Goal: Check status: Check status

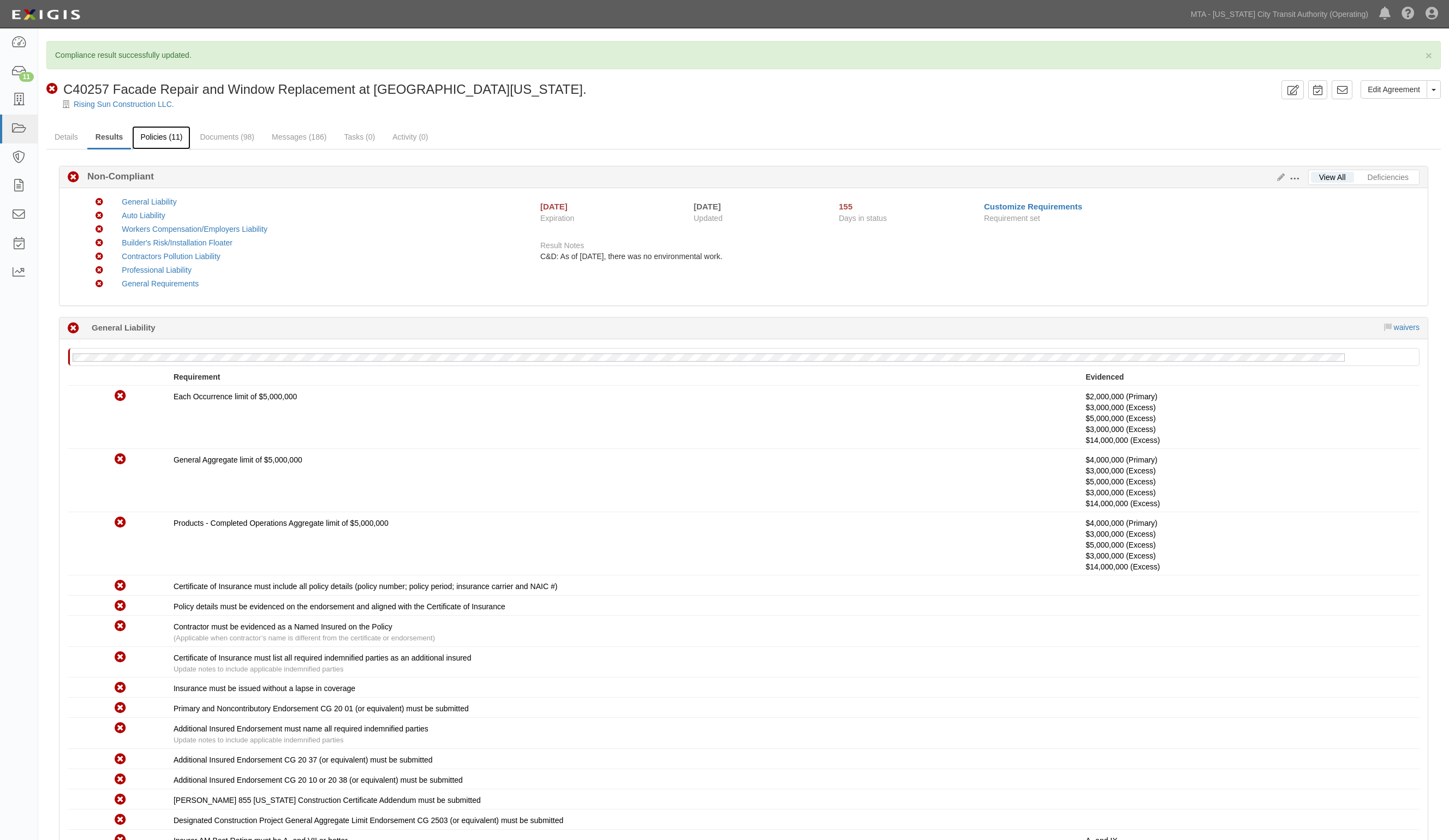
click at [150, 141] on link "Policies (11)" at bounding box center [161, 138] width 59 height 23
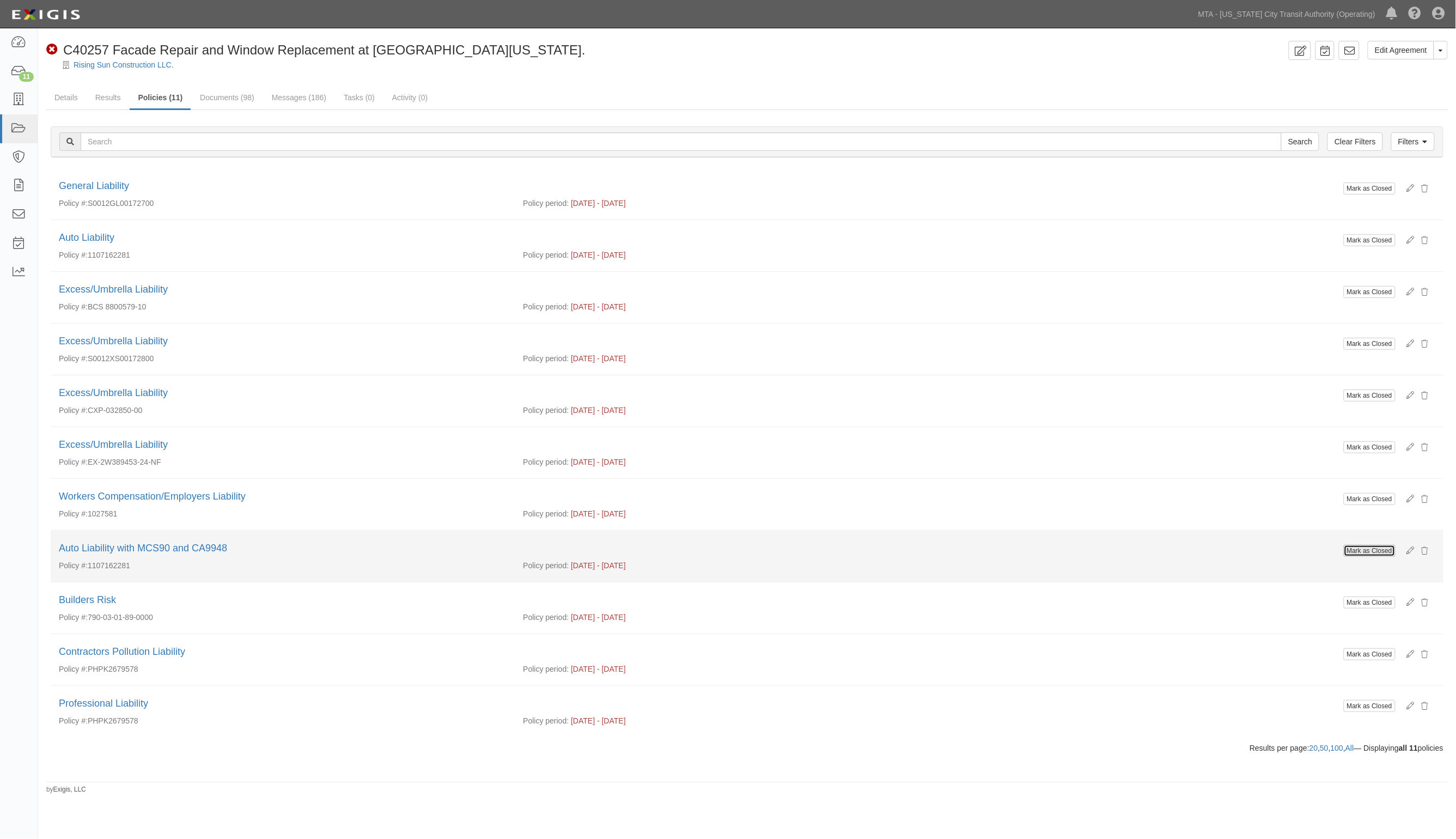
click at [1369, 549] on input "Mark as Closed" at bounding box center [1370, 551] width 52 height 12
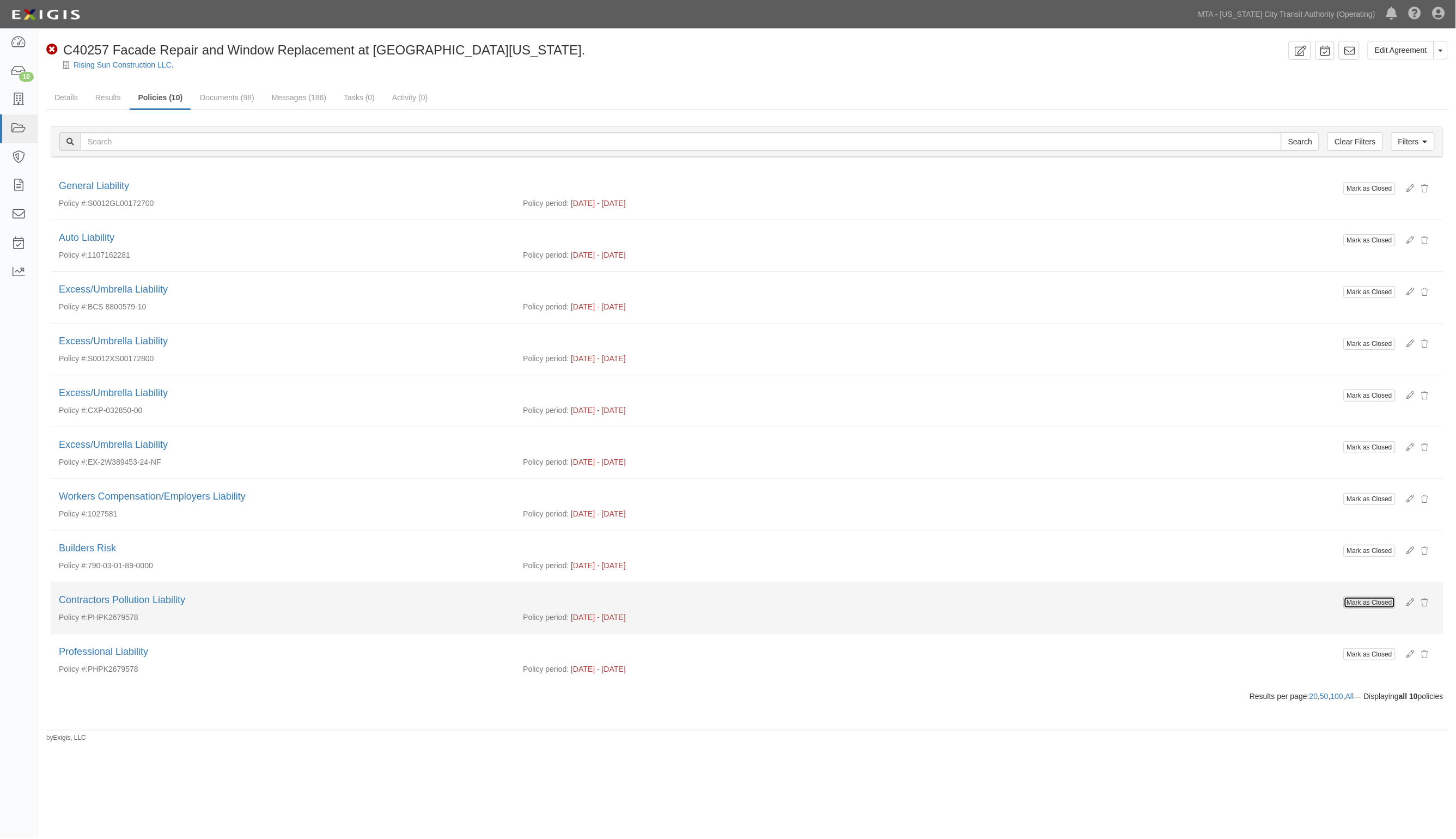
click at [1365, 608] on input "Mark as Closed" at bounding box center [1370, 603] width 52 height 12
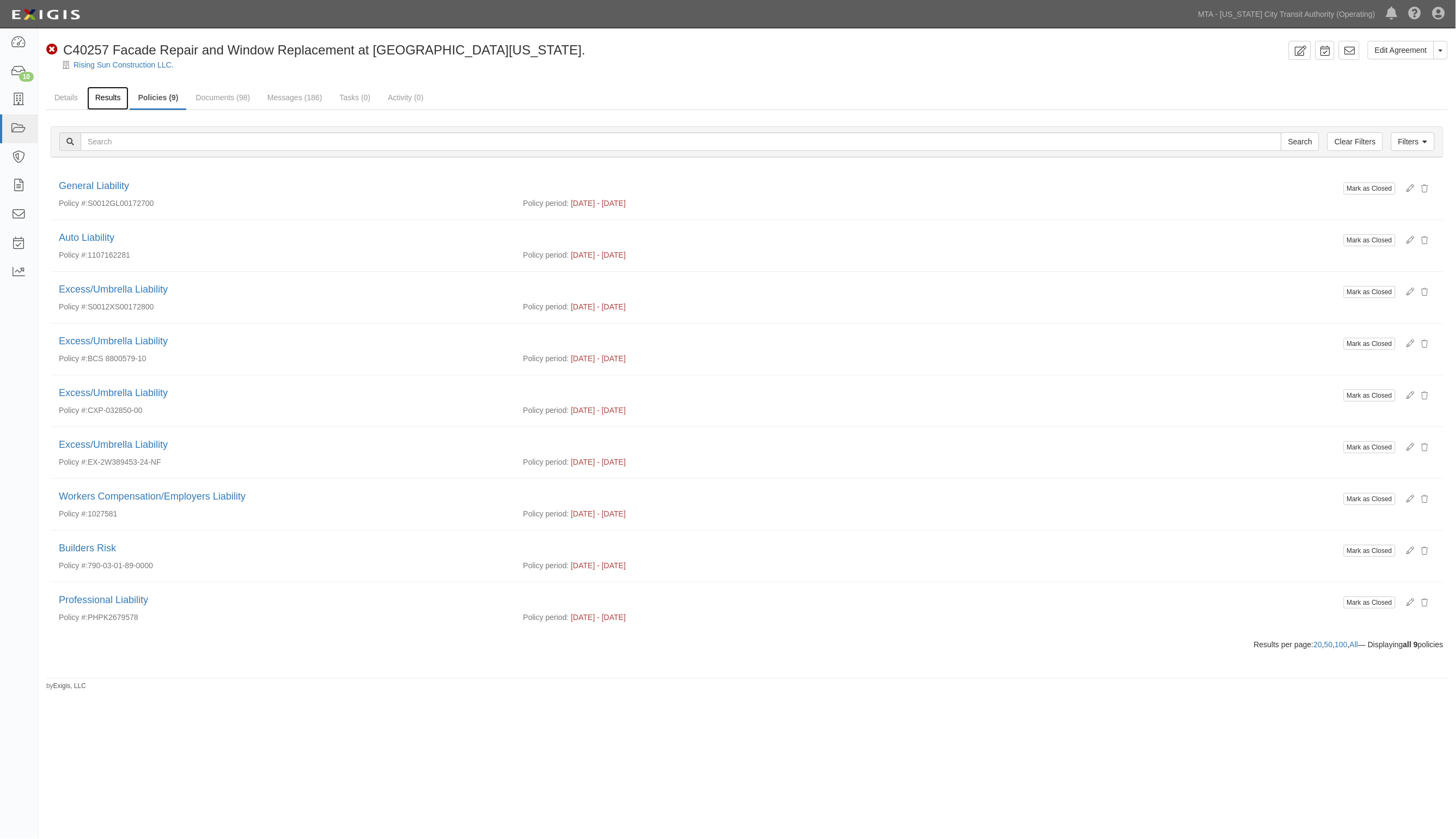
click at [116, 97] on link "Results" at bounding box center [108, 98] width 42 height 23
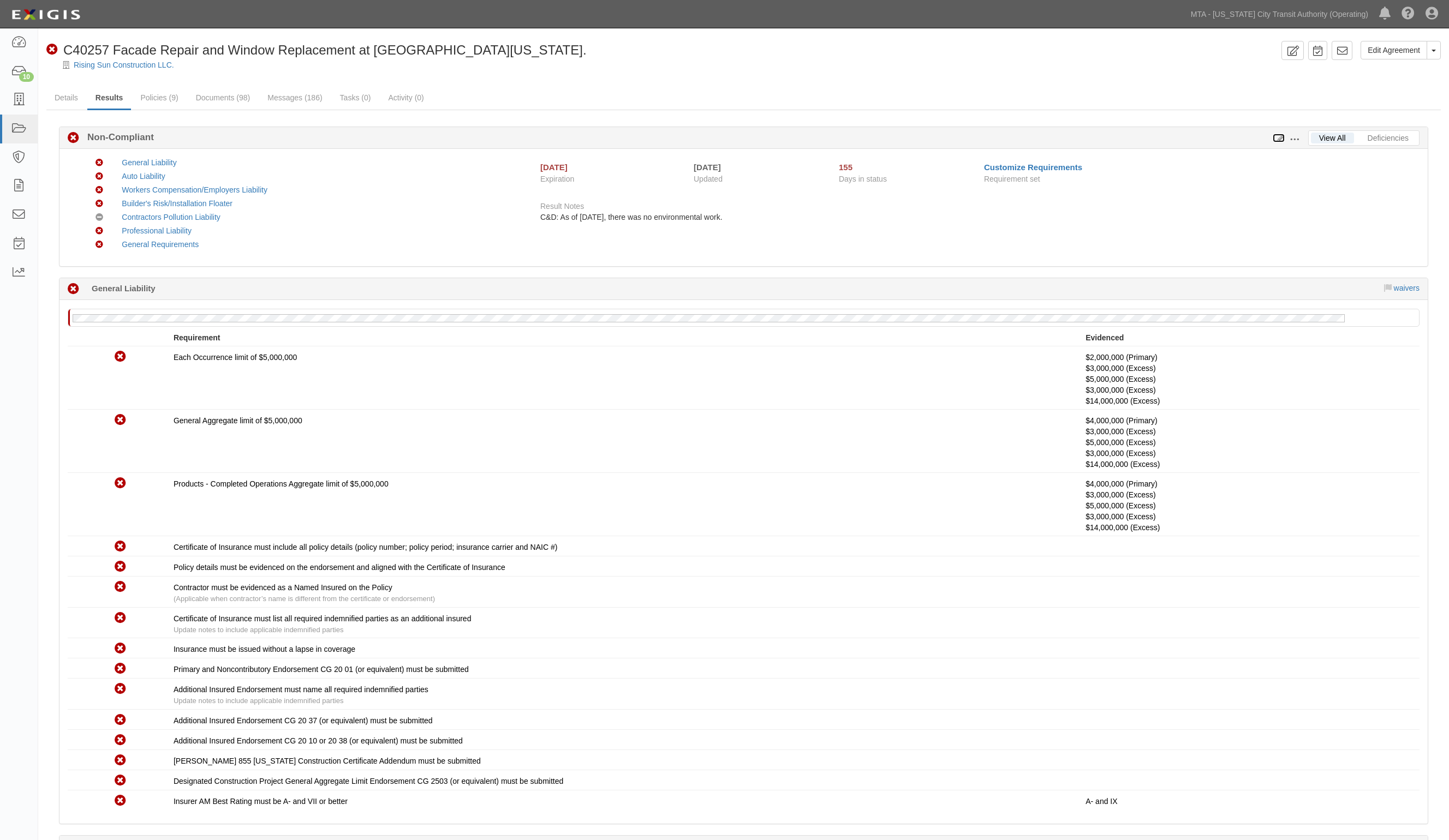
click at [1277, 139] on icon at bounding box center [1279, 139] width 12 height 7
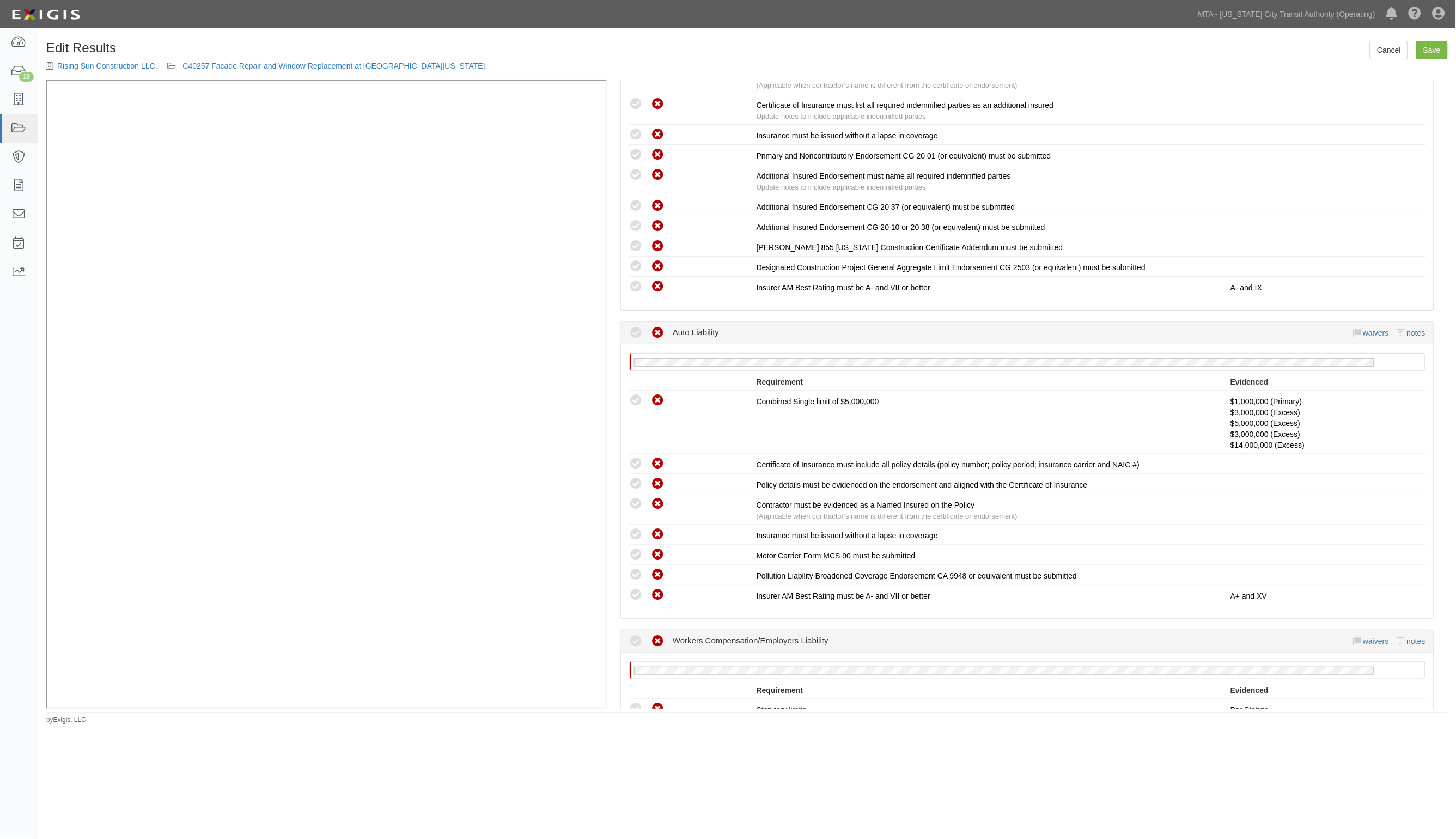
scroll to position [681, 0]
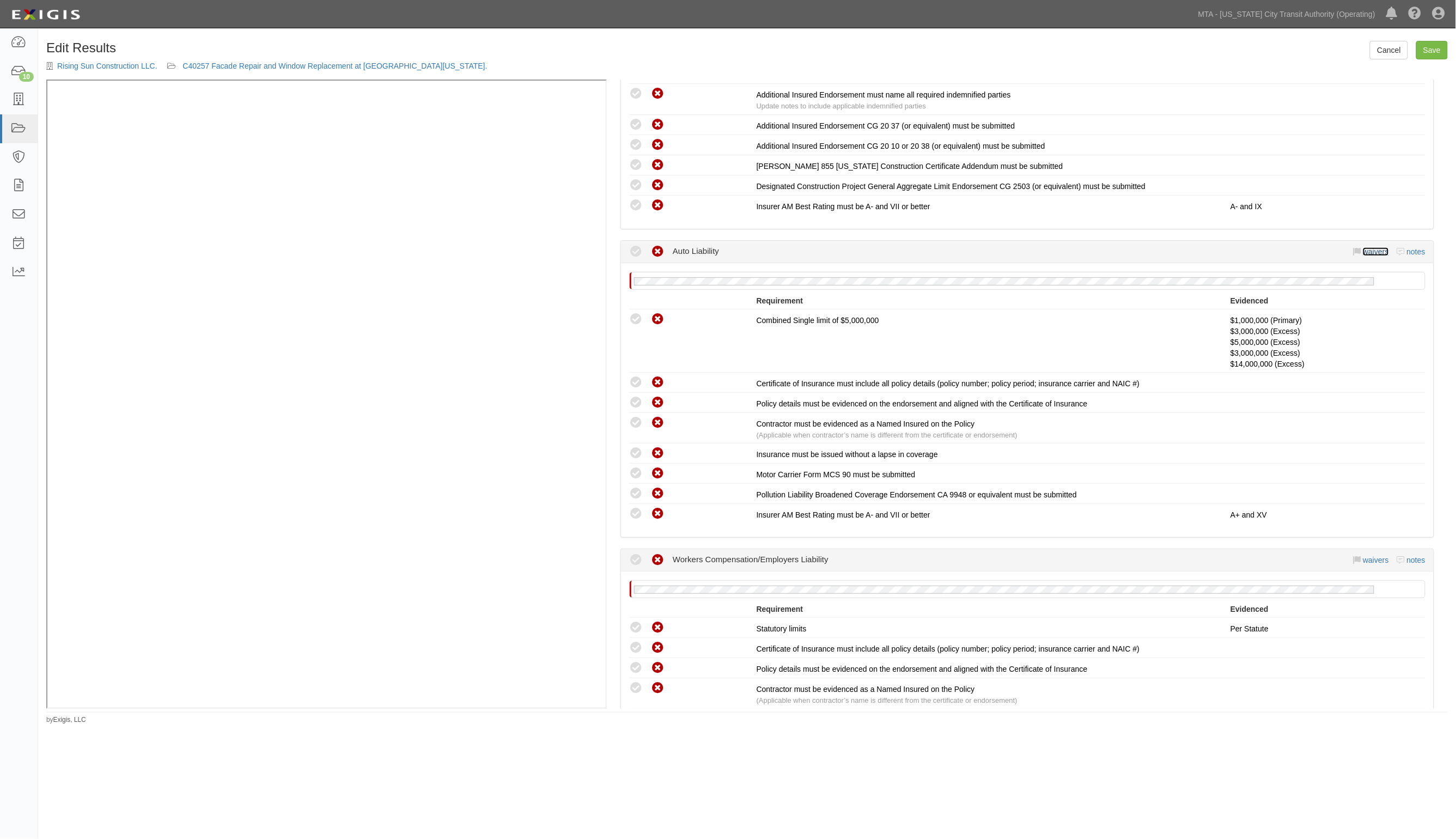
click at [1363, 251] on link "waivers" at bounding box center [1375, 252] width 26 height 9
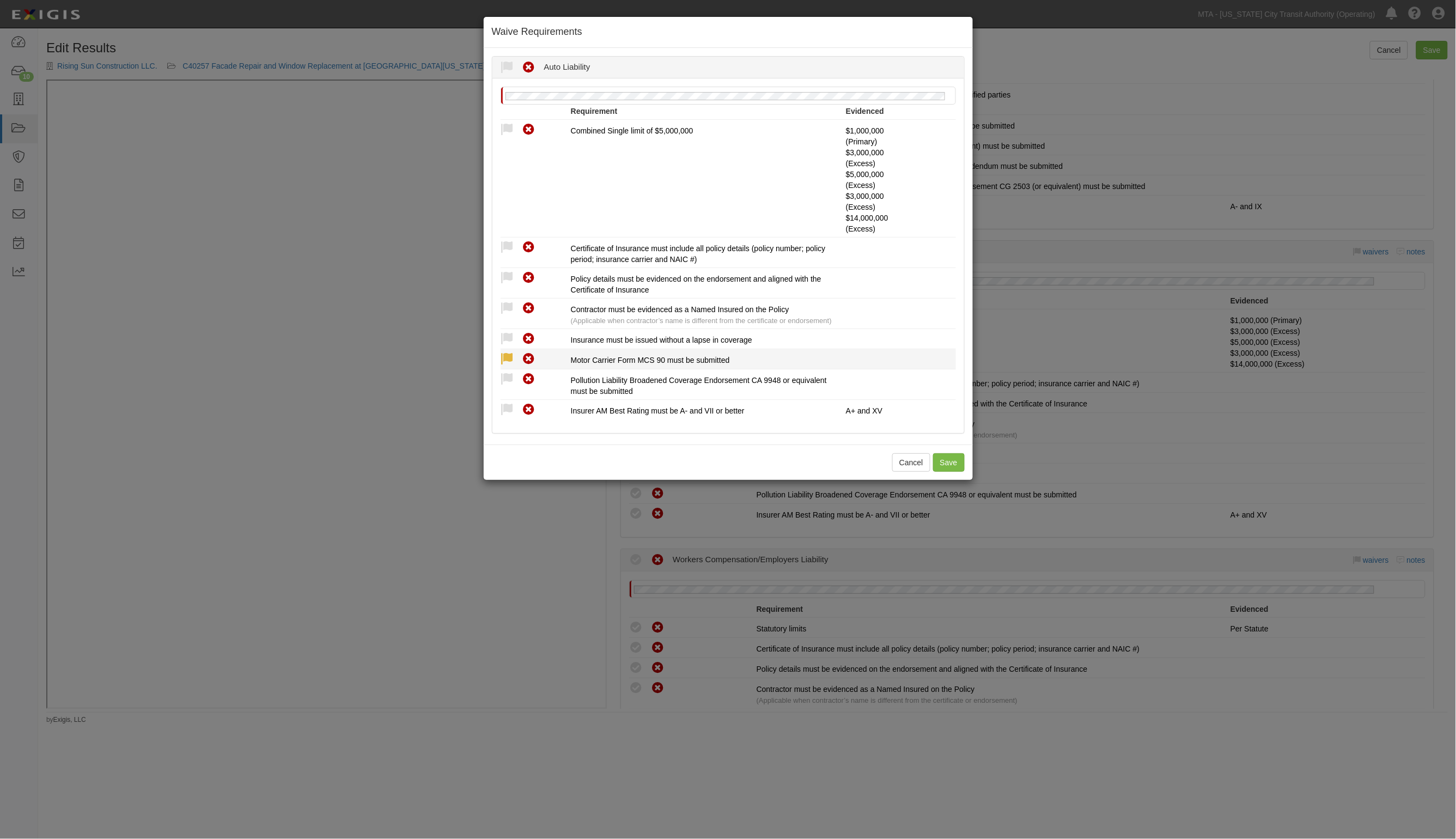
click at [507, 358] on icon at bounding box center [507, 359] width 14 height 14
radio input "true"
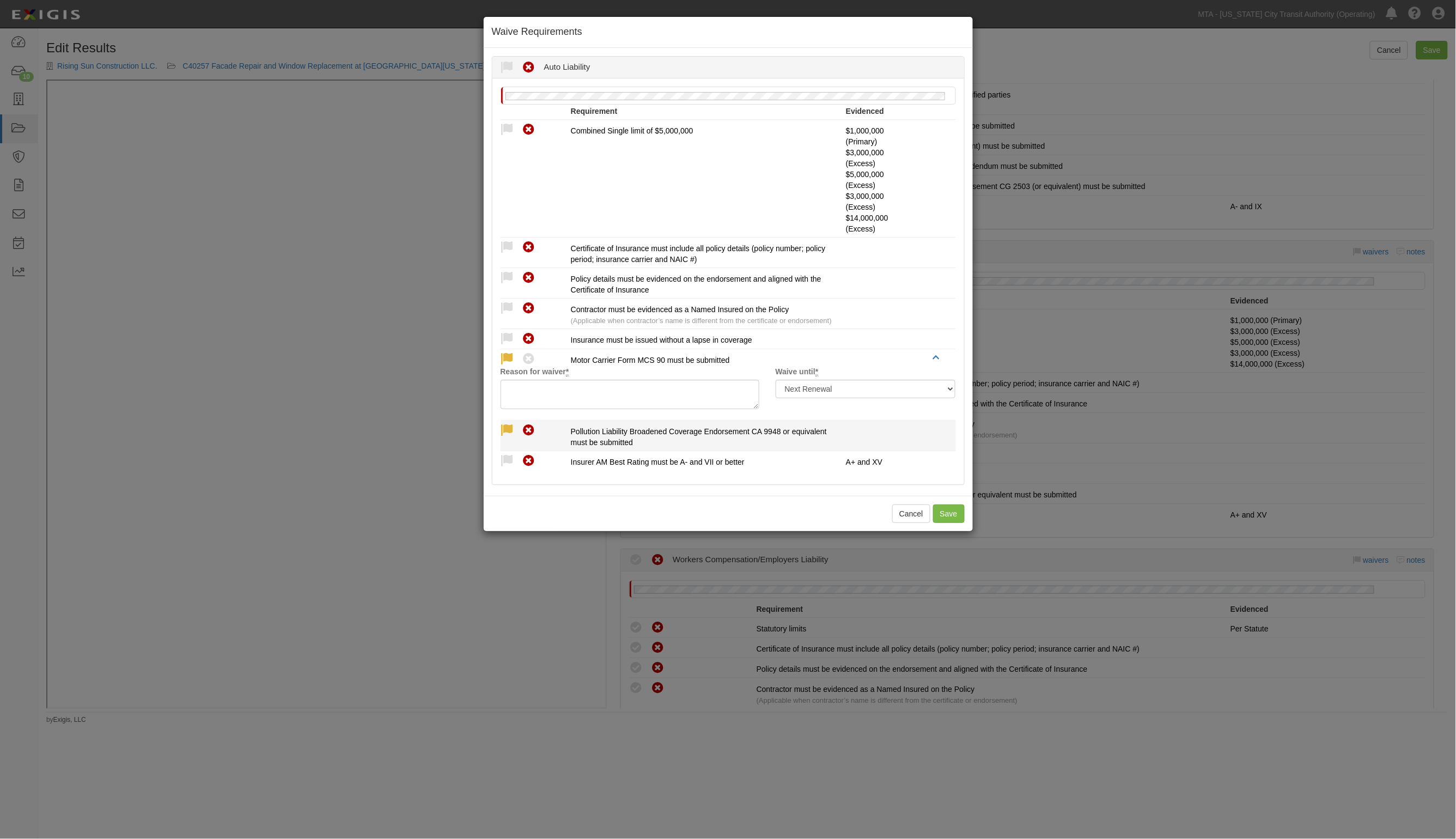
click at [508, 428] on icon at bounding box center [507, 430] width 14 height 14
radio input "true"
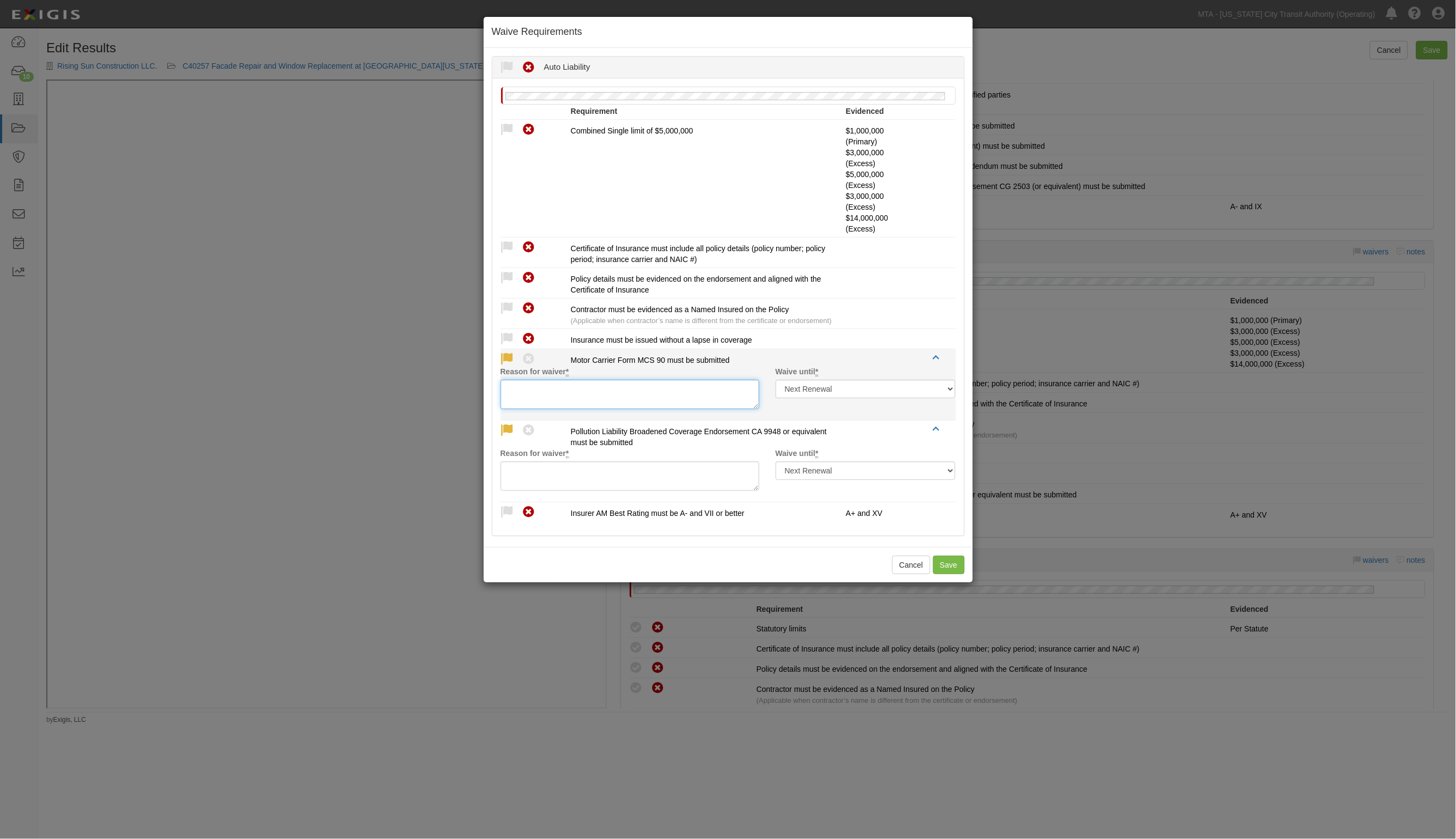
paste textarea "1107162281"
type textarea "1107162281"
drag, startPoint x: 589, startPoint y: 397, endPoint x: 394, endPoint y: 384, distance: 195.4
click at [394, 384] on div "Waive Requirements Waived Non-Compliant Auto Liability Reason for waiver * Waiv…" at bounding box center [728, 420] width 1456 height 839
type textarea "NO work"
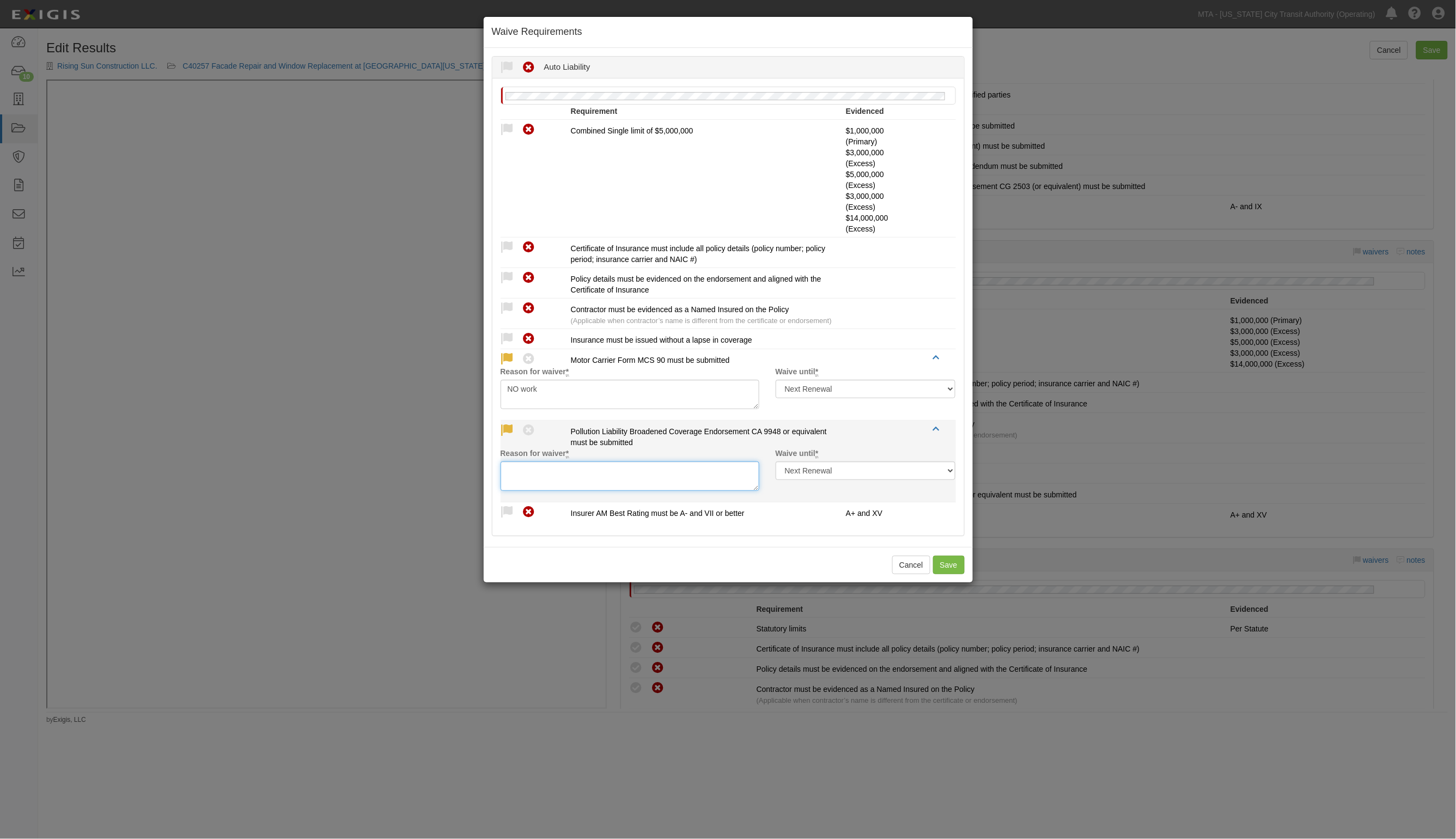
click at [570, 485] on textarea "Reason for waiver *" at bounding box center [630, 476] width 259 height 29
type textarea "NO work"
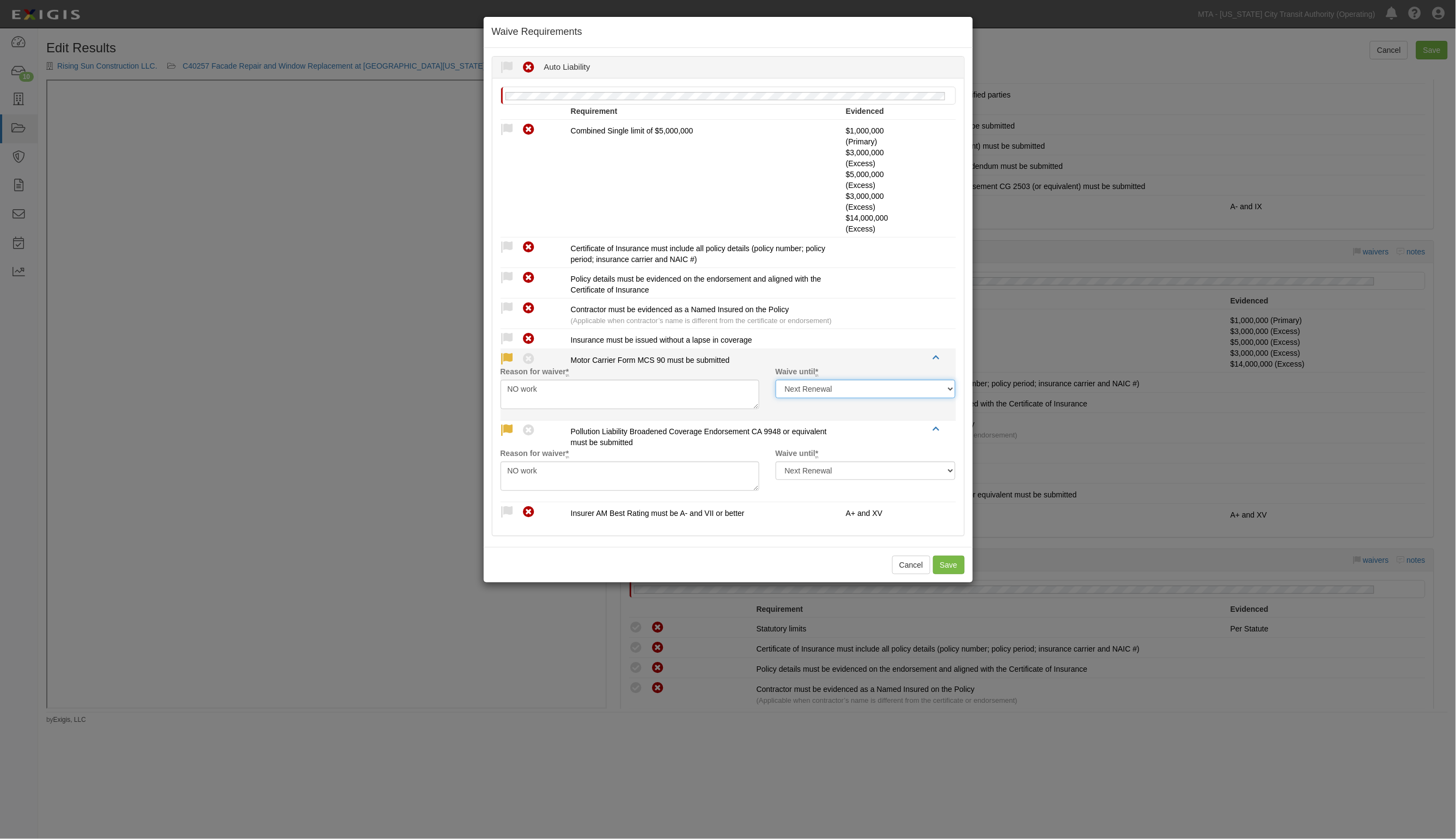
click at [832, 394] on select "Next Renewal Indefinitely" at bounding box center [866, 389] width 180 height 18
click at [776, 380] on select "Next Renewal Indefinitely" at bounding box center [866, 389] width 180 height 18
drag, startPoint x: 853, startPoint y: 388, endPoint x: 853, endPoint y: 396, distance: 8.0
click at [853, 393] on select "Next Renewal Indefinitely" at bounding box center [866, 389] width 180 height 18
select select "indefinitely"
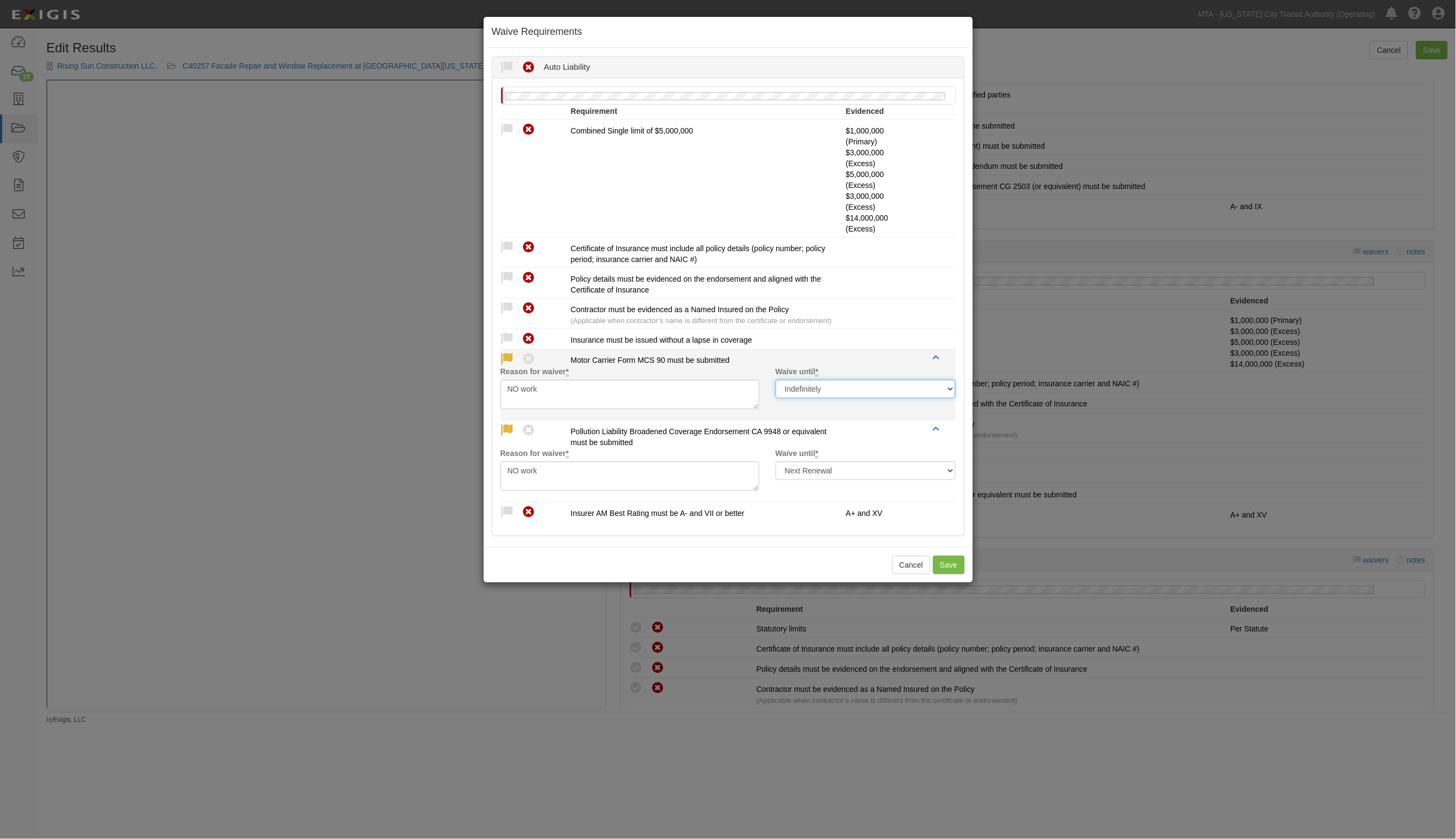
click at [776, 380] on select "Next Renewal Indefinitely" at bounding box center [866, 389] width 180 height 18
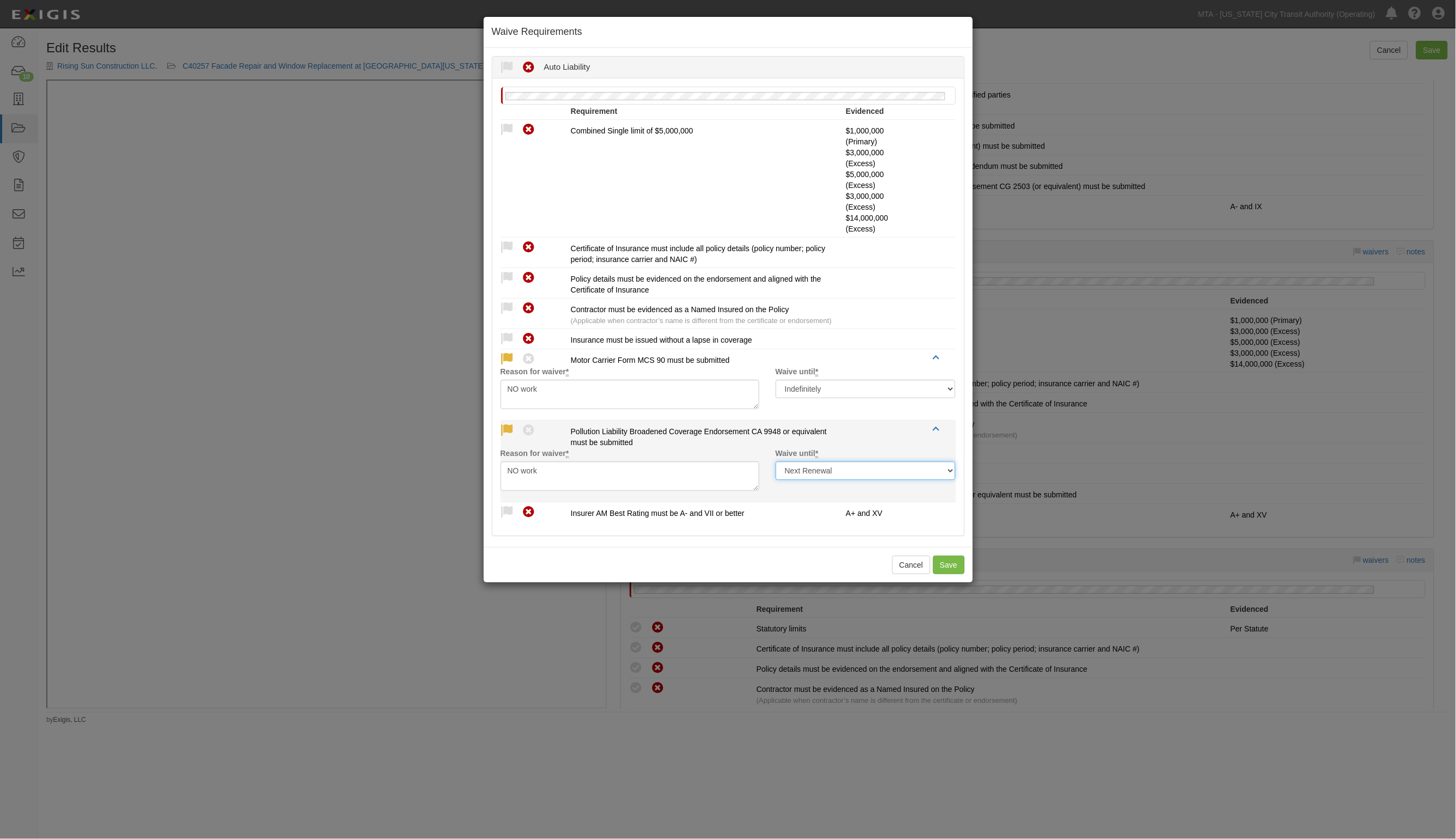
click at [838, 474] on select "Next Renewal Indefinitely" at bounding box center [866, 470] width 180 height 18
select select "indefinitely"
click at [776, 462] on select "Next Renewal Indefinitely" at bounding box center [866, 470] width 180 height 18
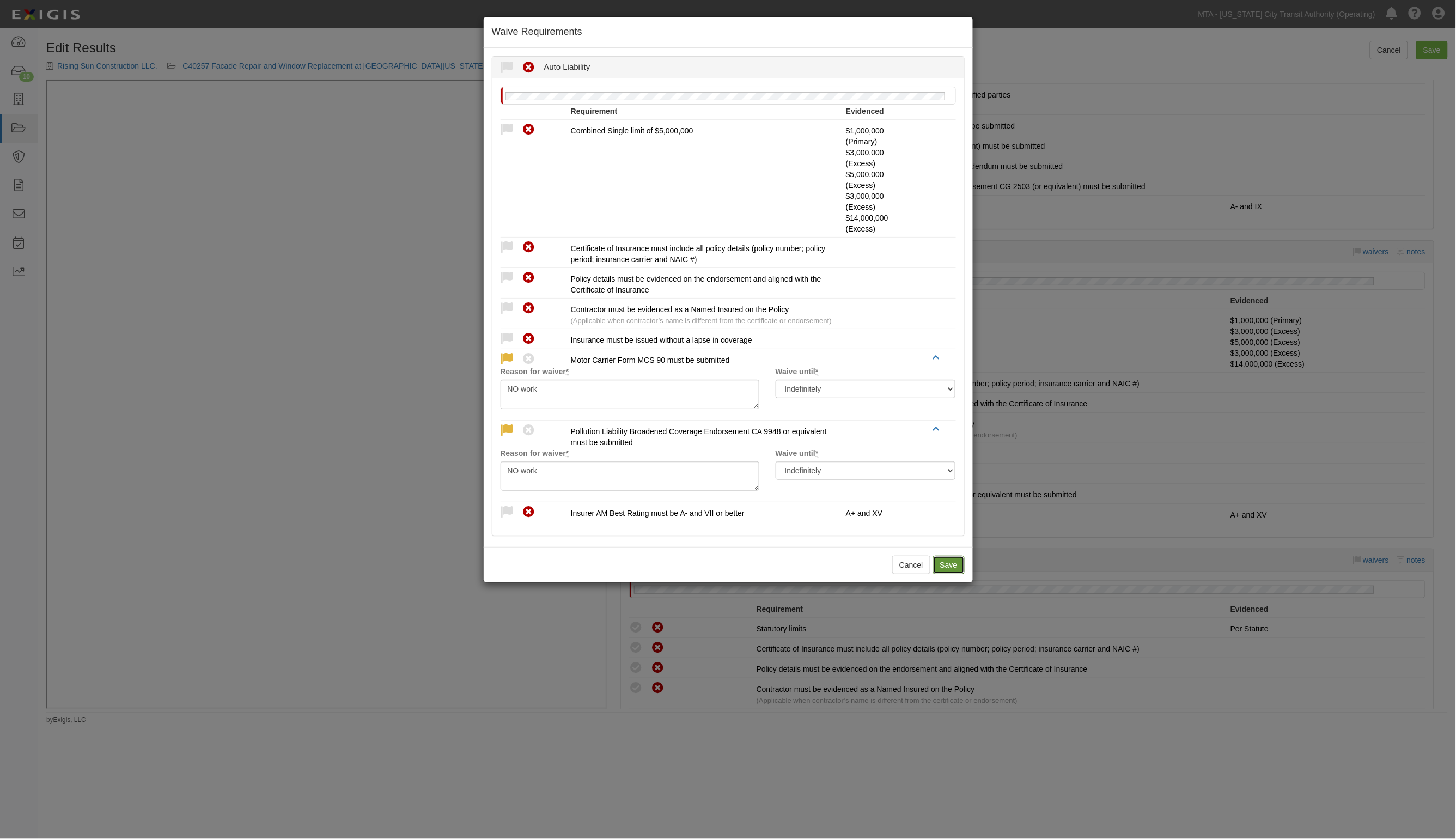
click at [949, 567] on button "Save" at bounding box center [949, 564] width 31 height 18
radio input "true"
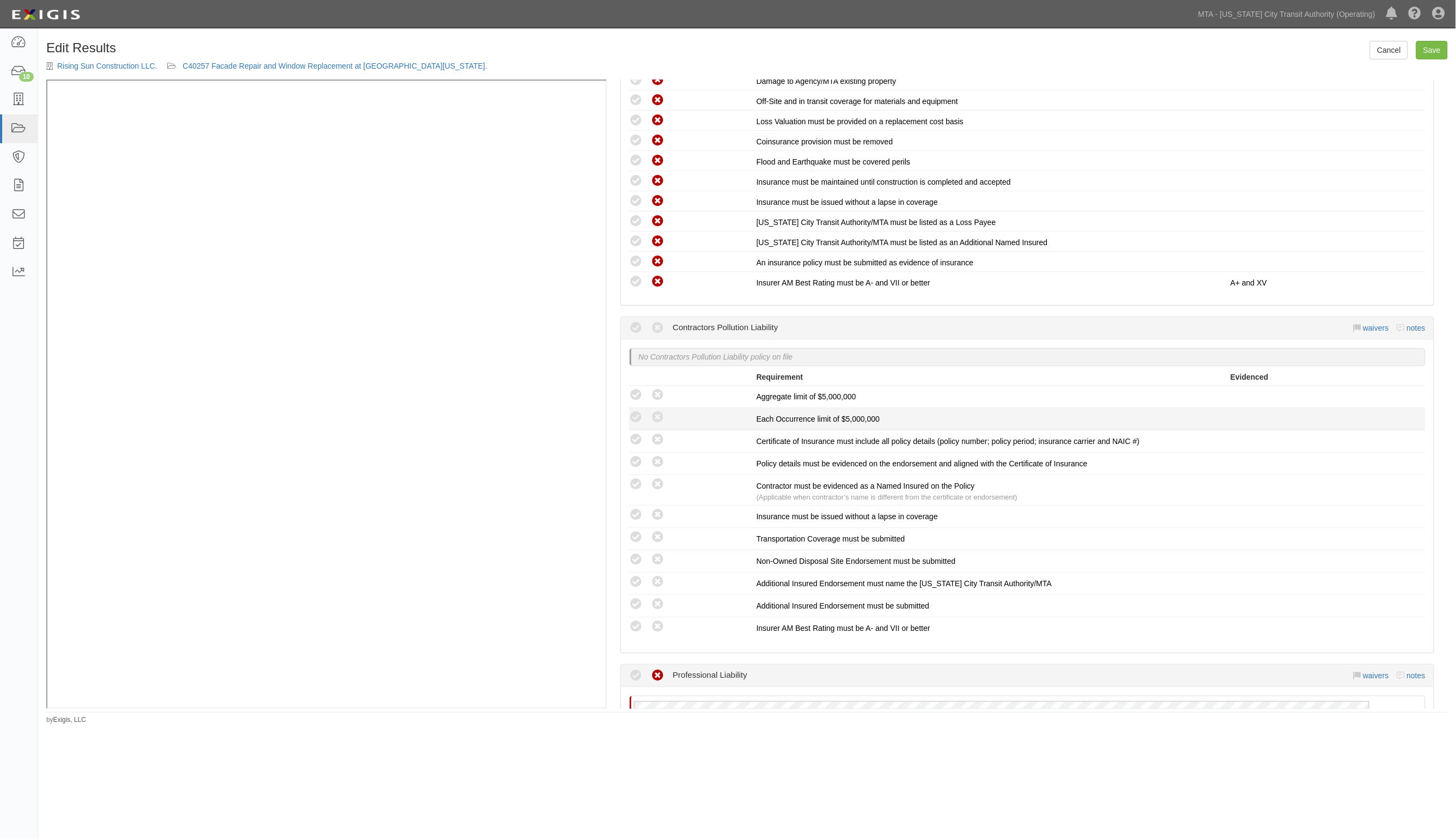
scroll to position [1635, 0]
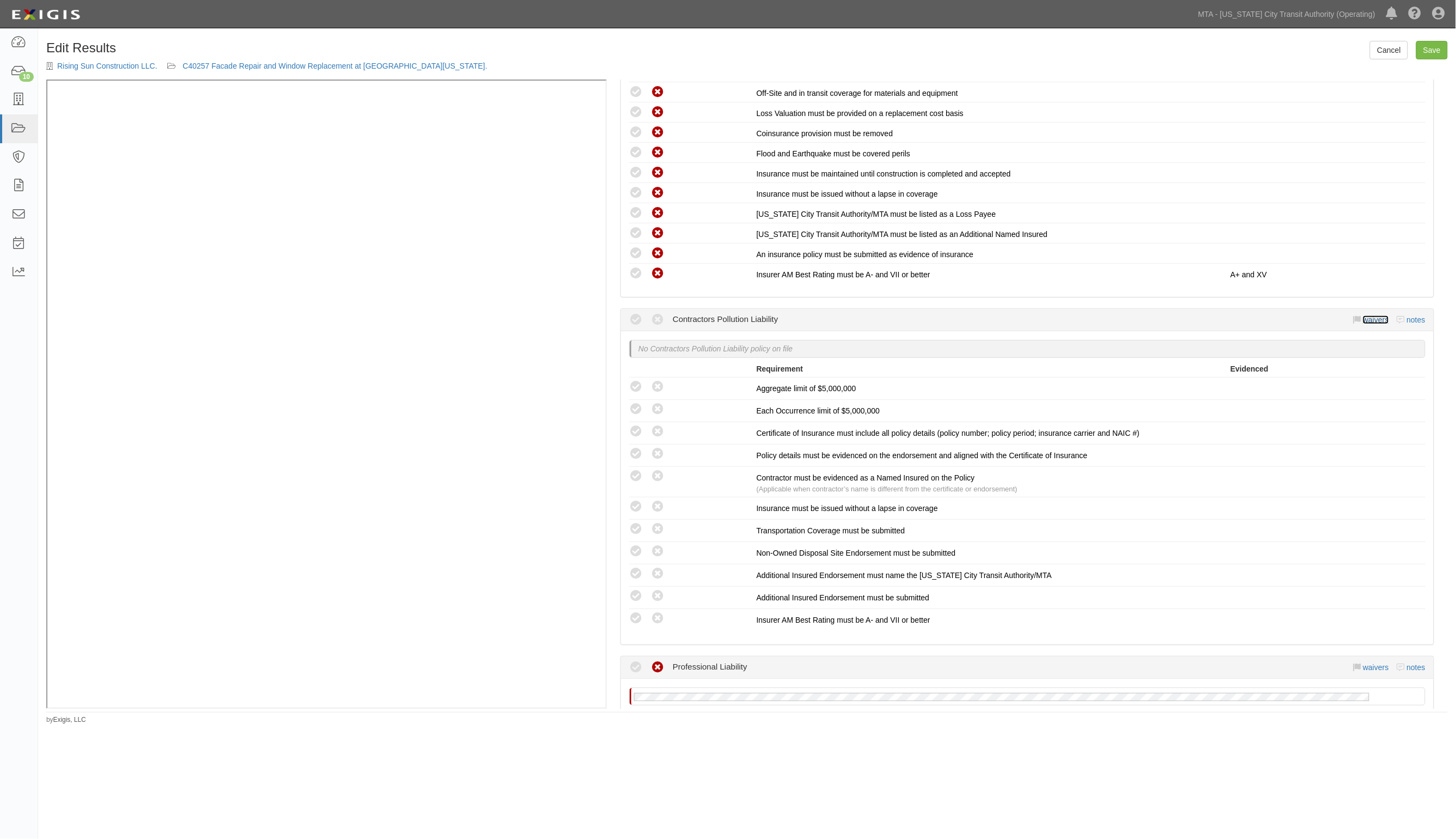
click at [1363, 316] on link "waivers" at bounding box center [1375, 320] width 26 height 9
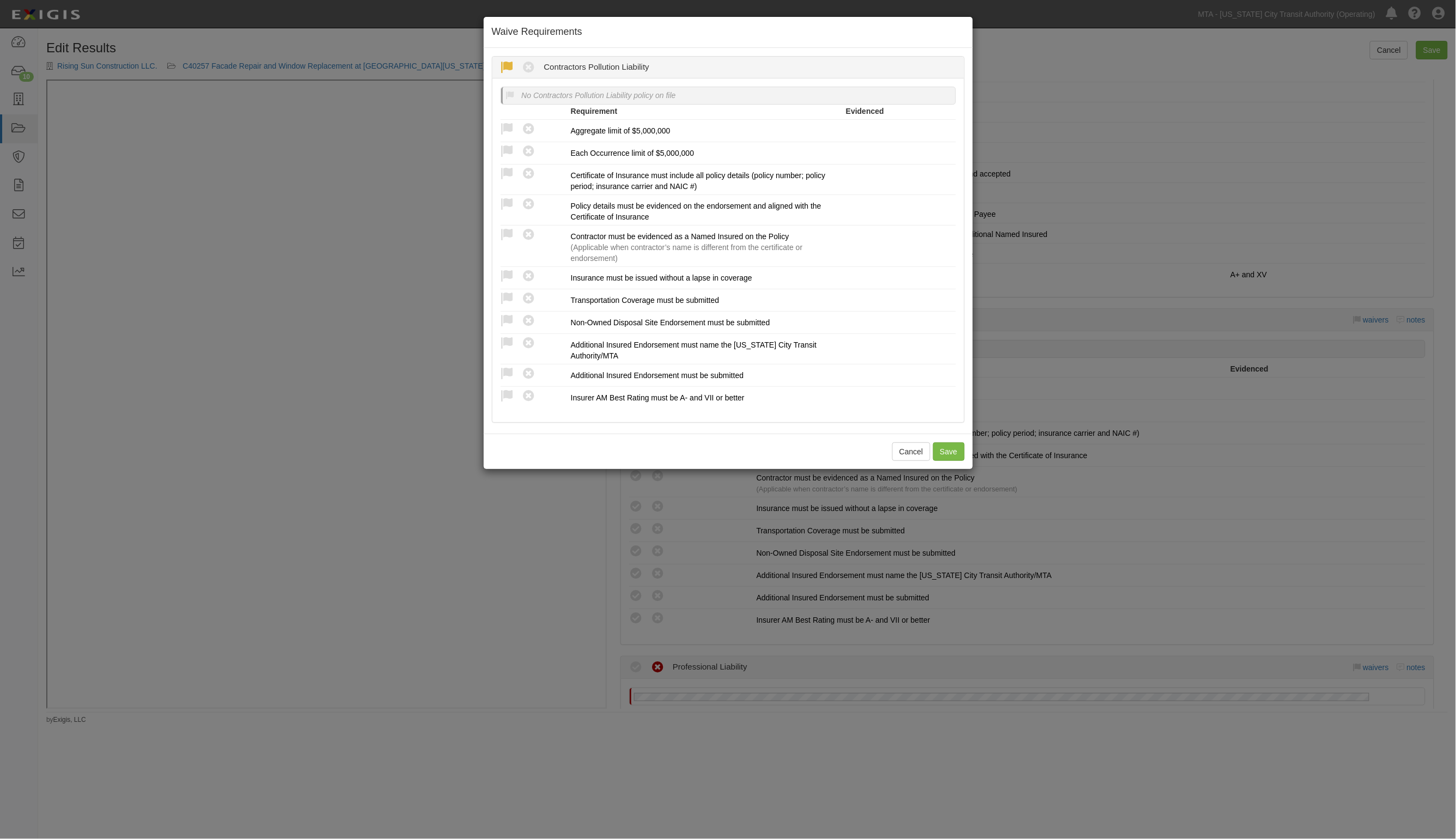
click at [504, 67] on icon at bounding box center [507, 67] width 14 height 14
radio input "true"
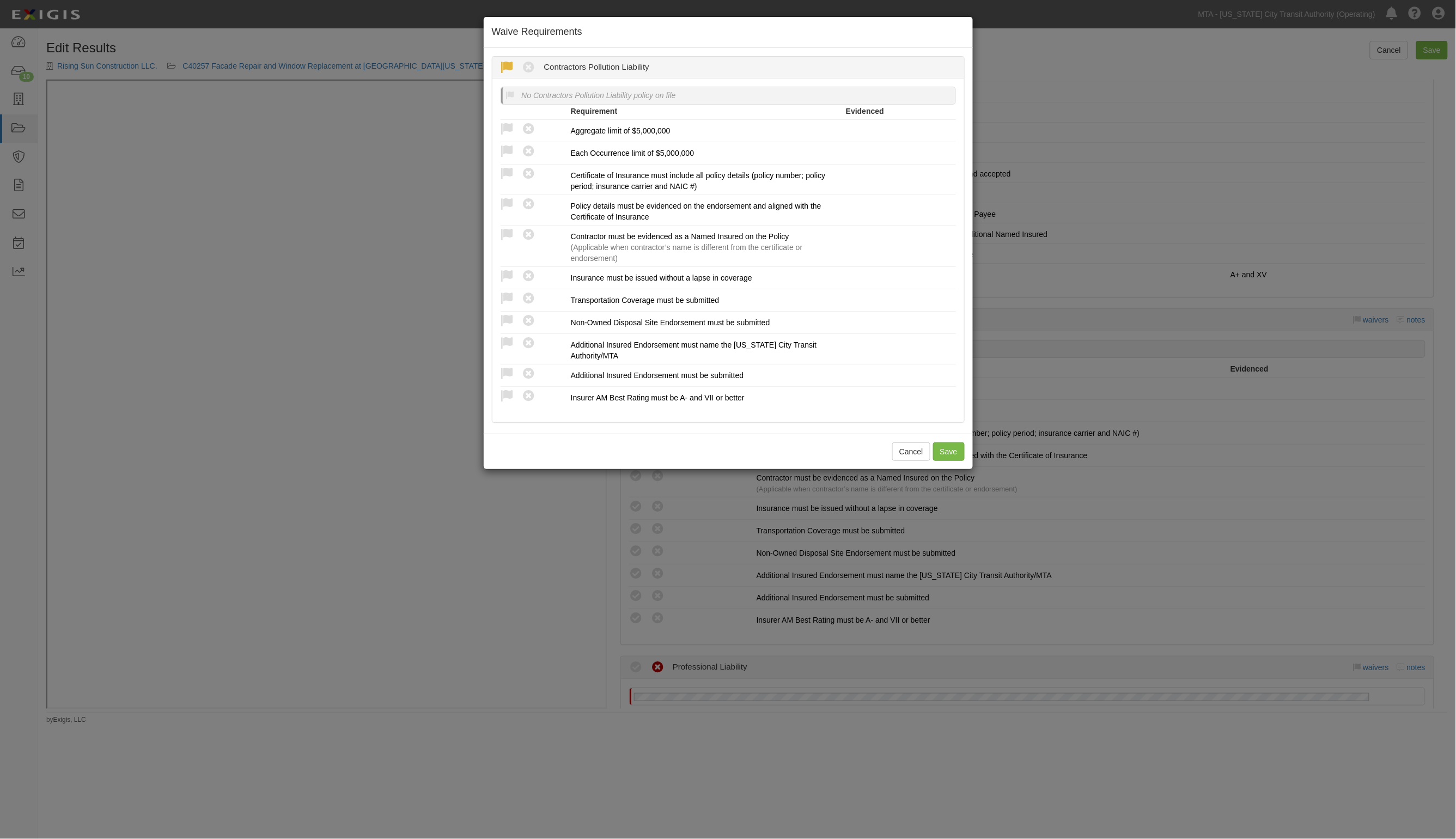
radio input "true"
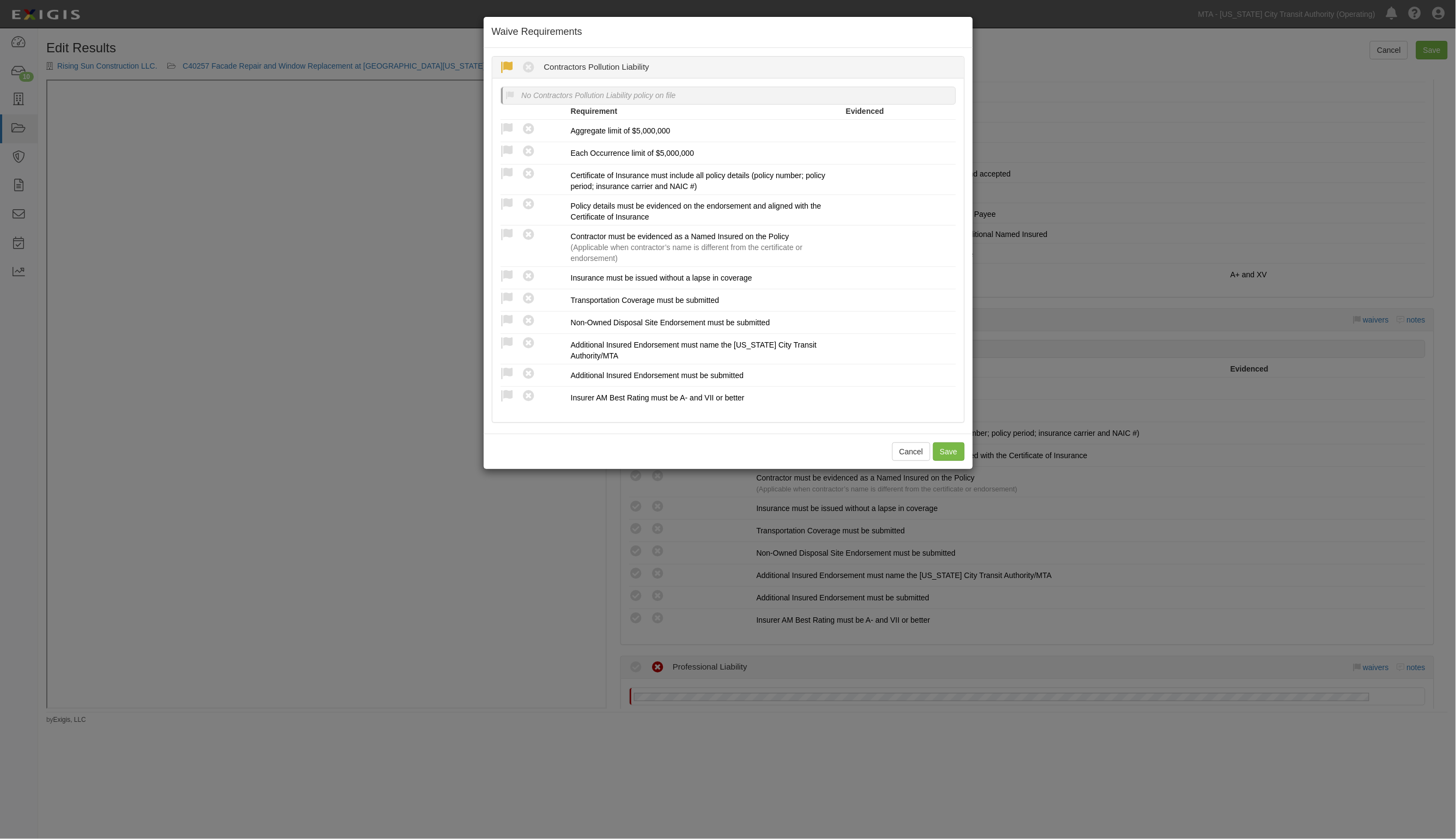
radio input "true"
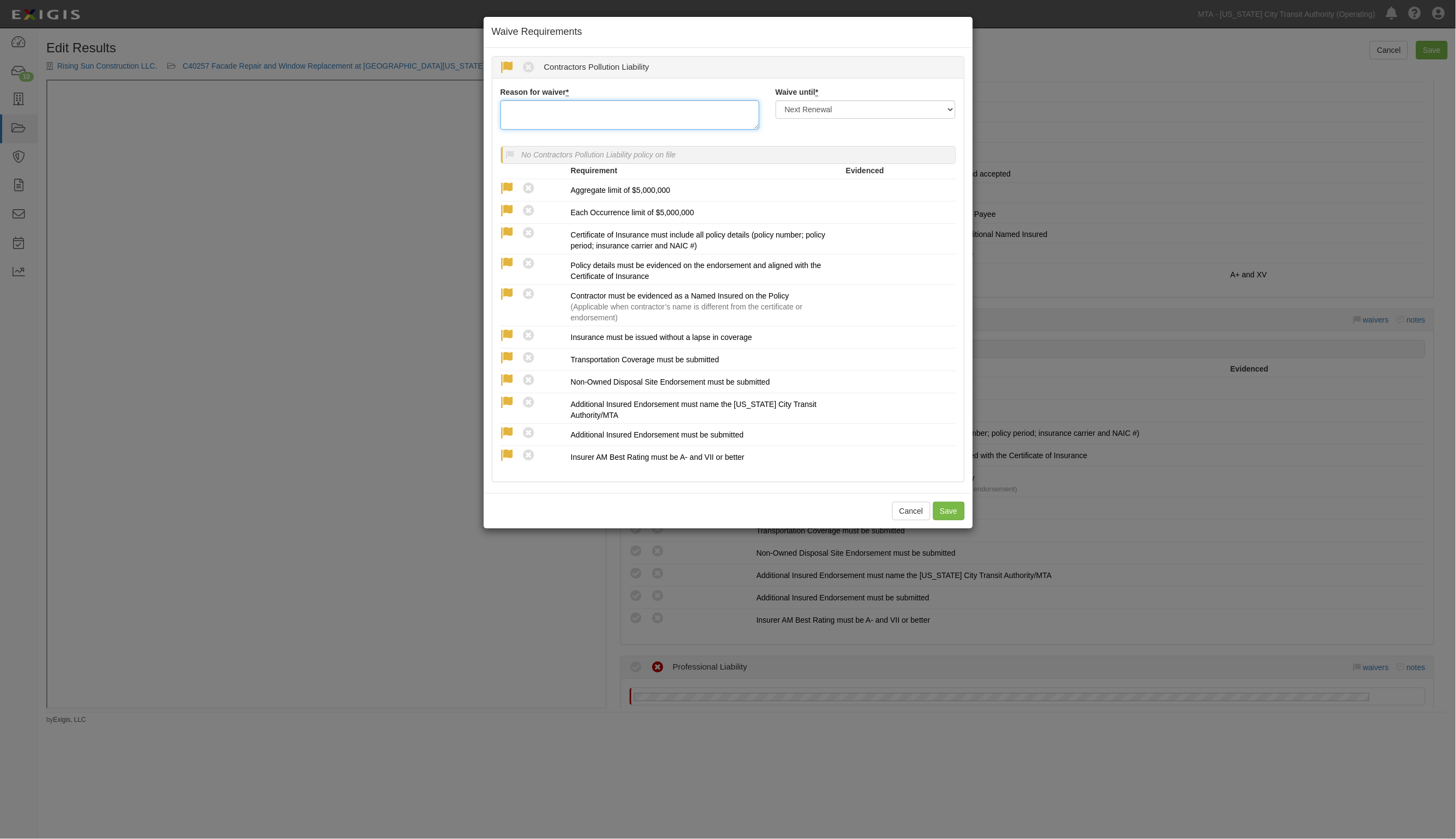
click at [534, 120] on textarea "Reason for waiver *" at bounding box center [630, 115] width 259 height 29
type textarea "No more work"
click at [794, 105] on select "Next Renewal Indefinitely" at bounding box center [866, 109] width 180 height 18
select select "indefinitely"
click at [776, 100] on select "Next Renewal Indefinitely" at bounding box center [866, 109] width 180 height 18
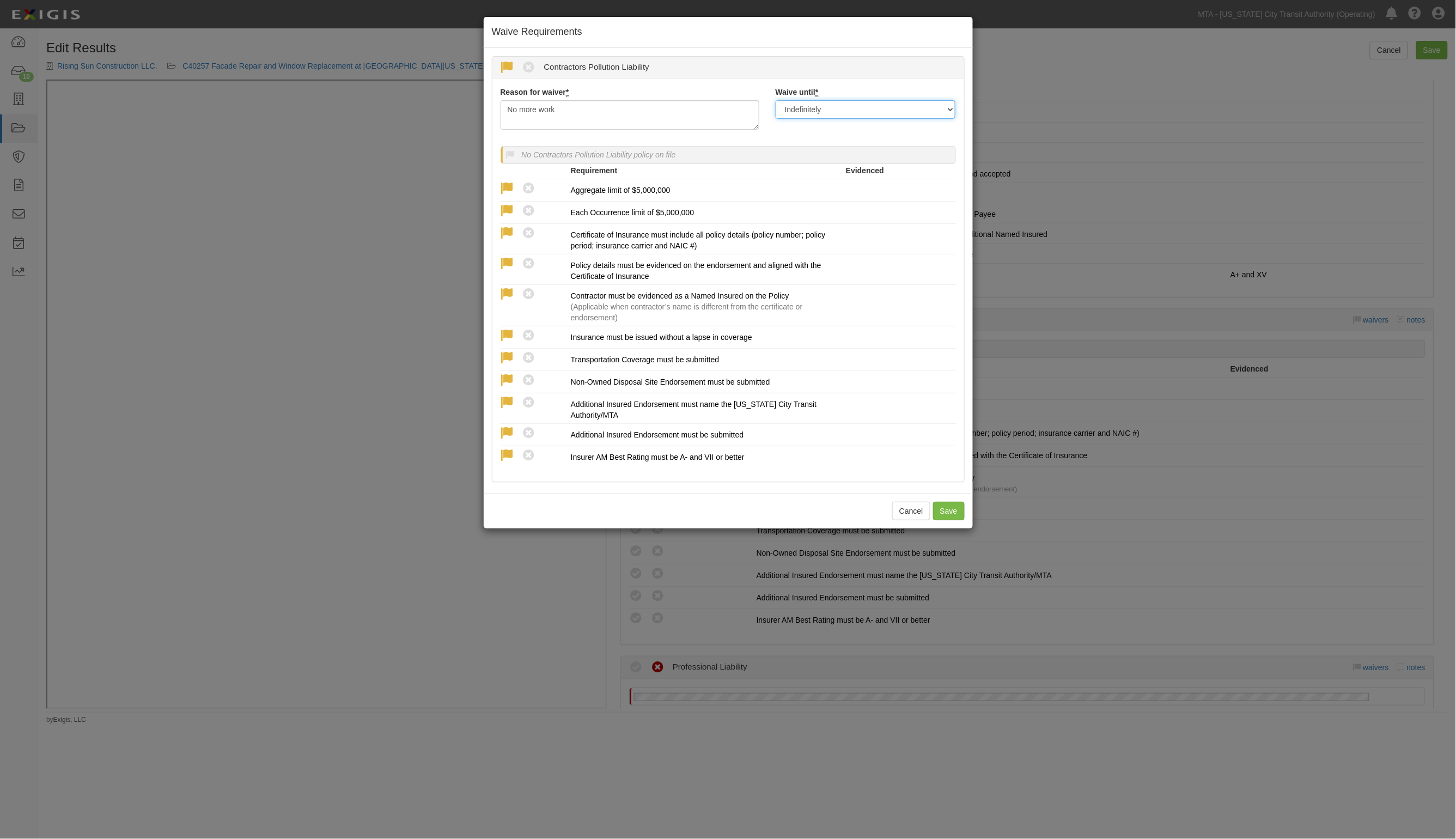
drag, startPoint x: 821, startPoint y: 108, endPoint x: 818, endPoint y: 118, distance: 10.4
click at [821, 108] on select "Next Renewal Indefinitely" at bounding box center [866, 109] width 180 height 18
click at [776, 100] on select "Next Renewal Indefinitely" at bounding box center [866, 109] width 180 height 18
click at [953, 510] on button "Save" at bounding box center [949, 510] width 31 height 18
radio input "true"
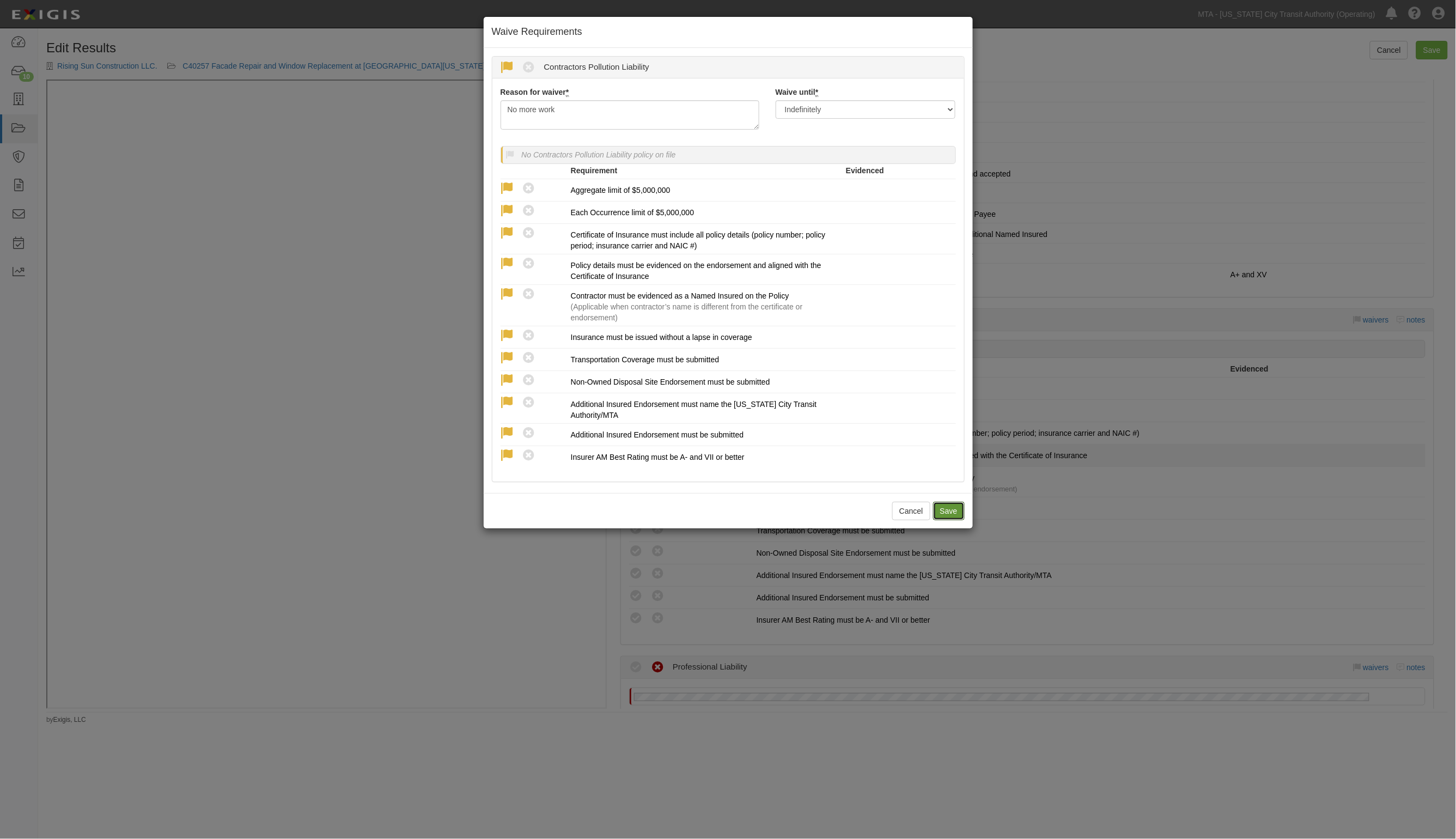
radio input "true"
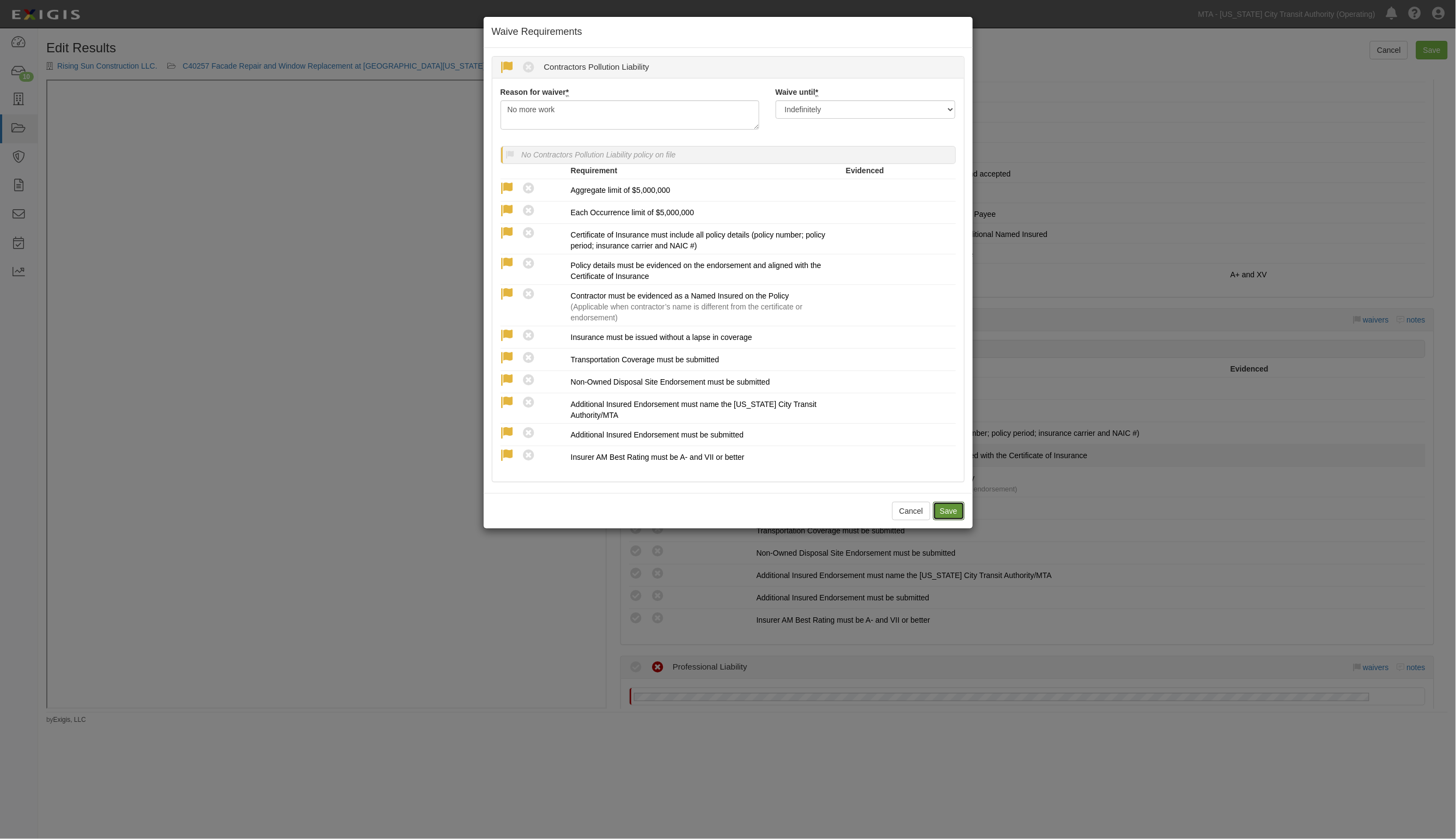
radio input "true"
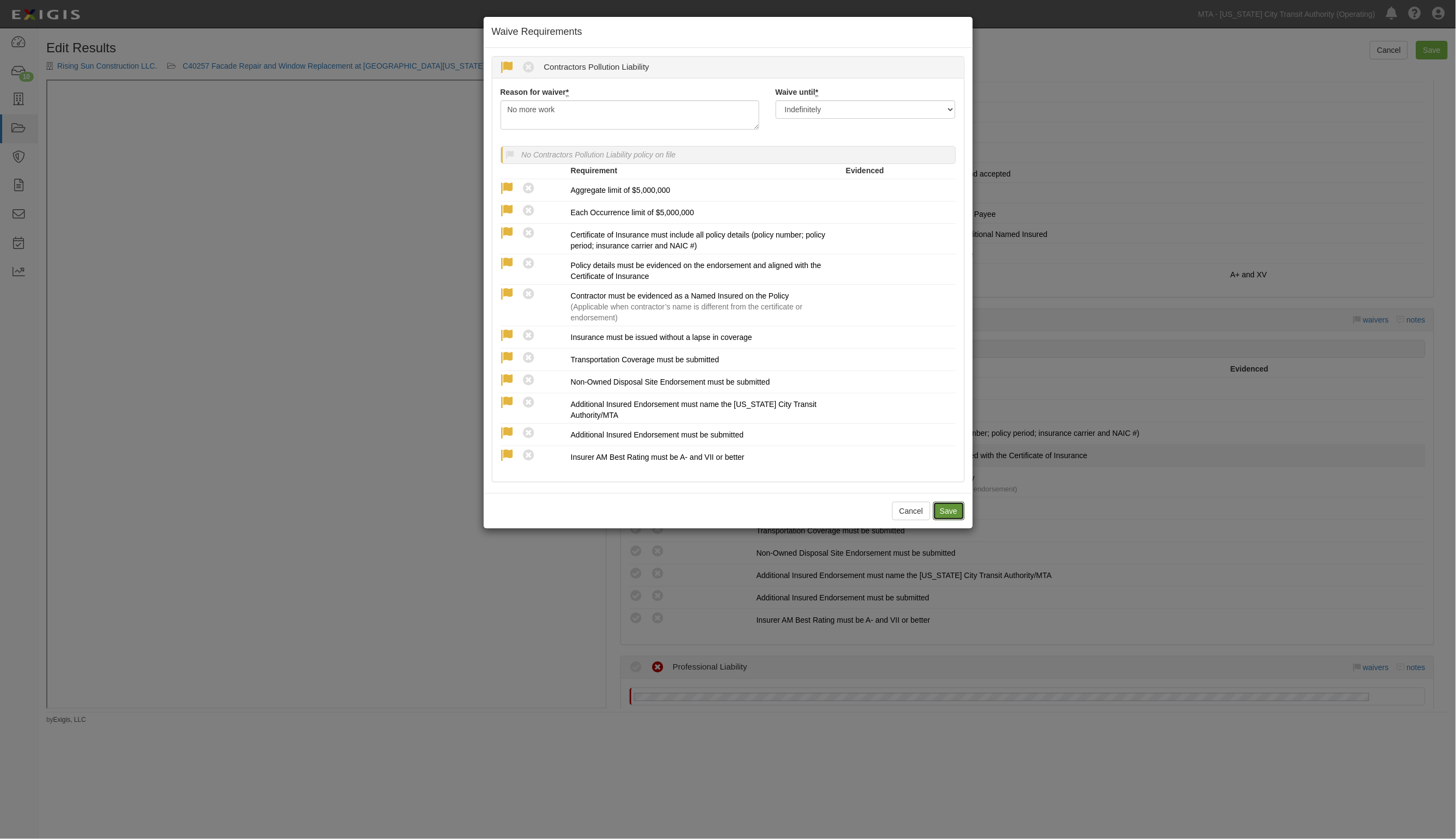
radio input "true"
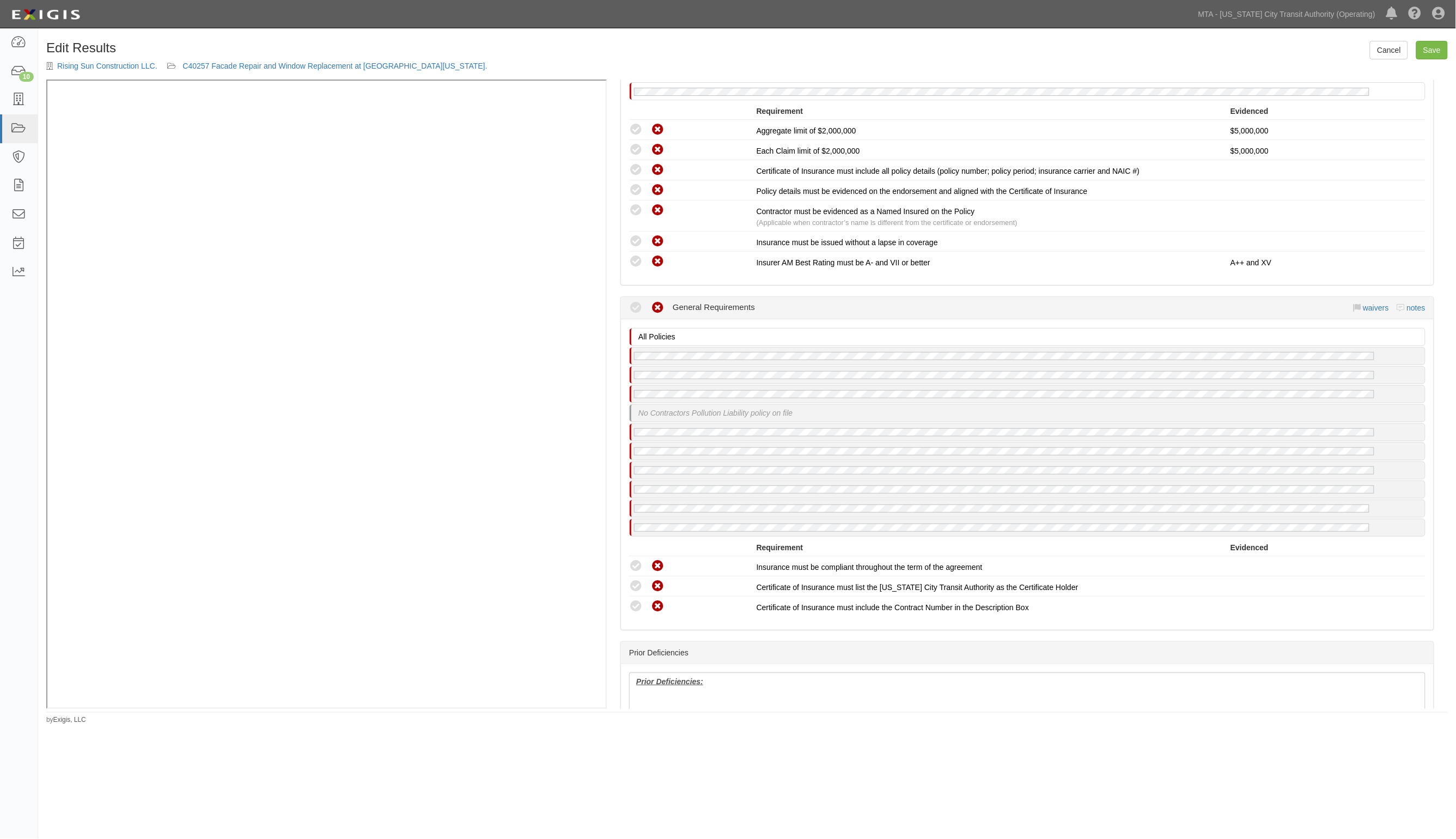
scroll to position [2212, 0]
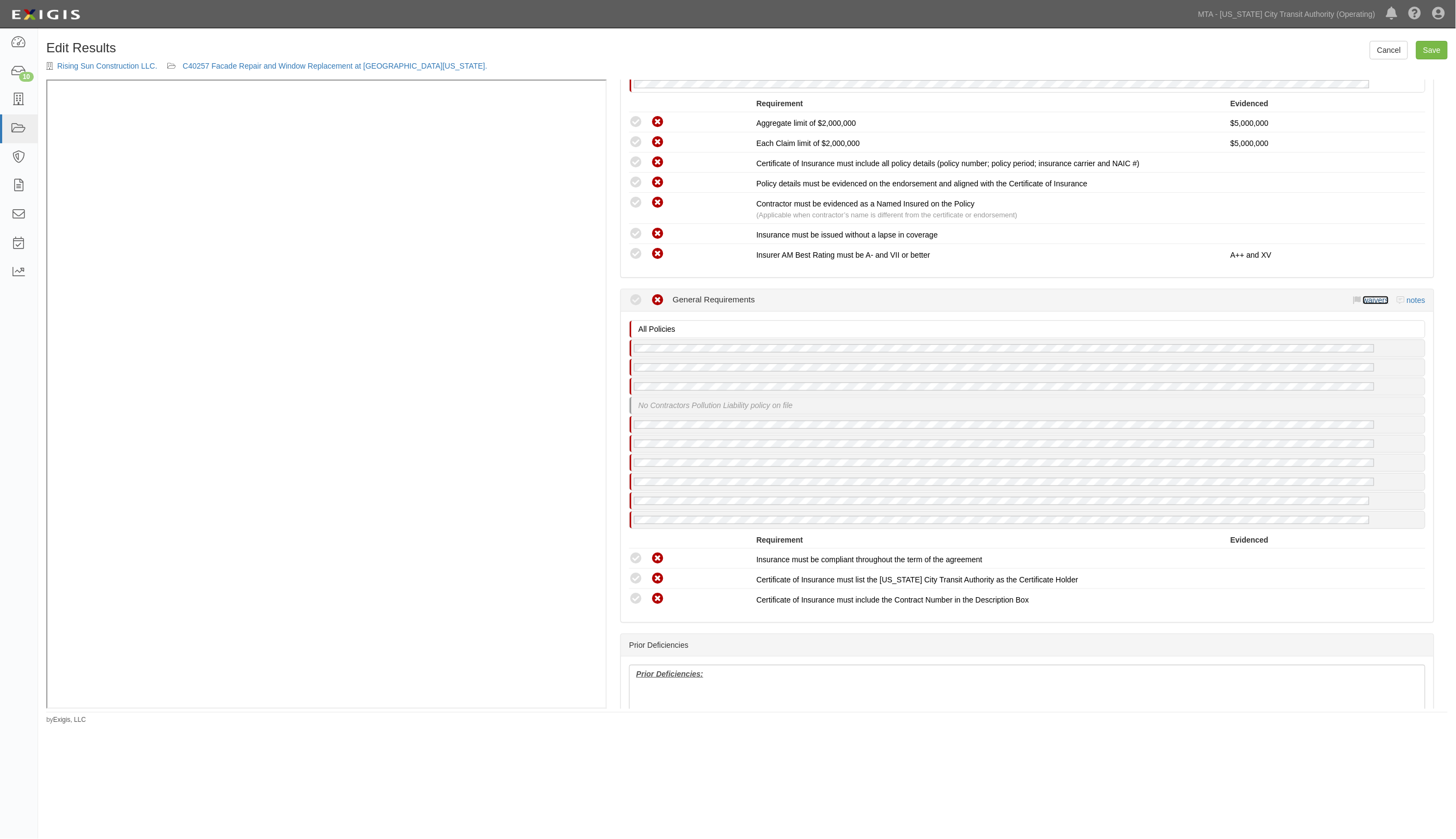
click at [1363, 296] on link "waivers" at bounding box center [1375, 300] width 26 height 9
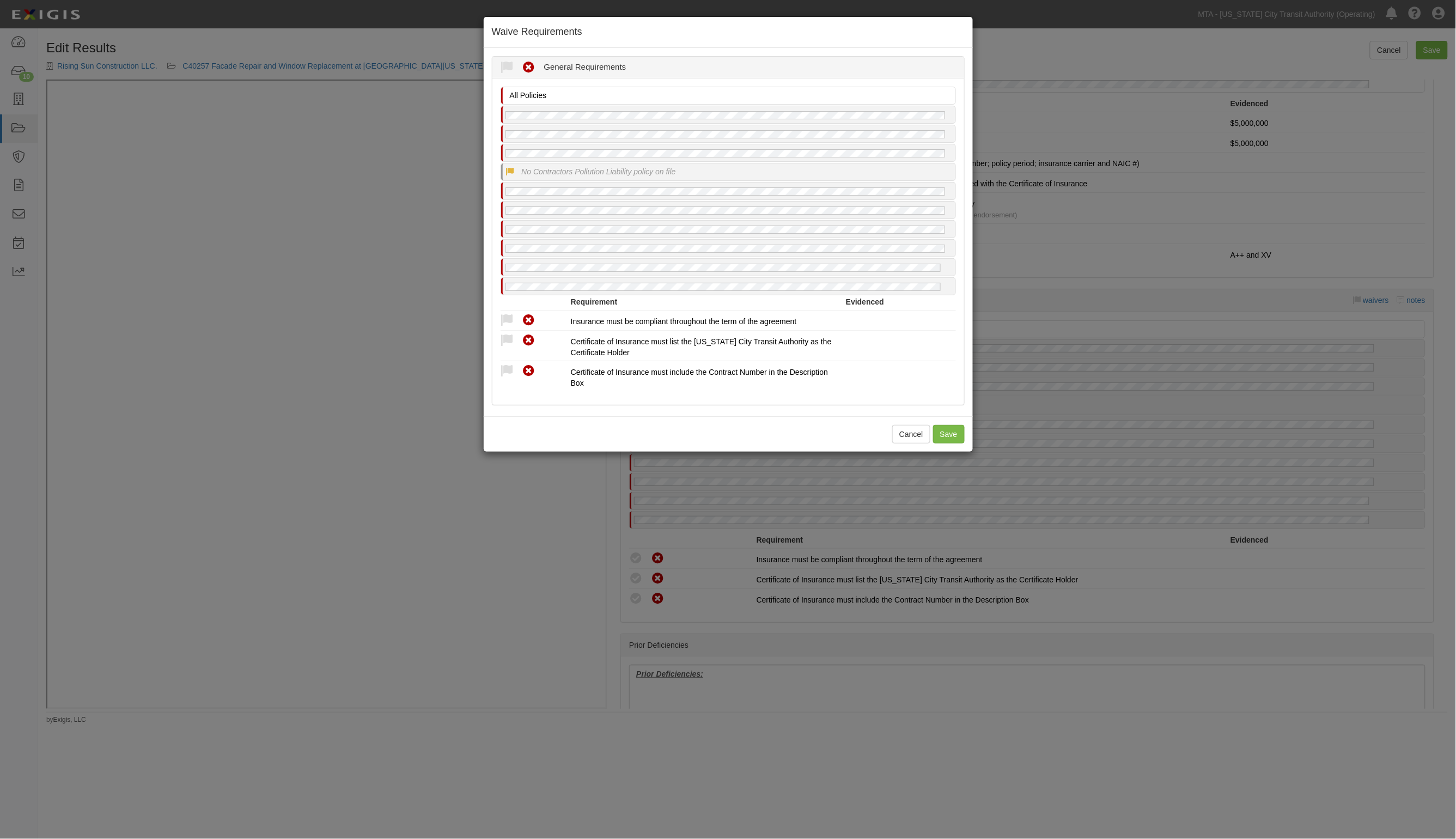
click at [506, 171] on icon at bounding box center [510, 171] width 10 height 10
radio input "true"
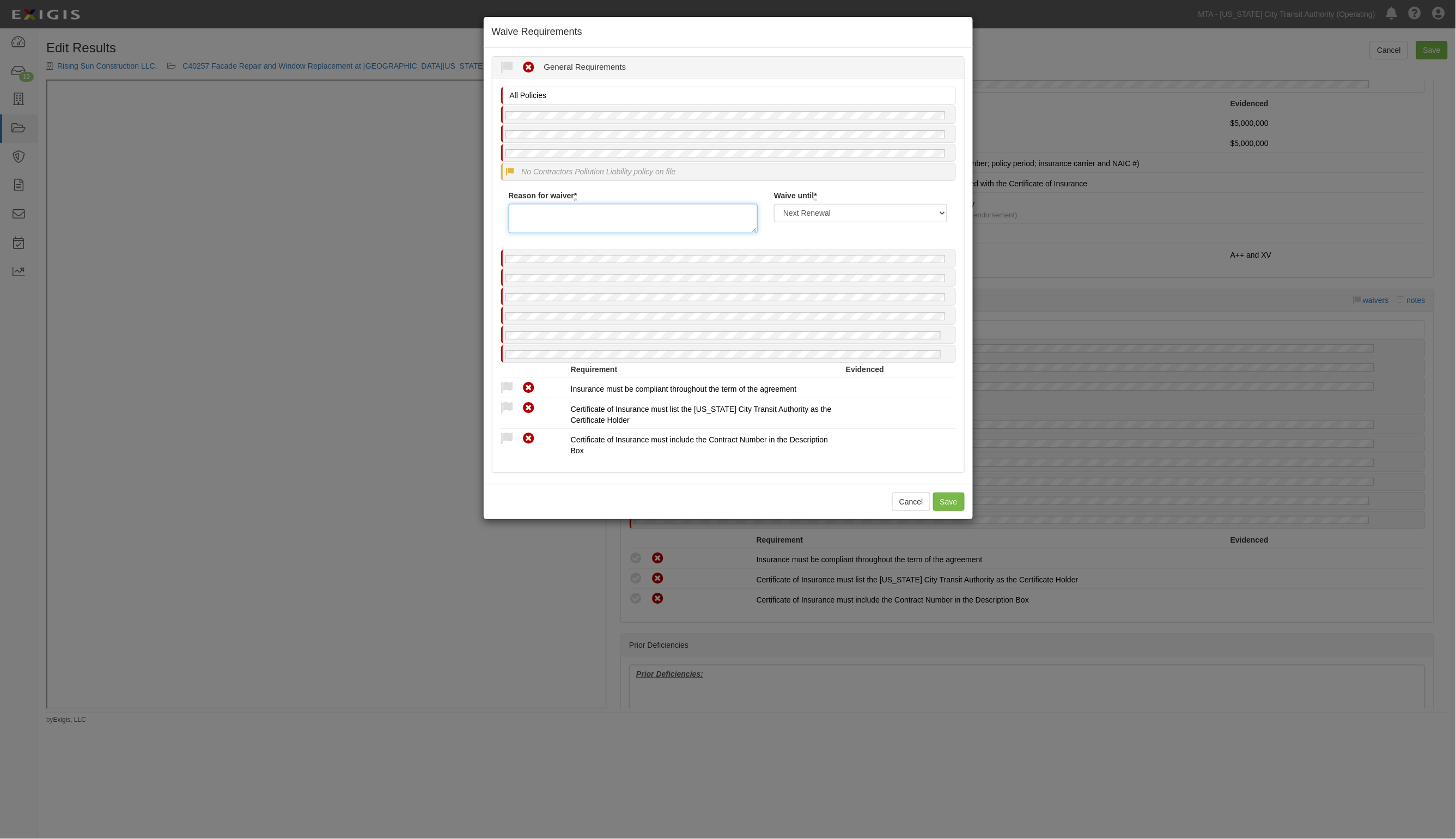
click at [559, 223] on textarea "Reason for waiver *" at bounding box center [633, 218] width 250 height 29
type textarea "No more work"
click at [800, 202] on div "Waive until * Next Renewal Indefinitely" at bounding box center [860, 206] width 190 height 32
click at [804, 223] on div "Reason for waiver * Waive until * Next Renewal Indefinitely" at bounding box center [728, 216] width 455 height 51
click at [813, 215] on select "Next Renewal Indefinitely" at bounding box center [861, 212] width 173 height 18
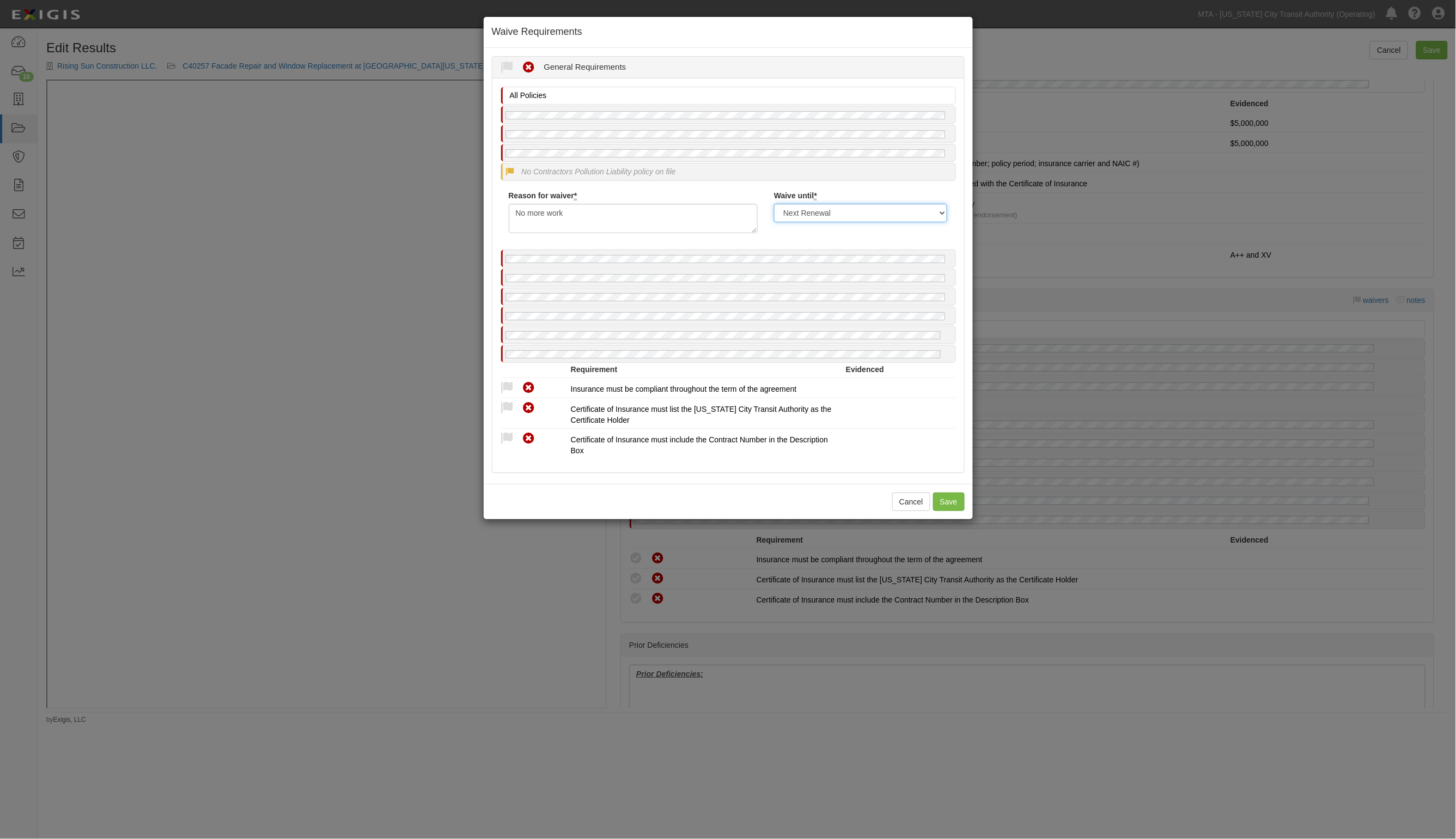
select select "indefinitely"
click at [774, 204] on select "Next Renewal Indefinitely" at bounding box center [861, 212] width 173 height 18
click at [949, 508] on button "Save" at bounding box center [949, 501] width 31 height 18
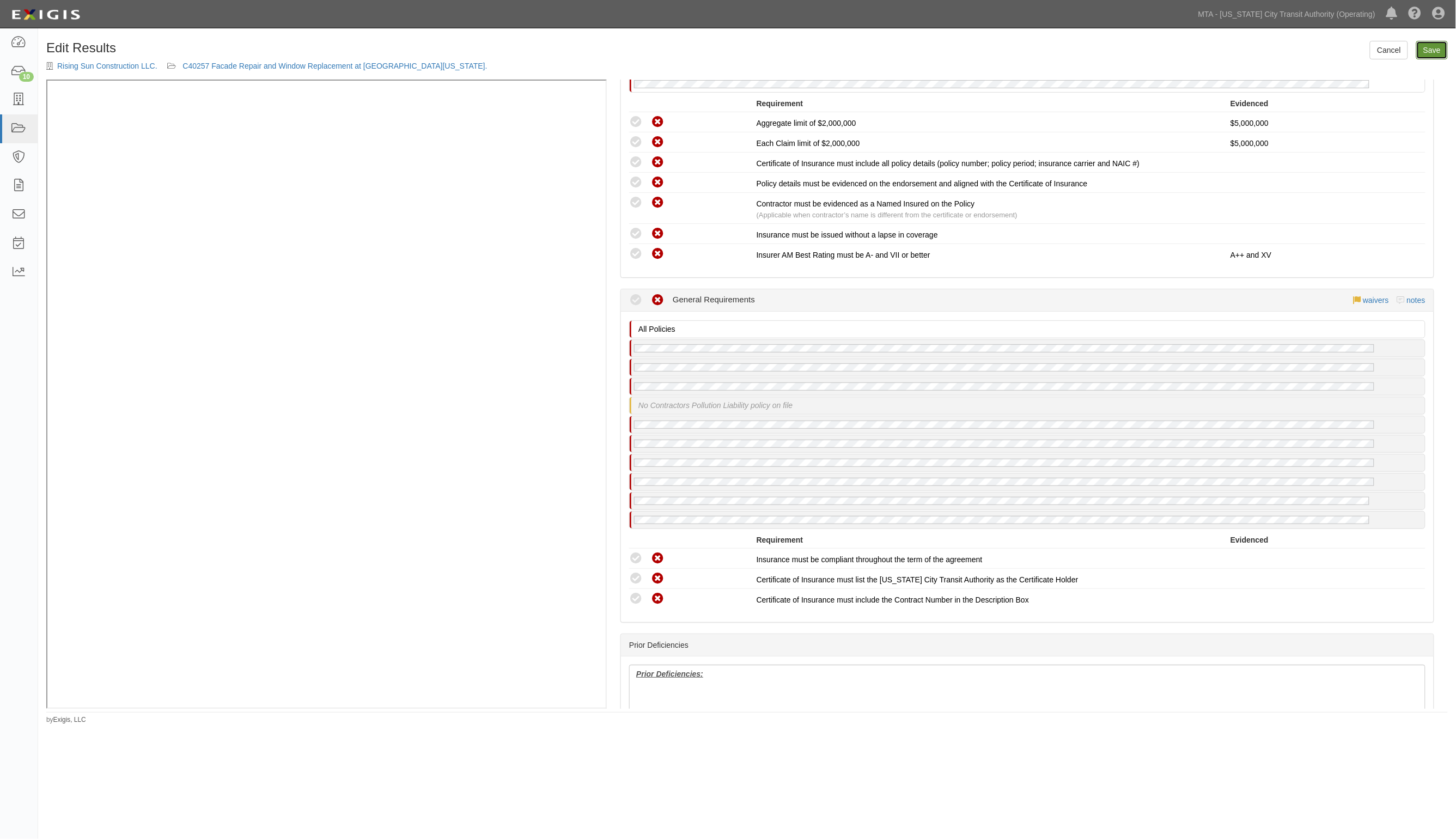
click at [1426, 46] on link "Save" at bounding box center [1432, 50] width 31 height 18
radio input "true"
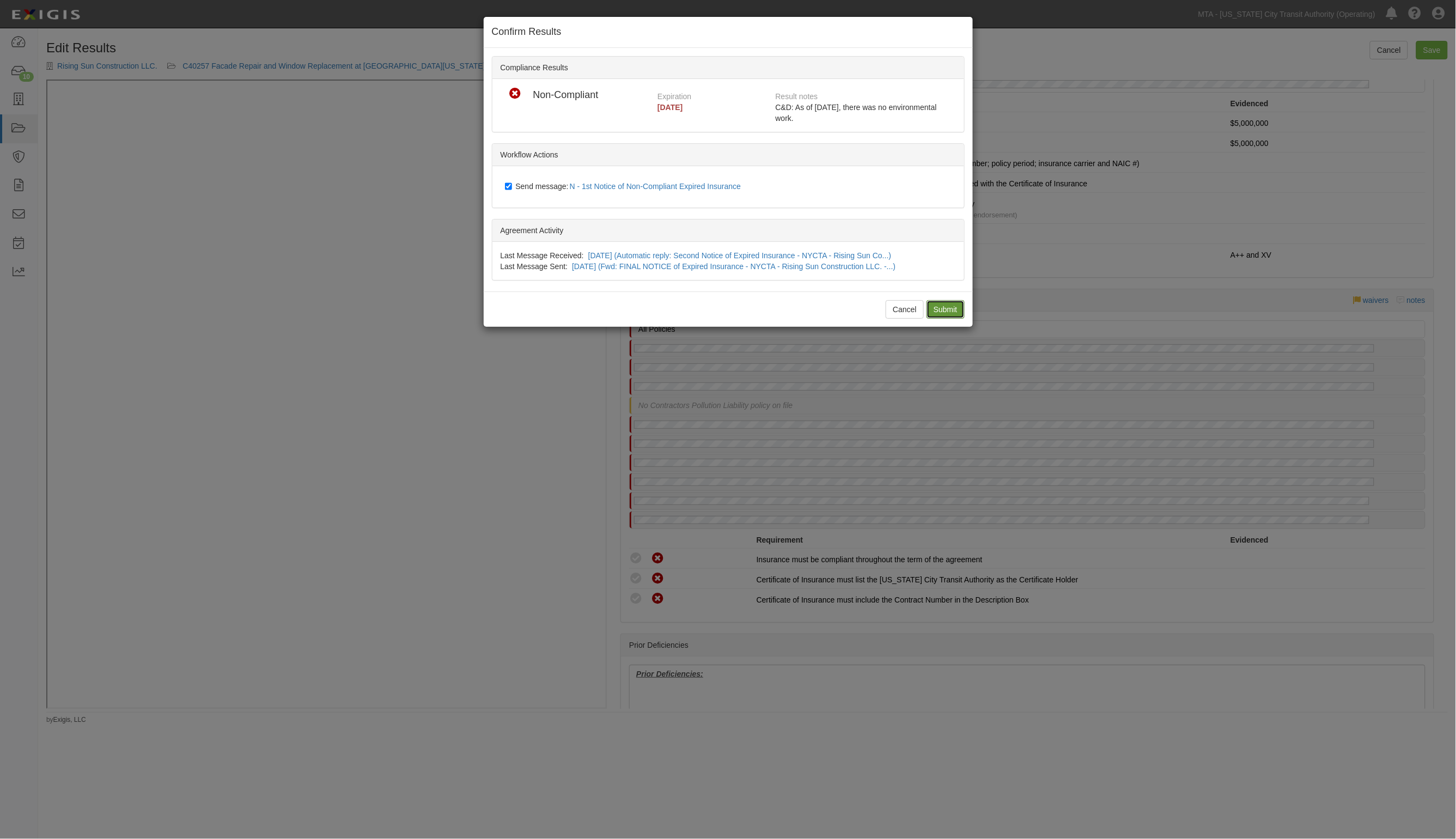
click at [936, 308] on input "Submit" at bounding box center [946, 309] width 38 height 18
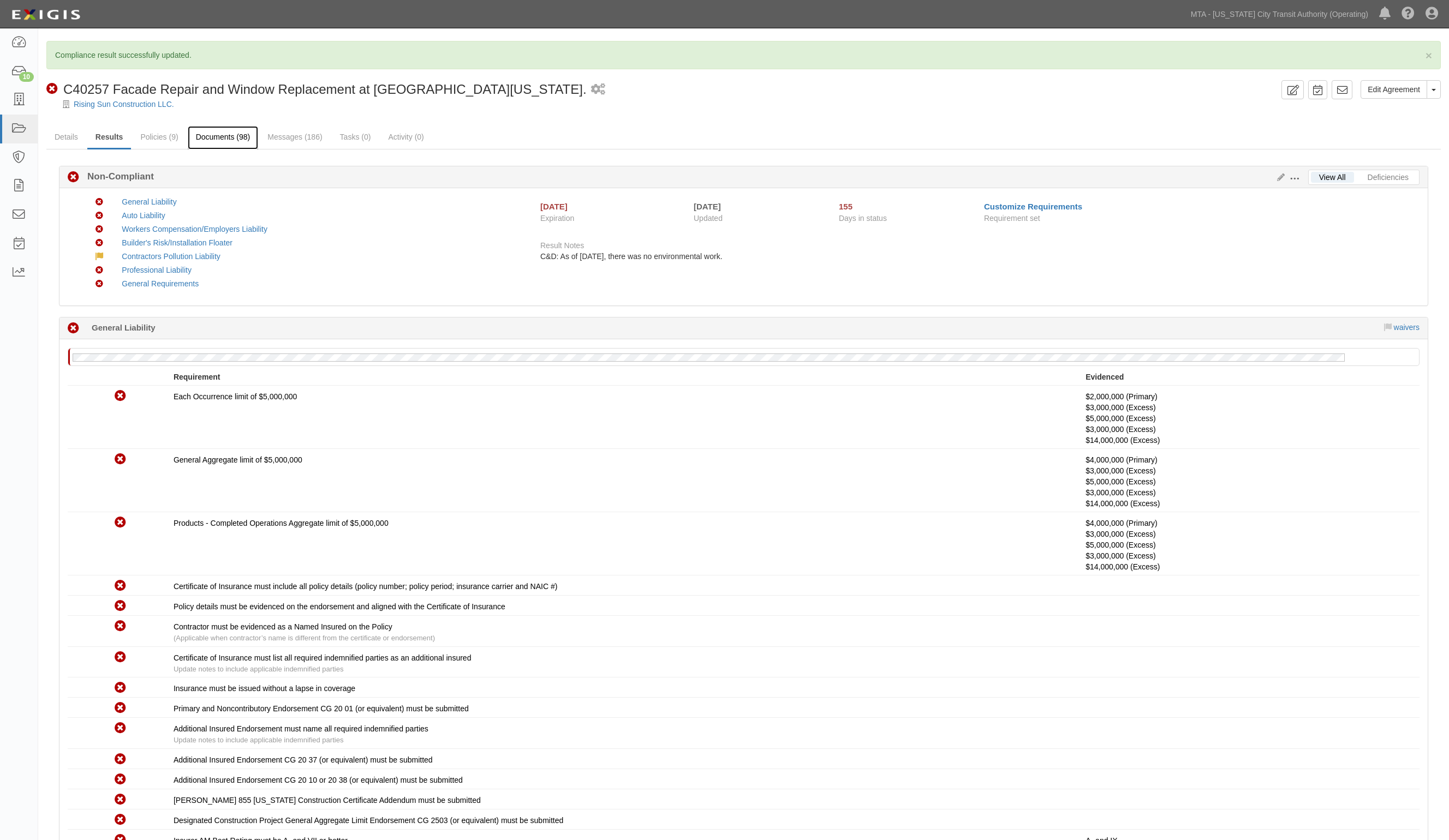
click at [234, 132] on link "Documents (98)" at bounding box center [223, 138] width 71 height 23
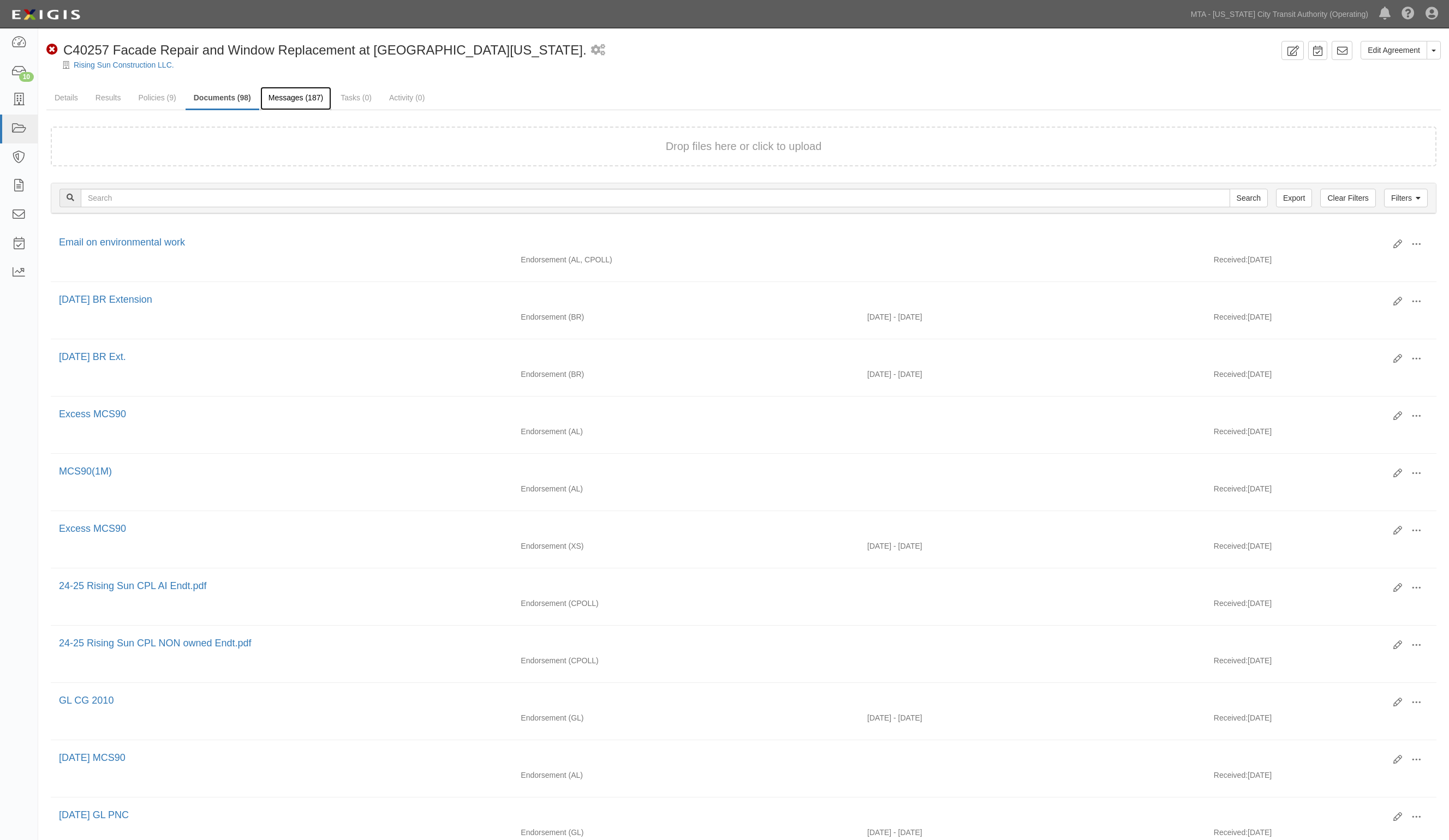
click at [296, 101] on link "Messages (187)" at bounding box center [296, 98] width 71 height 23
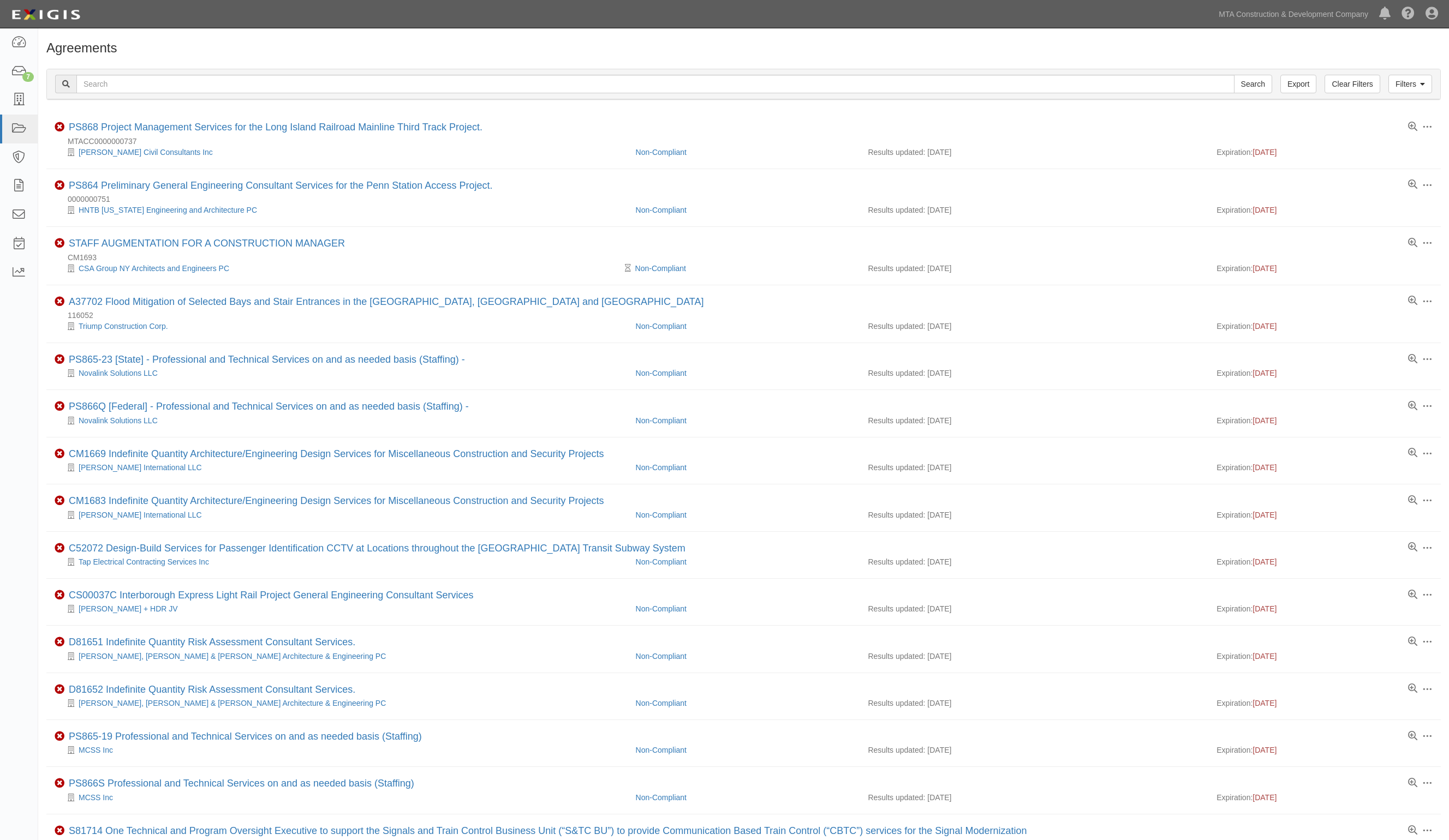
scroll to position [9, 0]
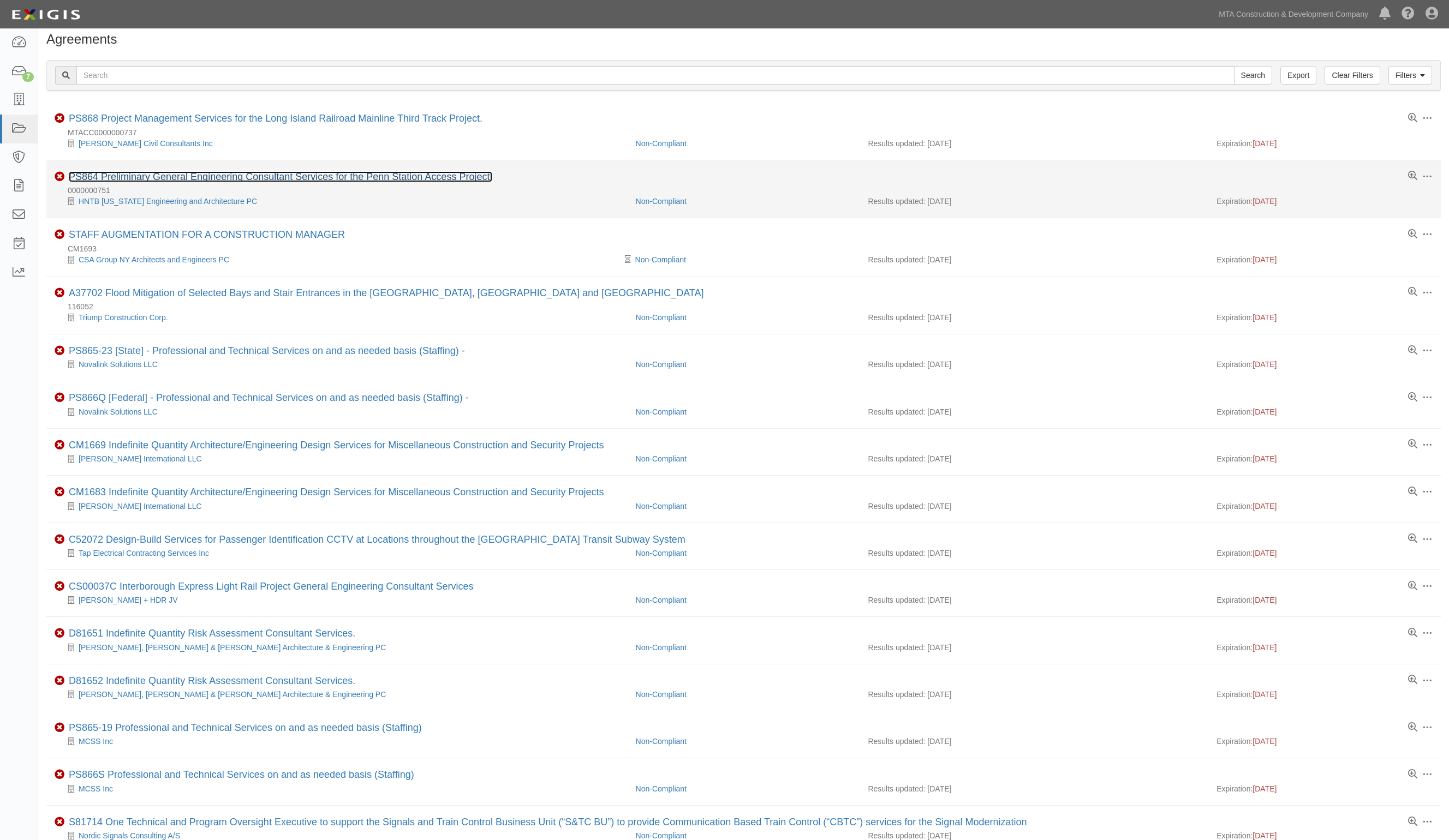
drag, startPoint x: 208, startPoint y: 201, endPoint x: 255, endPoint y: 174, distance: 54.2
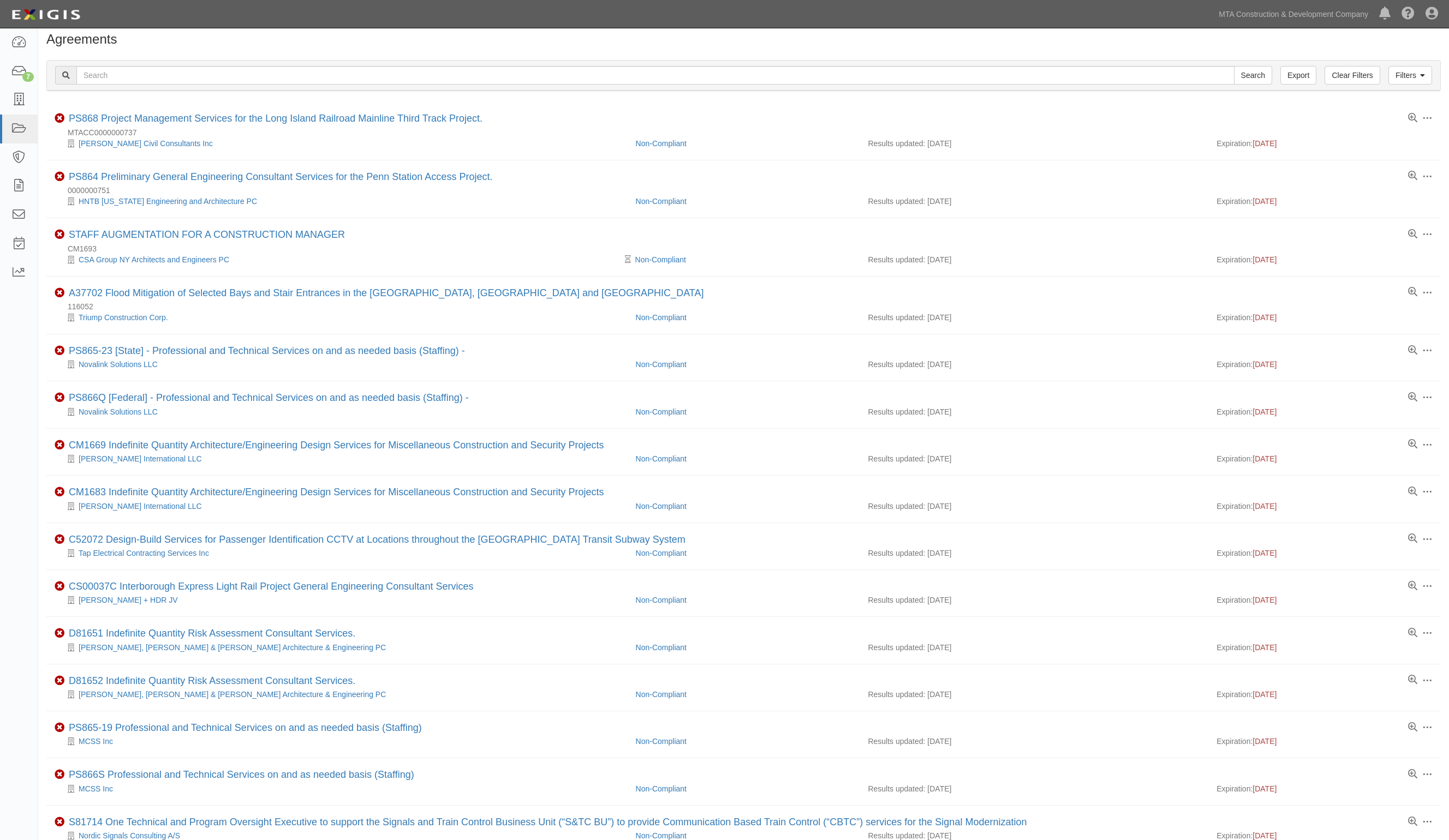
click at [435, 48] on div "Agreements" at bounding box center [744, 42] width 1411 height 20
click at [528, 50] on div "Agreements" at bounding box center [744, 42] width 1411 height 20
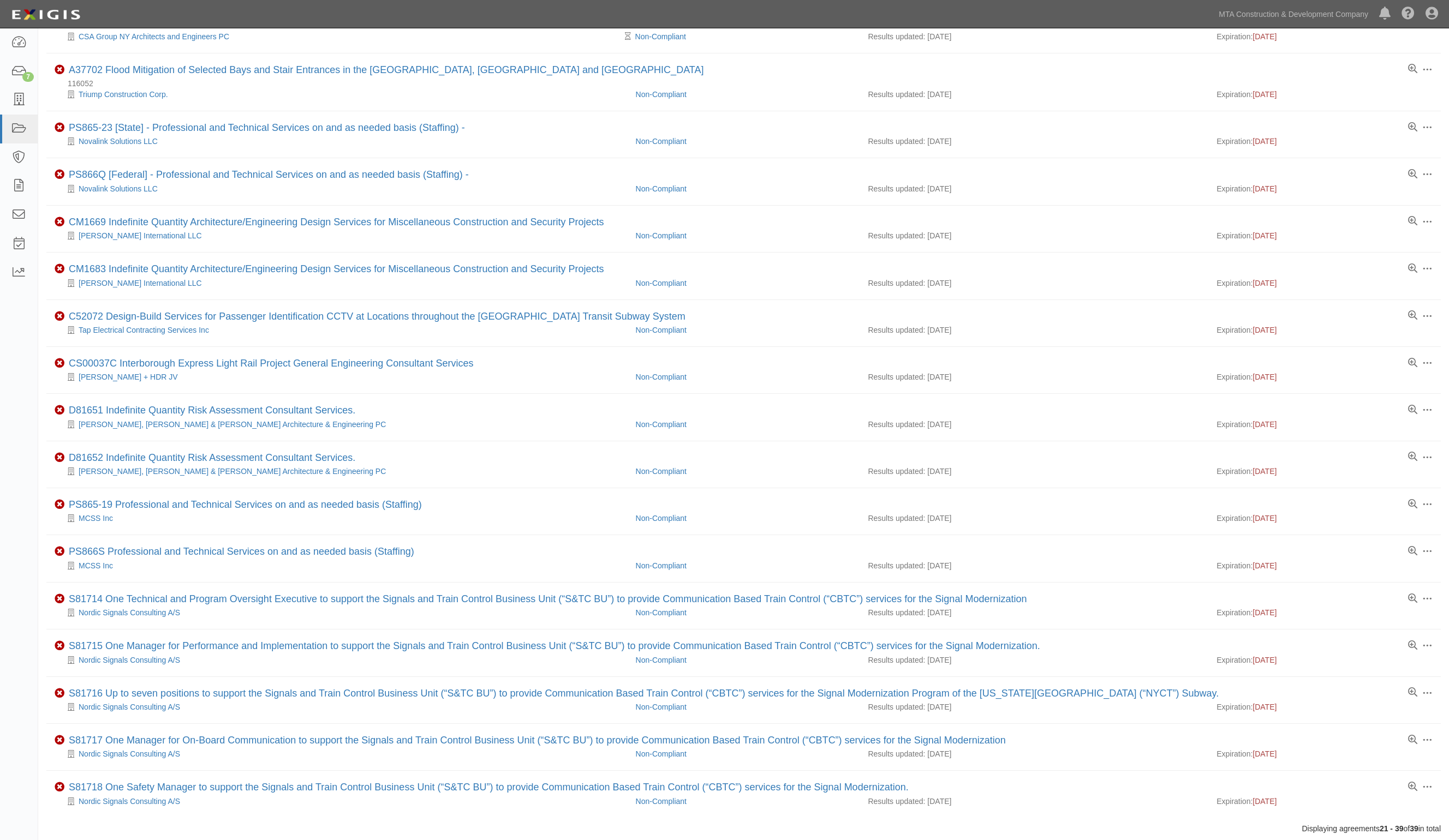
scroll to position [309, 0]
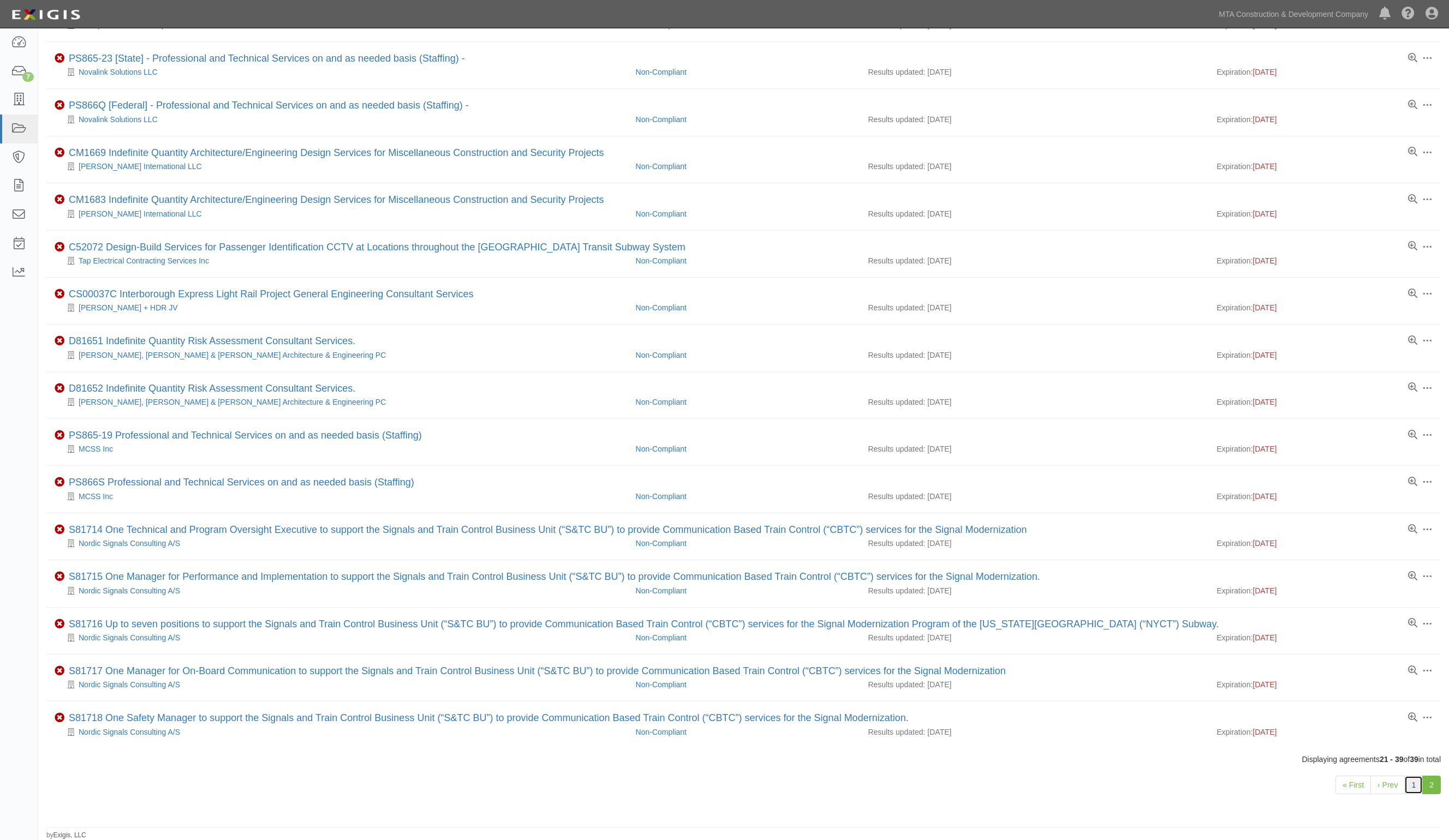
drag, startPoint x: 1412, startPoint y: 786, endPoint x: 1406, endPoint y: 782, distance: 7.2
click at [1412, 786] on link "1" at bounding box center [1413, 784] width 18 height 18
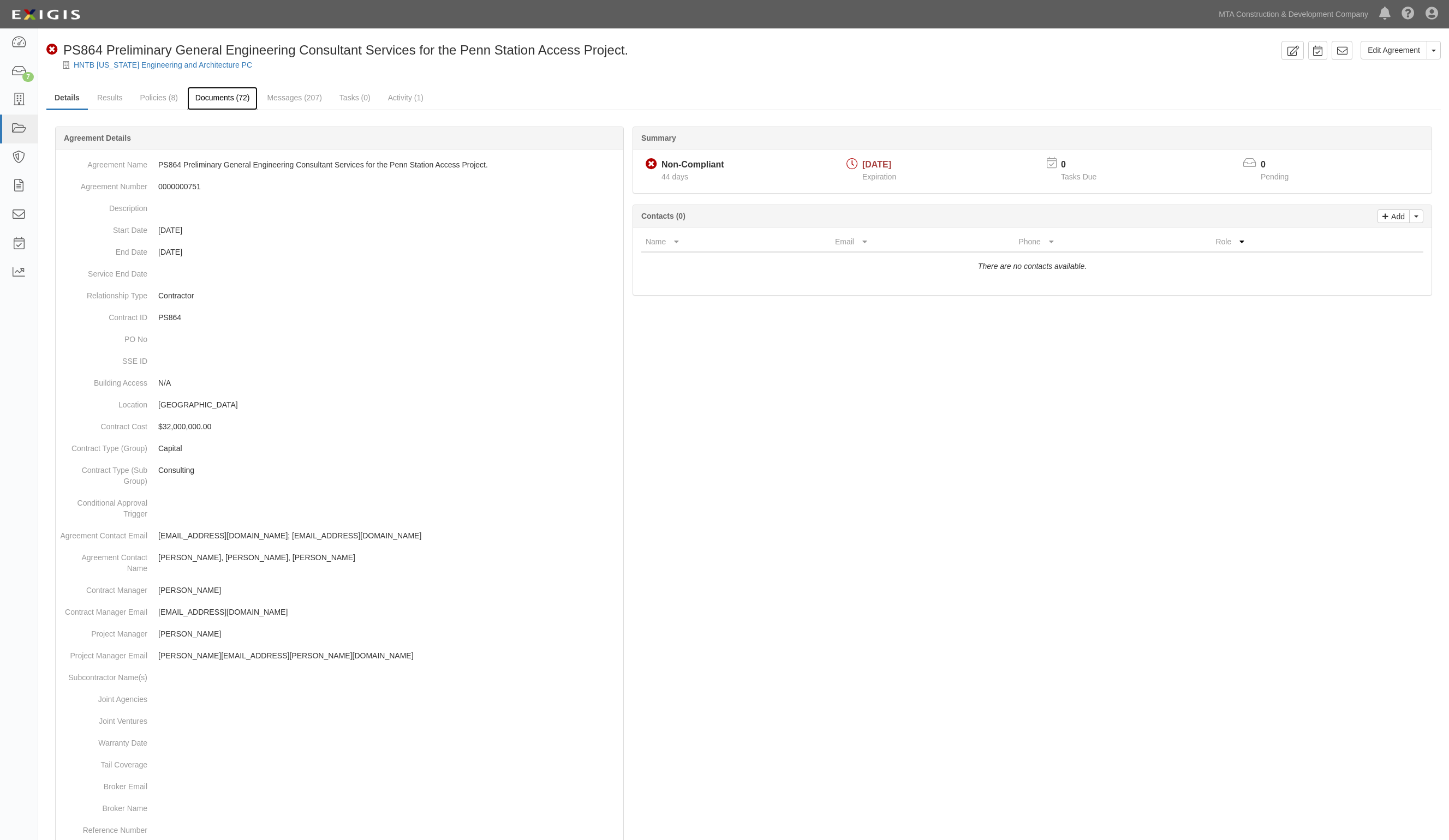
drag, startPoint x: 232, startPoint y: 95, endPoint x: 210, endPoint y: 95, distance: 22.0
click at [232, 95] on link "Documents (72)" at bounding box center [222, 98] width 71 height 23
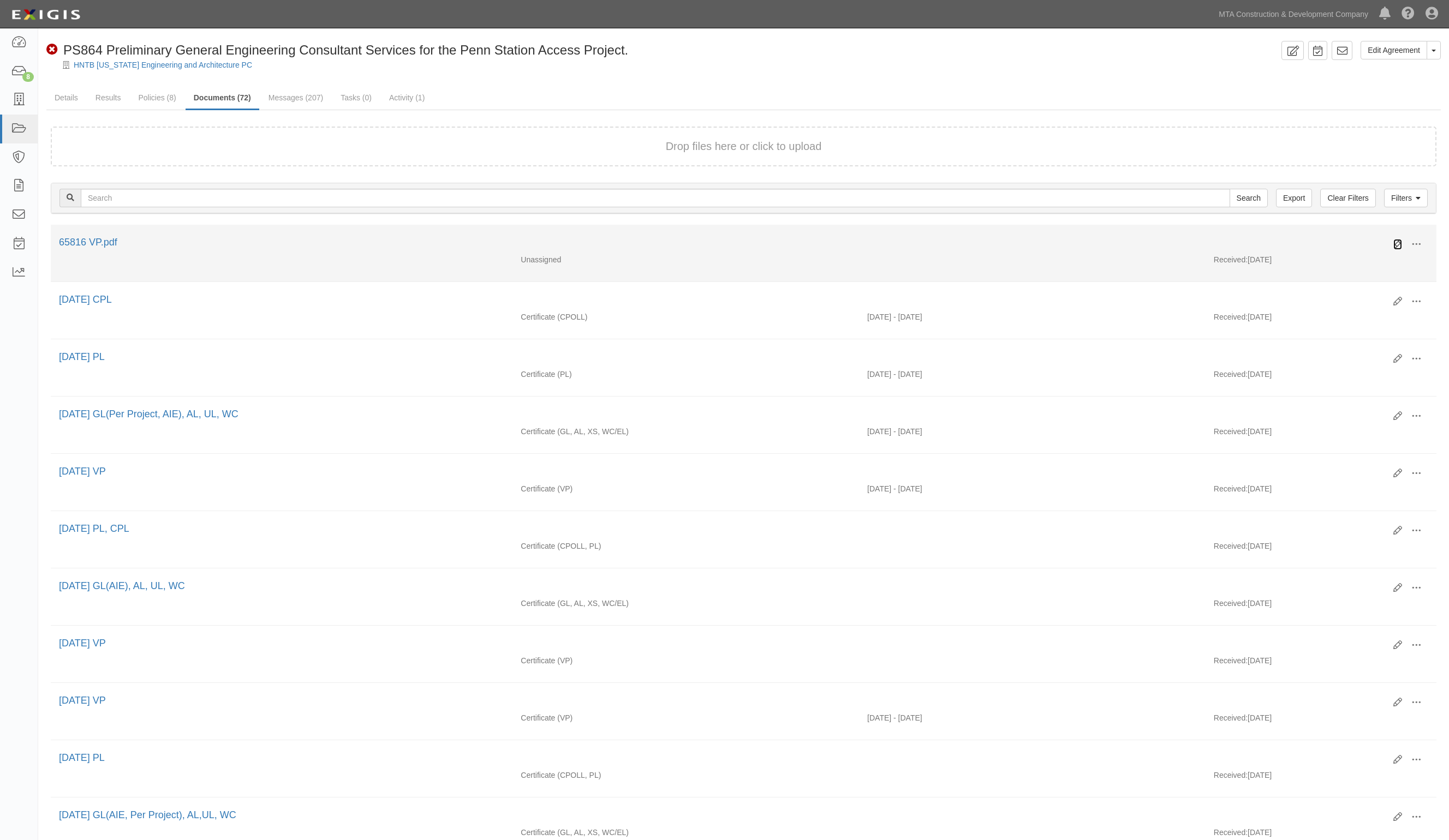
click at [1398, 240] on icon at bounding box center [1398, 244] width 9 height 9
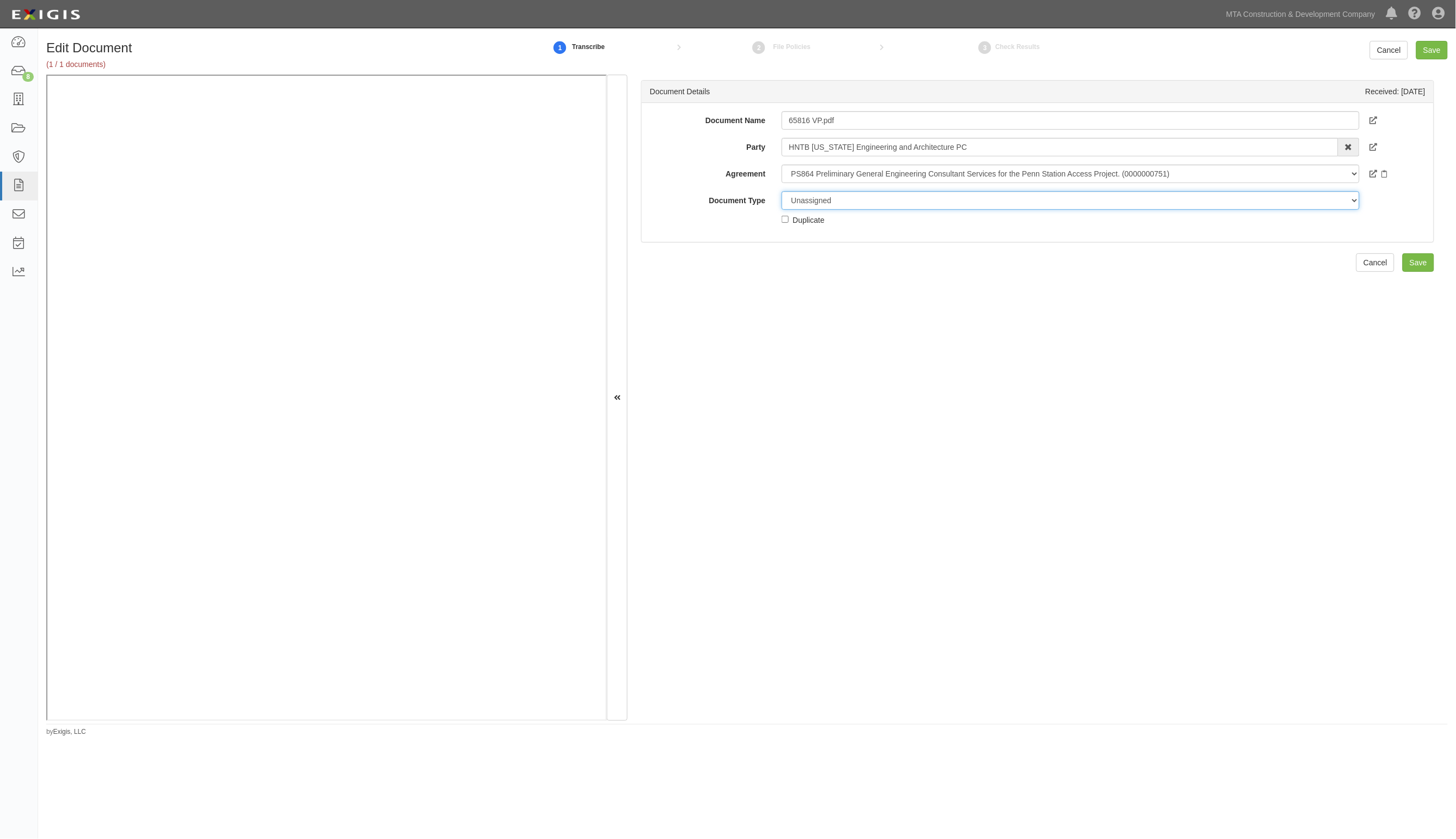
click at [835, 205] on select "Unassigned Binder Cancellation Notice Certificate Contract Endorsement Insuranc…" at bounding box center [1070, 200] width 578 height 18
click at [843, 119] on input "65816 VP.pdf" at bounding box center [1070, 120] width 578 height 18
drag, startPoint x: 736, startPoint y: 119, endPoint x: 674, endPoint y: 119, distance: 62.0
click at [674, 119] on div "Document Name 65816 VP.pdf" at bounding box center [1038, 120] width 792 height 18
type input "[DATE]"
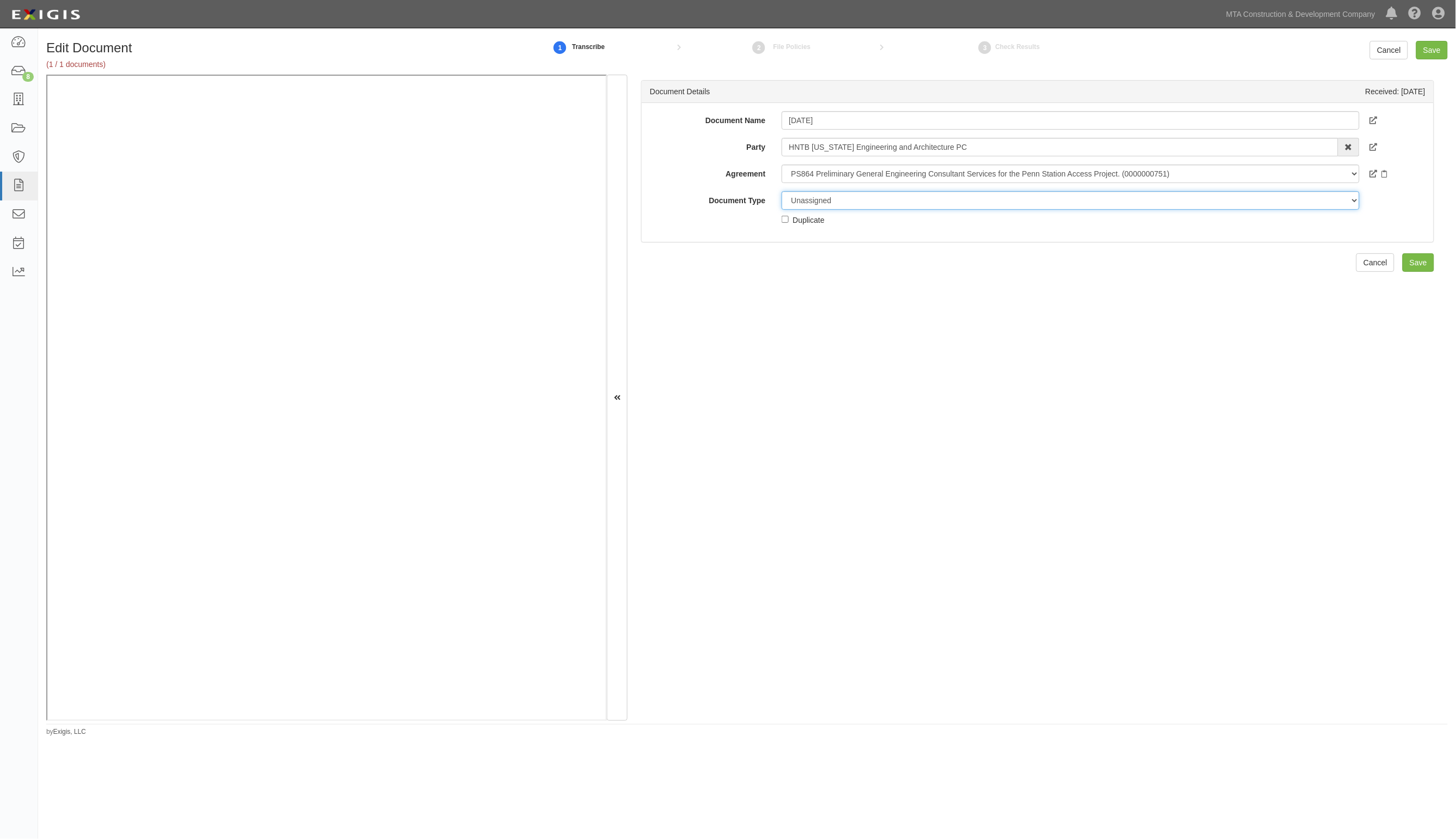
click at [824, 205] on select "Unassigned Binder Cancellation Notice Certificate Contract Endorsement Insuranc…" at bounding box center [1070, 200] width 578 height 18
select select "CertificateDetail"
click at [782, 191] on select "Unassigned Binder Cancellation Notice Certificate Contract Endorsement Insuranc…" at bounding box center [1070, 200] width 578 height 18
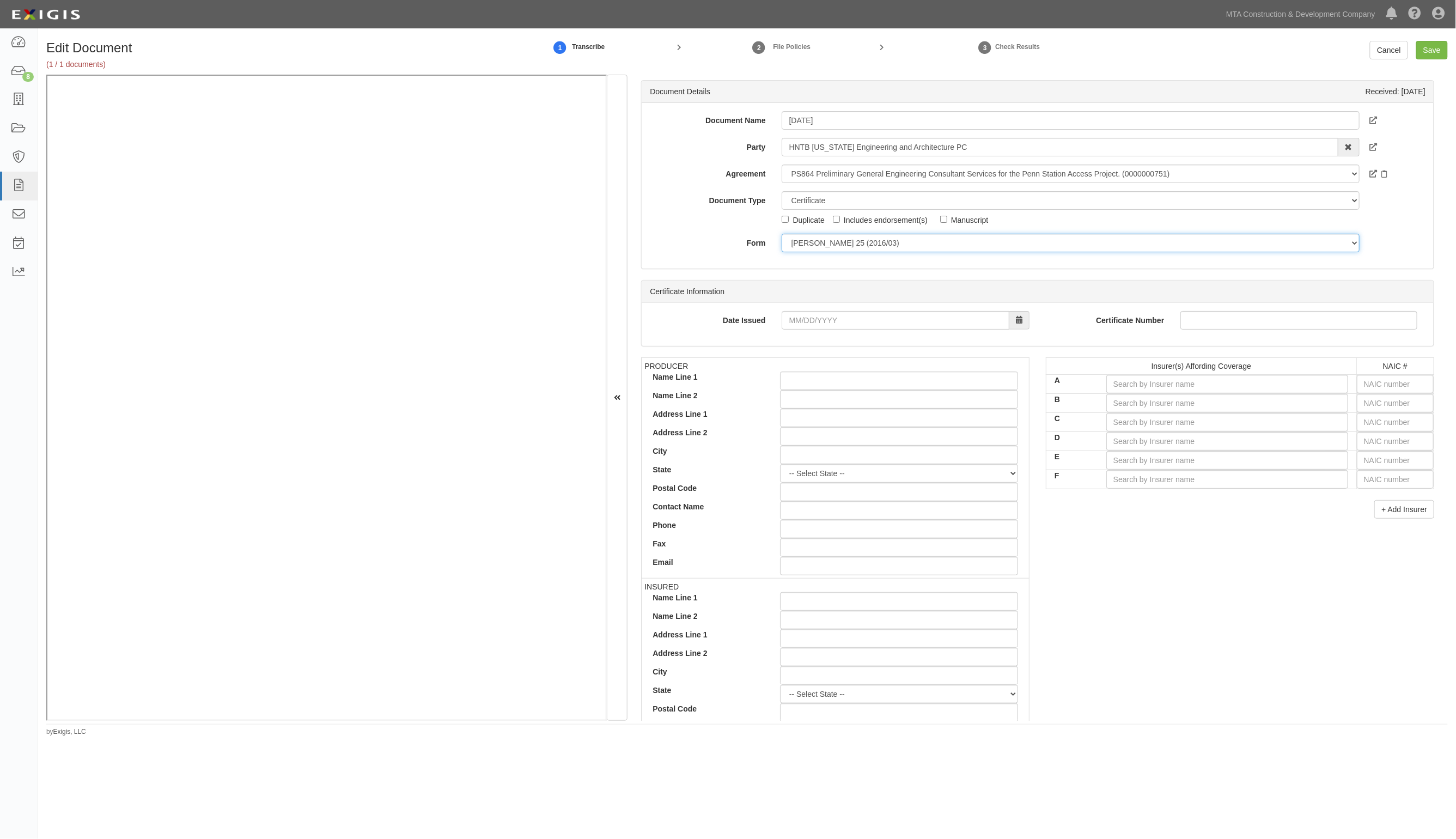
click at [815, 250] on select "ACORD 25 (2016/03) ACORD 101 ACORD 855 NY (2014/05) General" at bounding box center [1070, 242] width 578 height 18
select select "GeneralFormDetail"
click at [782, 234] on select "ACORD 25 (2016/03) ACORD 101 ACORD 855 NY (2014/05) General" at bounding box center [1070, 242] width 578 height 18
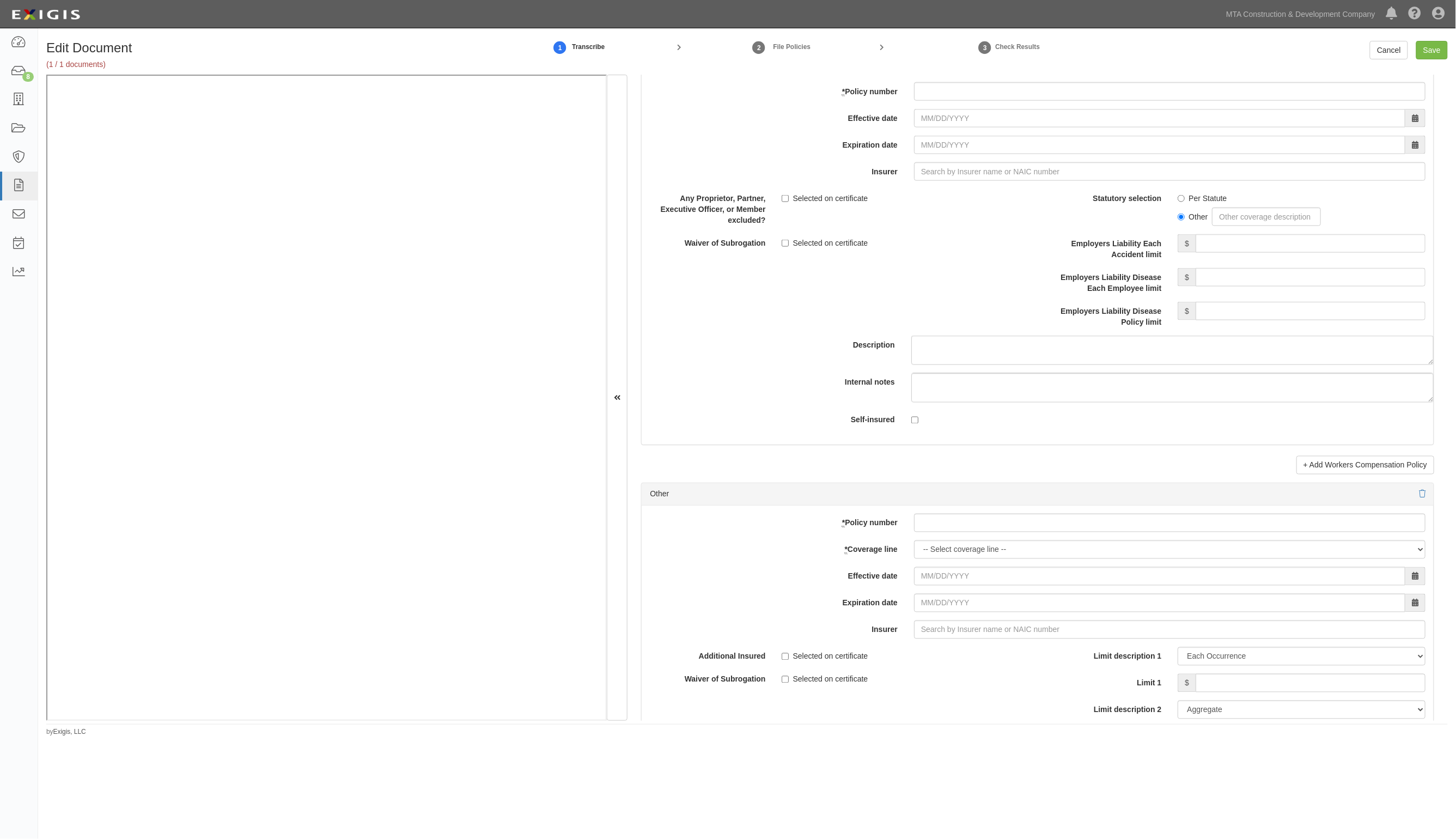
scroll to position [2860, 0]
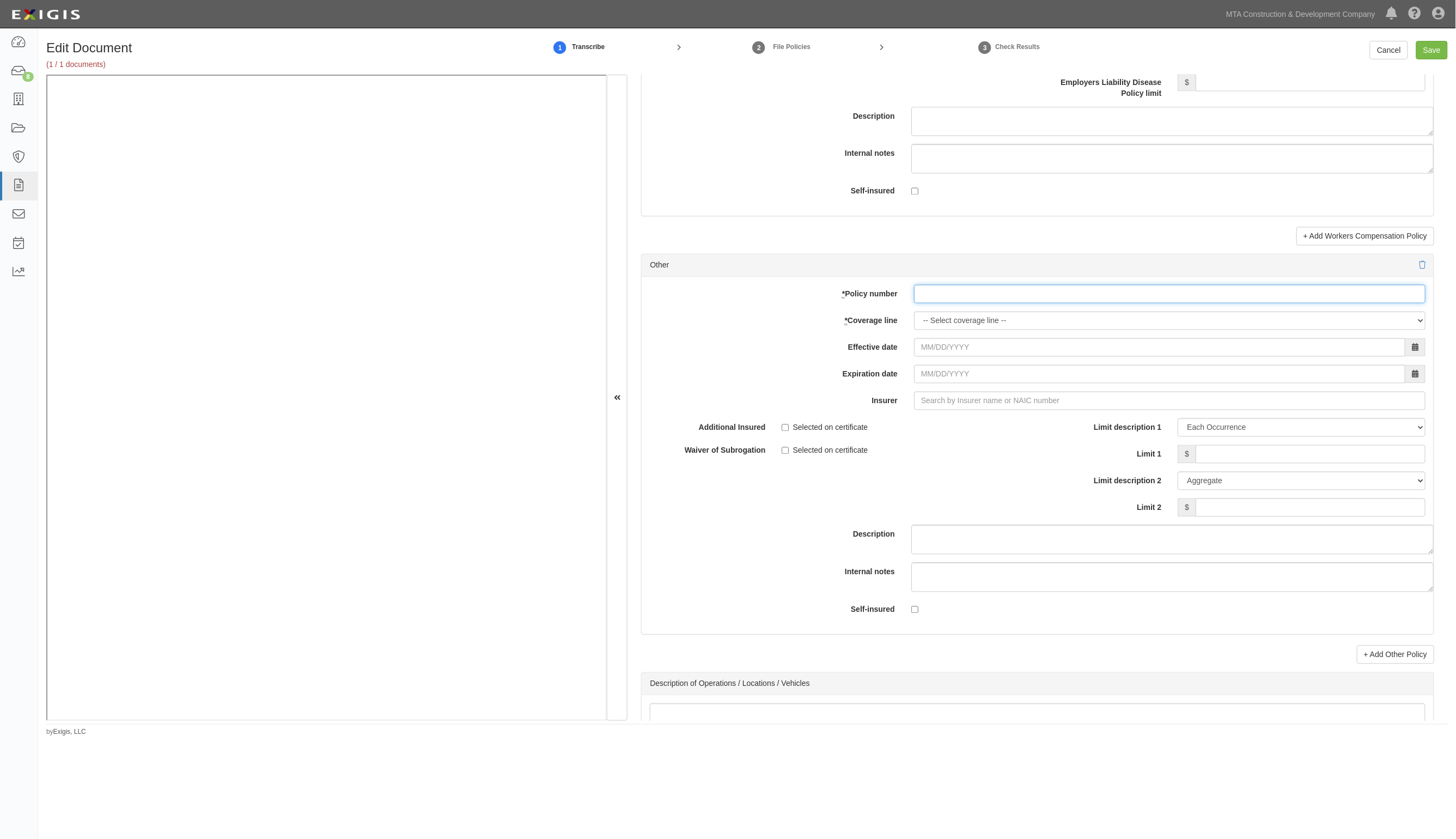
click at [936, 299] on input "* Policy number" at bounding box center [1170, 294] width 512 height 18
drag, startPoint x: 559, startPoint y: 312, endPoint x: 951, endPoint y: 295, distance: 392.4
click at [951, 295] on input "* Policy number" at bounding box center [1170, 294] width 512 height 18
drag, startPoint x: 1004, startPoint y: 302, endPoint x: 941, endPoint y: 306, distance: 63.1
click at [941, 304] on input "RMP6073336620" at bounding box center [1170, 294] width 512 height 18
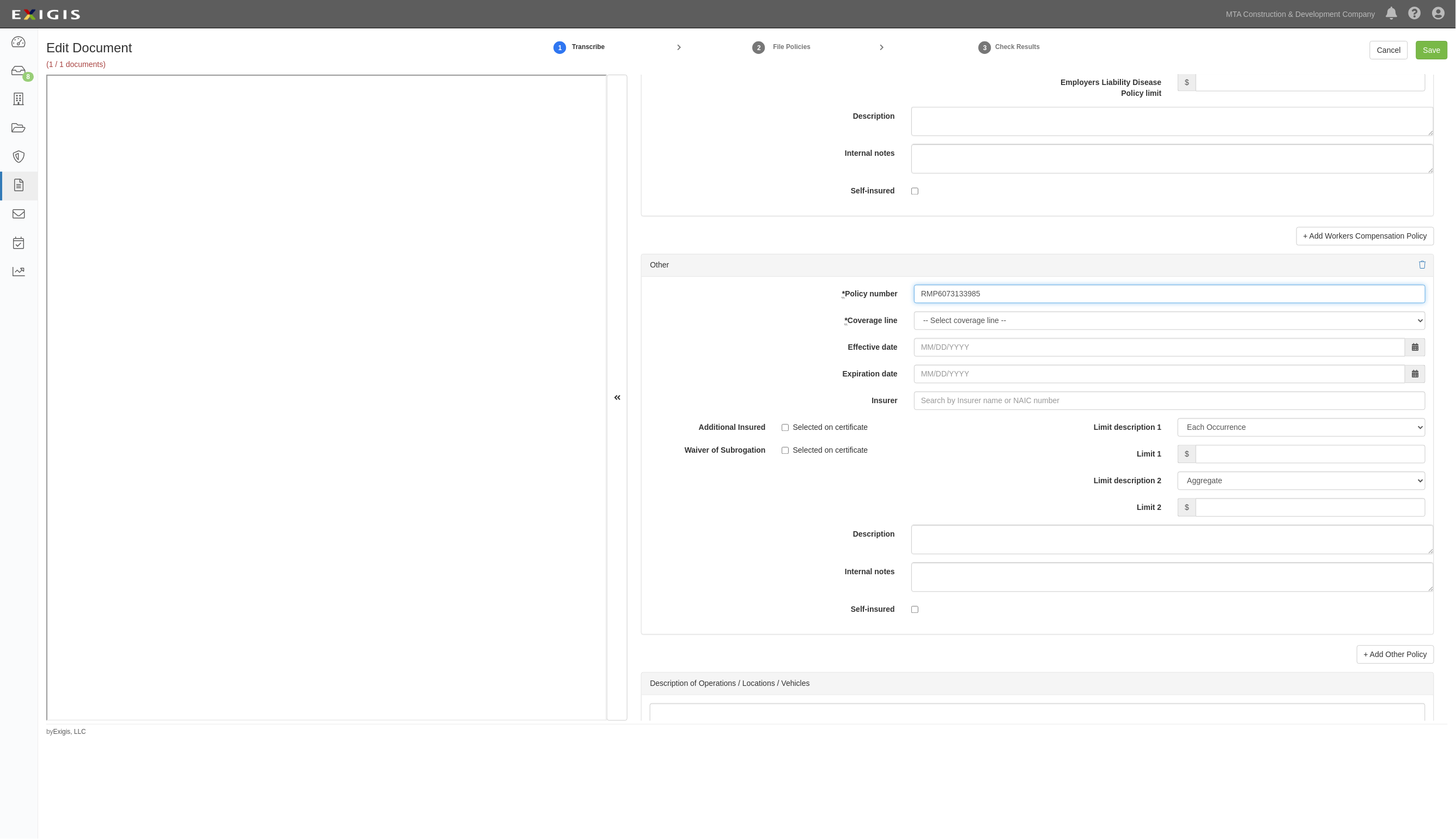
type input "RMP6073133985"
drag, startPoint x: 938, startPoint y: 321, endPoint x: 944, endPoint y: 334, distance: 14.3
click at [938, 322] on select "-- Select coverage line -- Asbestos Abatement Boiler & Machinery Builders Risk …" at bounding box center [1170, 321] width 512 height 18
select select "52"
click at [914, 316] on select "-- Select coverage line -- Asbestos Abatement Boiler & Machinery Builders Risk …" at bounding box center [1170, 321] width 512 height 18
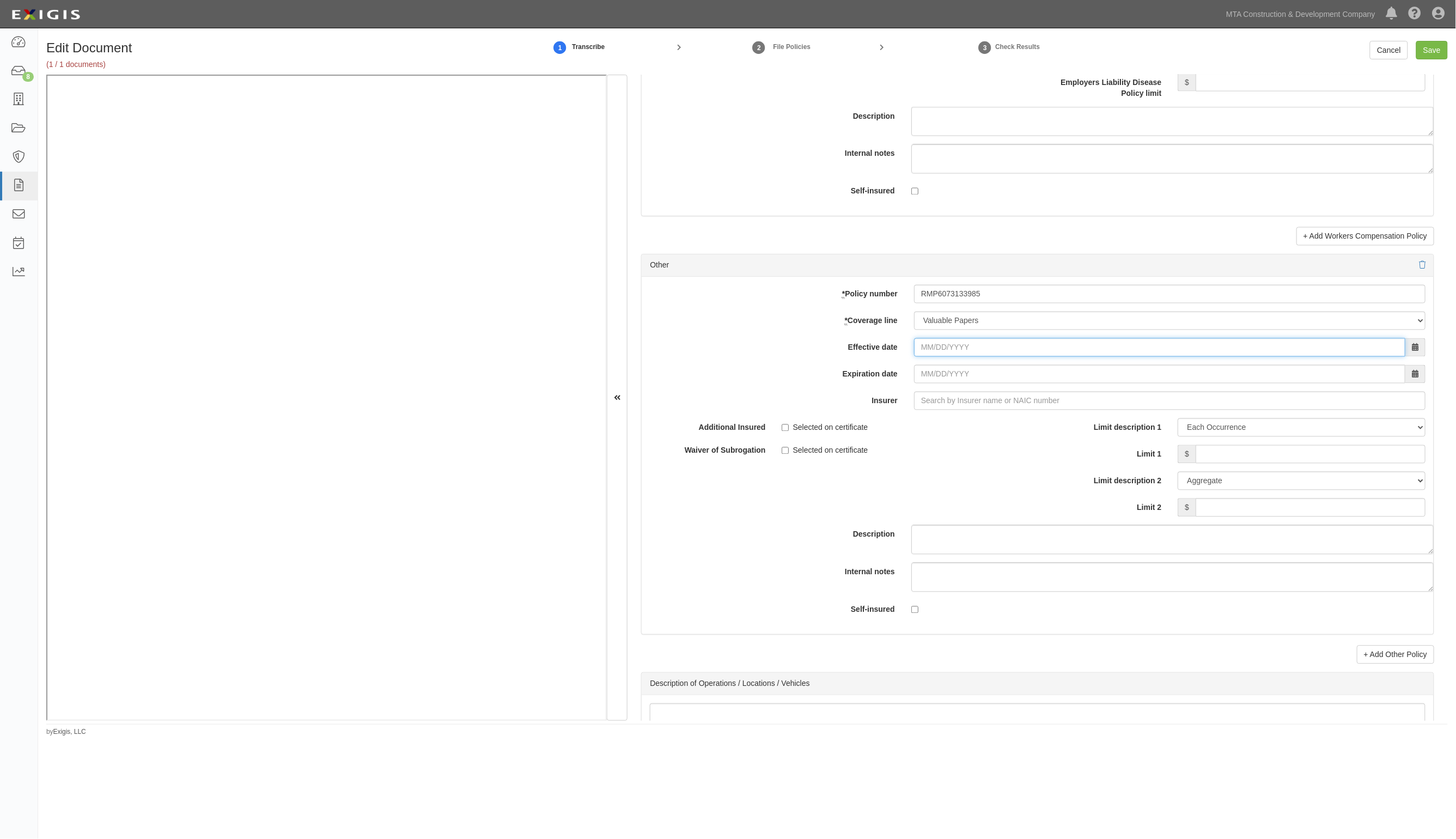
click at [927, 352] on input "Effective date" at bounding box center [1160, 347] width 491 height 18
type input "07/20/2025"
type input "07/20/2026"
click at [953, 403] on input "Insurer" at bounding box center [1170, 400] width 512 height 18
type input "21st Century Advantage Insurance Company (25232) NR Rating"
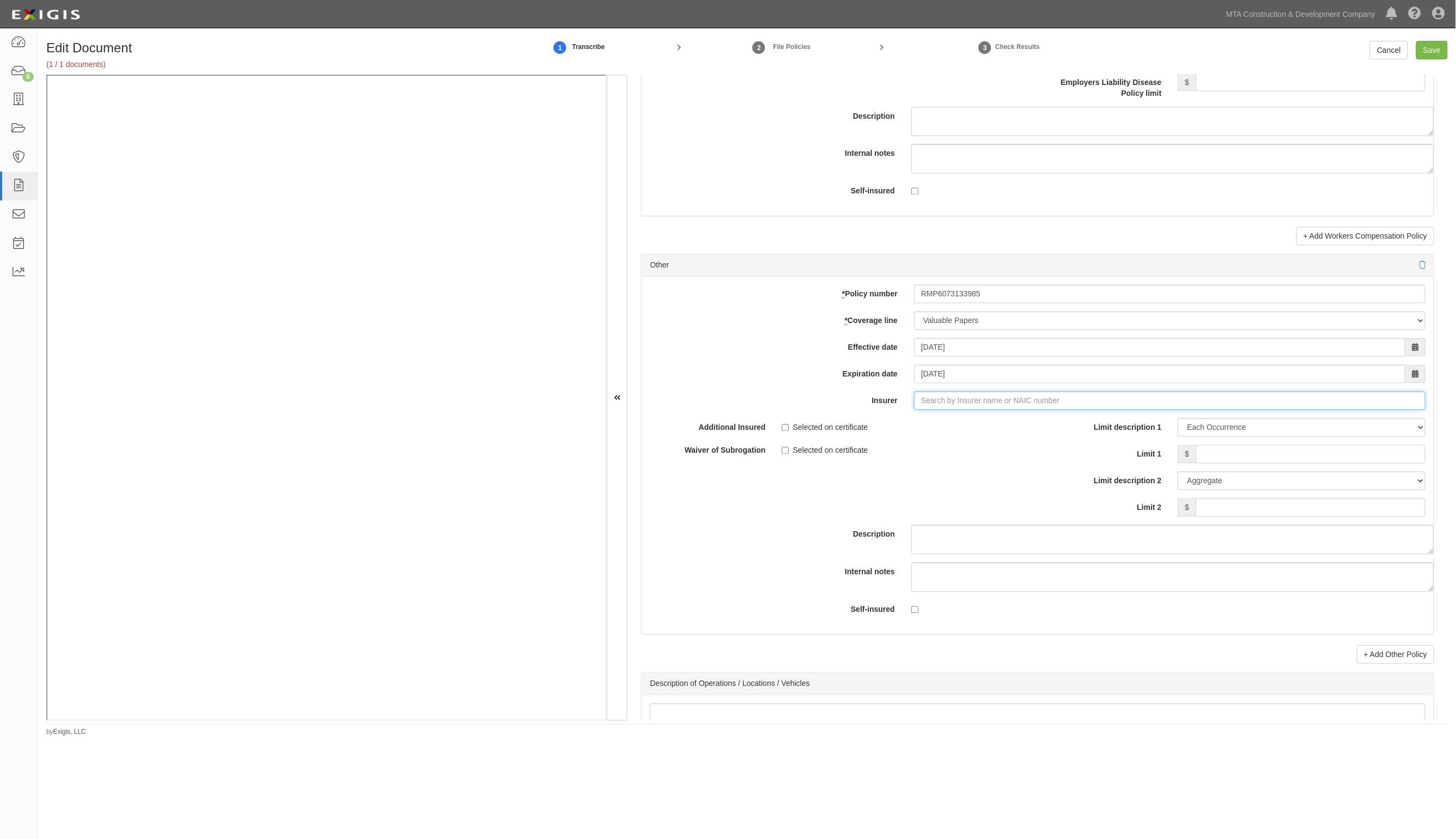
type input "2"
click at [957, 429] on div "Continental Casualty Company ( 20443 ) A XV Rating" at bounding box center [943, 421] width 198 height 14
type input "Continental Casualty Company (20443) A XV Rating"
drag, startPoint x: 1253, startPoint y: 434, endPoint x: 1239, endPoint y: 439, distance: 14.9
click at [1253, 434] on select "Limit Each Occurrence Each Claim Aggregate Deductible Self-Insured Retention Pe…" at bounding box center [1302, 428] width 248 height 18
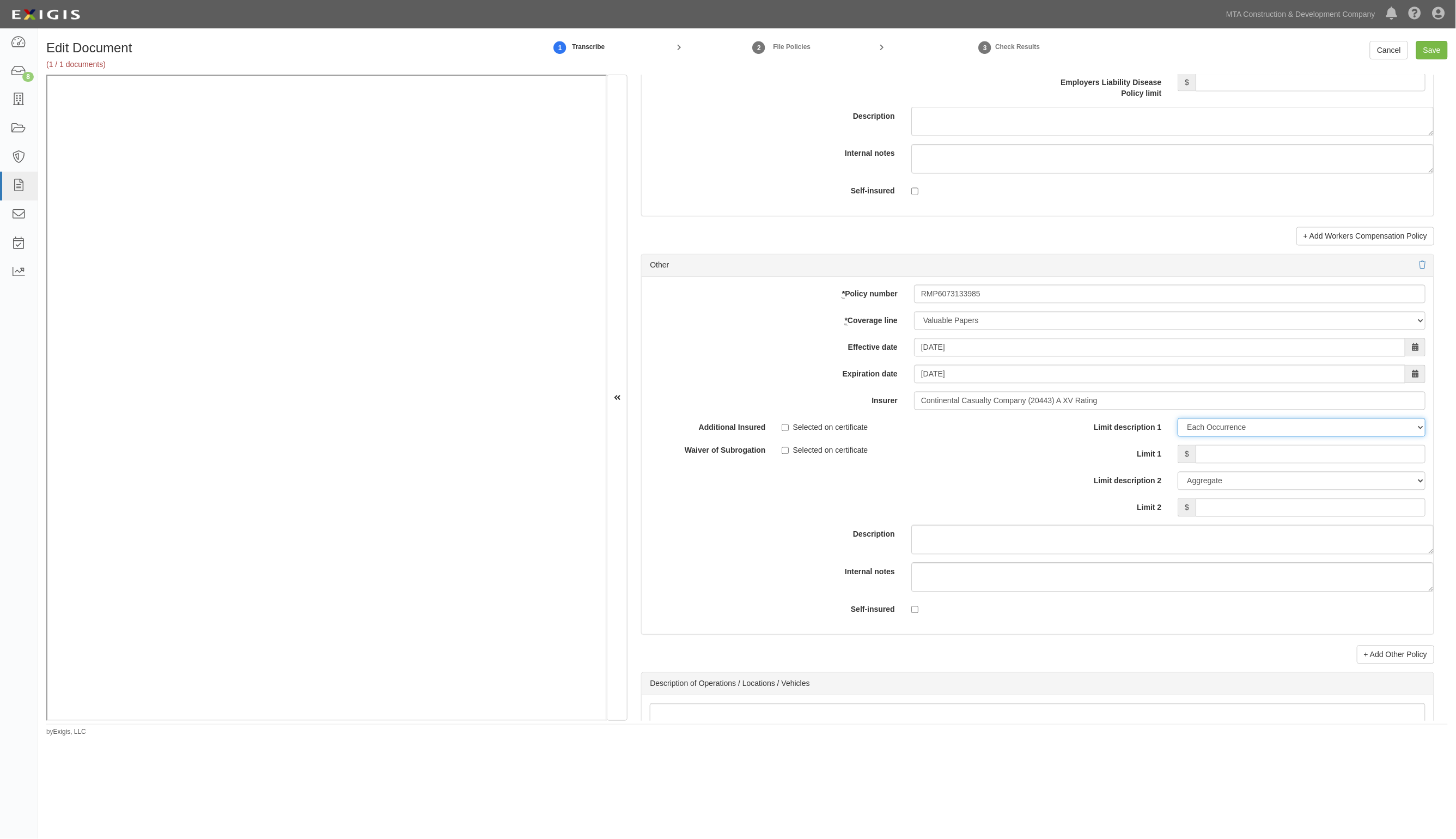
select select "Limit"
click at [1178, 423] on select "Limit Each Occurrence Each Claim Aggregate Deductible Self-Insured Retention Pe…" at bounding box center [1302, 428] width 248 height 18
click at [1247, 461] on input "Limit 1" at bounding box center [1311, 454] width 230 height 18
click at [1438, 48] on input "Save" at bounding box center [1432, 50] width 31 height 18
type input "1000000"
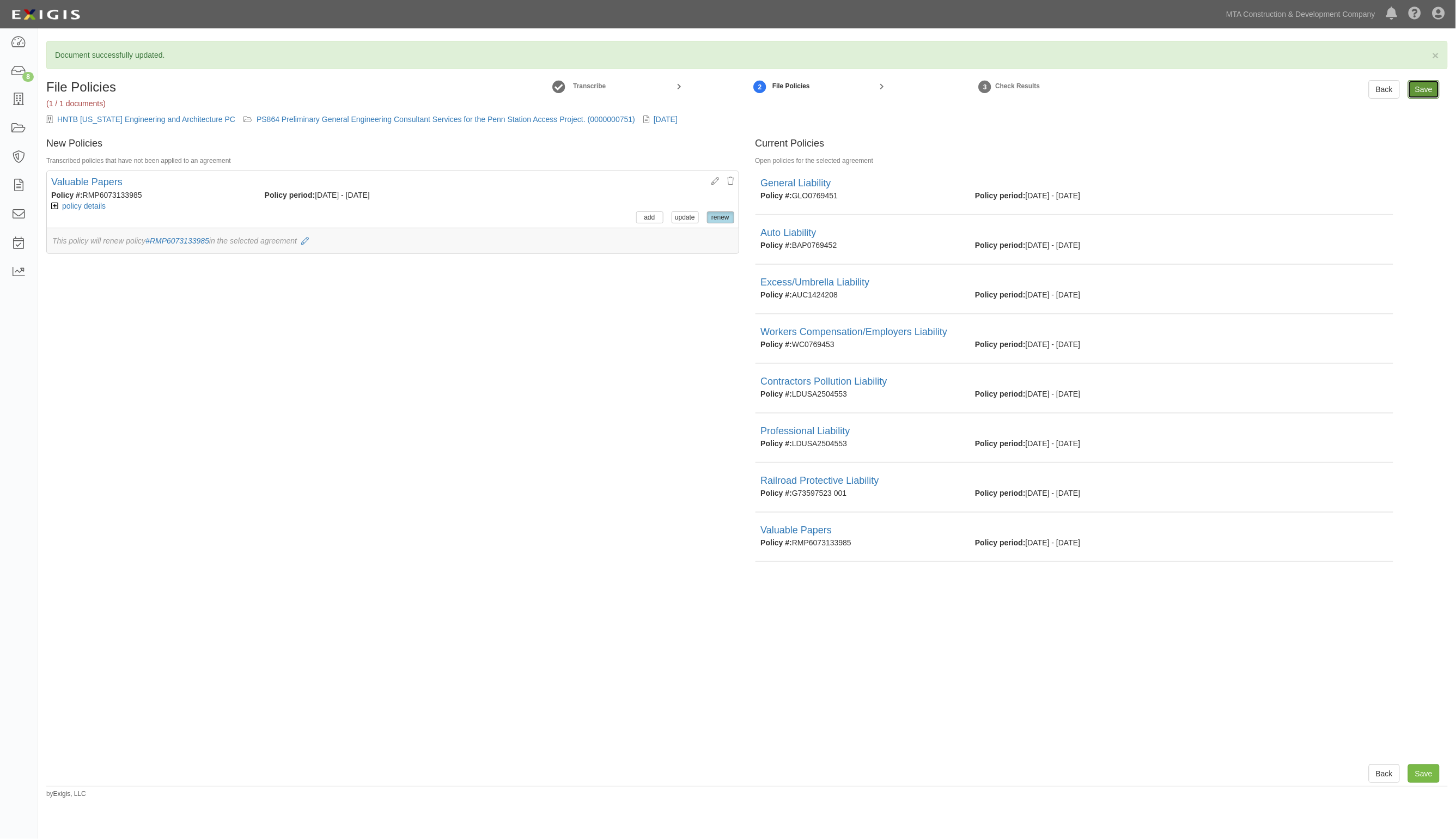
click at [1427, 89] on input "Save" at bounding box center [1424, 89] width 31 height 18
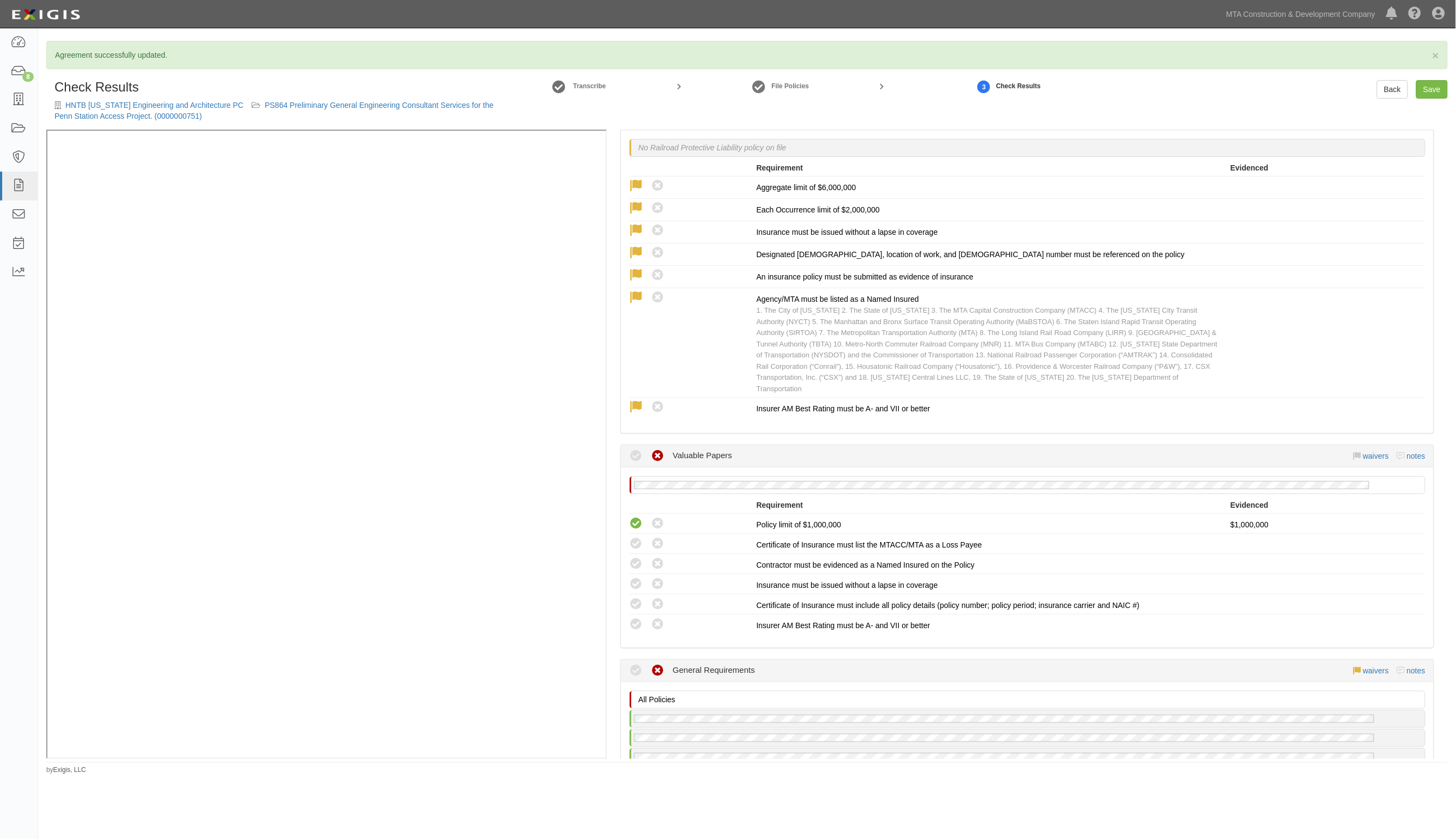
scroll to position [2043, 0]
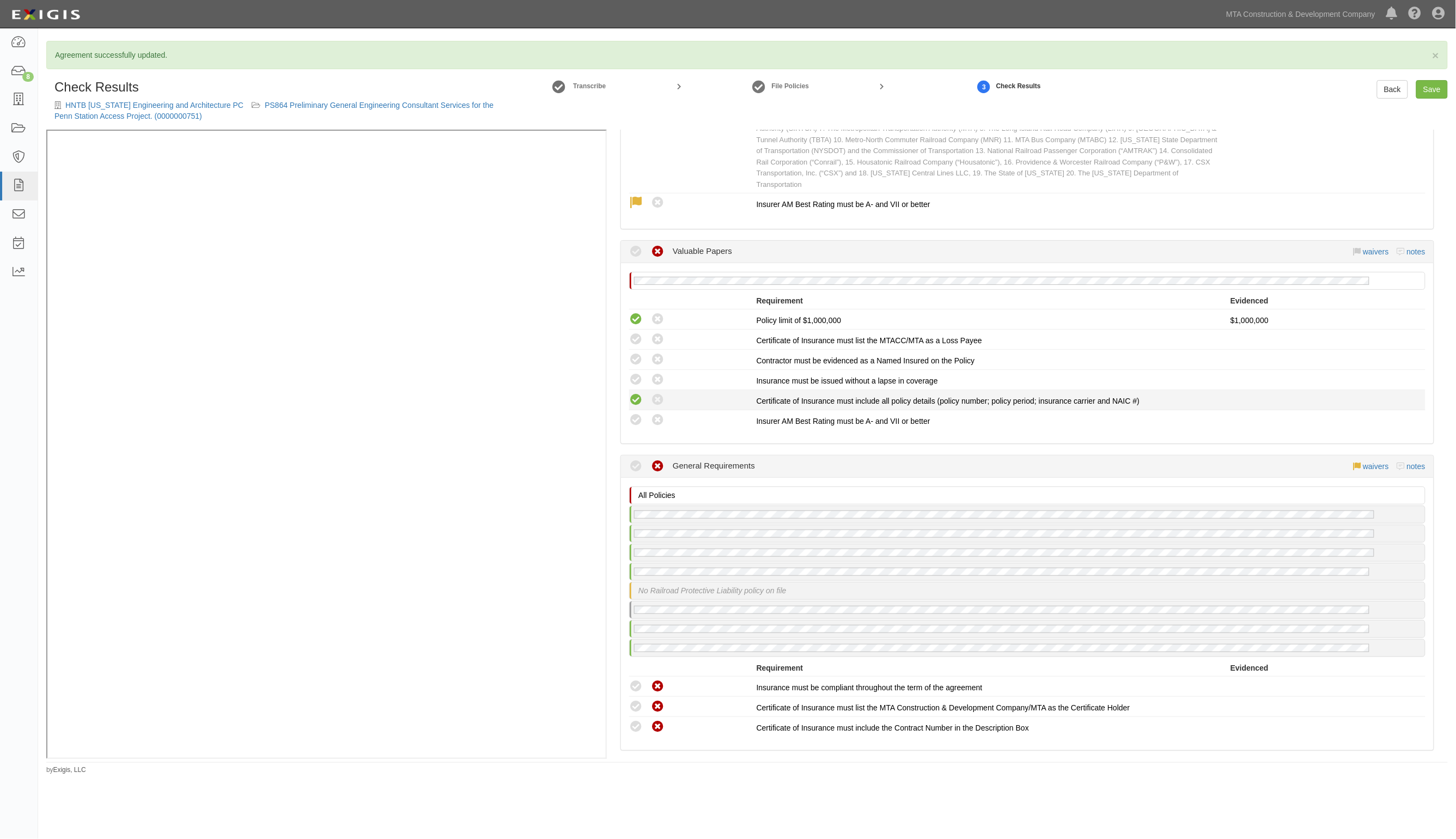
drag, startPoint x: 634, startPoint y: 387, endPoint x: 636, endPoint y: 372, distance: 15.1
click at [634, 414] on icon at bounding box center [636, 420] width 14 height 14
radio input "true"
drag, startPoint x: 636, startPoint y: 369, endPoint x: 636, endPoint y: 353, distance: 16.0
click at [636, 393] on icon at bounding box center [636, 400] width 14 height 14
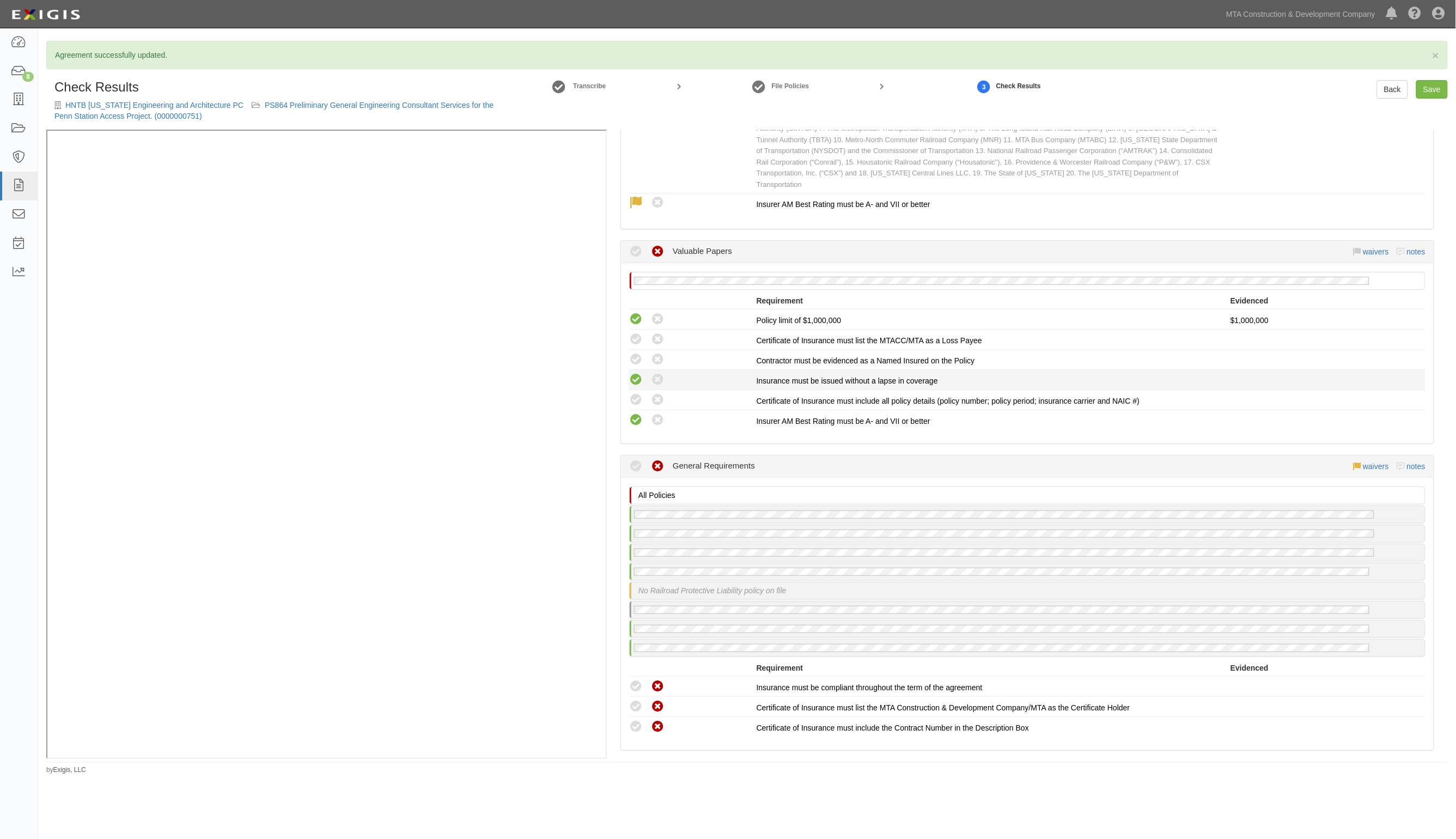
radio input "true"
drag, startPoint x: 636, startPoint y: 352, endPoint x: 638, endPoint y: 343, distance: 9.2
click at [636, 373] on icon at bounding box center [636, 380] width 14 height 14
radio input "true"
drag, startPoint x: 638, startPoint y: 332, endPoint x: 641, endPoint y: 312, distance: 20.2
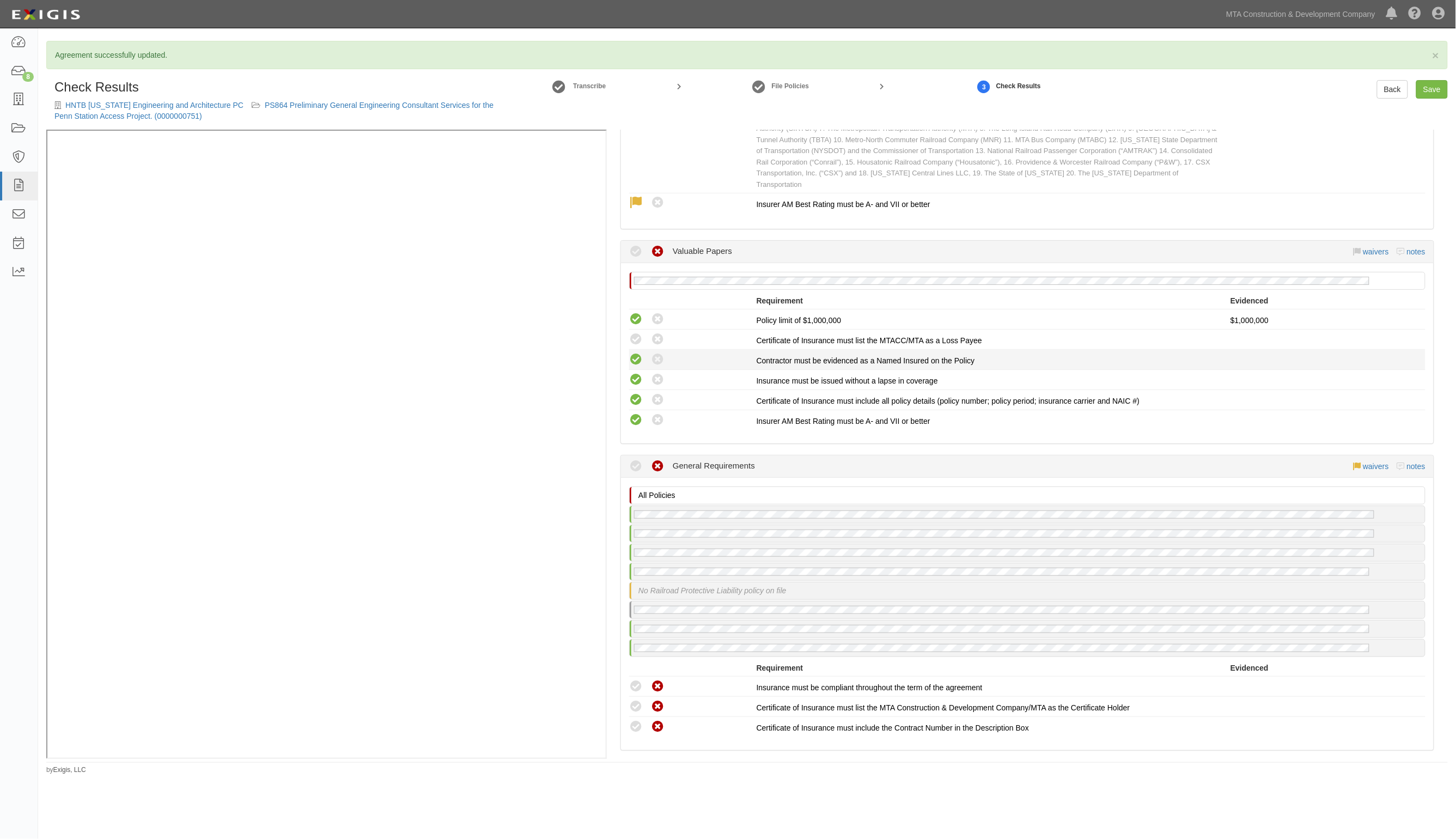
click at [638, 353] on icon at bounding box center [636, 359] width 14 height 14
radio input "true"
click at [641, 333] on icon at bounding box center [636, 340] width 14 height 14
radio input "true"
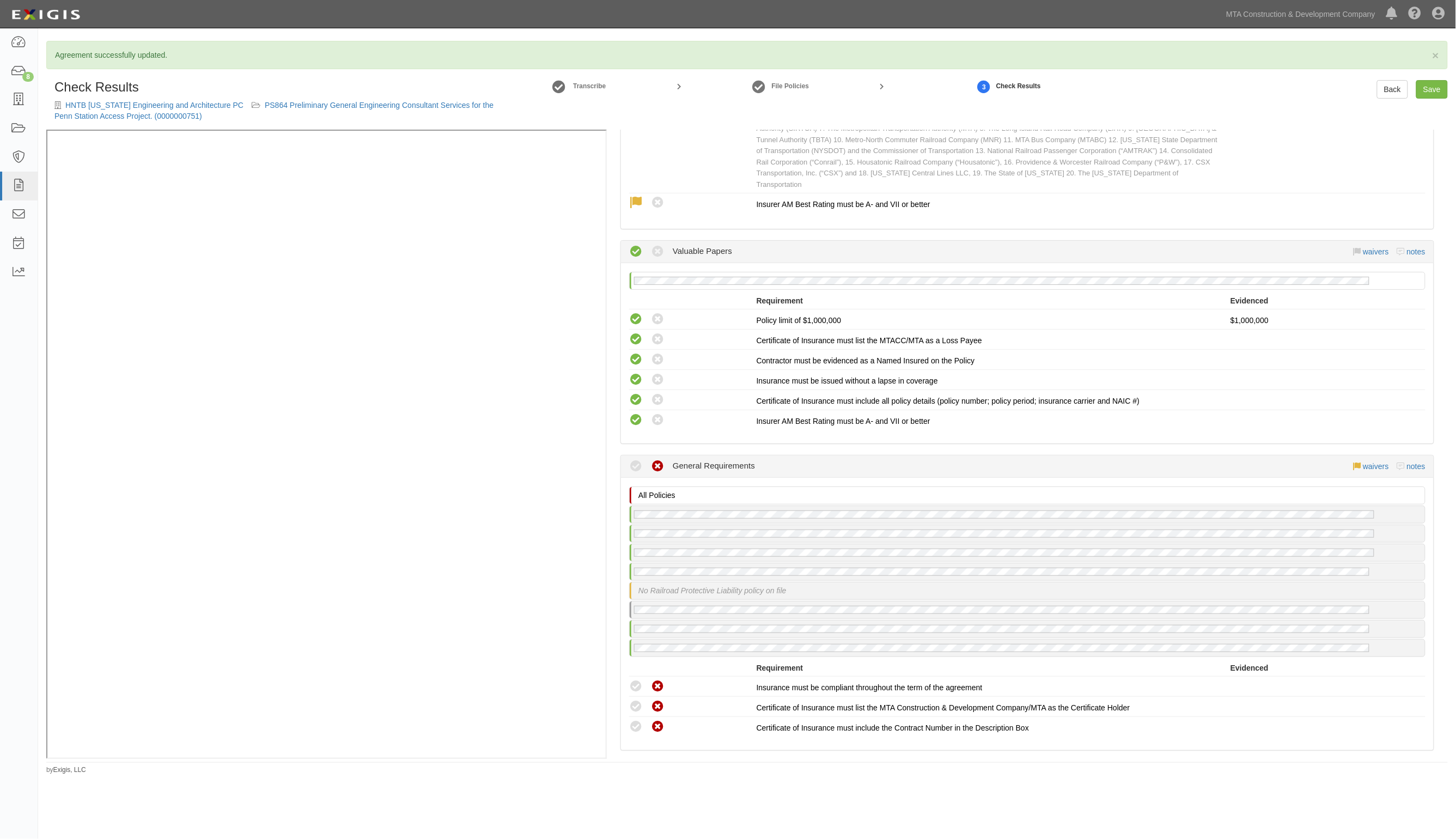
scroll to position [2179, 0]
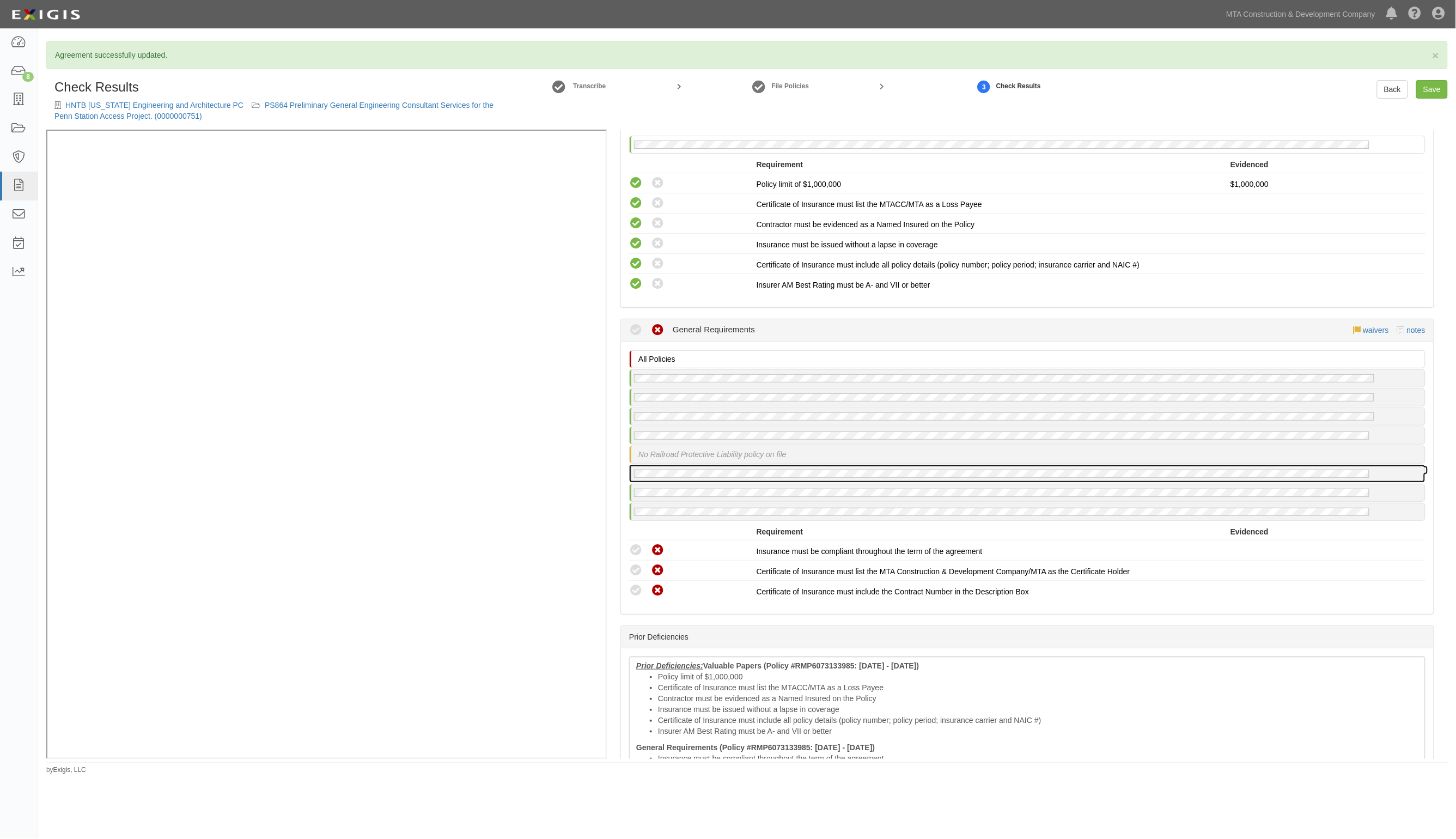
click at [714, 466] on div at bounding box center [1027, 474] width 796 height 17
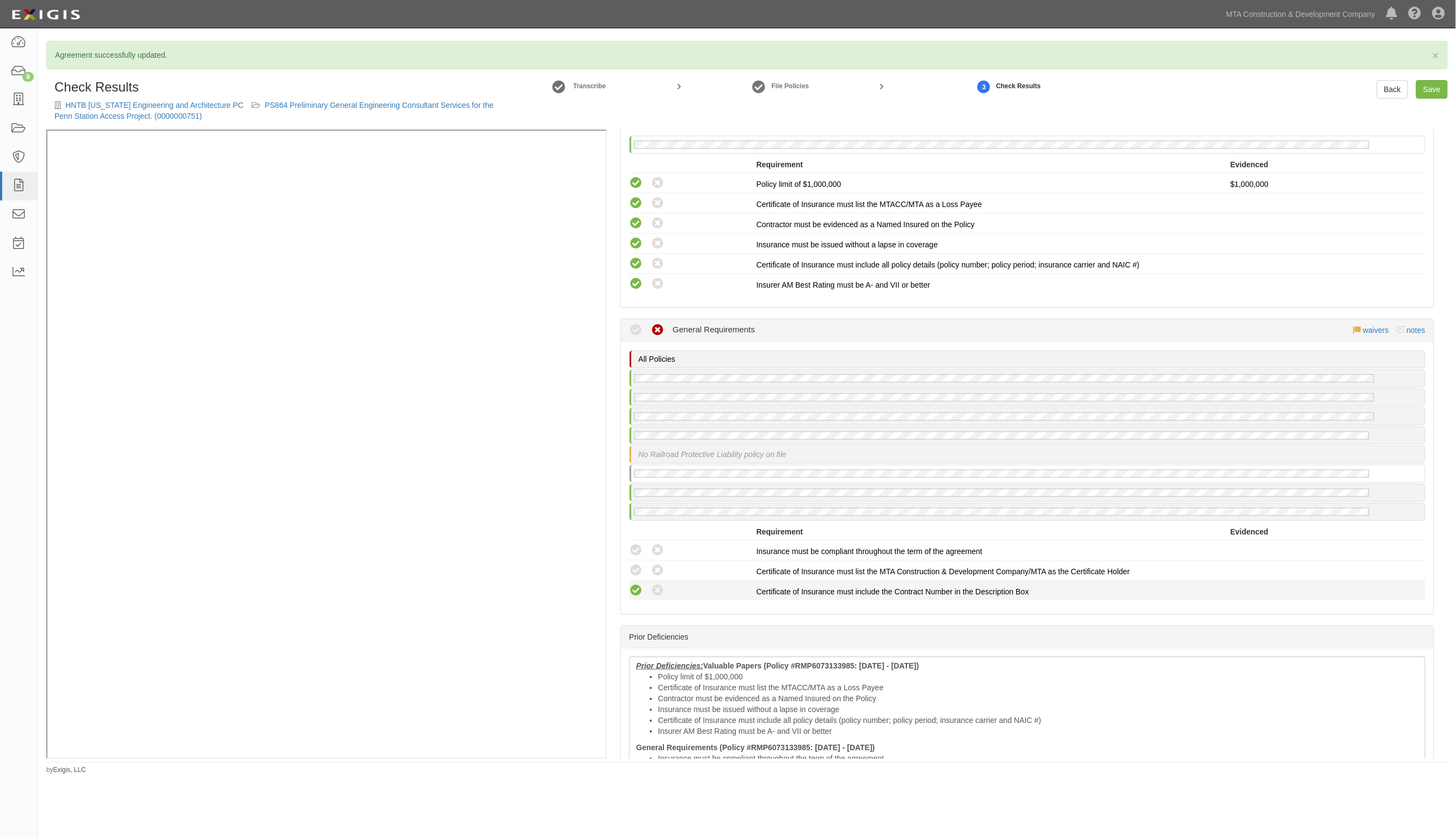
click at [634, 584] on icon at bounding box center [636, 591] width 14 height 14
radio input "true"
drag, startPoint x: 634, startPoint y: 540, endPoint x: 638, endPoint y: 529, distance: 11.7
click at [634, 564] on icon at bounding box center [636, 570] width 14 height 14
radio input "true"
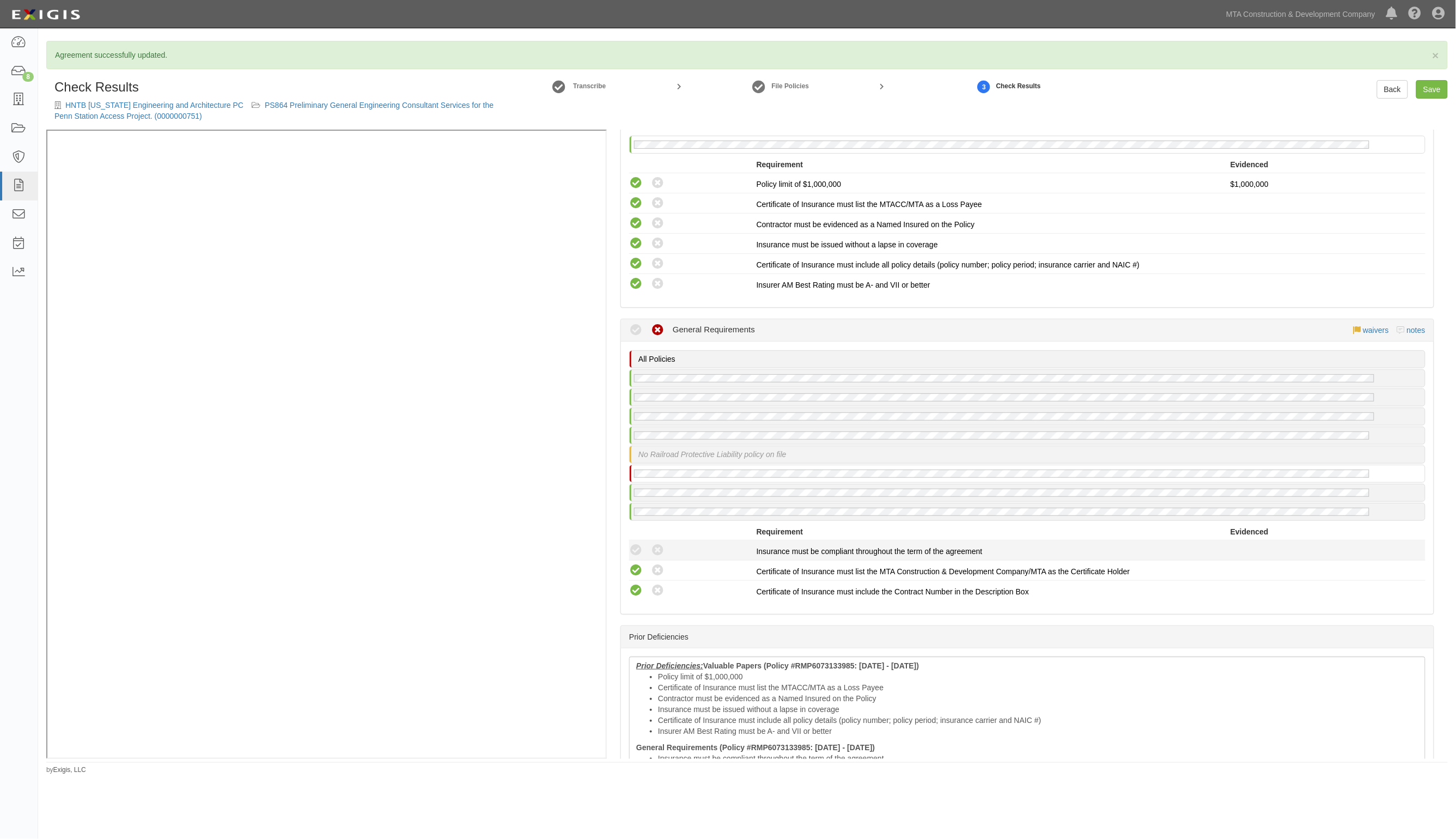
click at [638, 540] on li "Compliant Waived: Non-Compliant Insurance must be compliant throughout the term…" at bounding box center [1028, 551] width 796 height 20
click at [634, 544] on icon at bounding box center [636, 551] width 14 height 14
radio input "true"
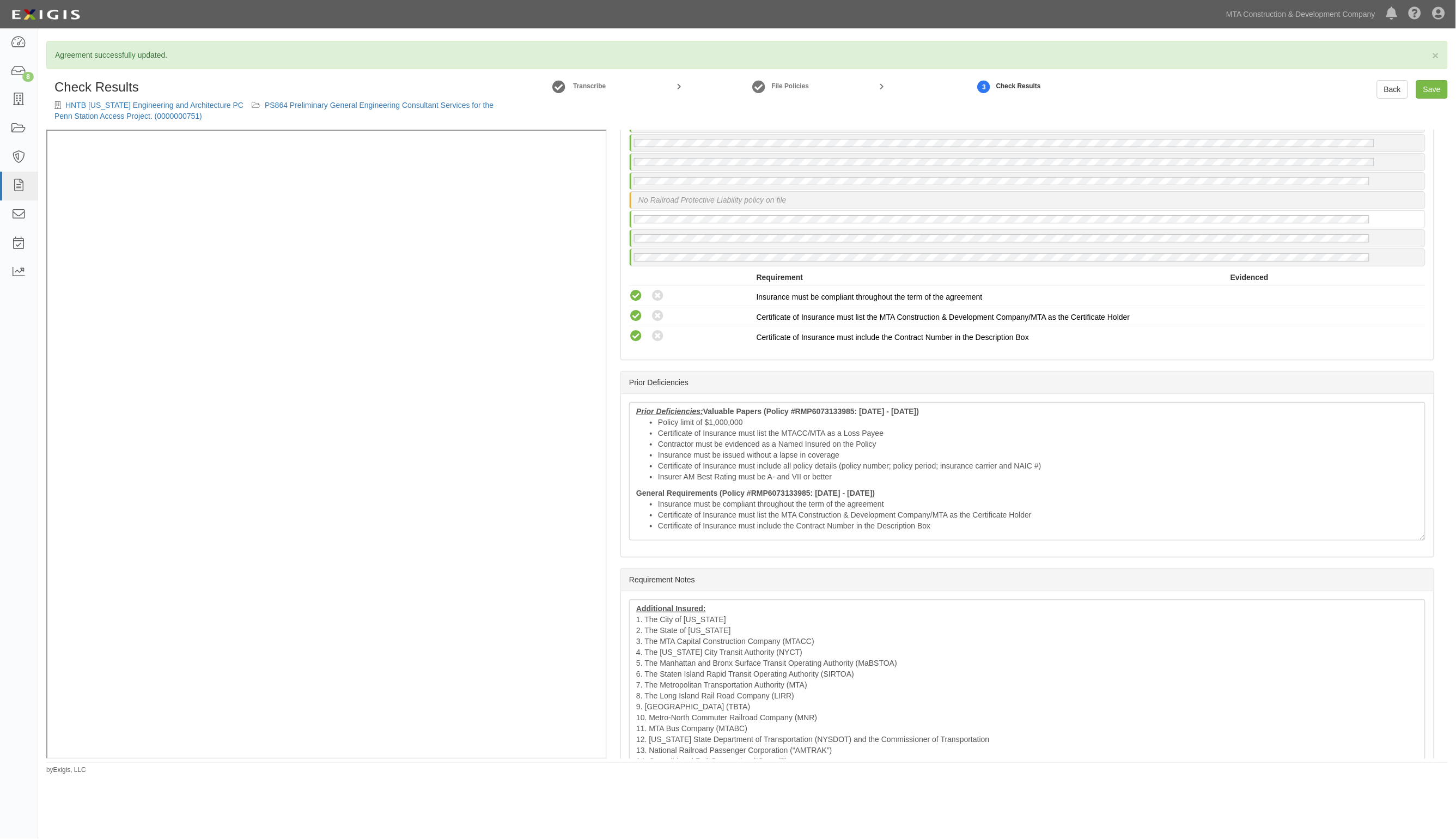
scroll to position [2441, 0]
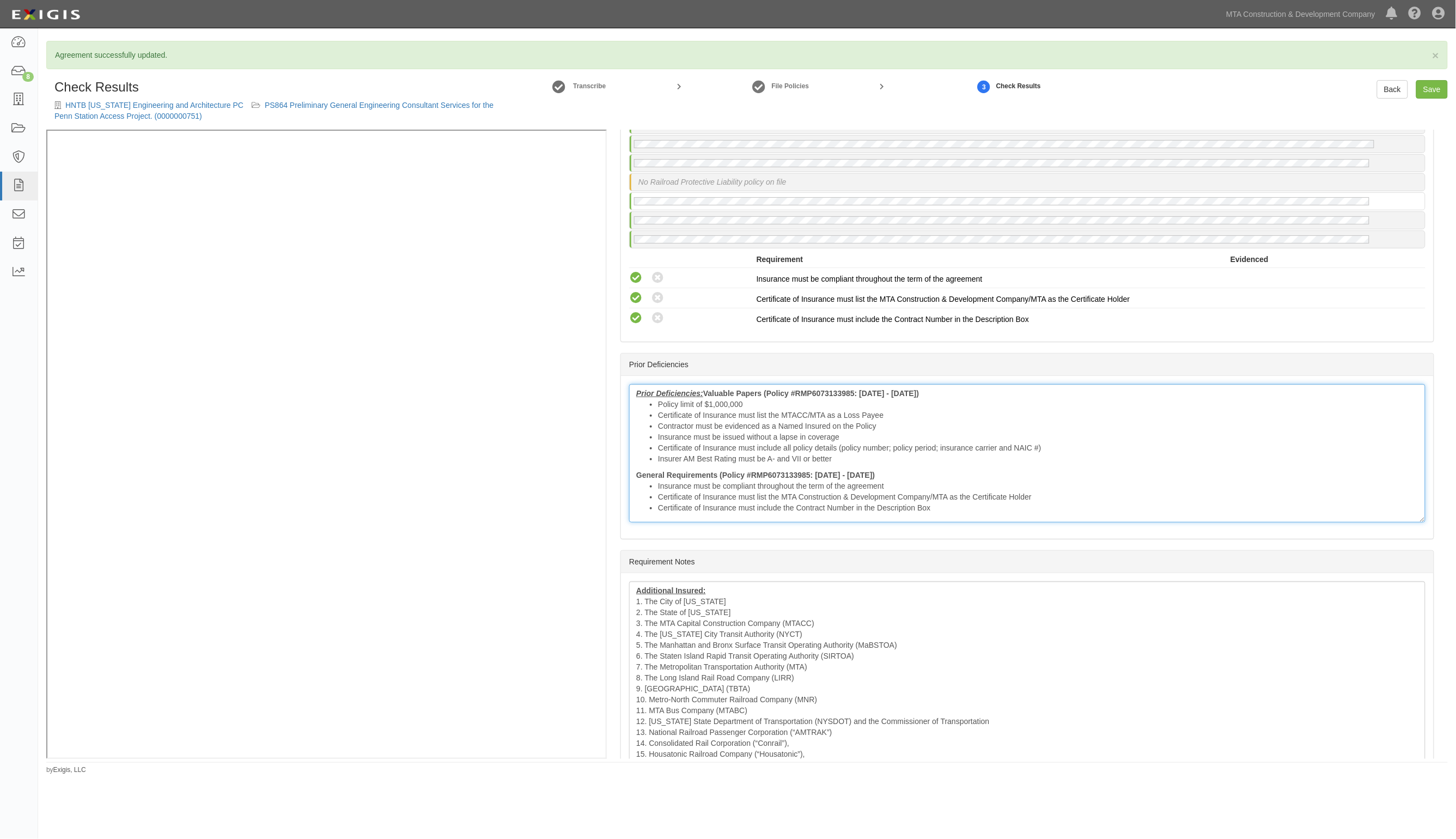
drag, startPoint x: 658, startPoint y: 491, endPoint x: 676, endPoint y: 472, distance: 26.2
click at [662, 488] on div "Prior Deficiencies: Valuable Papers (Policy #RMP6073133985: 07/20/2024 - 07/20/…" at bounding box center [1028, 453] width 796 height 138
click at [692, 471] on strong "General Requirements (Policy #RMP6073133985: 07/20/2024 - 07/20/2025)" at bounding box center [755, 475] width 239 height 9
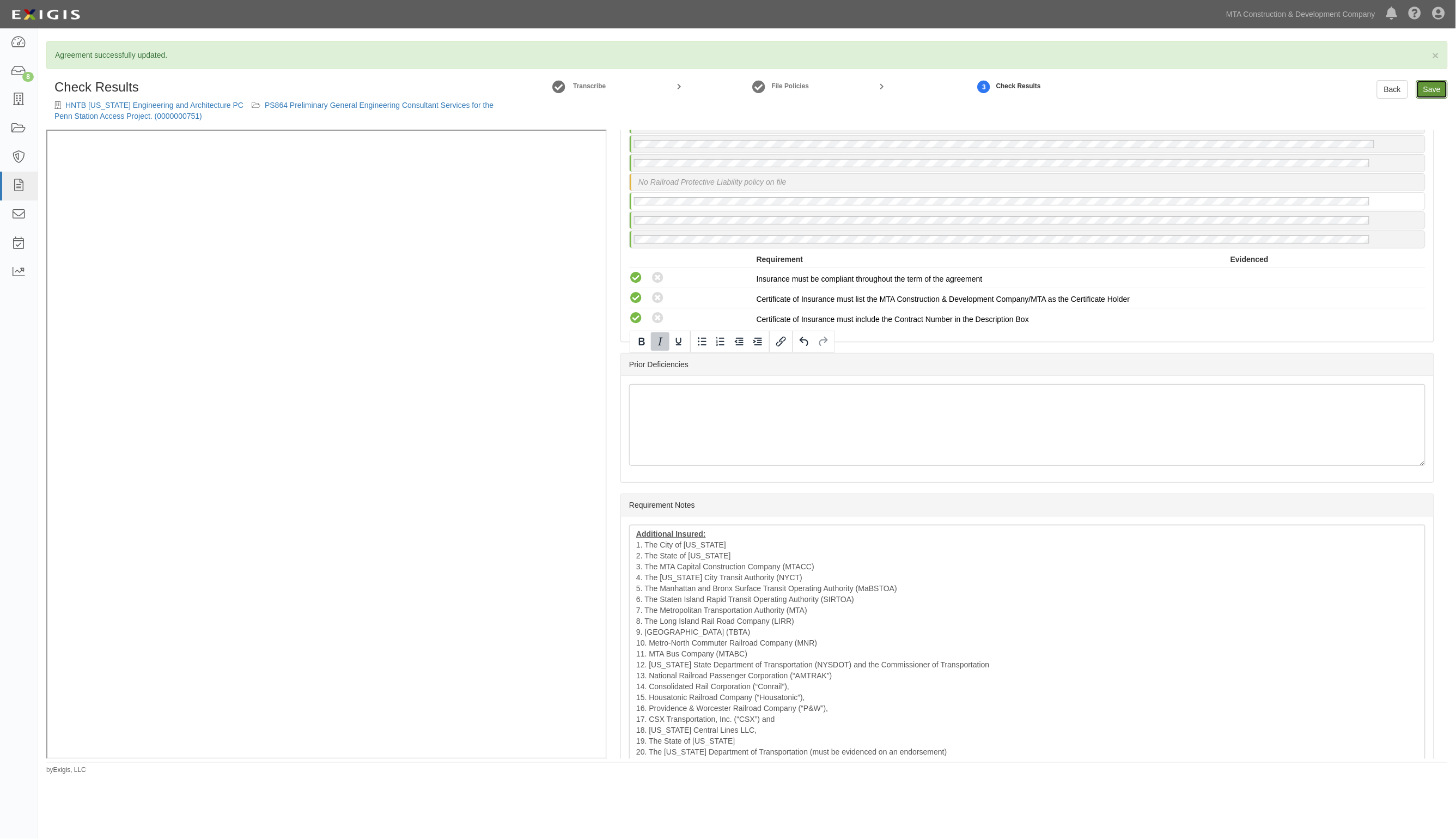
click at [1430, 81] on link "Save" at bounding box center [1432, 89] width 31 height 18
radio input "true"
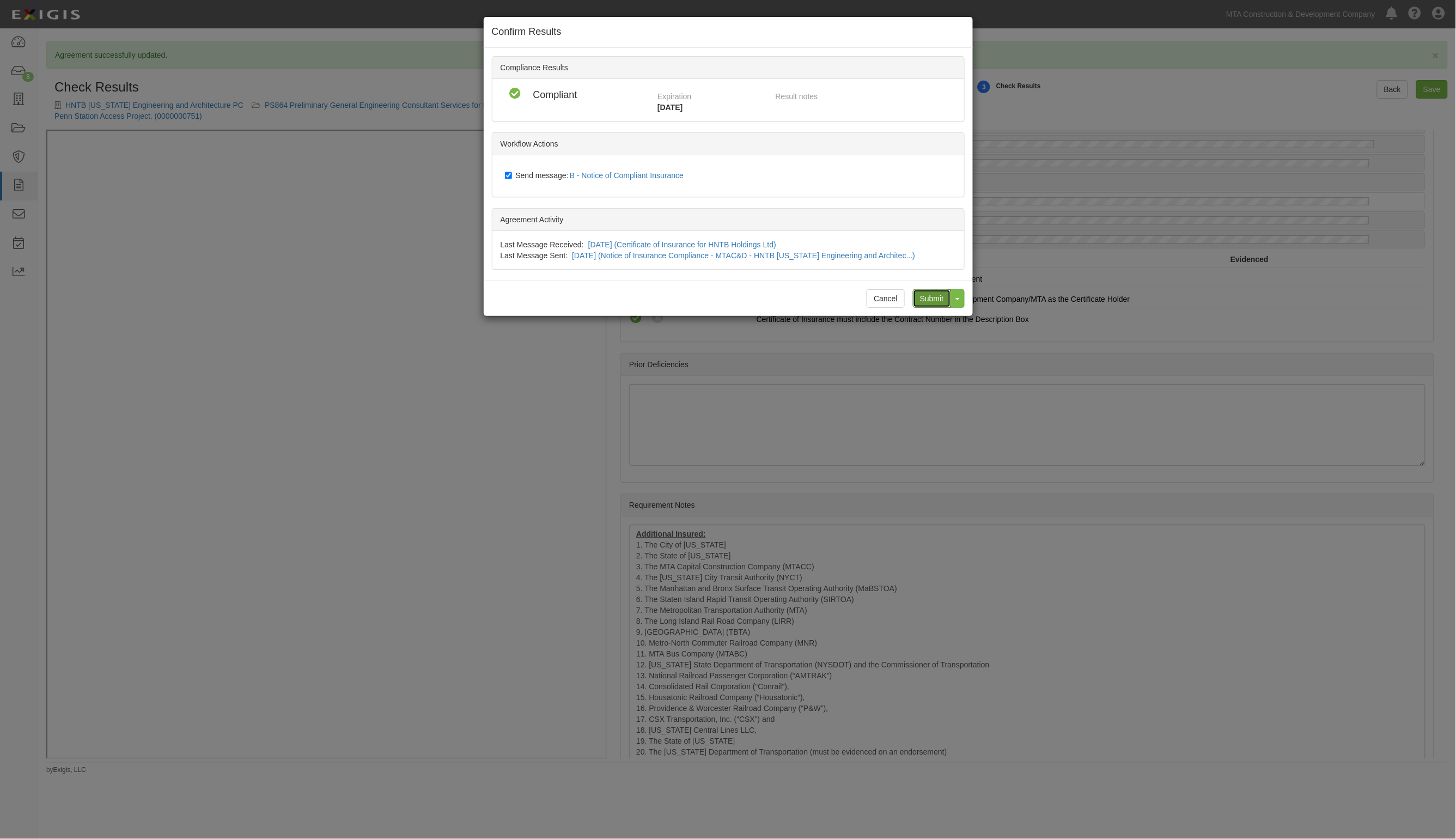
click at [933, 299] on input "Submit" at bounding box center [932, 298] width 38 height 18
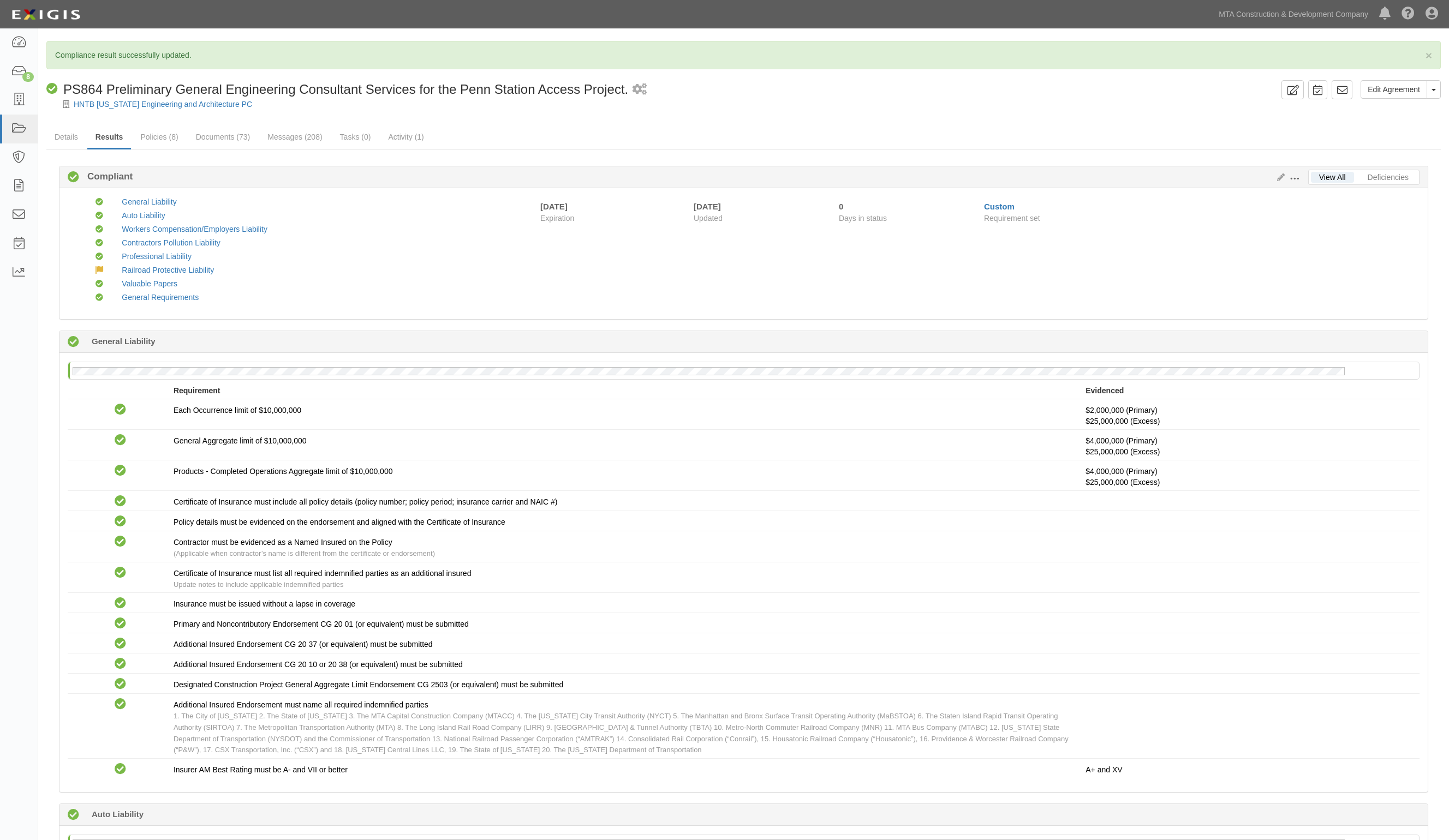
drag, startPoint x: 766, startPoint y: 58, endPoint x: 735, endPoint y: 22, distance: 47.5
click at [766, 59] on p "Compliance result successfully updated." at bounding box center [744, 55] width 1377 height 11
click at [139, 107] on link "HNTB [US_STATE] Engineering and Architecture PC" at bounding box center [162, 104] width 178 height 9
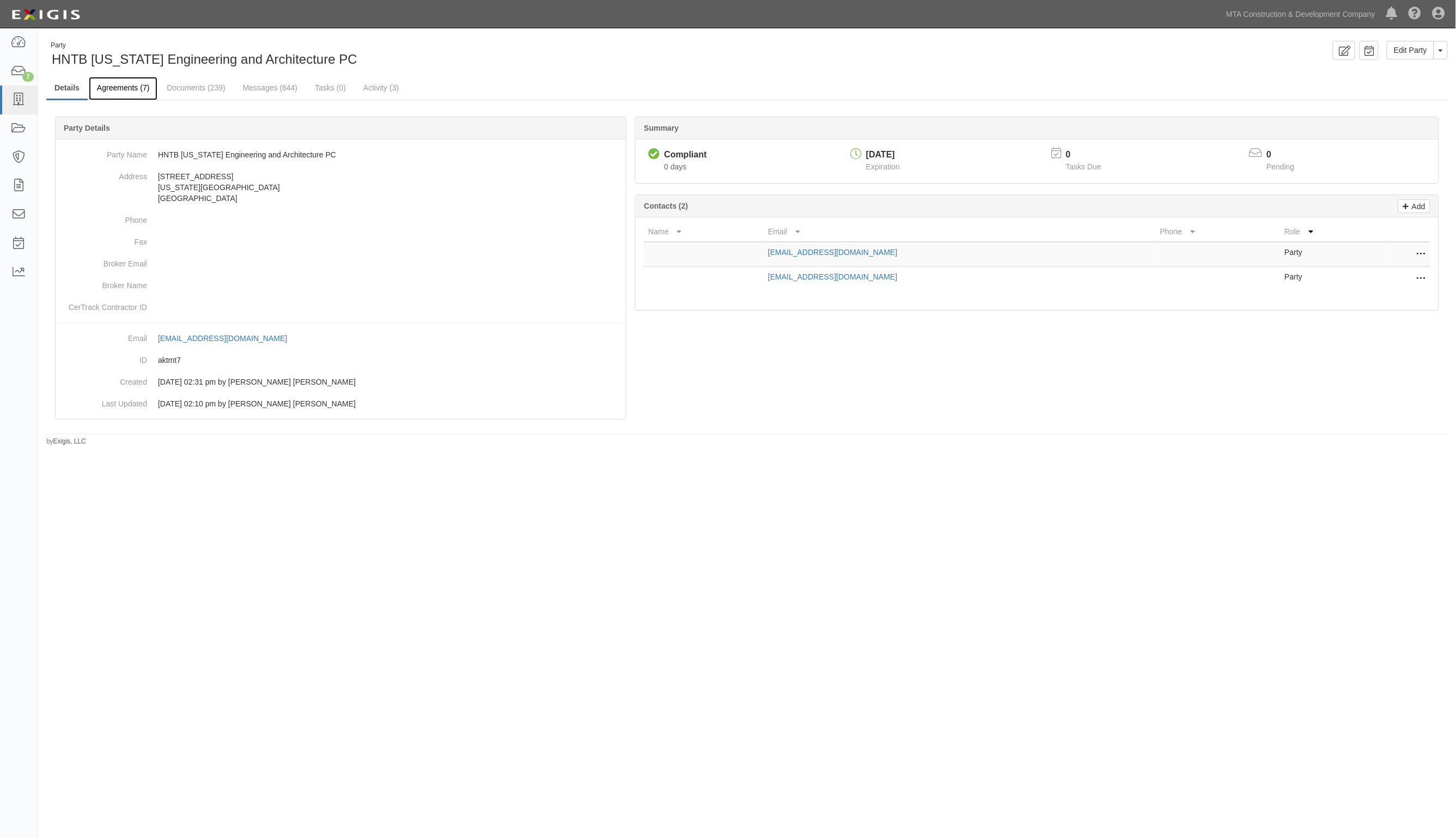
click at [143, 86] on link "Agreements (7)" at bounding box center [123, 89] width 69 height 23
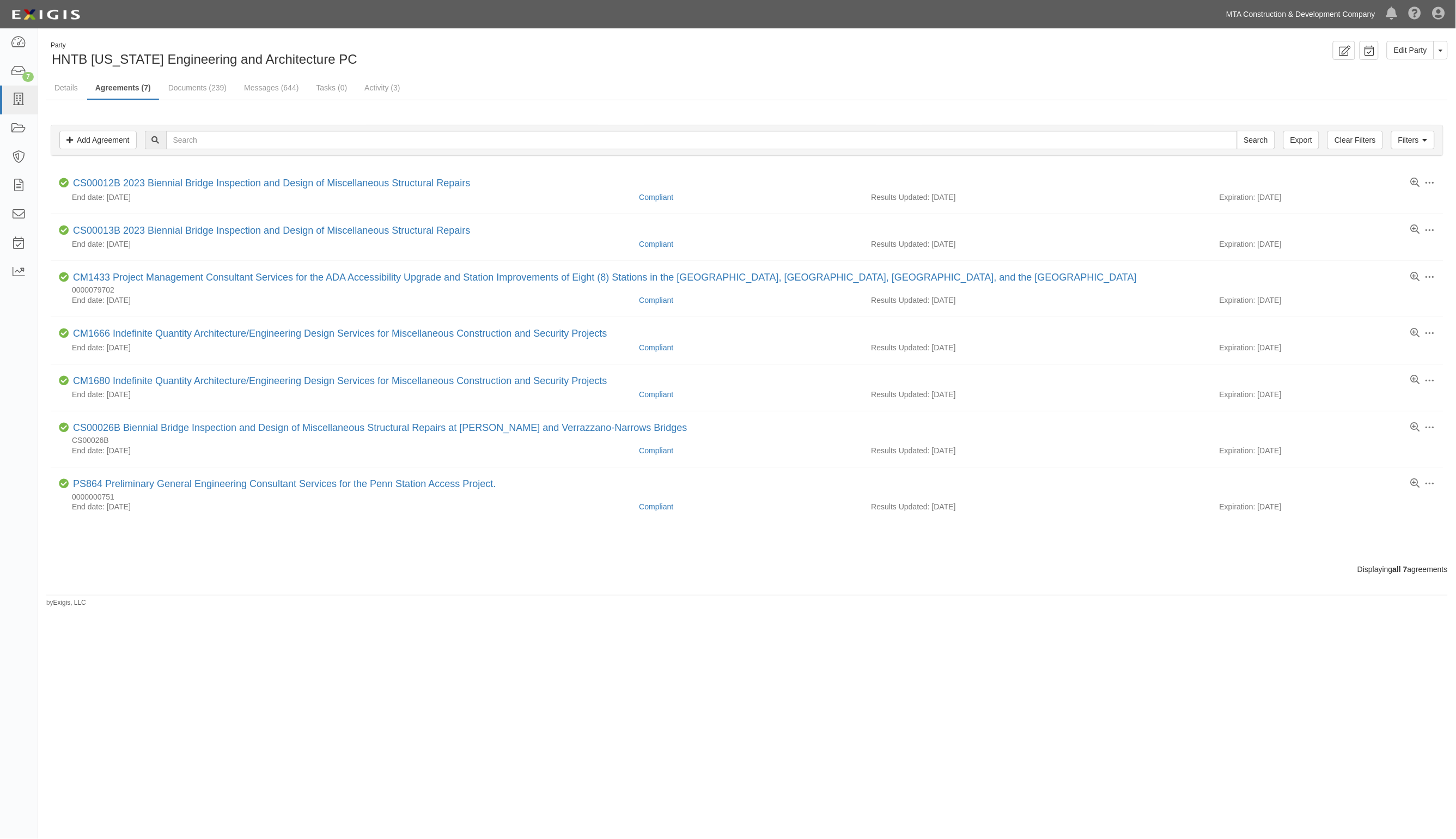
click at [1341, 11] on link "MTA Construction & Development Company" at bounding box center [1301, 14] width 160 height 22
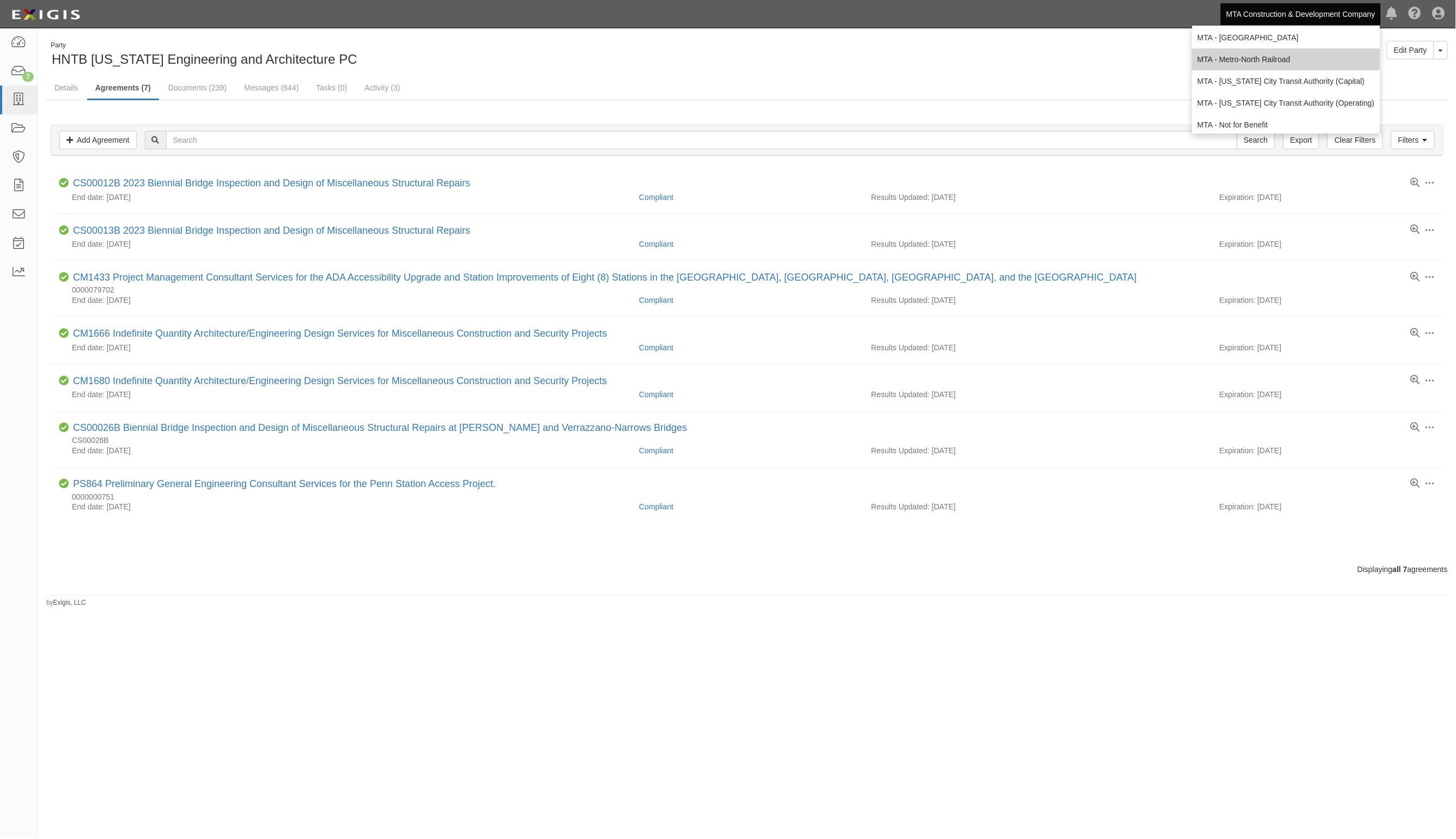
scroll to position [68, 0]
click at [1303, 79] on link "MTA - [US_STATE] City Transit Authority (Operating)" at bounding box center [1286, 81] width 188 height 22
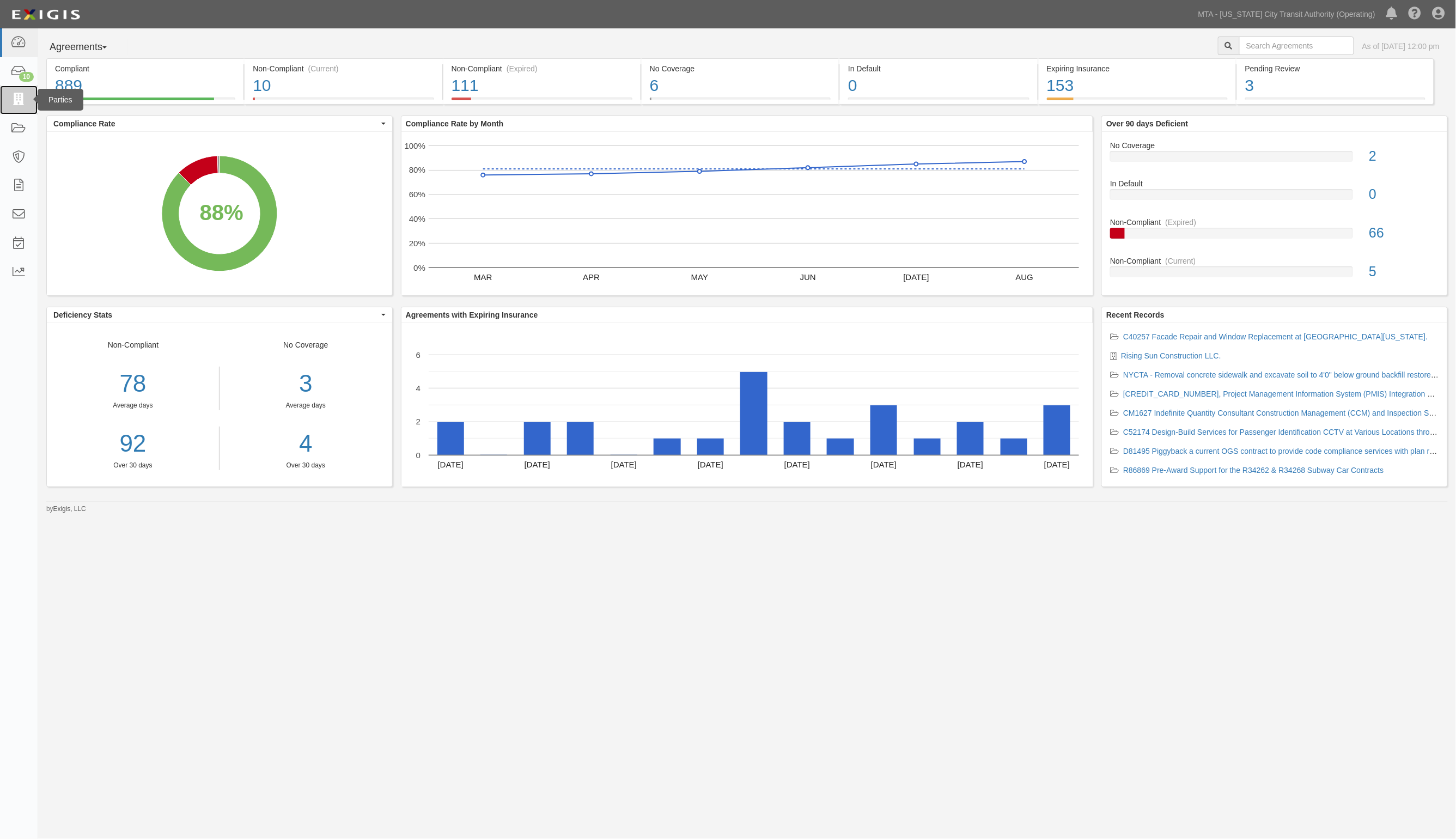
click at [22, 108] on link at bounding box center [18, 100] width 37 height 29
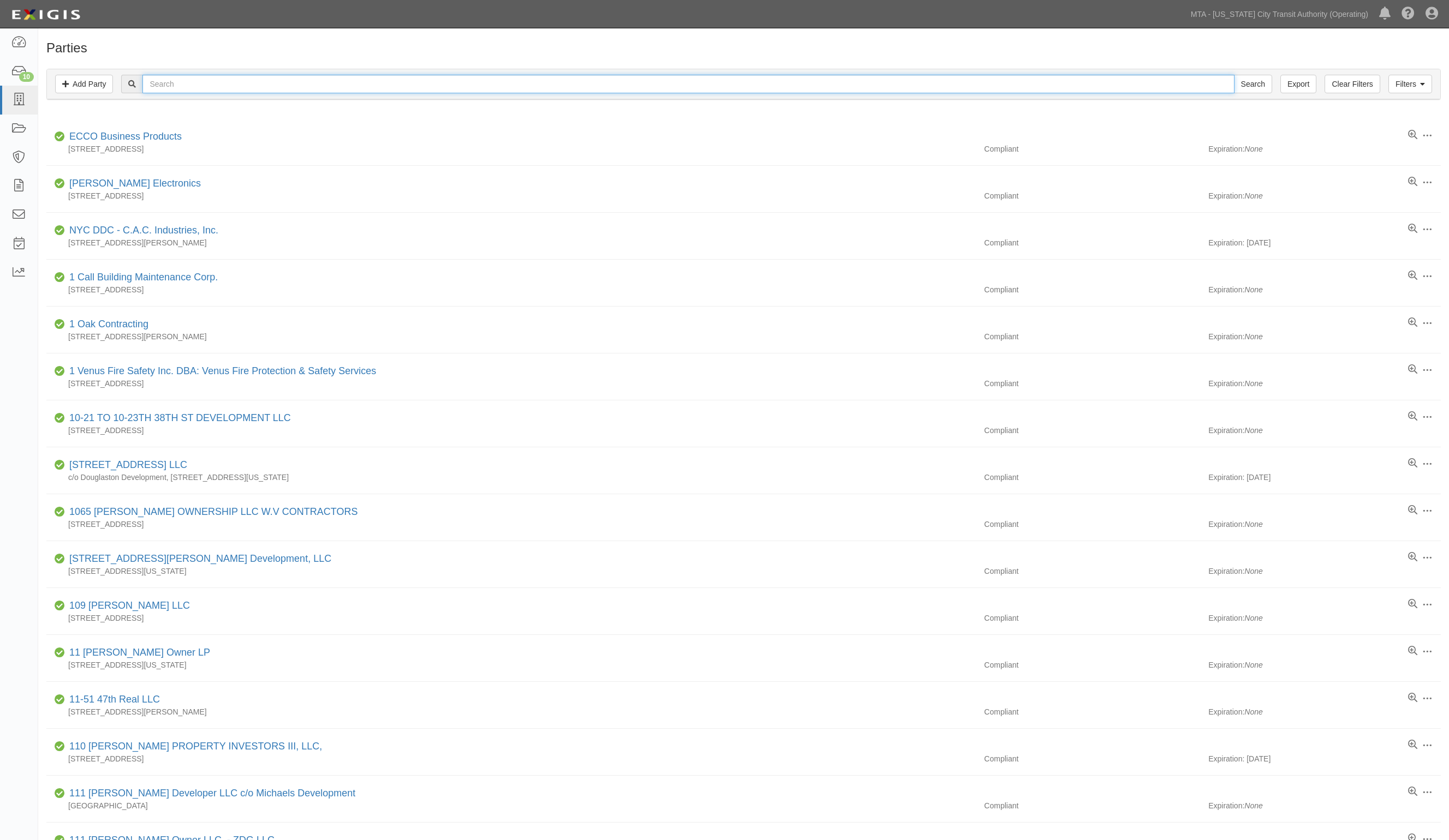
click at [154, 82] on input "text" at bounding box center [688, 84] width 1092 height 18
type input "hnt"
click at [1234, 75] on input "Search" at bounding box center [1253, 84] width 38 height 18
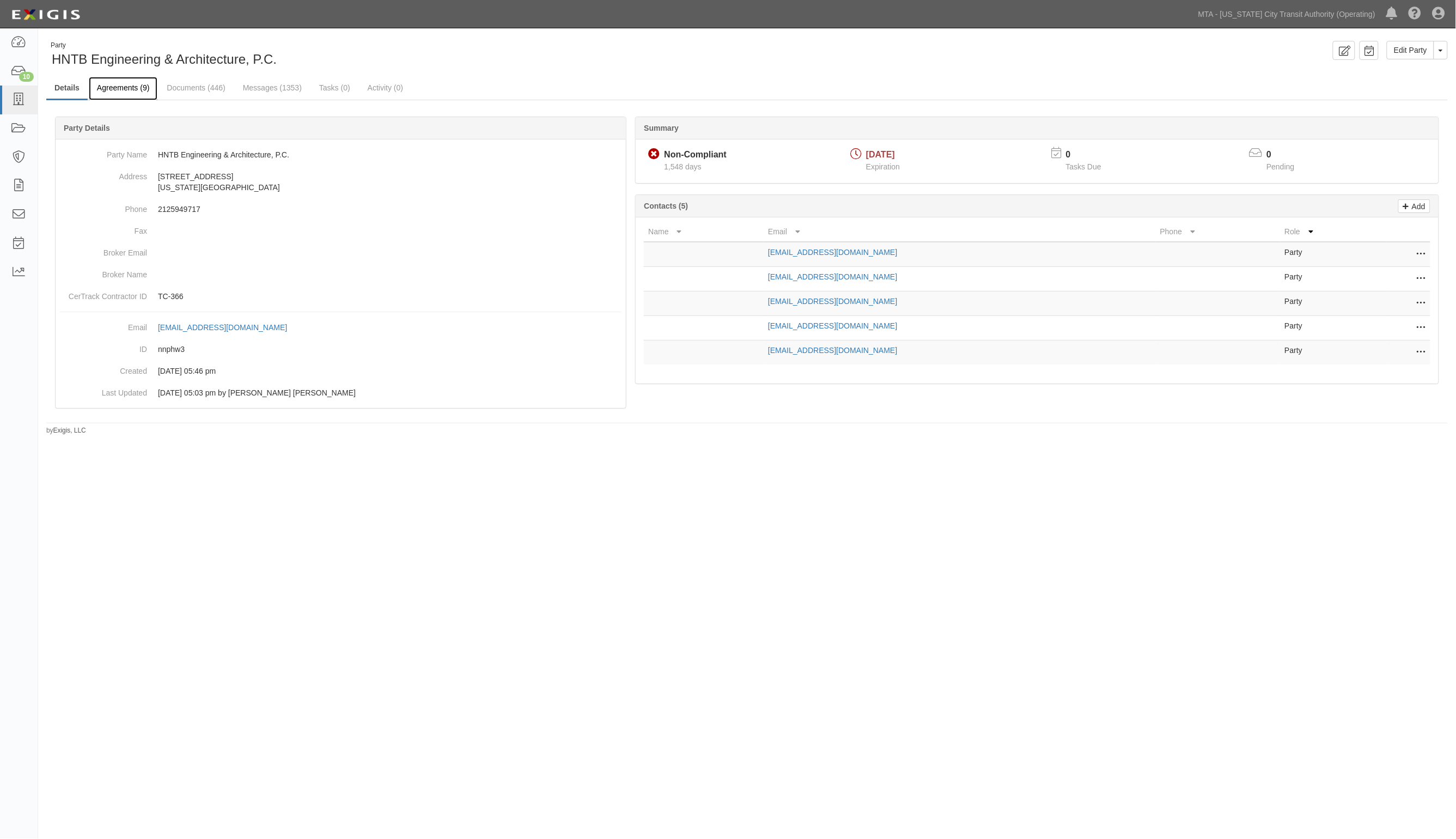
click at [111, 92] on link "Agreements (9)" at bounding box center [123, 89] width 69 height 23
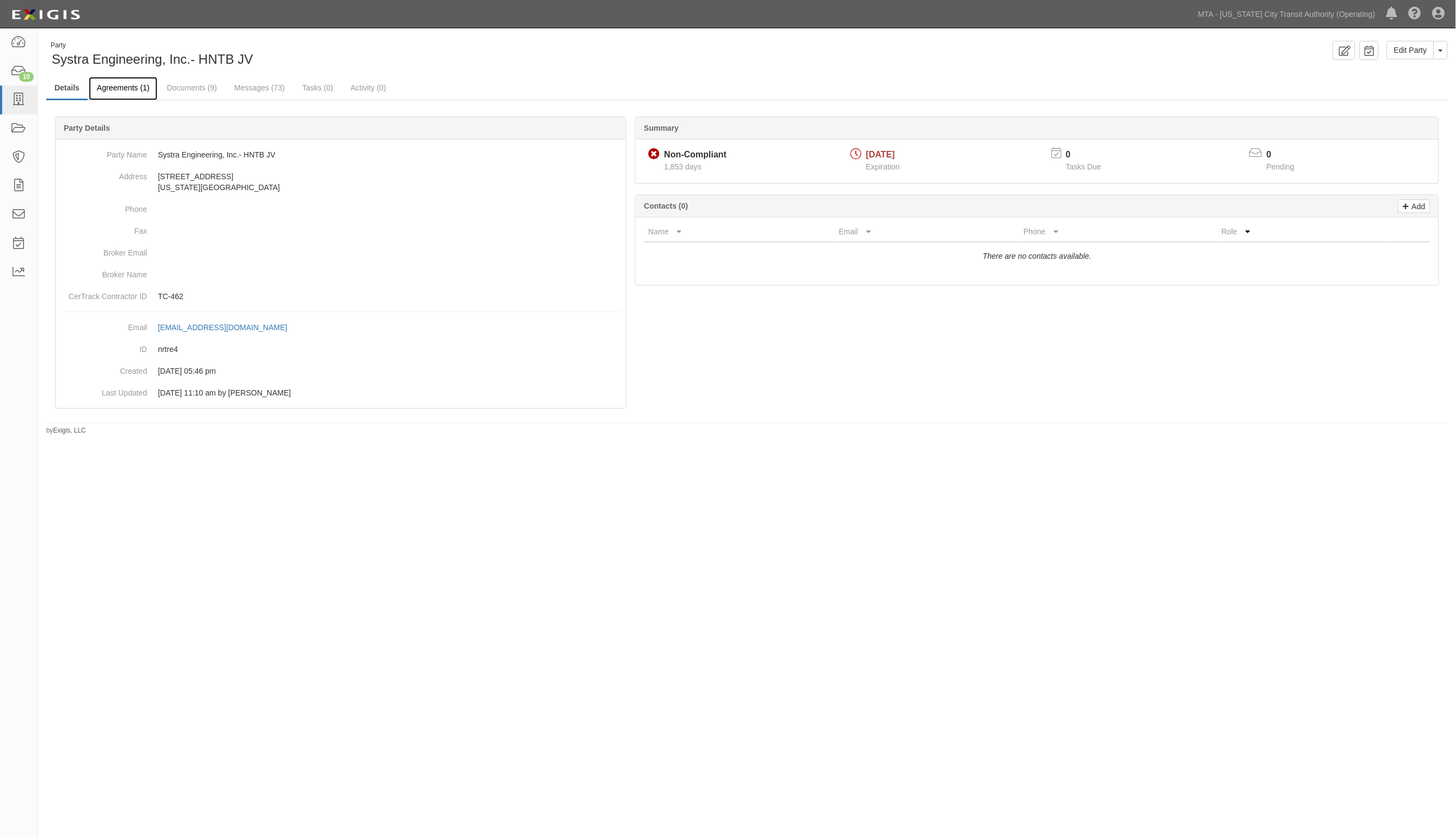
click at [116, 86] on link "Agreements (1)" at bounding box center [123, 89] width 69 height 23
click at [122, 91] on link "Agreements (1)" at bounding box center [123, 89] width 69 height 23
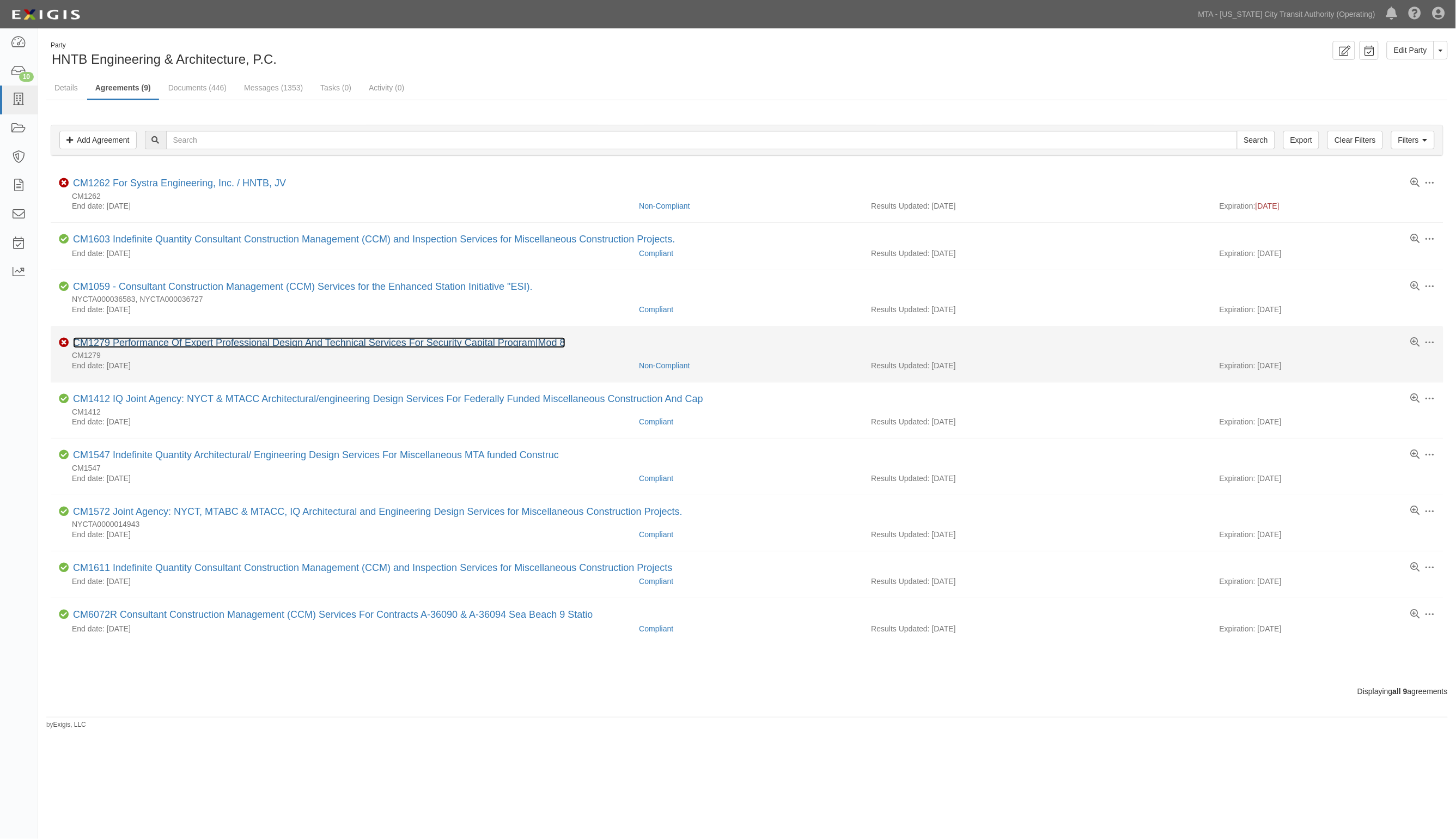
click at [225, 344] on link "CM1279 Performance Of Expert Professional Design And Technical Services For Sec…" at bounding box center [319, 343] width 493 height 11
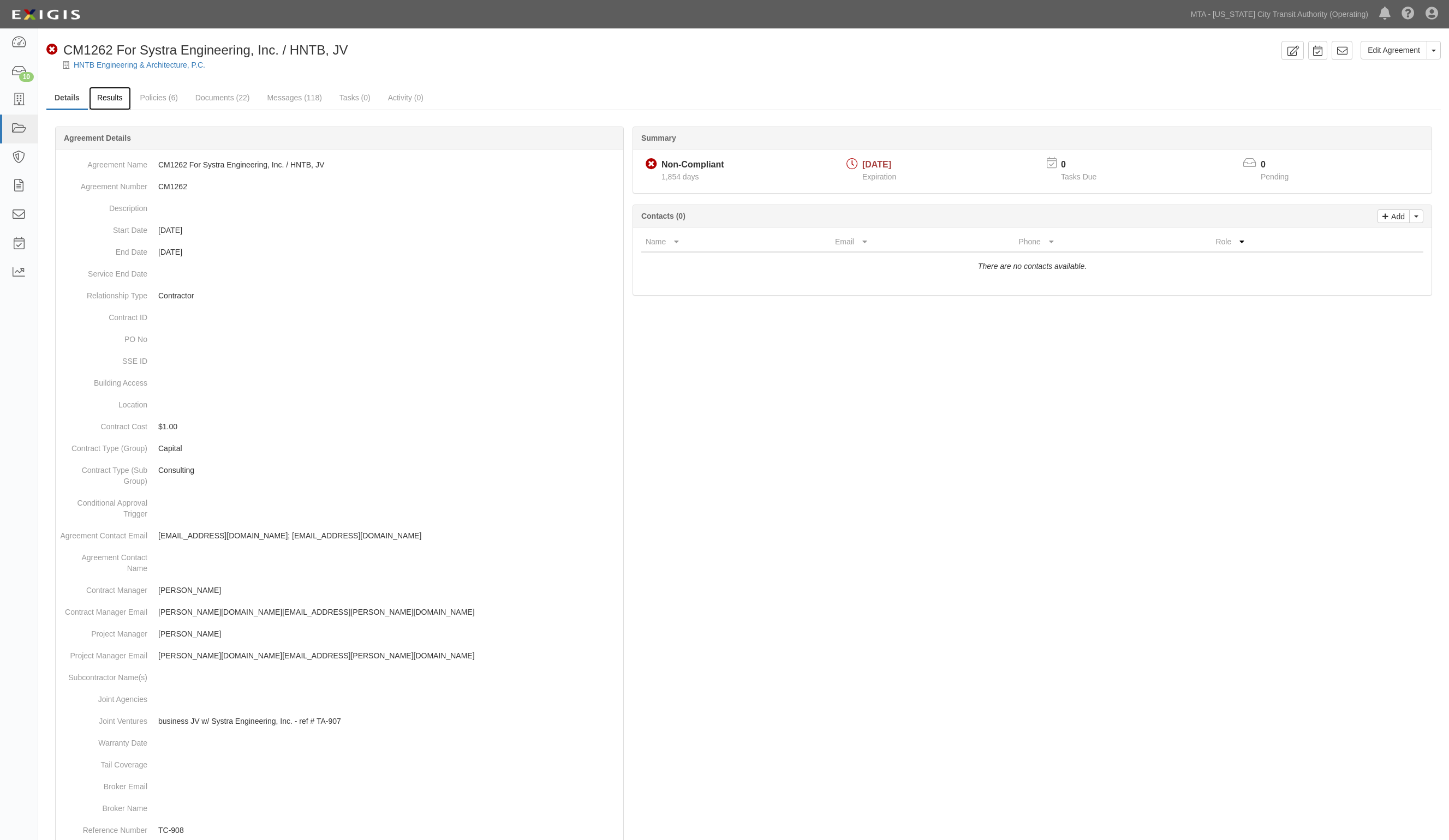
click at [103, 99] on link "Results" at bounding box center [109, 98] width 42 height 23
click at [112, 91] on link "Results" at bounding box center [109, 98] width 42 height 23
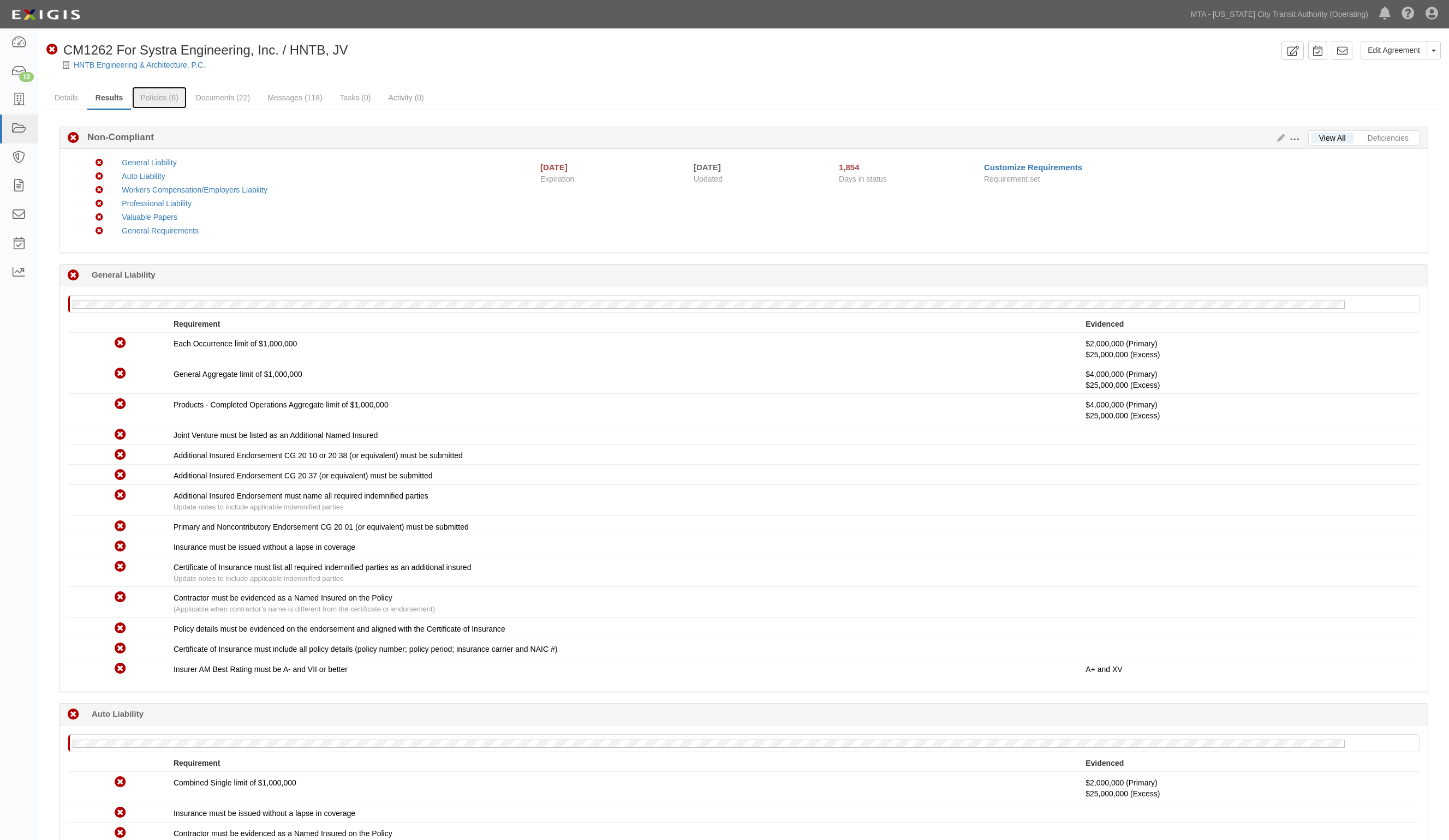
click at [151, 90] on link "Policies (6)" at bounding box center [159, 97] width 54 height 22
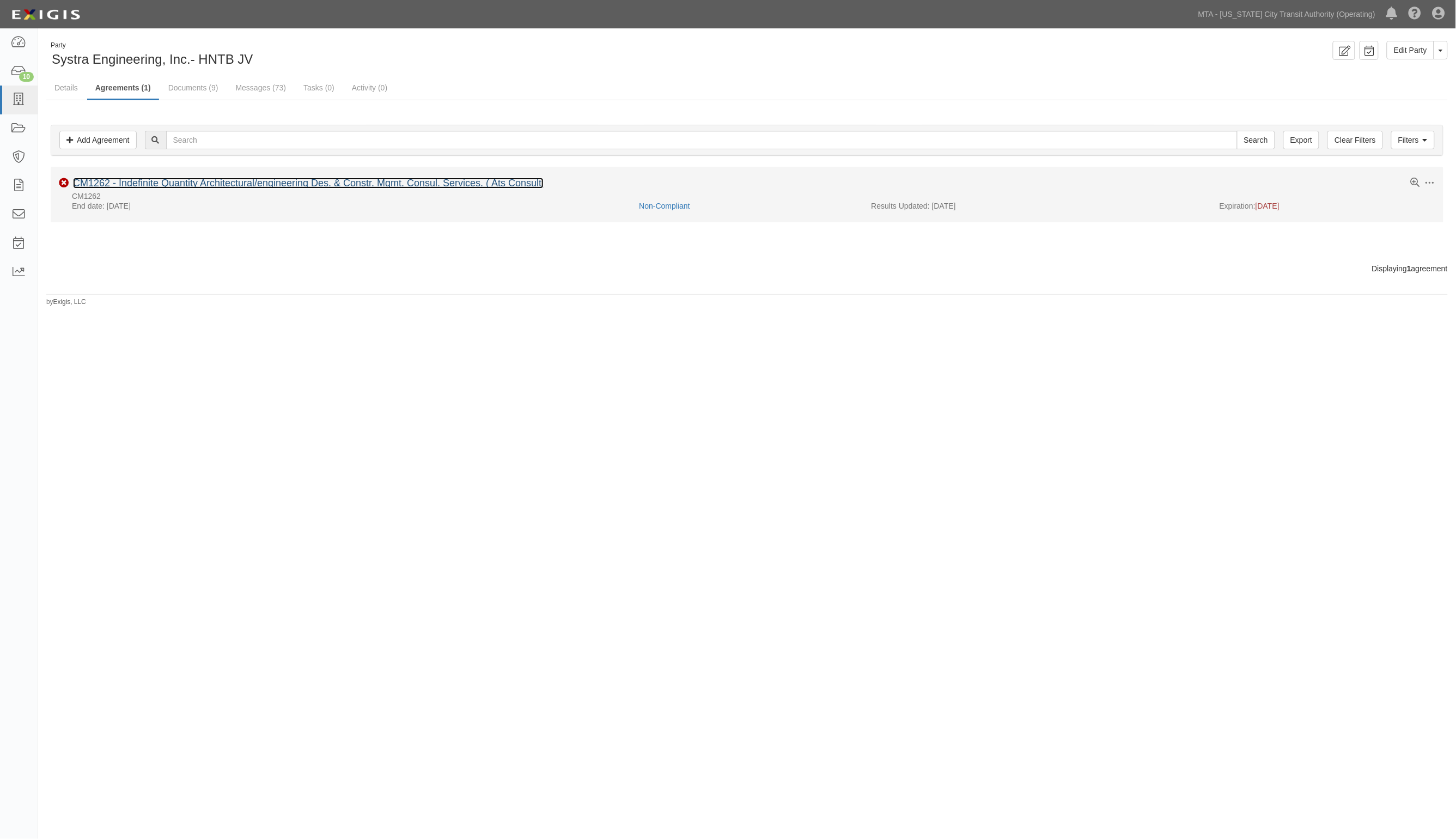
click at [116, 182] on link "CM1262 - Indefinite Quantity Architectural/engineering Des. & Constr. Mgmt. Con…" at bounding box center [308, 183] width 471 height 11
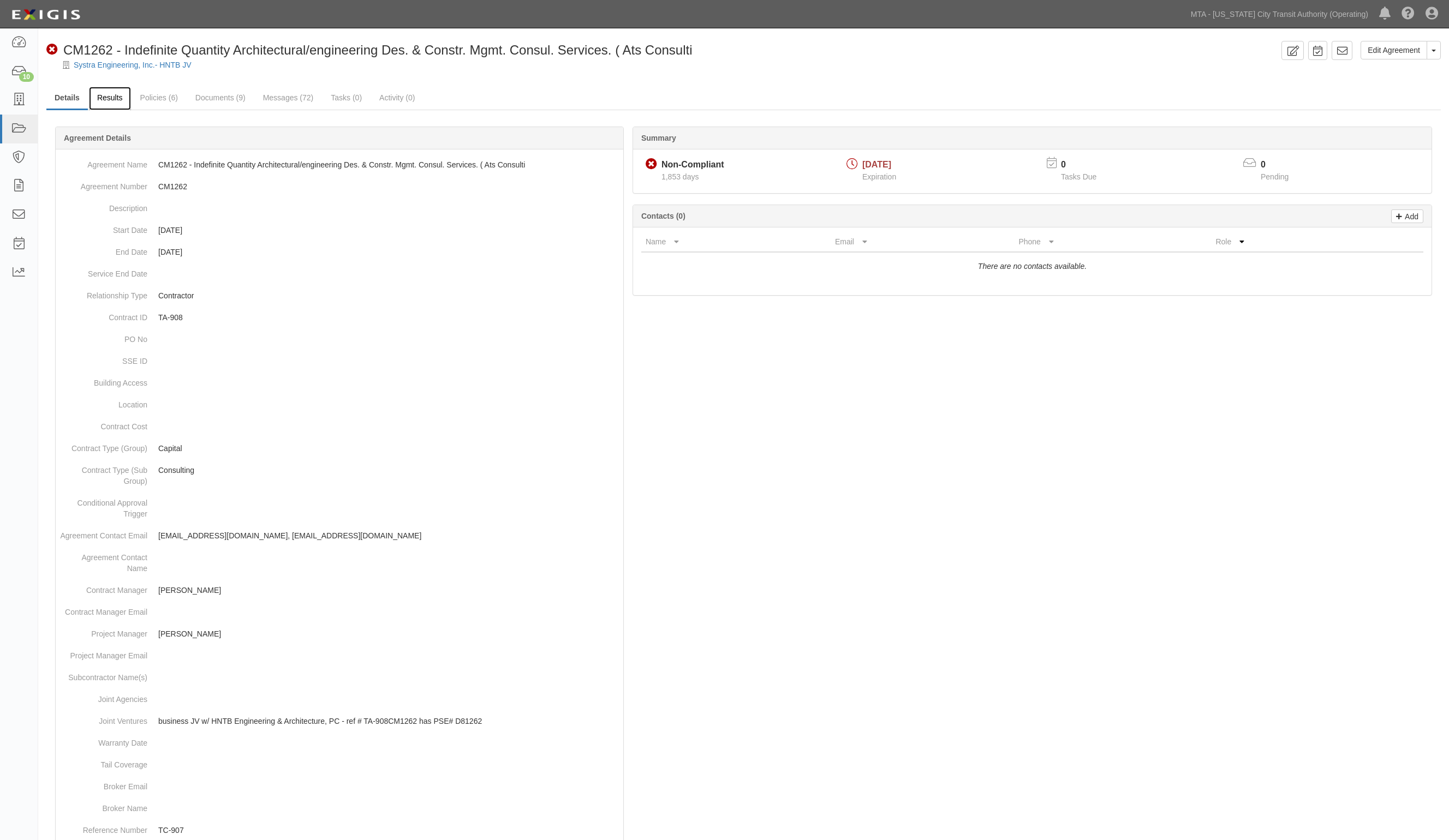
click at [119, 102] on link "Results" at bounding box center [109, 98] width 42 height 23
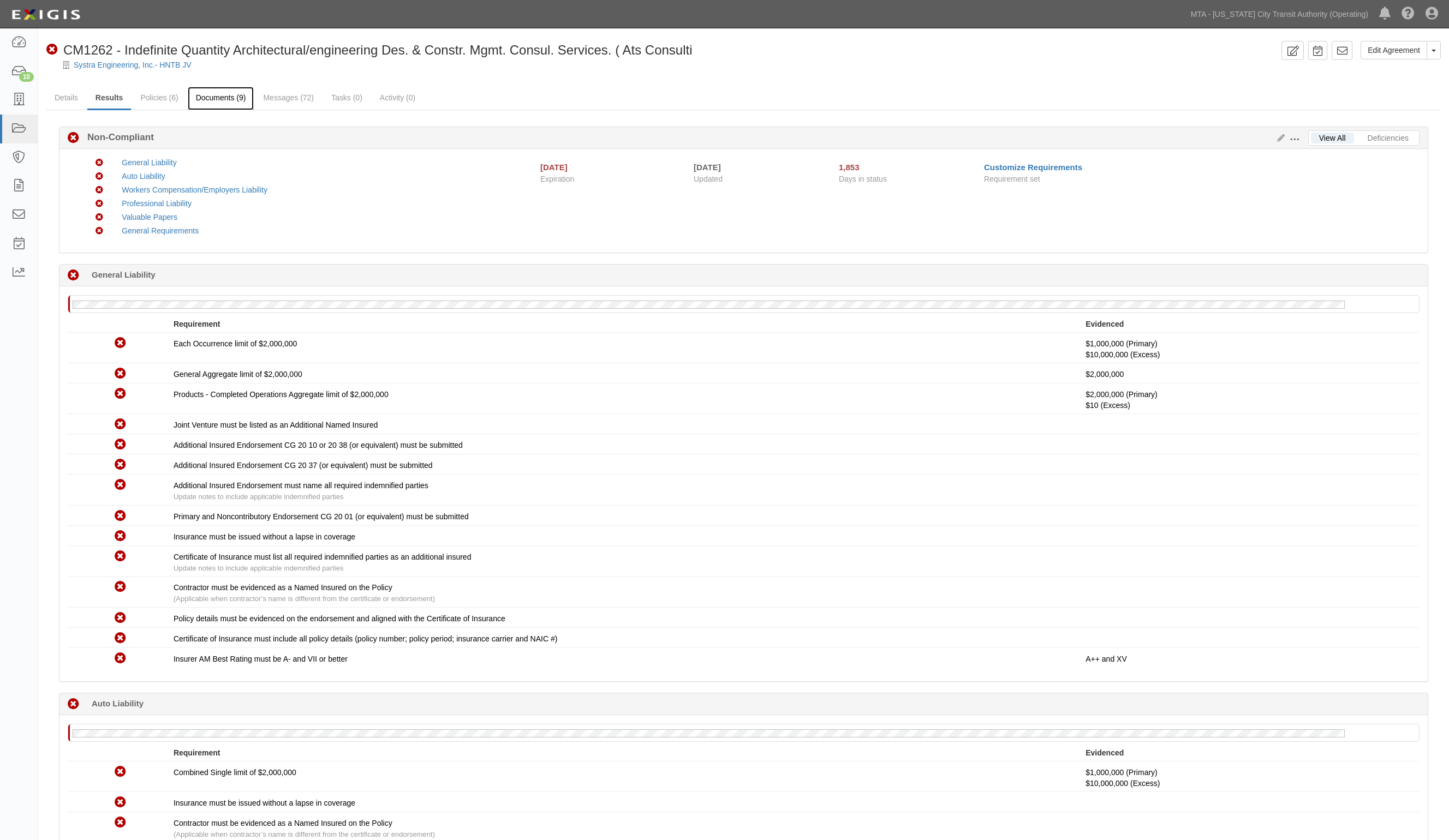
click at [225, 98] on link "Documents (9)" at bounding box center [221, 98] width 67 height 23
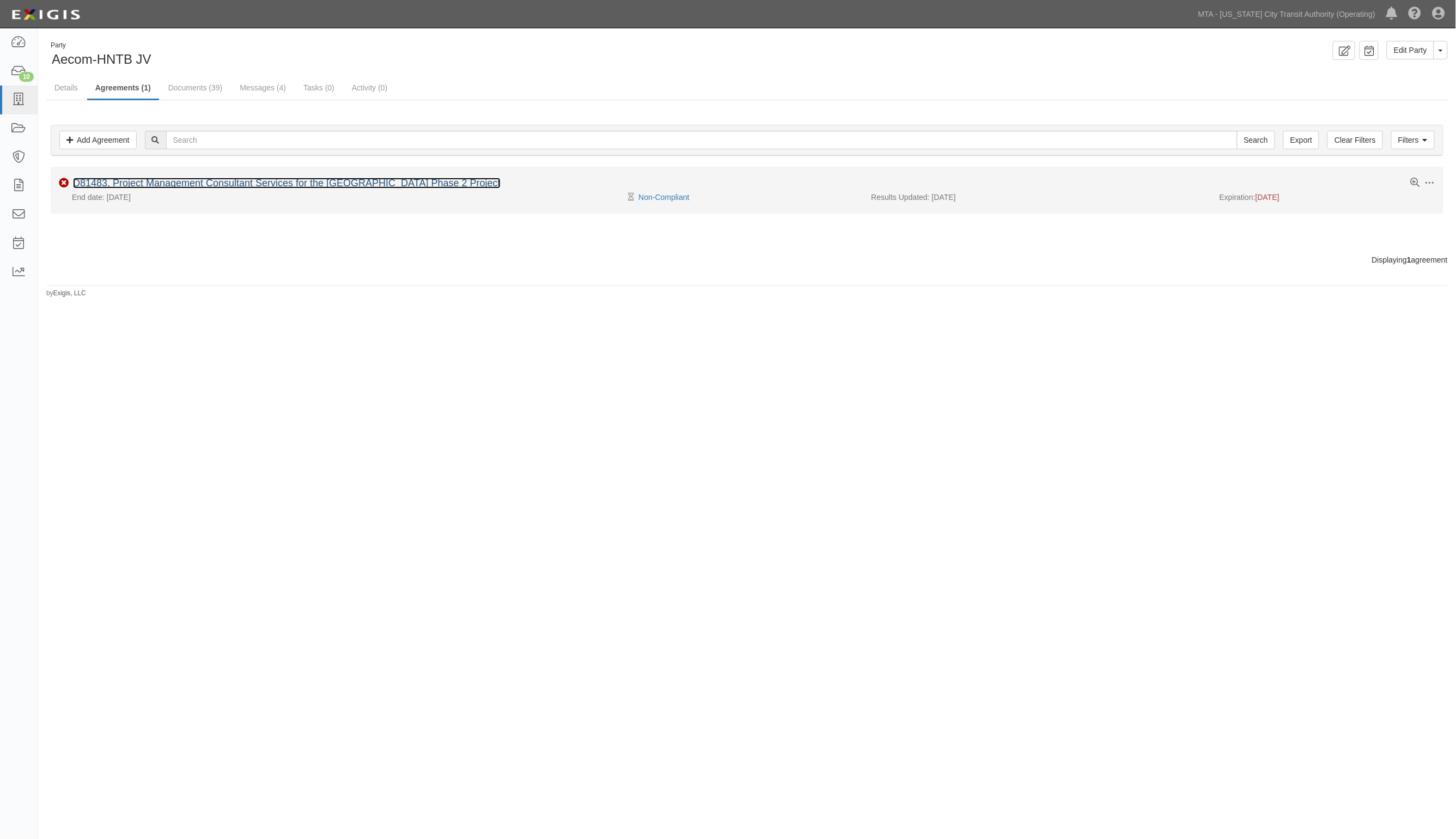
click at [163, 184] on link "D81483, Project Management Consultant Services for the Second Avenue Subway Pha…" at bounding box center [287, 183] width 428 height 11
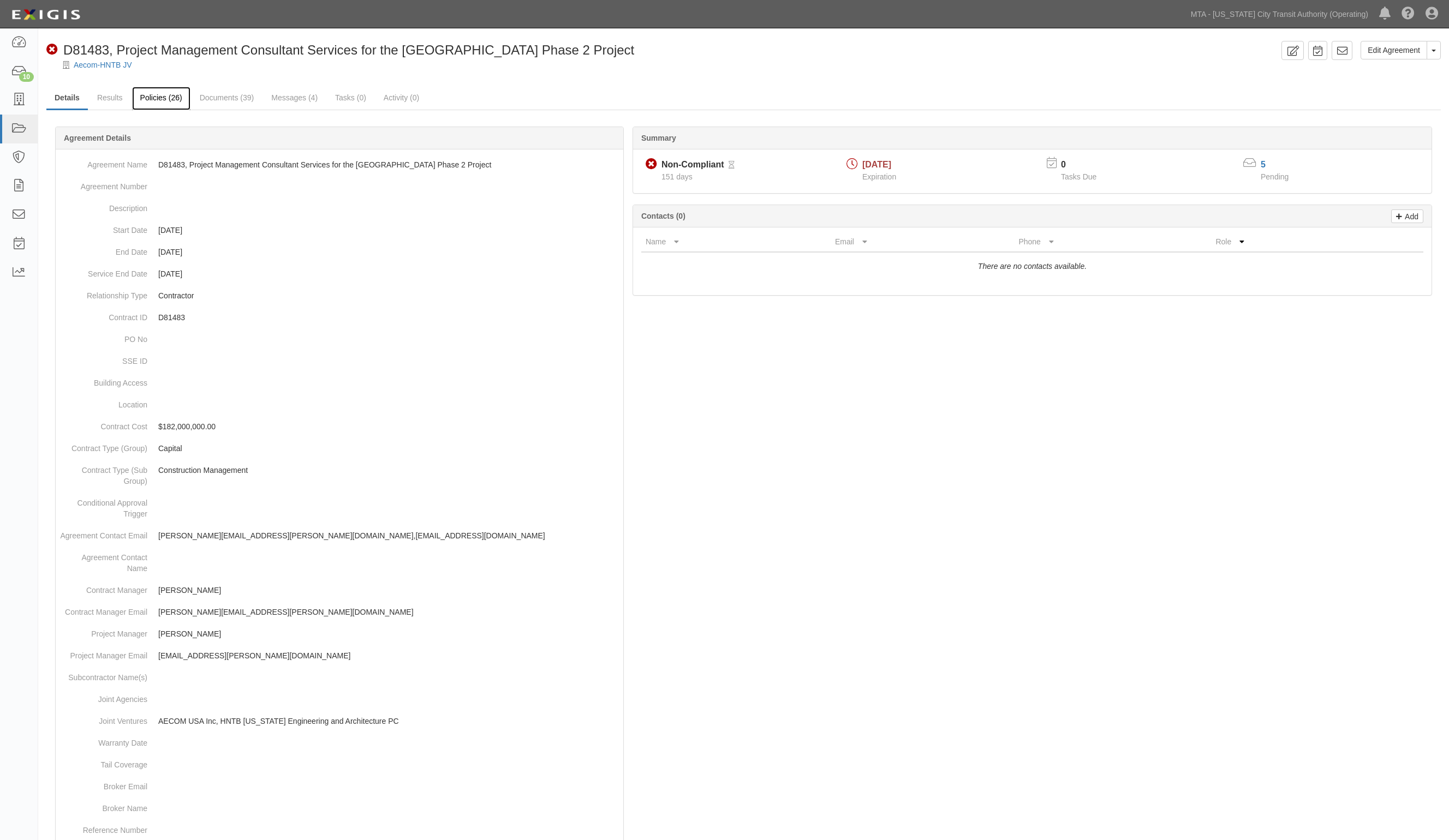
click at [159, 93] on link "Policies (26)" at bounding box center [161, 98] width 59 height 23
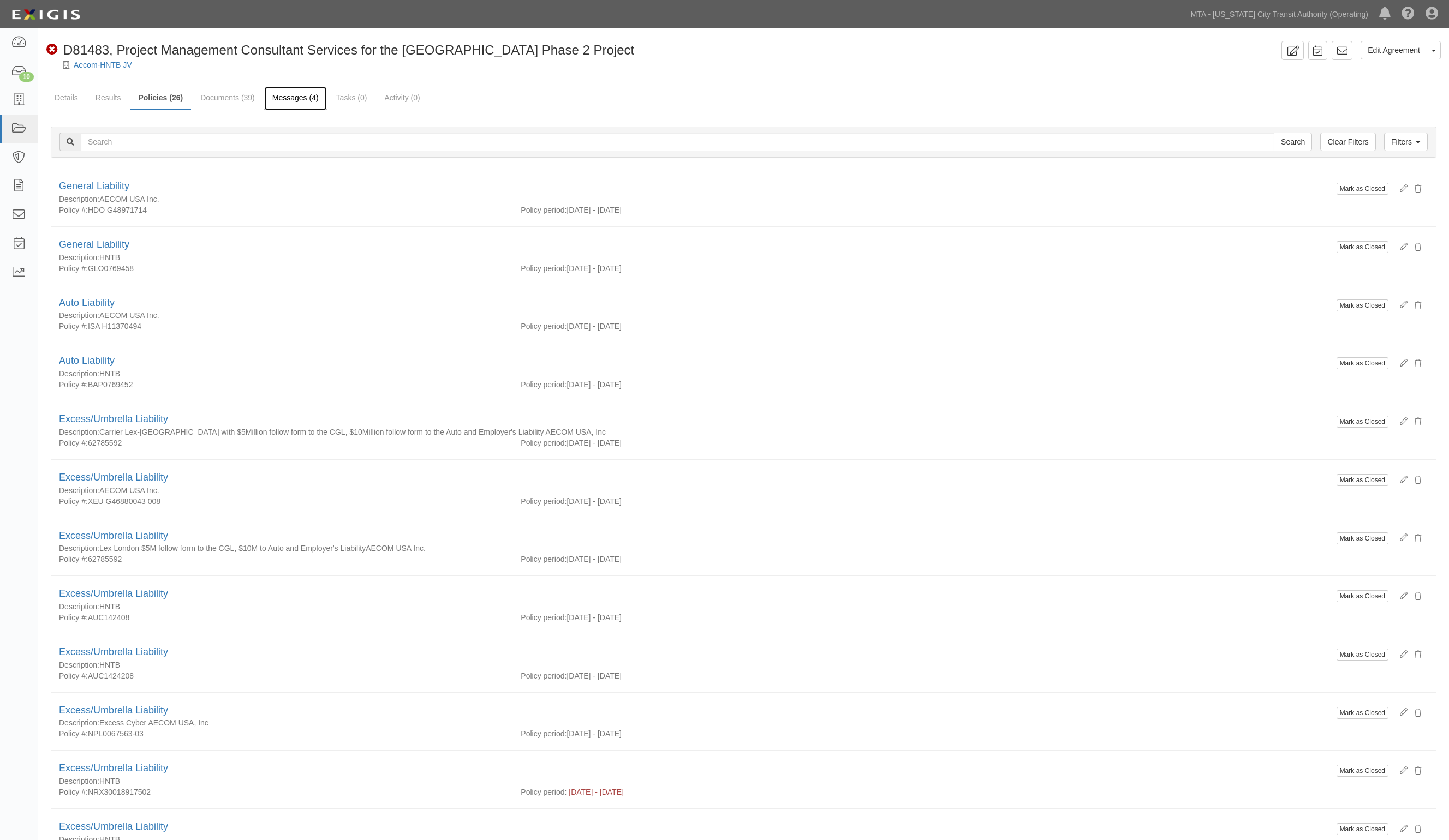
click at [279, 101] on link "Messages (4)" at bounding box center [296, 98] width 63 height 23
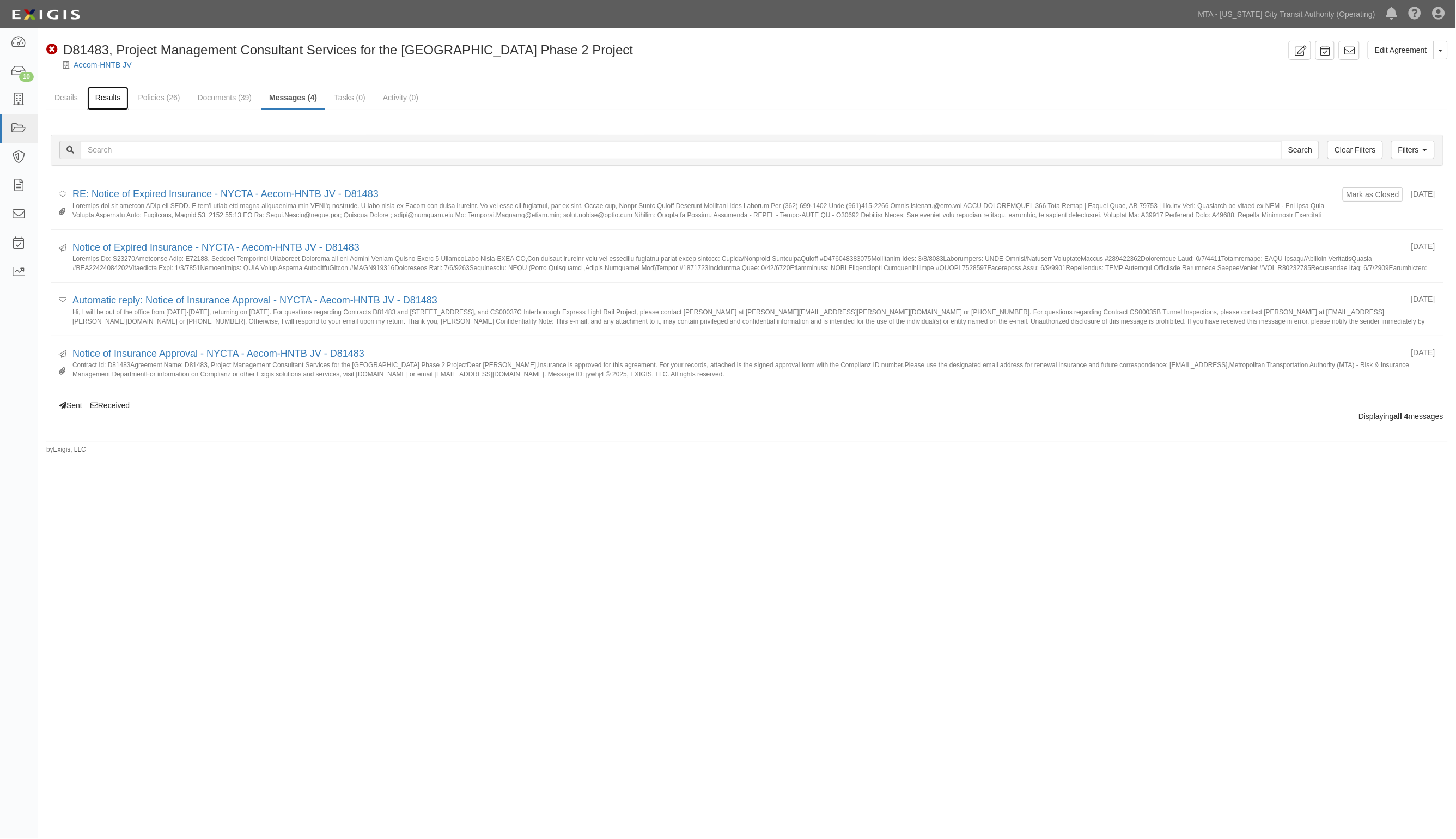
click at [119, 97] on link "Results" at bounding box center [108, 98] width 42 height 23
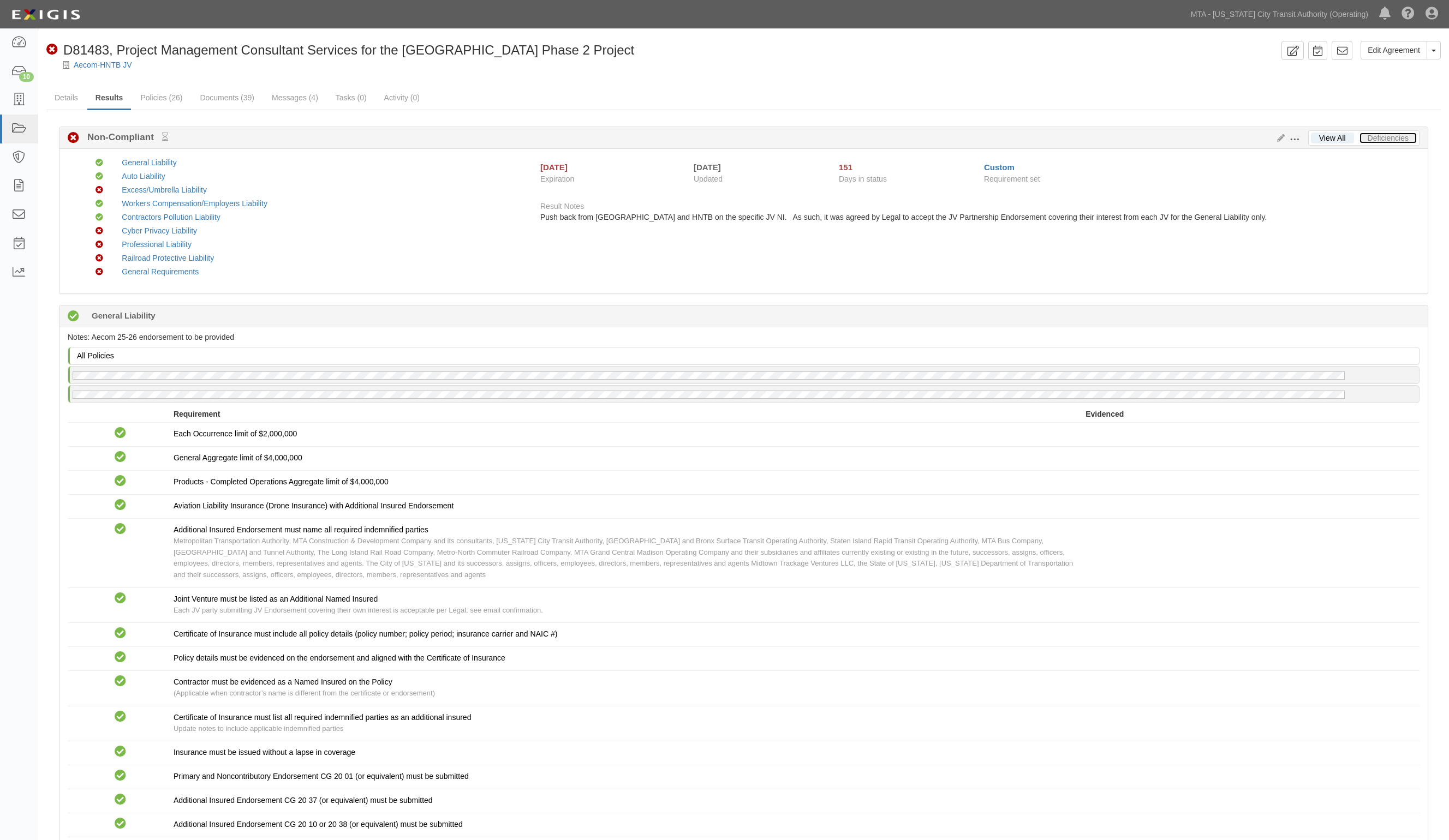
click at [1390, 139] on link "Deficiencies" at bounding box center [1388, 138] width 57 height 11
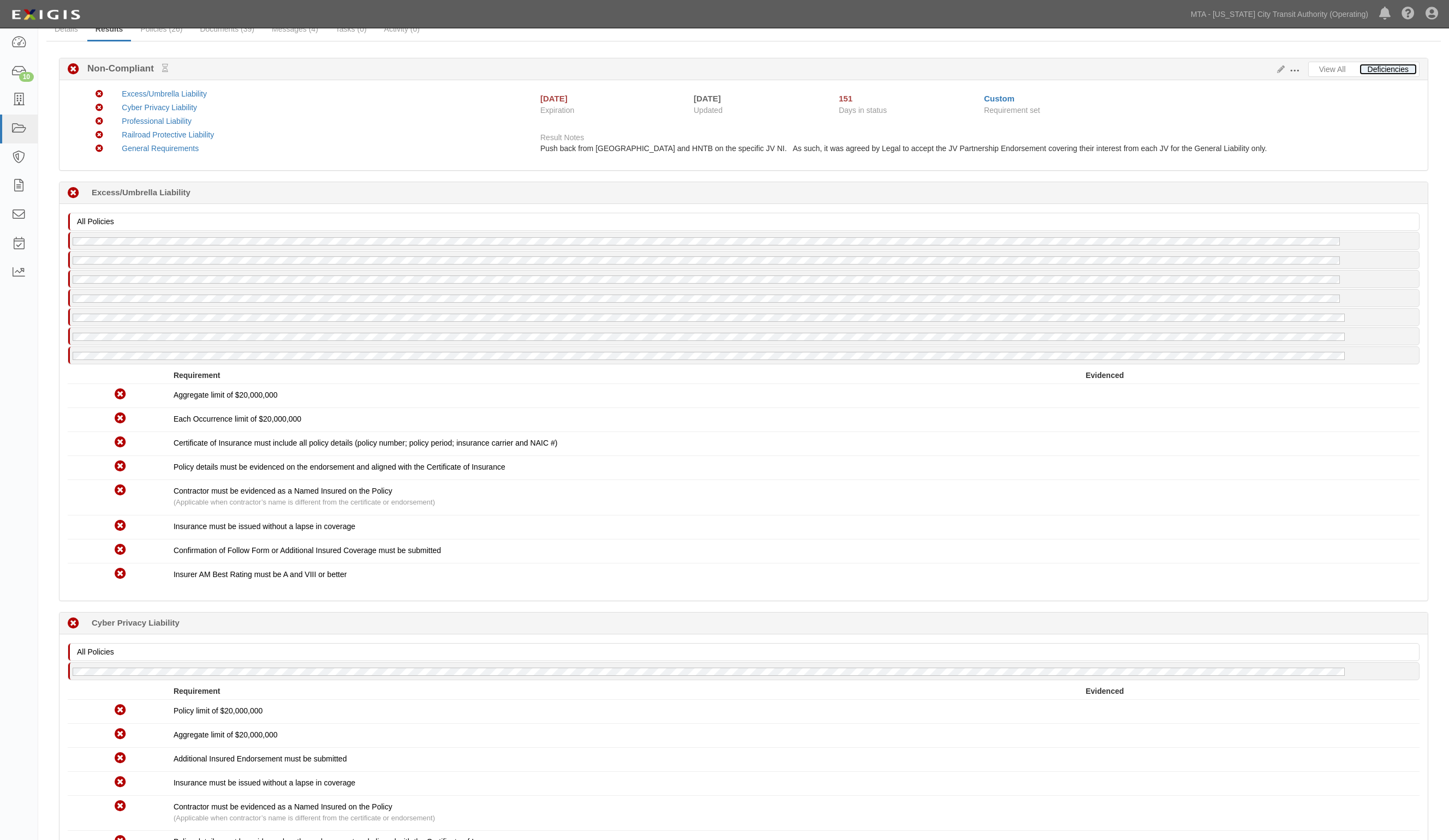
scroll to position [68, 0]
click at [1283, 67] on icon at bounding box center [1279, 70] width 12 height 7
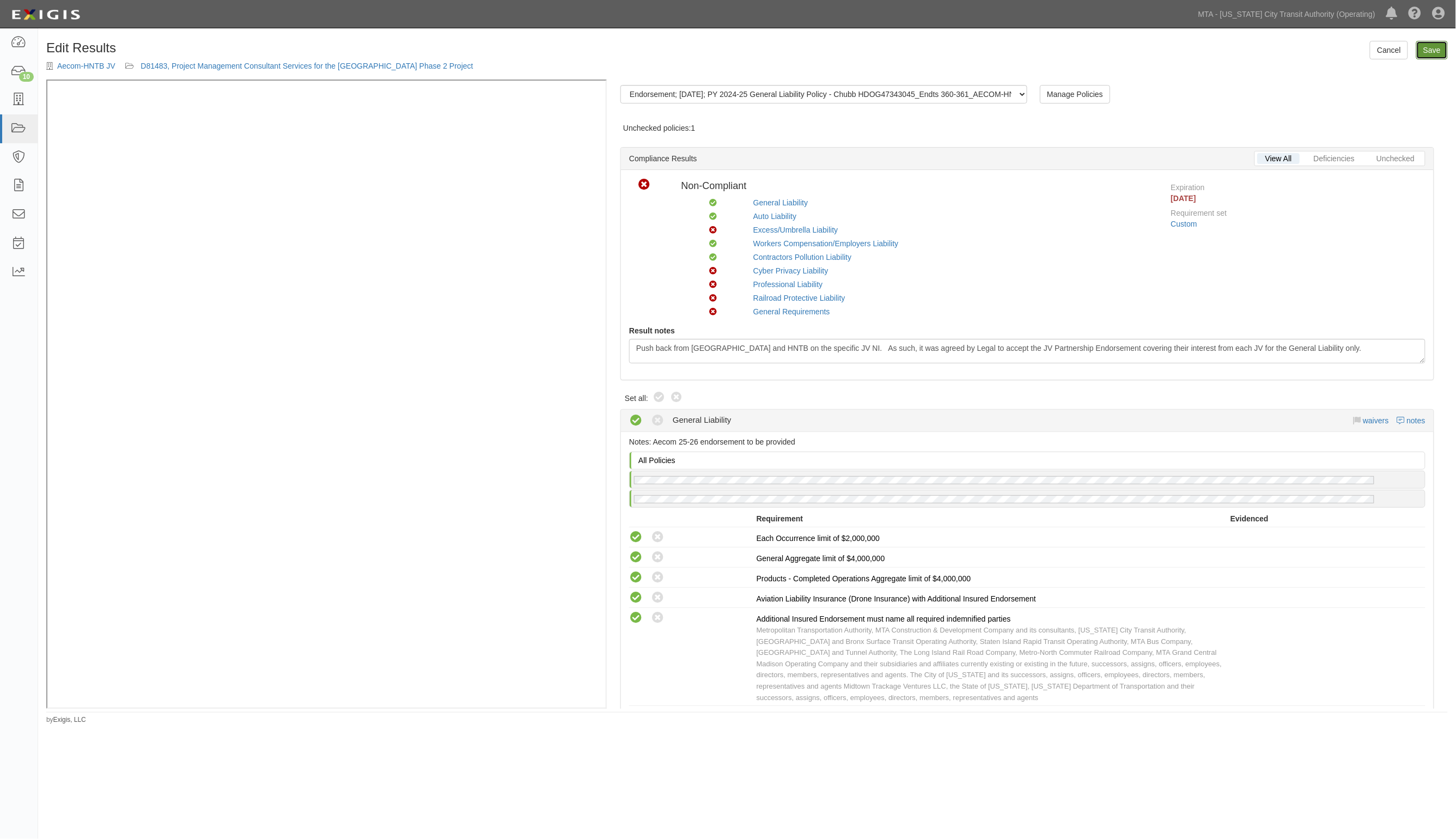
click at [1425, 48] on link "Save" at bounding box center [1432, 50] width 31 height 18
radio input "true"
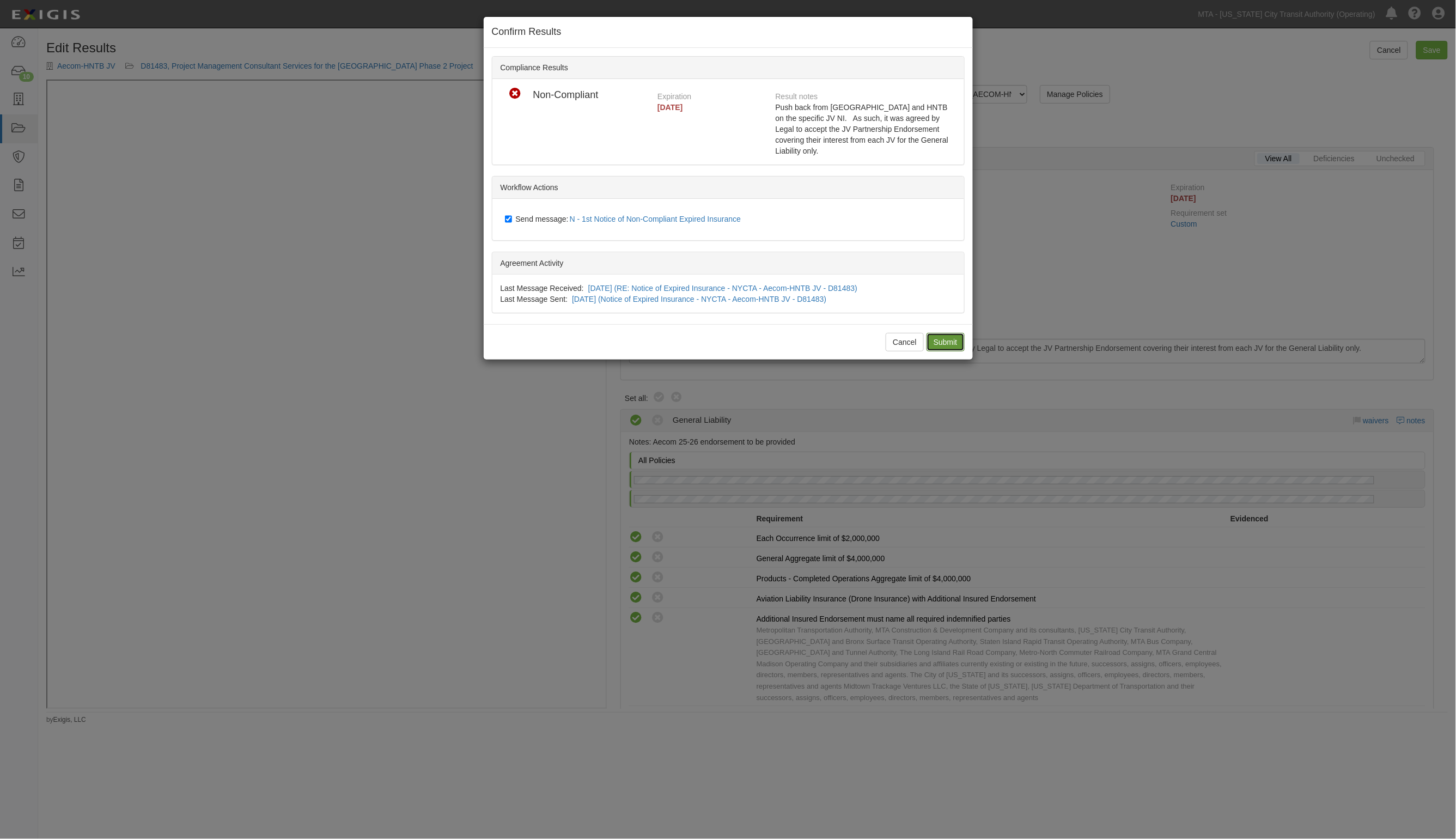
click at [948, 333] on input "Submit" at bounding box center [946, 342] width 38 height 18
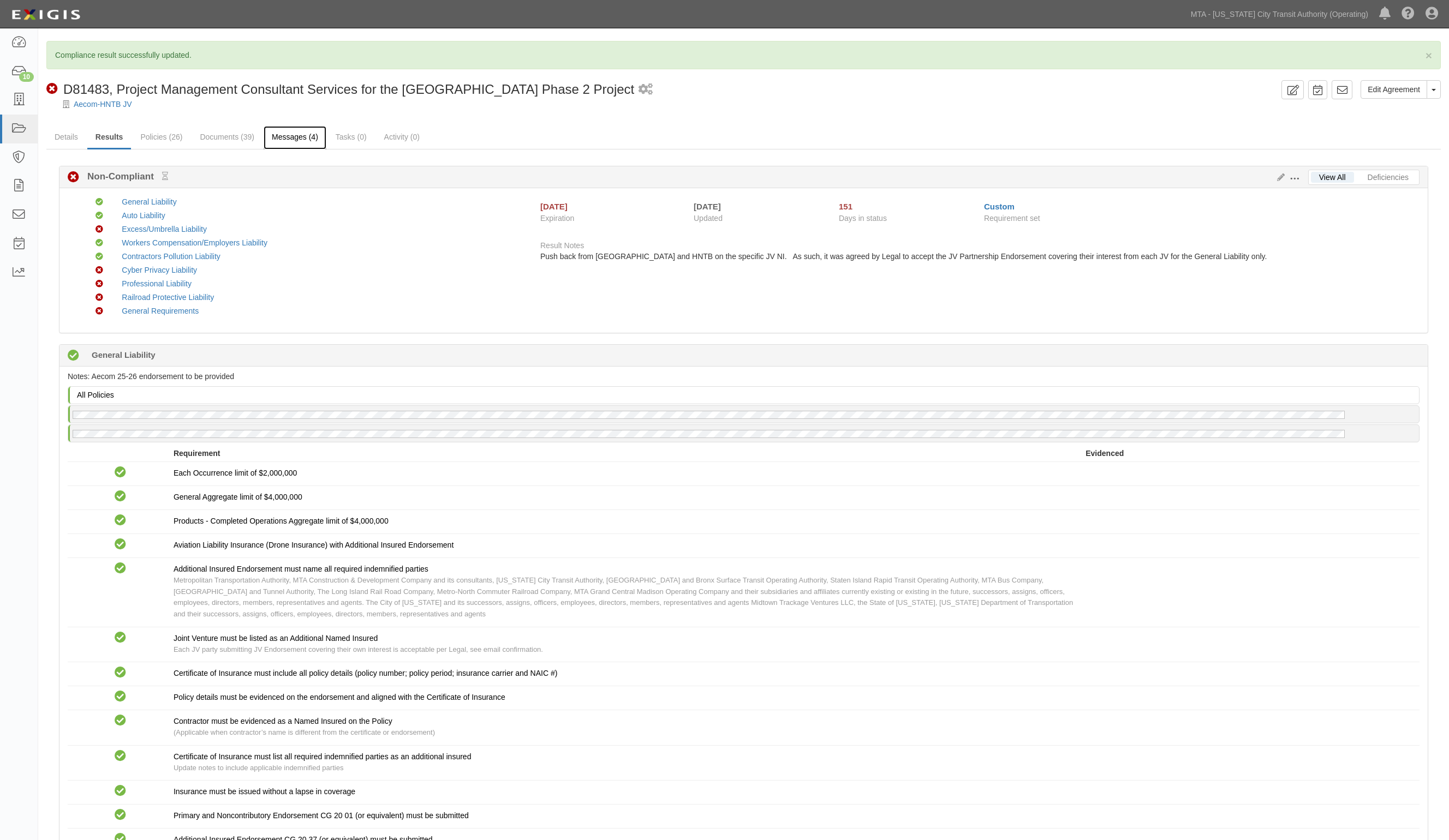
click at [304, 132] on link "Messages (4)" at bounding box center [295, 138] width 63 height 23
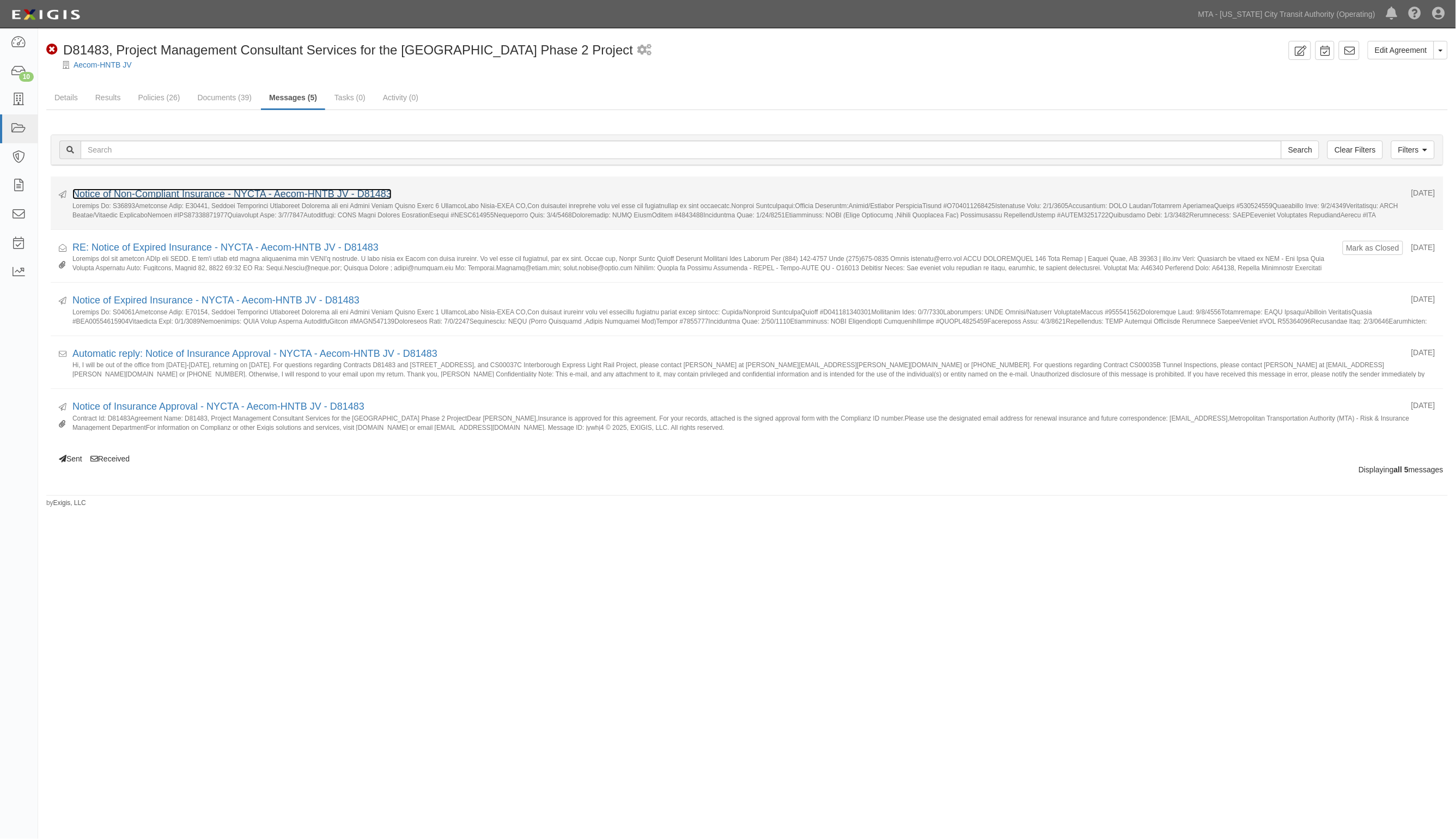
click at [206, 198] on link "Notice of Non-Compliant Insurance - NYCTA - Aecom-HNTB JV - D81483" at bounding box center [232, 194] width 319 height 11
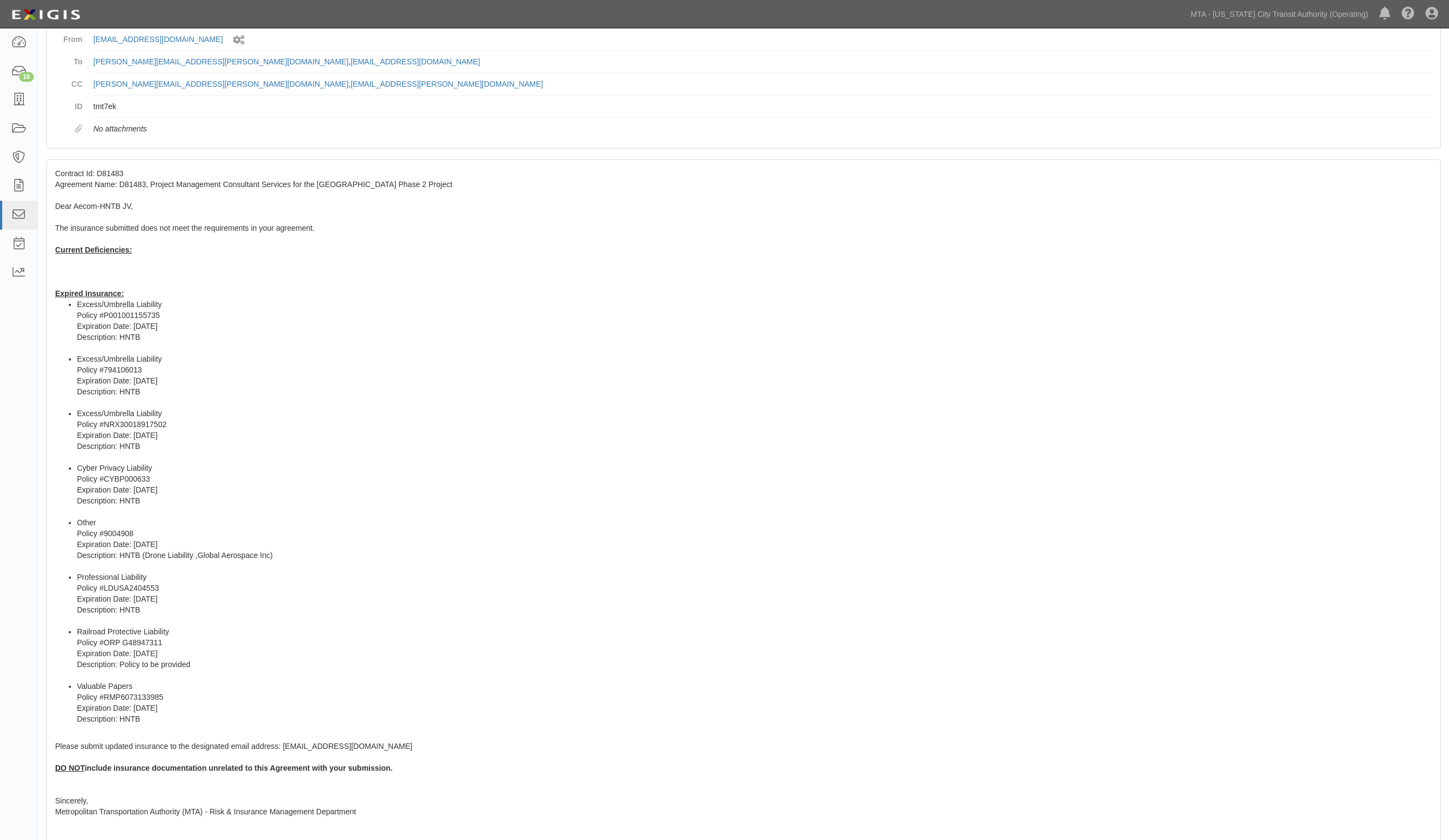
scroll to position [68, 0]
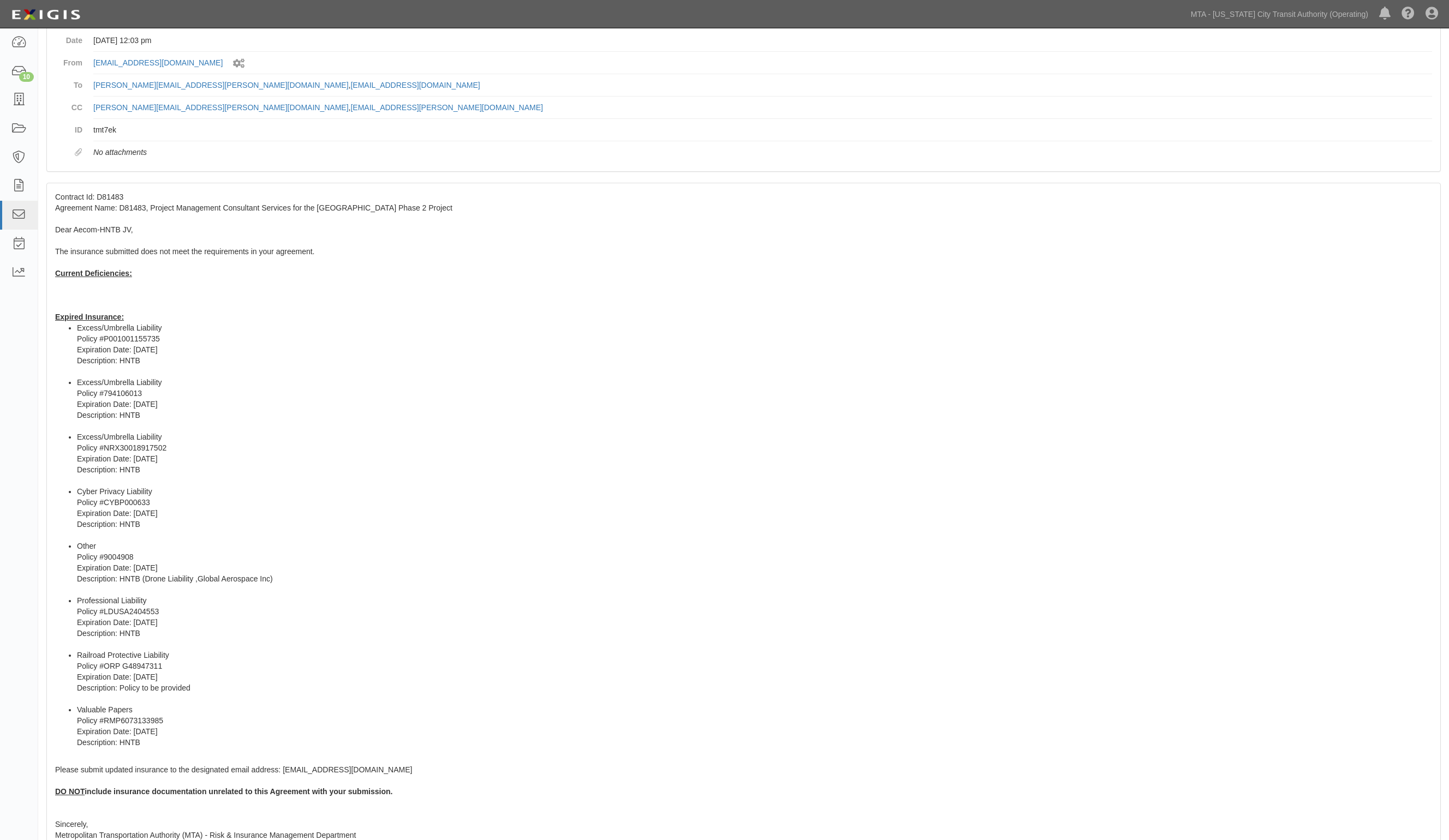
drag, startPoint x: 414, startPoint y: 40, endPoint x: 408, endPoint y: 34, distance: 8.5
click at [414, 40] on dd "[DATE] 12:03 pm" at bounding box center [763, 40] width 1339 height 23
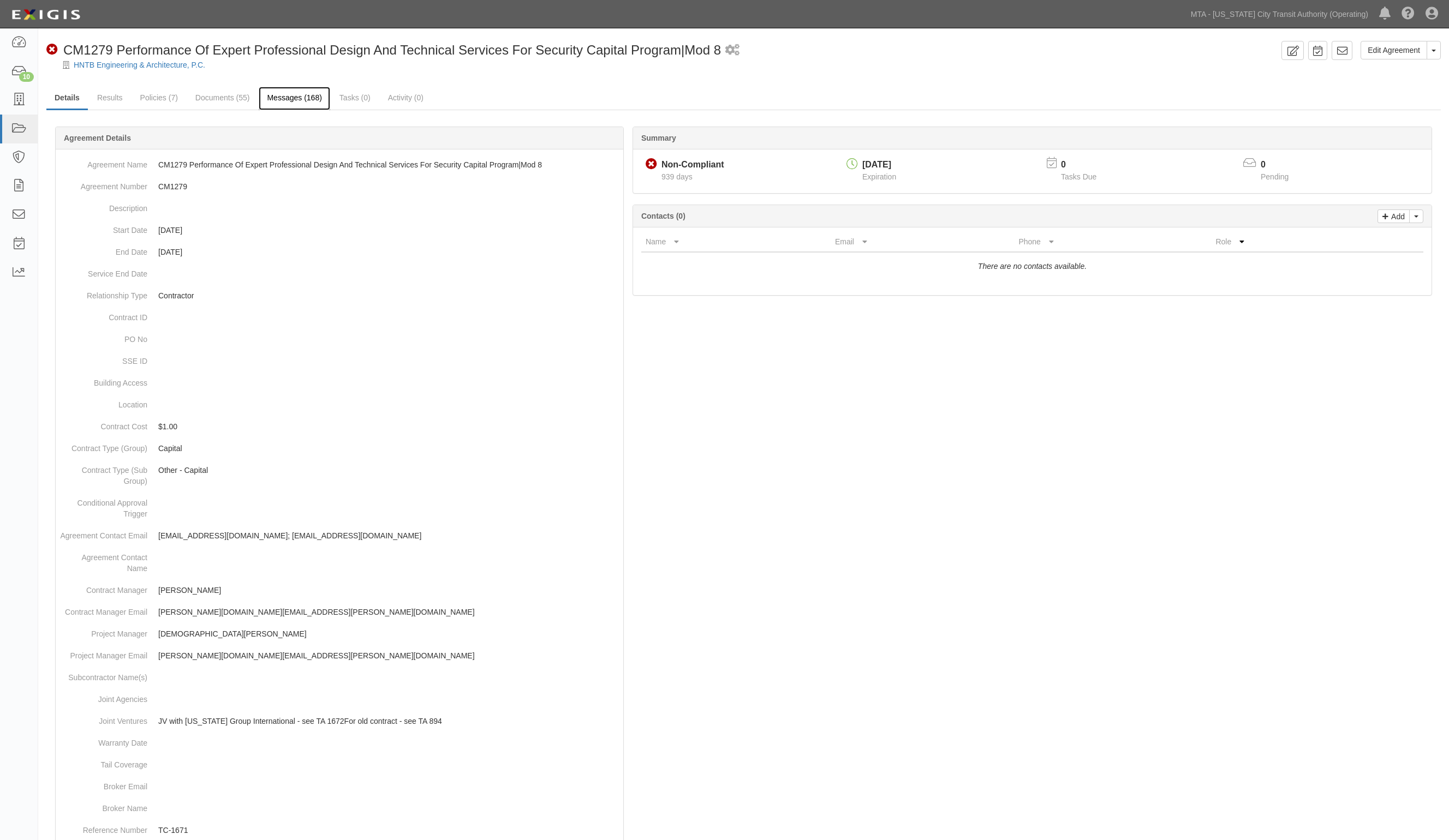
click at [276, 100] on link "Messages (168)" at bounding box center [294, 98] width 71 height 23
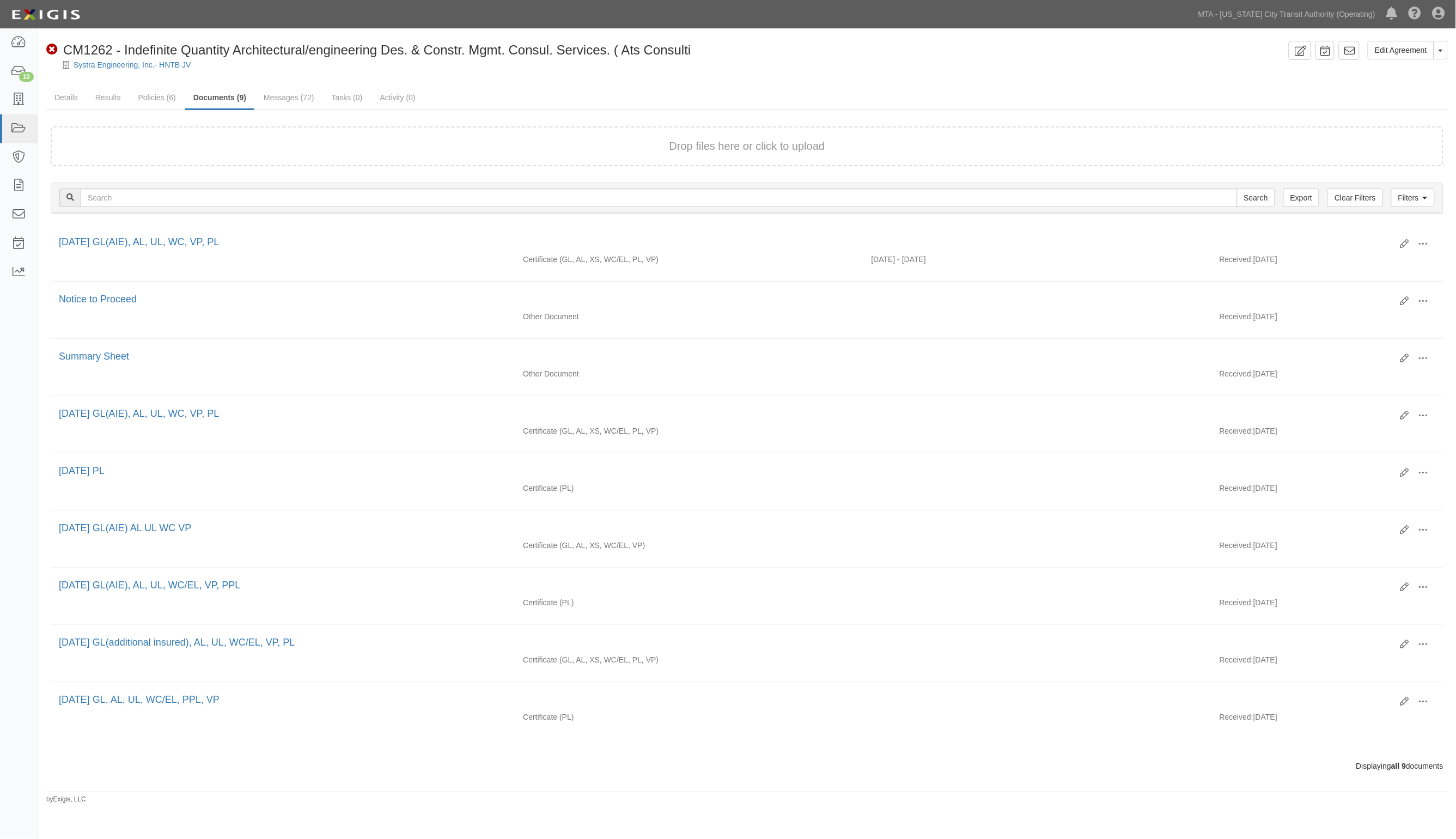
click at [1148, 72] on div at bounding box center [747, 74] width 1418 height 8
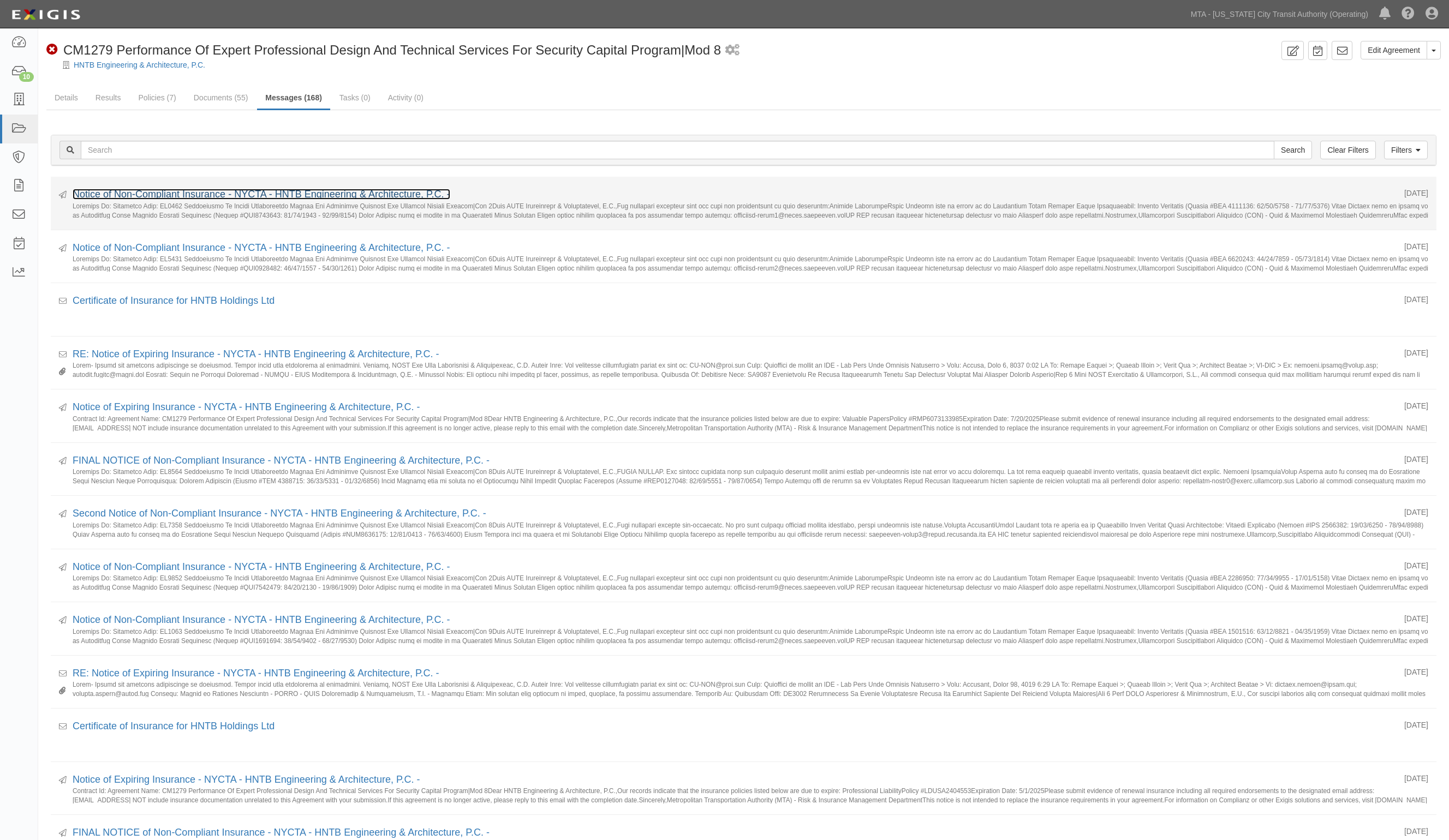
click at [222, 197] on link "Notice of Non-Compliant Insurance - NYCTA - HNTB Engineering & Architecture, P.…" at bounding box center [261, 194] width 378 height 11
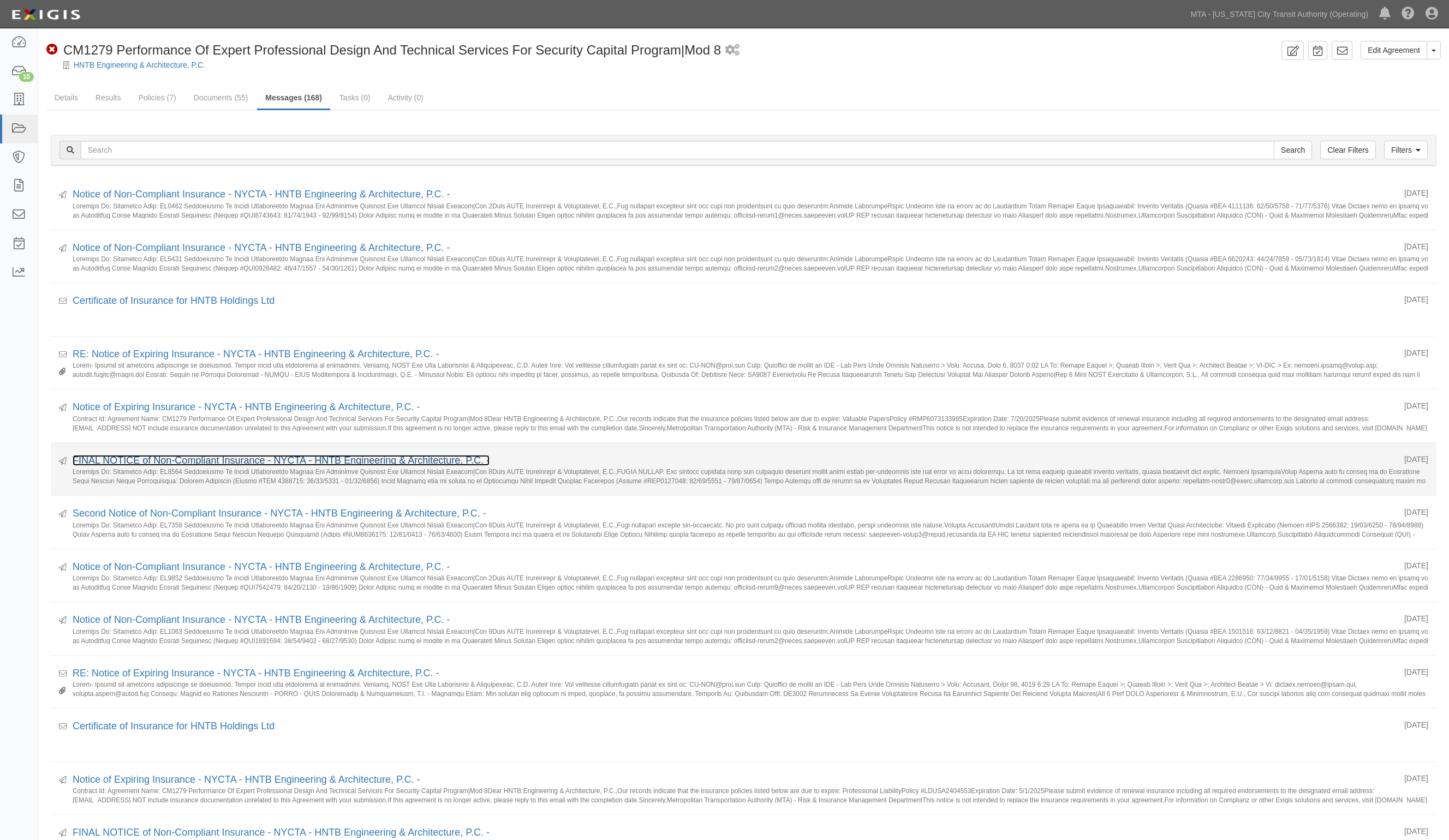
click at [211, 456] on link "FINAL NOTICE of Non-Compliant Insurance - NYCTA - HNTB Engineering & Architectu…" at bounding box center [281, 460] width 417 height 11
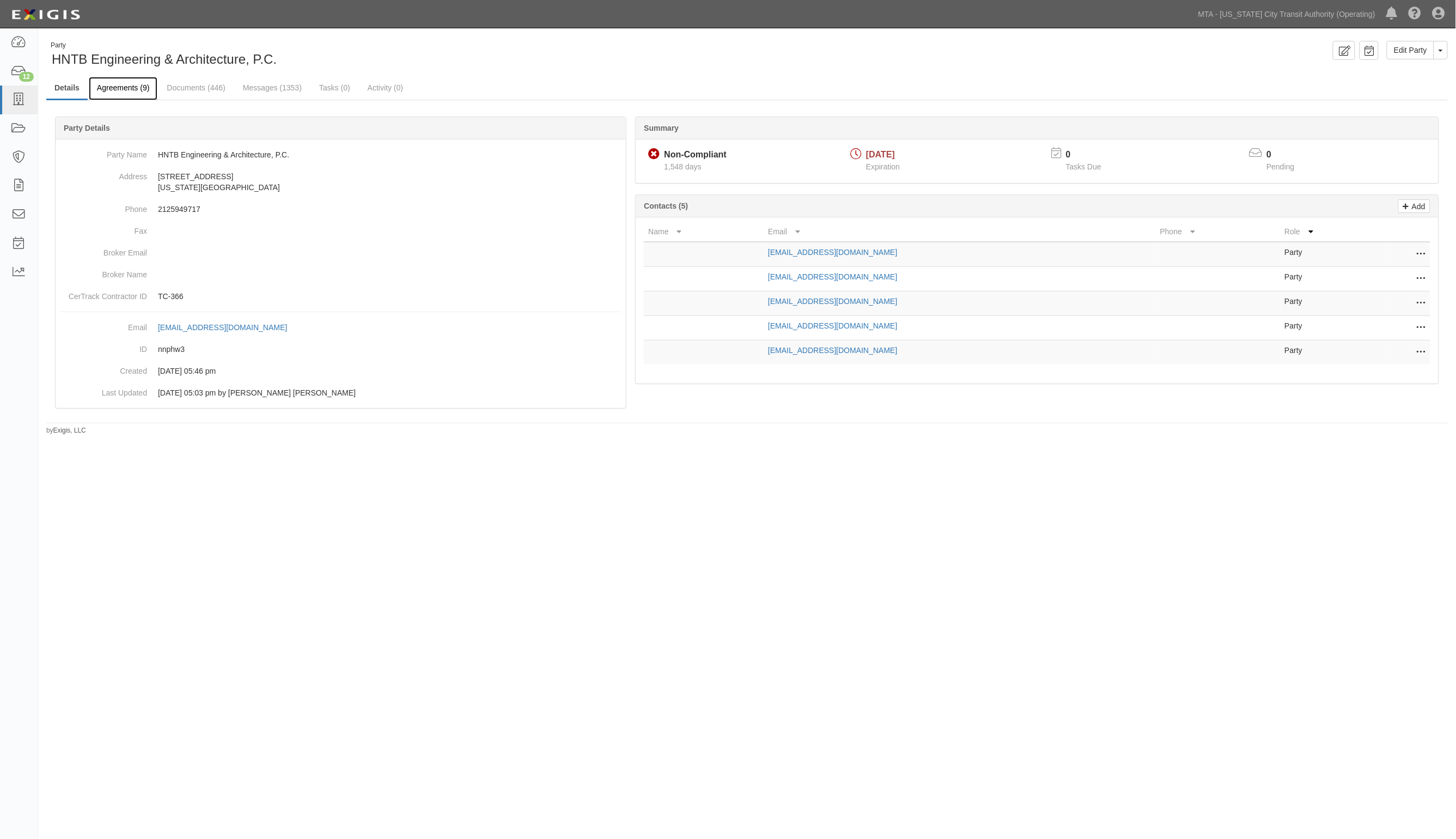
click at [122, 86] on link "Agreements (9)" at bounding box center [123, 89] width 69 height 23
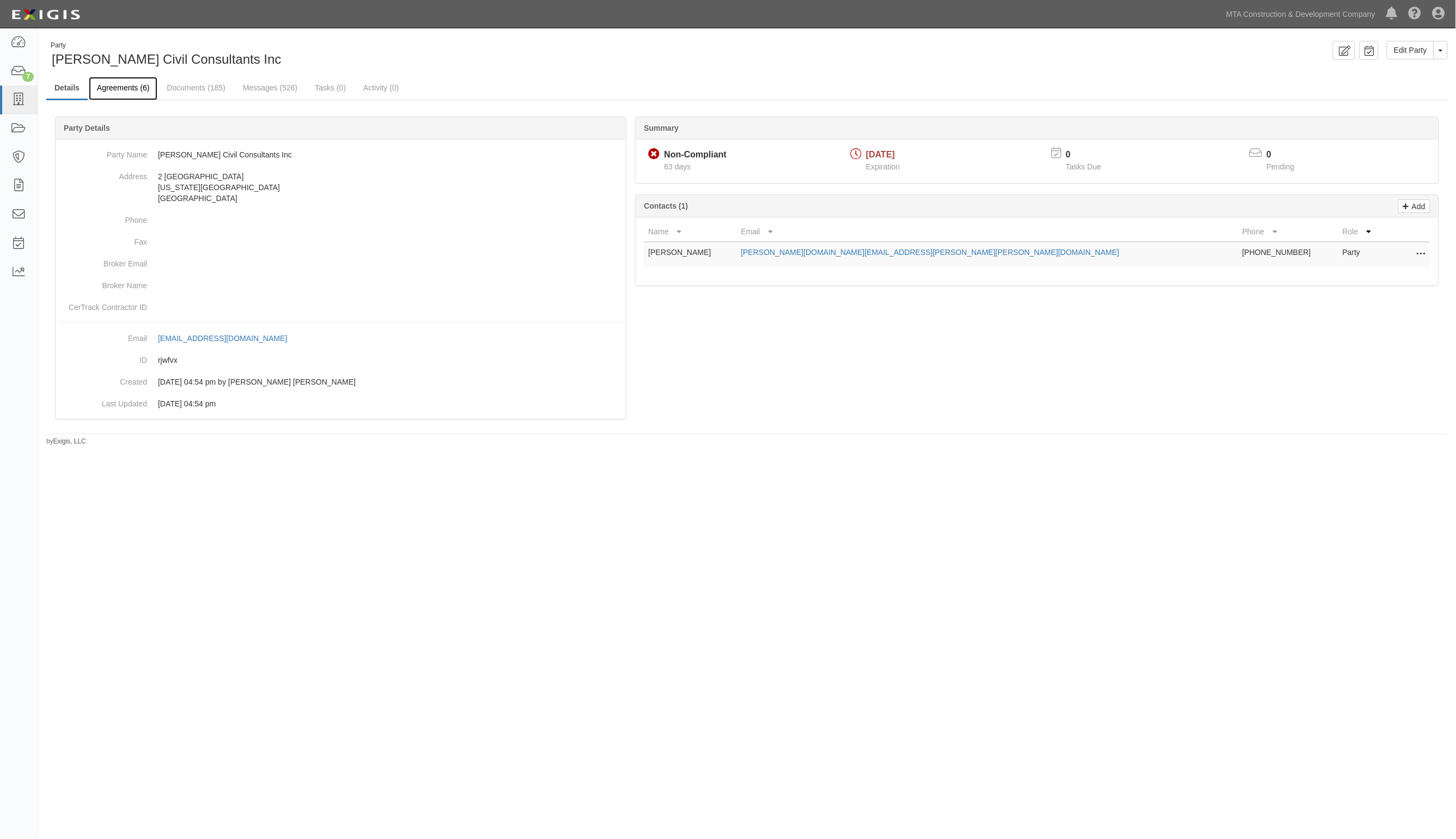
click at [120, 85] on link "Agreements (6)" at bounding box center [123, 89] width 69 height 23
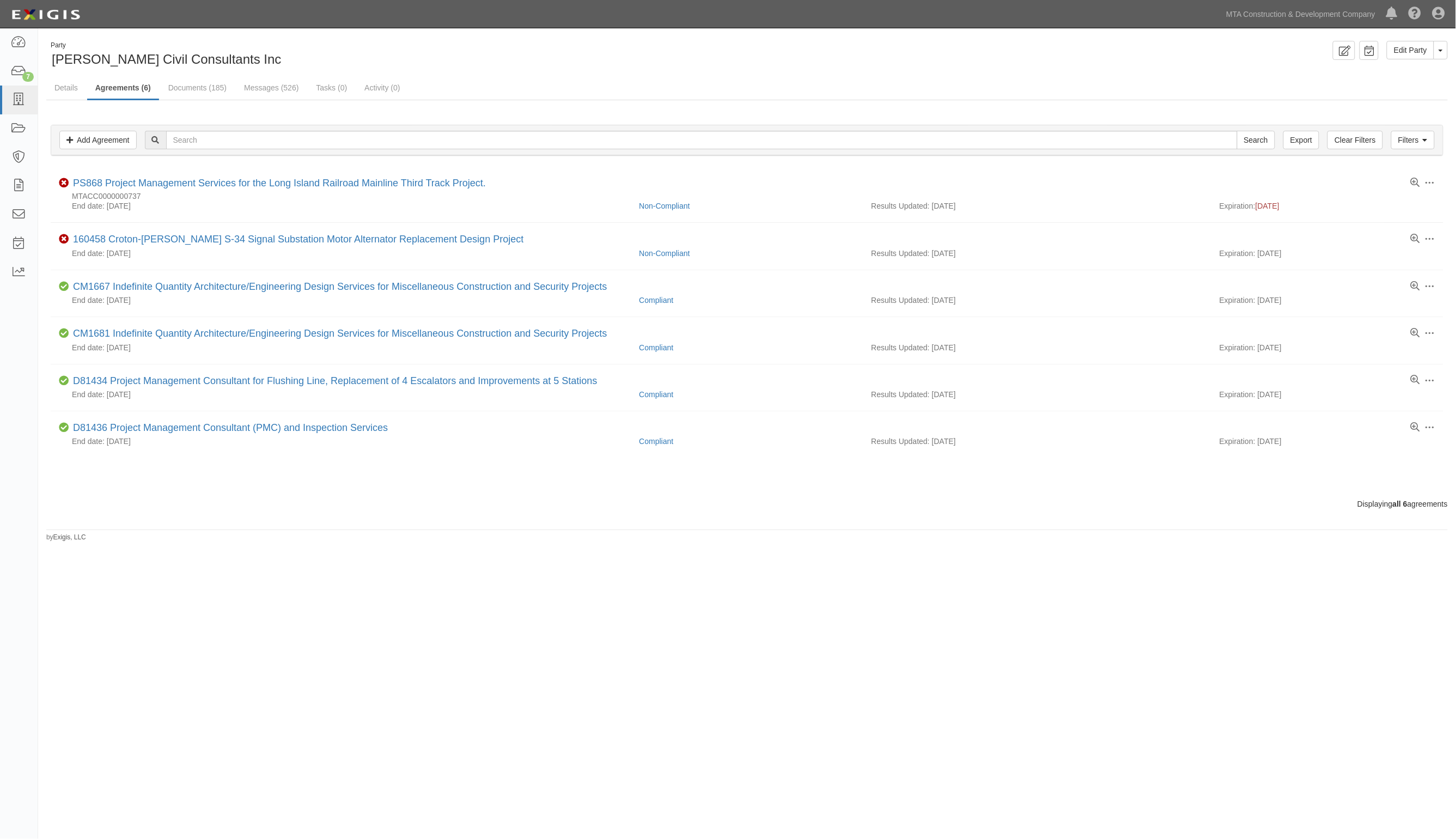
click at [548, 76] on div "Party [PERSON_NAME] Civil Consultants Inc Edit Party Toggle Party Dropdown View…" at bounding box center [747, 291] width 1418 height 501
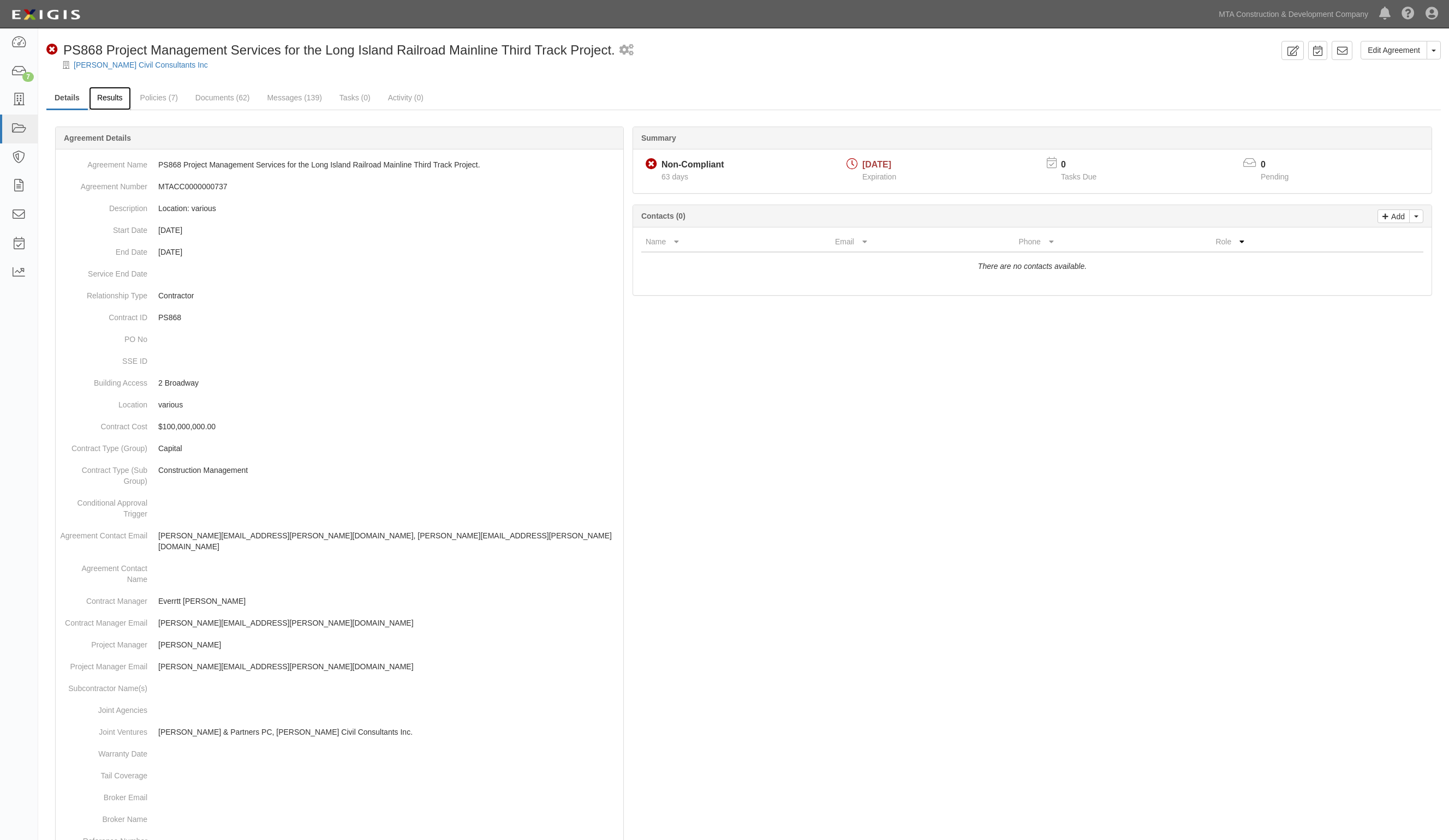
click at [123, 93] on link "Results" at bounding box center [109, 98] width 42 height 23
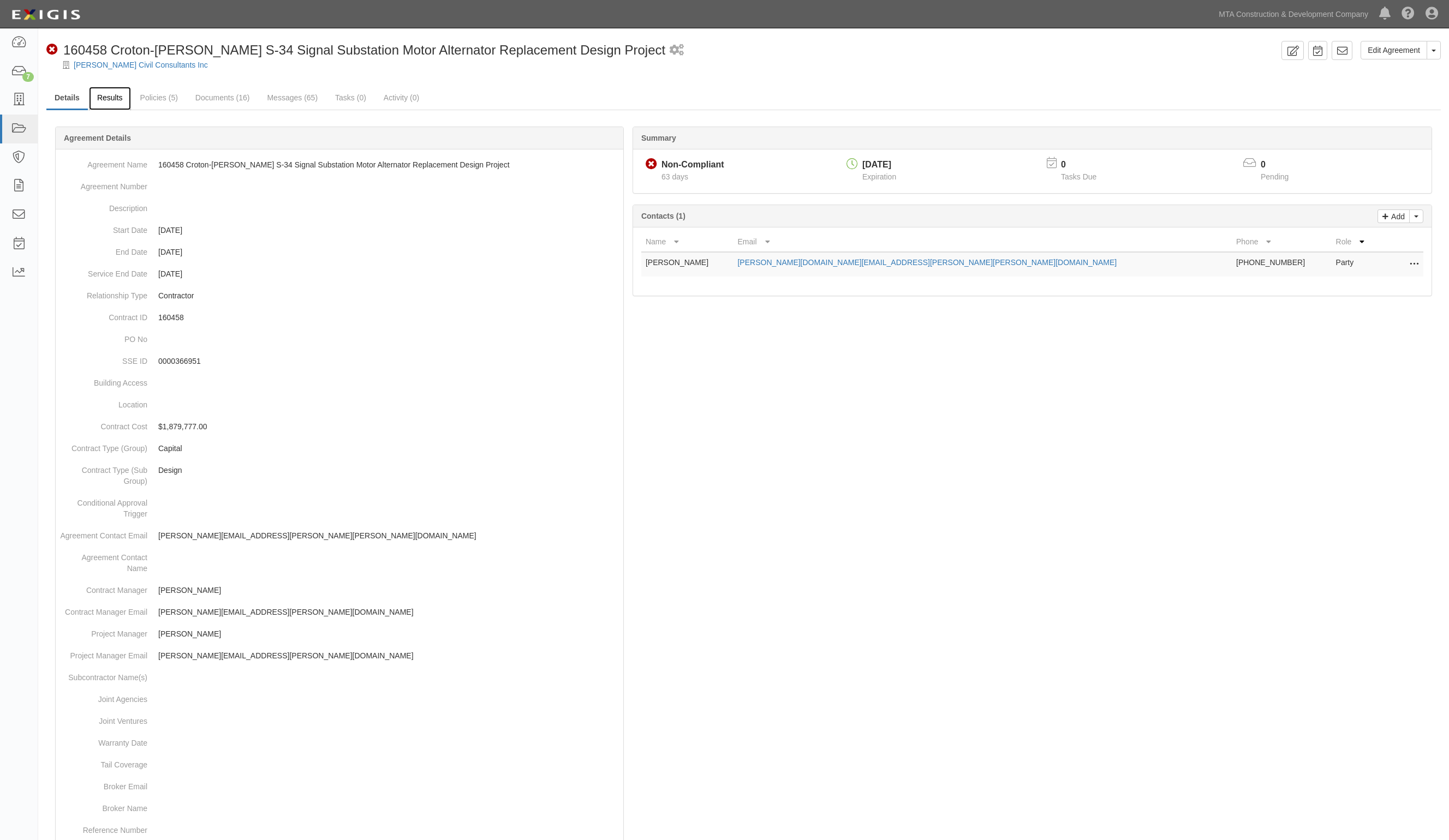
click at [110, 99] on link "Results" at bounding box center [109, 98] width 42 height 23
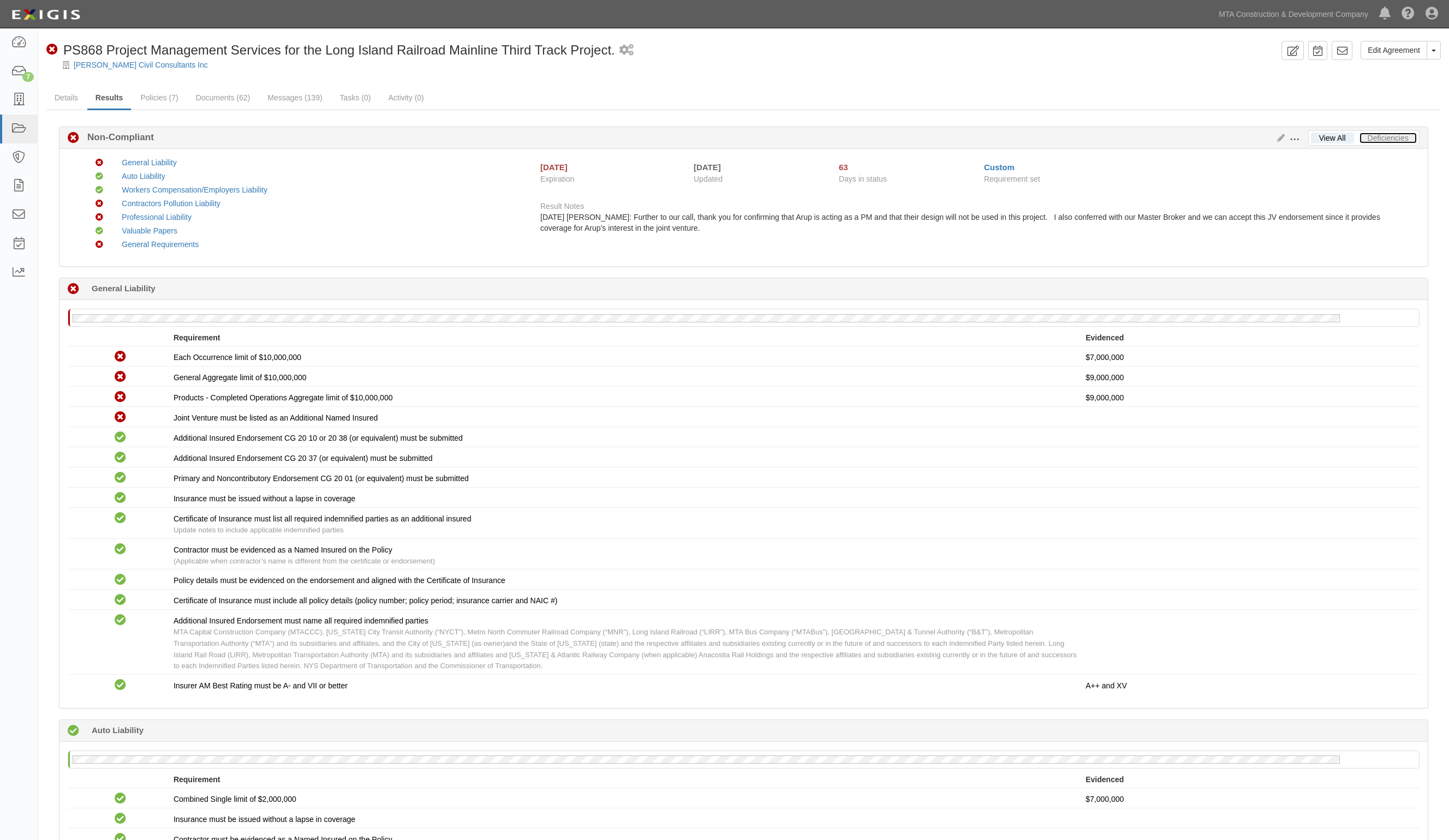
click at [1386, 143] on link "Deficiencies" at bounding box center [1388, 138] width 57 height 11
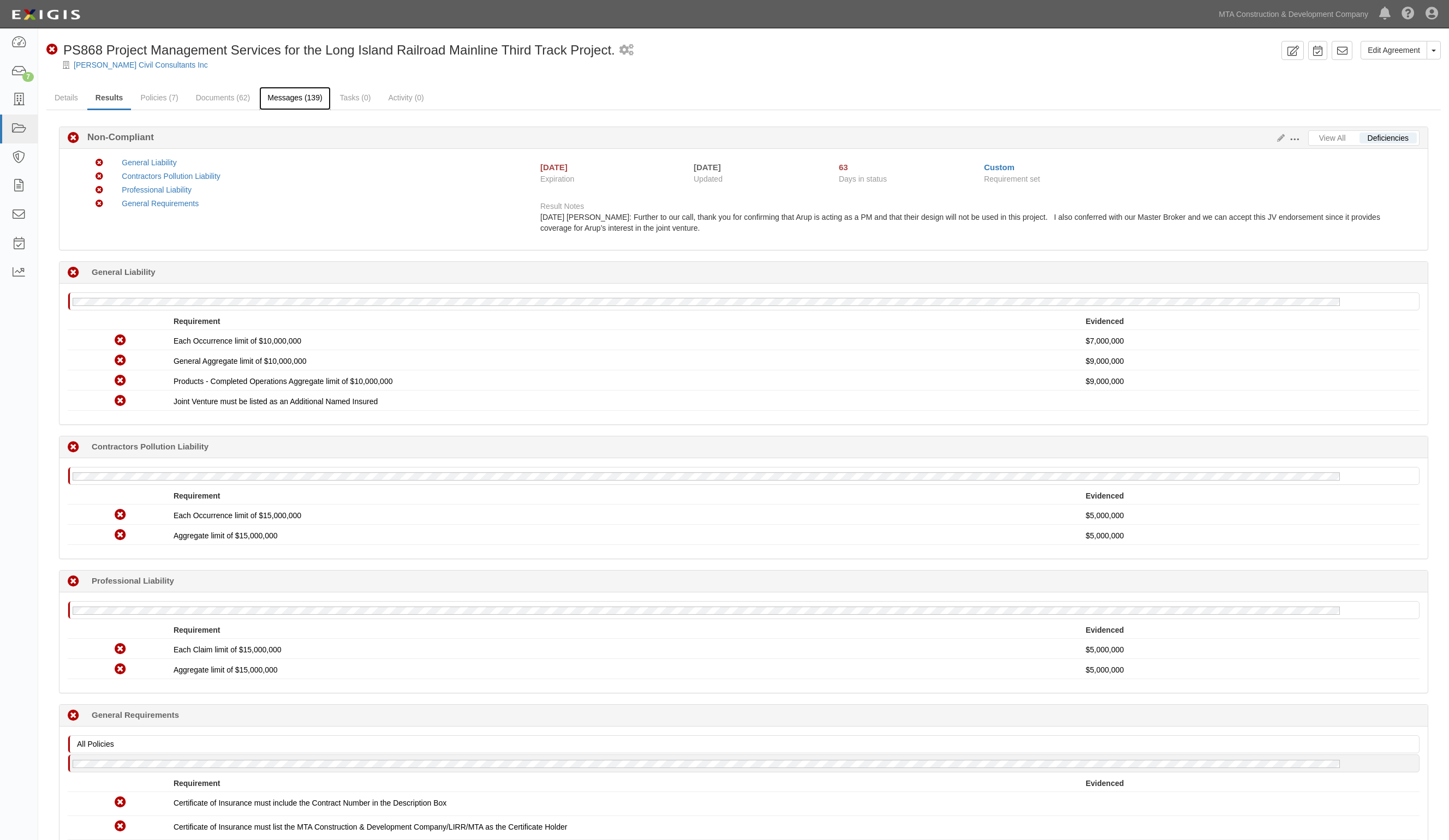
click at [277, 93] on link "Messages (139)" at bounding box center [295, 98] width 71 height 23
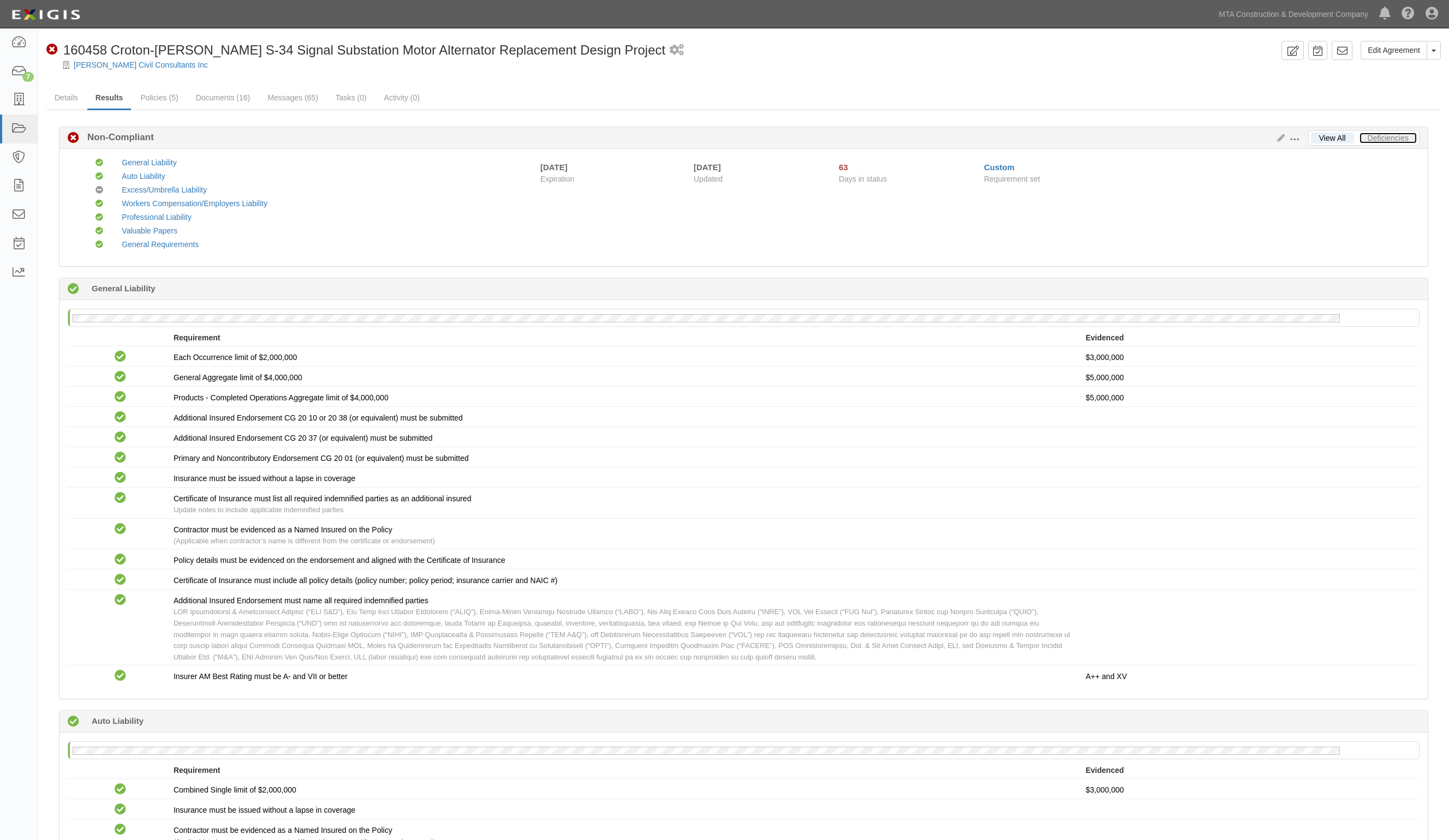
click at [1388, 135] on link "Deficiencies" at bounding box center [1388, 138] width 57 height 11
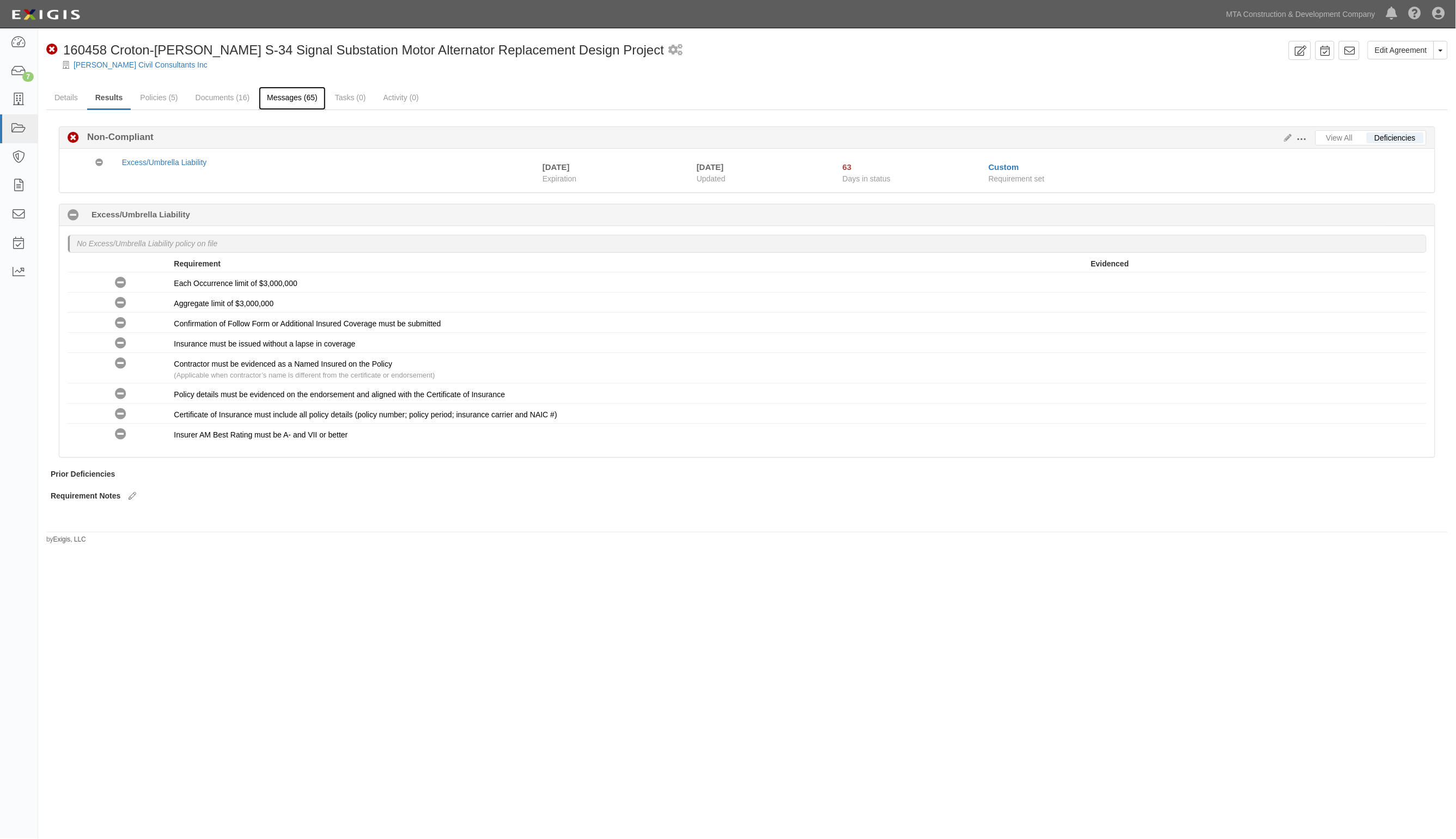
click at [290, 101] on link "Messages (65)" at bounding box center [293, 98] width 67 height 23
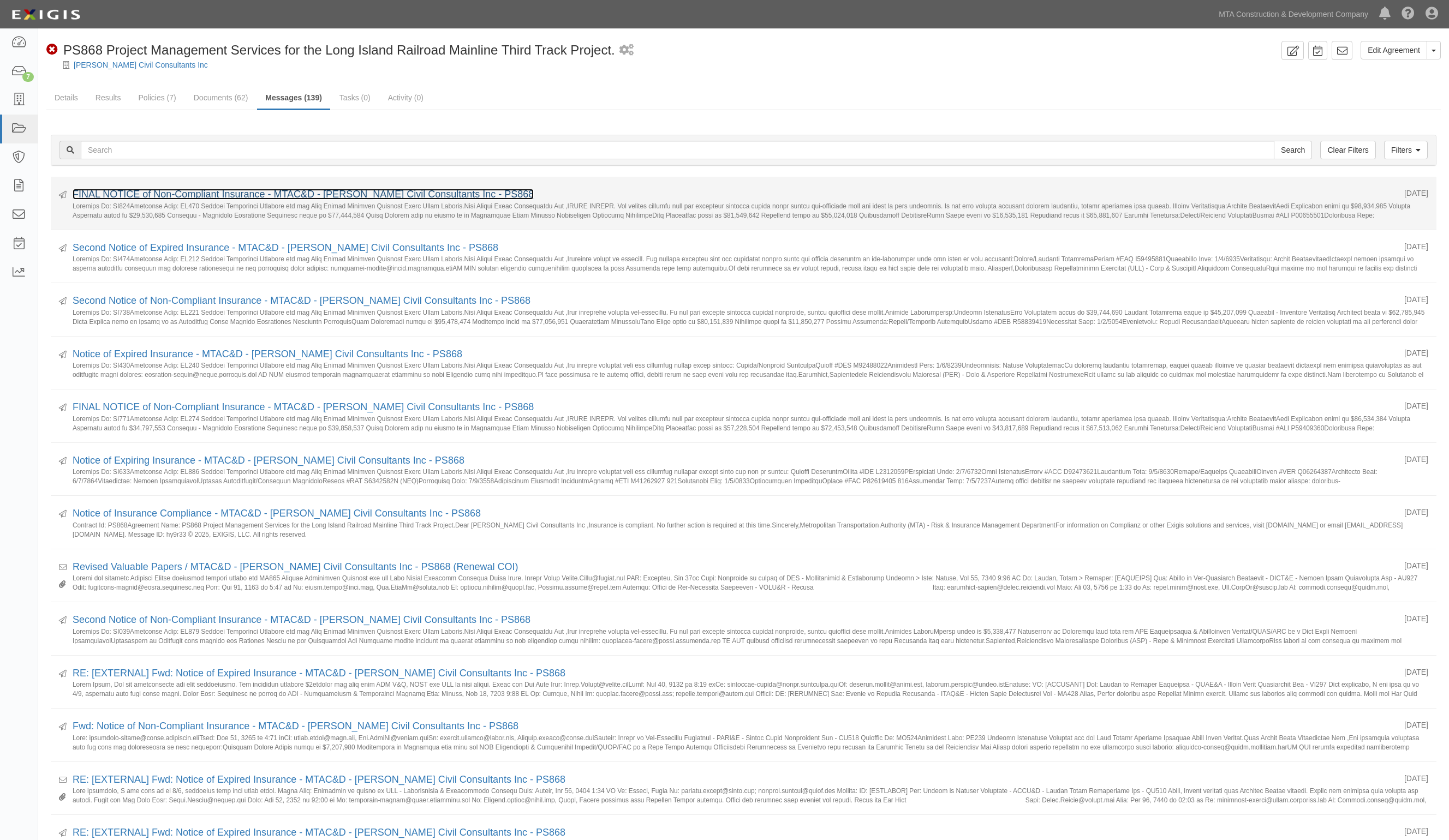
click at [223, 198] on link "FINAL NOTICE of Non-Compliant Insurance - MTAC&D - [PERSON_NAME] Civil Consulta…" at bounding box center [303, 194] width 461 height 11
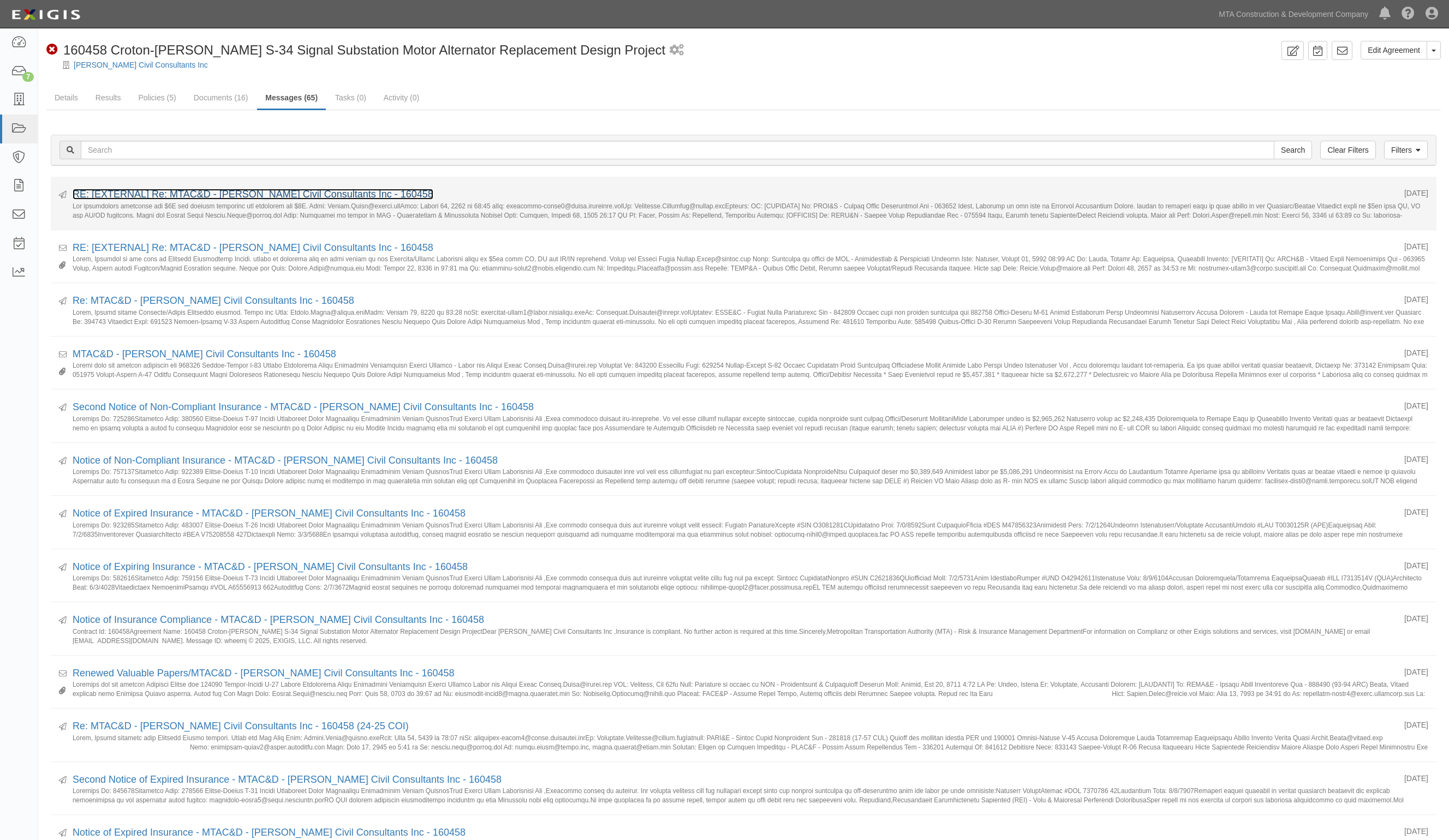
click at [146, 198] on link "RE: [EXTERNAL] Re: MTAC&D - [PERSON_NAME] Civil Consultants Inc - 160458" at bounding box center [253, 194] width 361 height 11
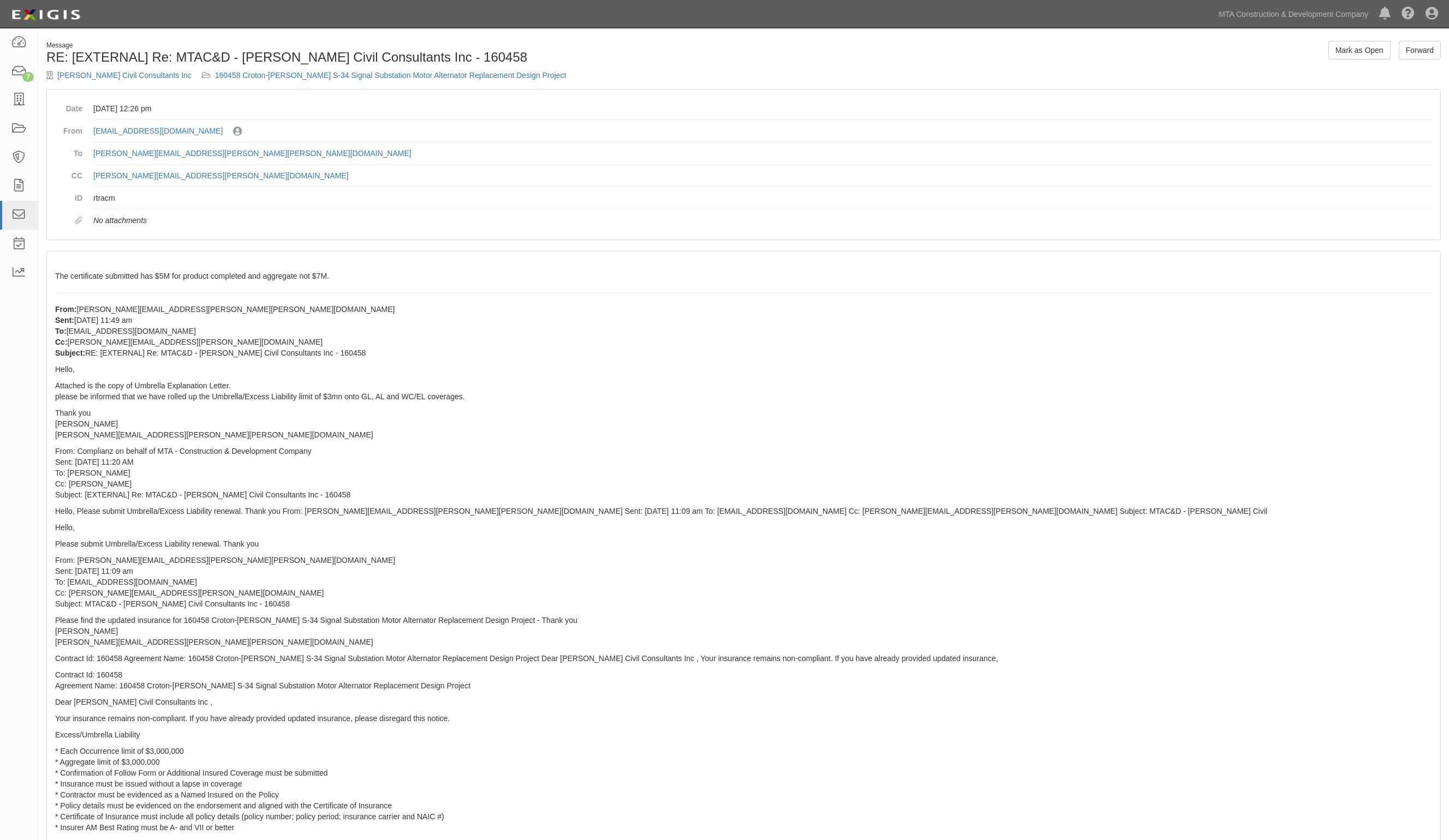
click at [214, 236] on div "Date [DATE] 12:26 pm From [EMAIL_ADDRESS][DOMAIN_NAME] Sent by [PERSON_NAME] [P…" at bounding box center [744, 164] width 1393 height 150
drag, startPoint x: 225, startPoint y: 144, endPoint x: 202, endPoint y: 143, distance: 23.0
click at [225, 143] on dd "[PERSON_NAME][EMAIL_ADDRESS][PERSON_NAME][PERSON_NAME][DOMAIN_NAME]" at bounding box center [763, 153] width 1339 height 23
drag, startPoint x: 197, startPoint y: 150, endPoint x: 94, endPoint y: 163, distance: 103.8
click at [94, 163] on dd "[PERSON_NAME][EMAIL_ADDRESS][PERSON_NAME][PERSON_NAME][DOMAIN_NAME]" at bounding box center [763, 153] width 1339 height 23
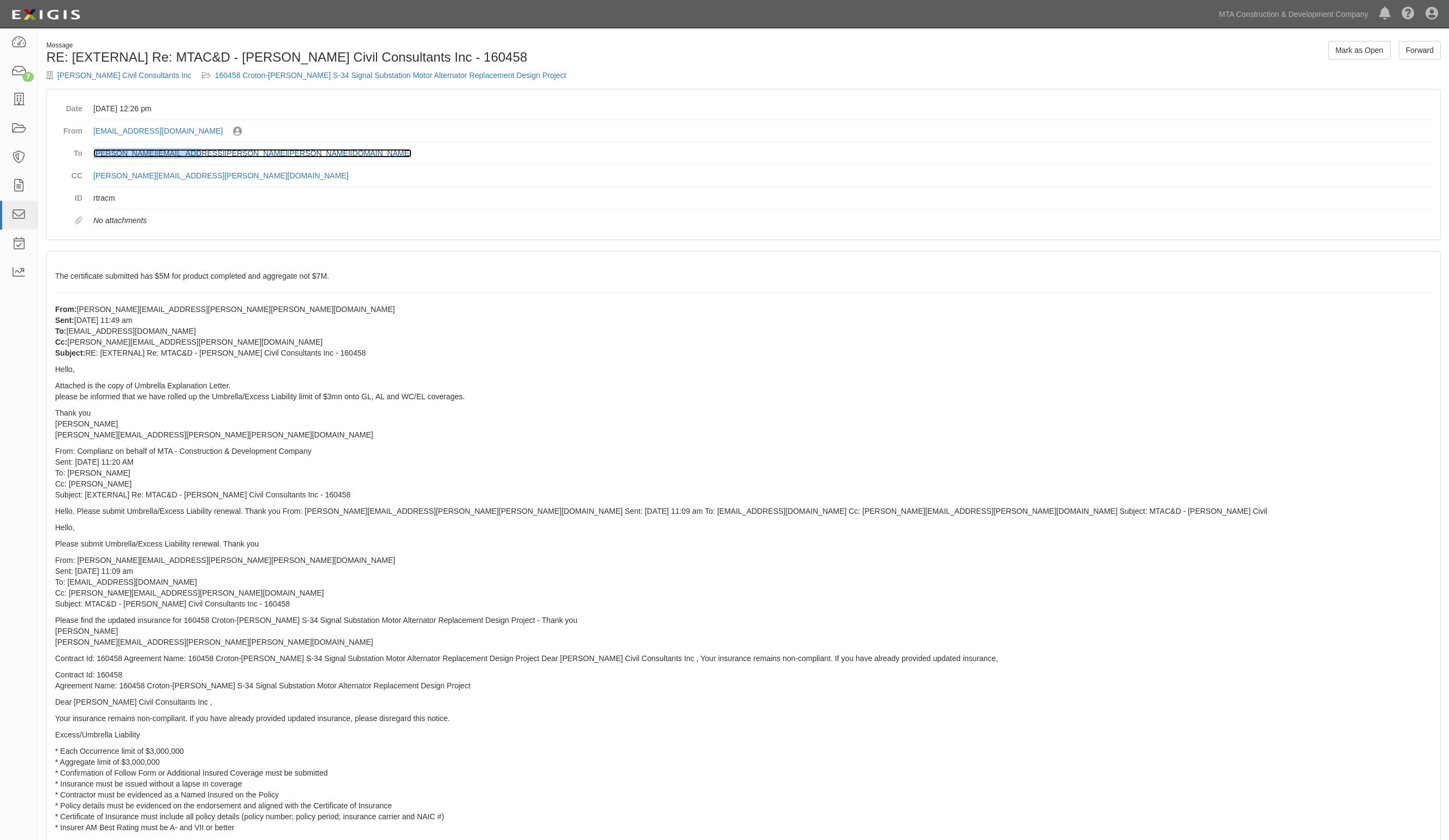
copy link "[PERSON_NAME][EMAIL_ADDRESS][PERSON_NAME][PERSON_NAME][DOMAIN_NAME]"
drag, startPoint x: 255, startPoint y: 177, endPoint x: 93, endPoint y: 184, distance: 162.2
click at [93, 184] on dl "Date [DATE] 12:26 pm From [EMAIL_ADDRESS][DOMAIN_NAME] Sent by [PERSON_NAME] [P…" at bounding box center [744, 164] width 1377 height 133
drag, startPoint x: 594, startPoint y: 331, endPoint x: 588, endPoint y: 329, distance: 6.3
click at [590, 331] on p "From: [PERSON_NAME][EMAIL_ADDRESS][PERSON_NAME][PERSON_NAME][DOMAIN_NAME] Sent:…" at bounding box center [744, 331] width 1377 height 54
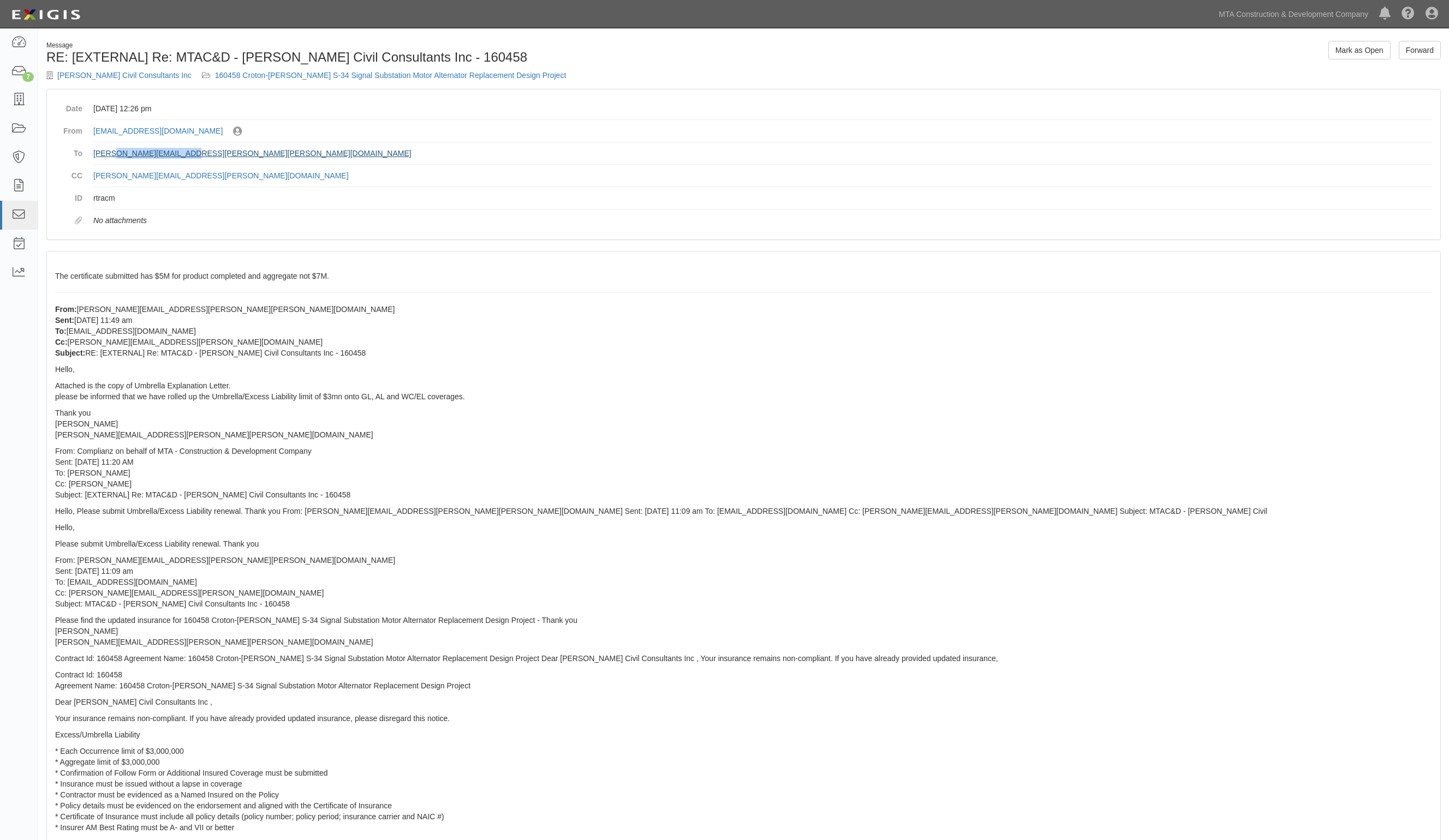
drag, startPoint x: 195, startPoint y: 159, endPoint x: 110, endPoint y: 155, distance: 85.1
click at [110, 155] on dd "[PERSON_NAME][EMAIL_ADDRESS][PERSON_NAME][PERSON_NAME][DOMAIN_NAME]" at bounding box center [763, 153] width 1339 height 23
drag, startPoint x: 232, startPoint y: 185, endPoint x: 94, endPoint y: 186, distance: 138.0
click at [94, 186] on dd "[PERSON_NAME][EMAIL_ADDRESS][PERSON_NAME][DOMAIN_NAME]" at bounding box center [763, 176] width 1339 height 23
copy link "[PERSON_NAME][EMAIL_ADDRESS][PERSON_NAME][DOMAIN_NAME]"
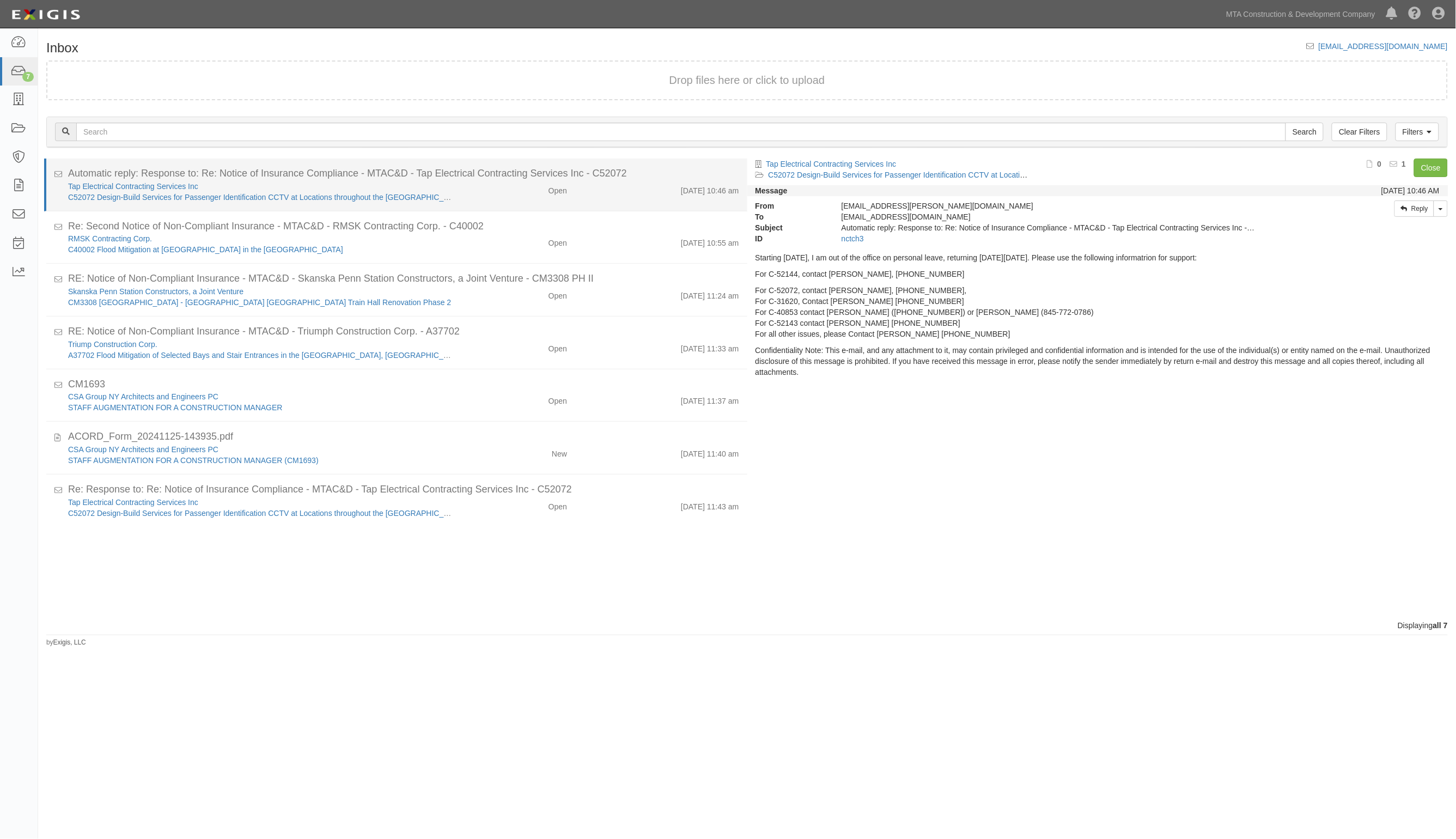
click at [493, 189] on div "Open" at bounding box center [518, 188] width 114 height 15
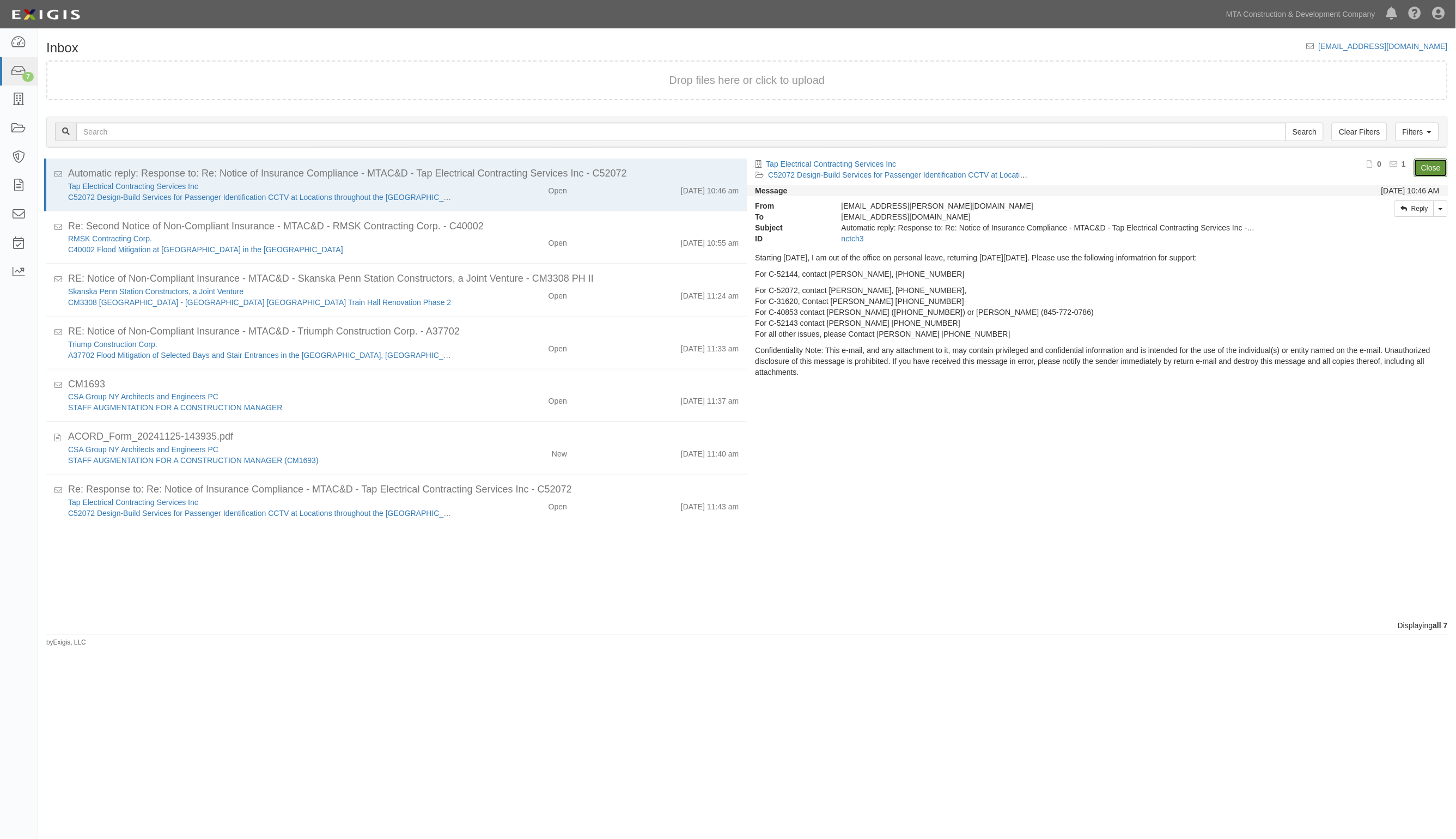
click at [1430, 168] on link "Close" at bounding box center [1431, 168] width 34 height 18
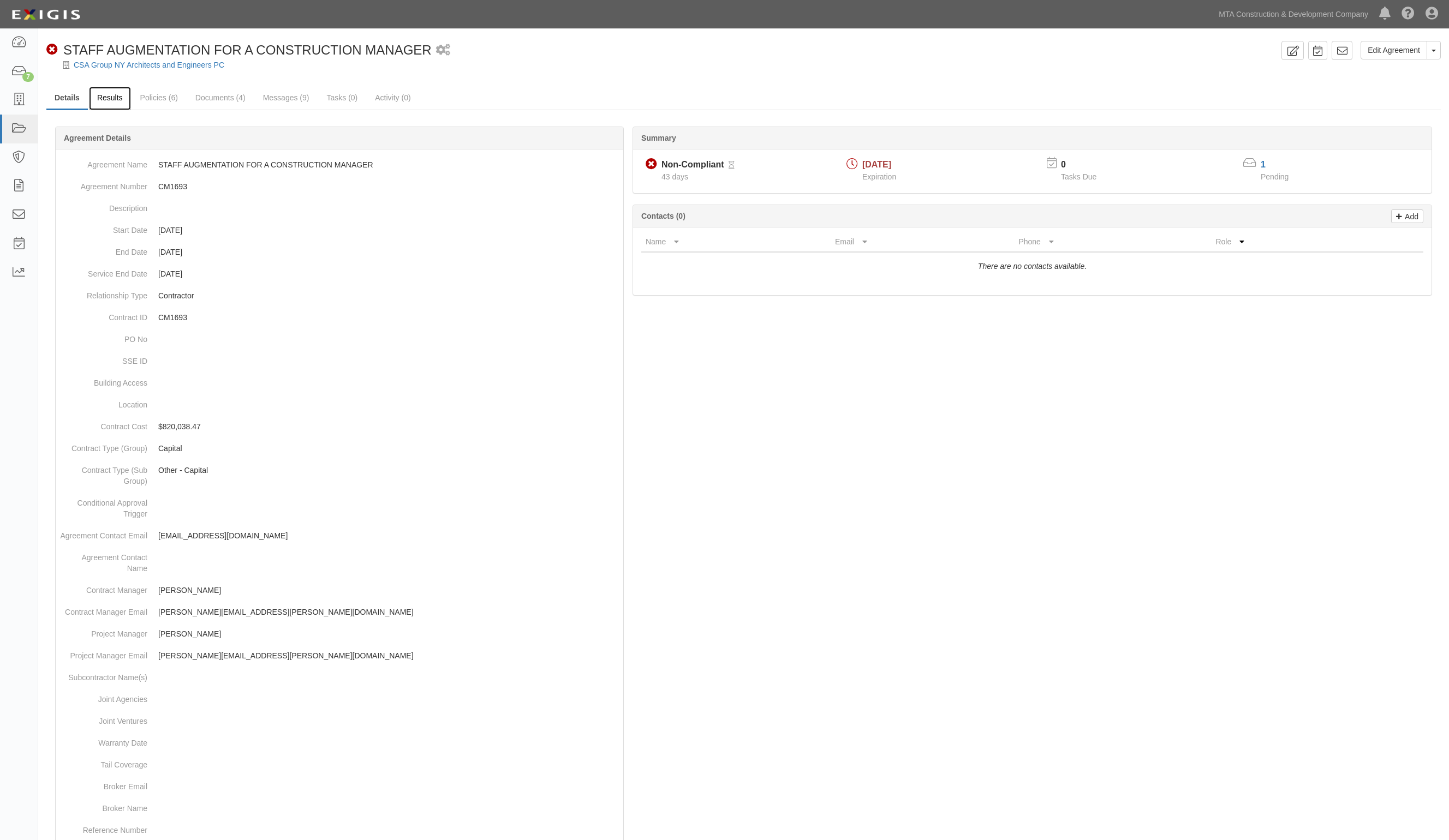
click at [103, 101] on link "Results" at bounding box center [109, 98] width 42 height 23
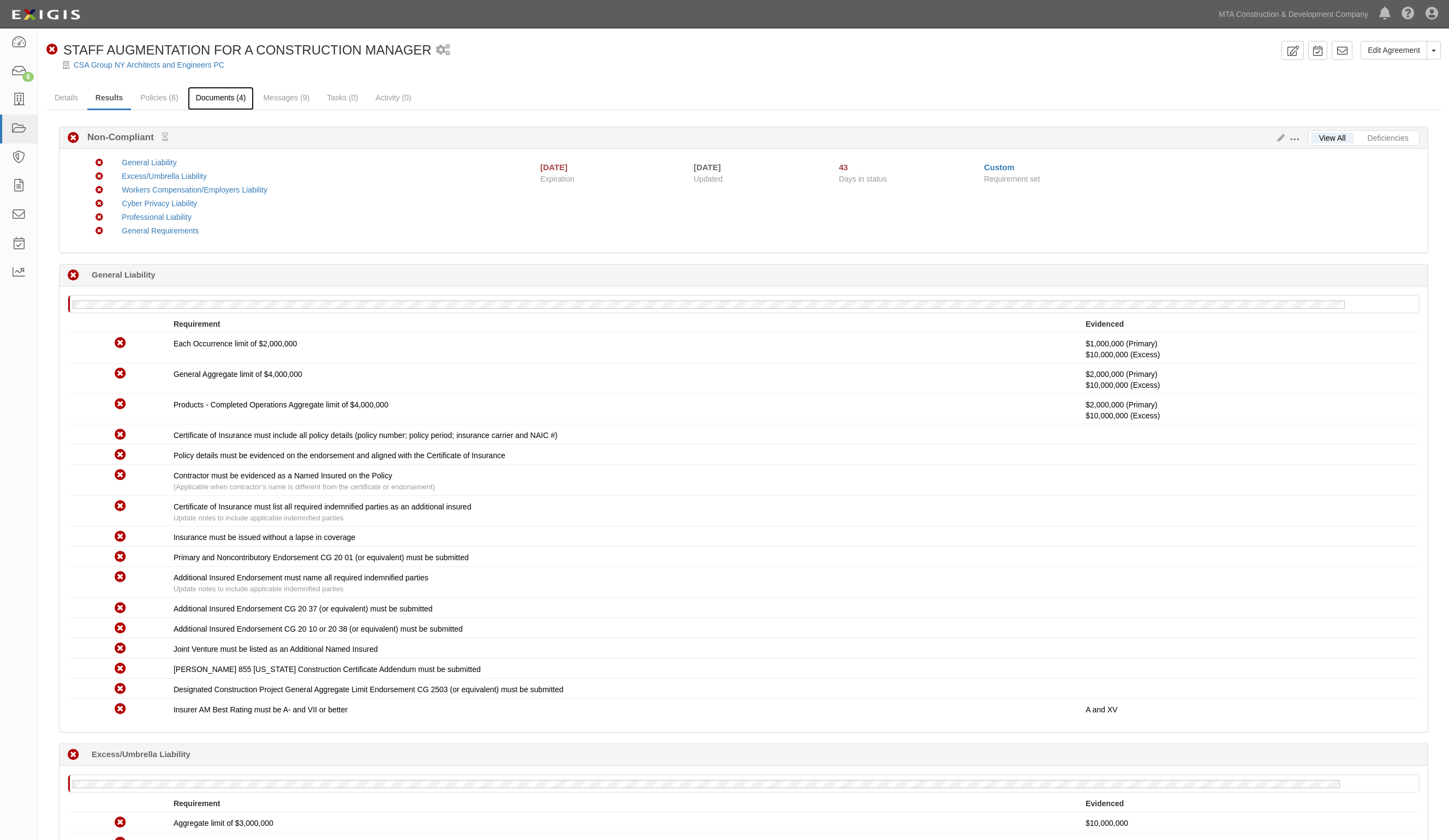
click at [220, 98] on link "Documents (4)" at bounding box center [221, 98] width 67 height 23
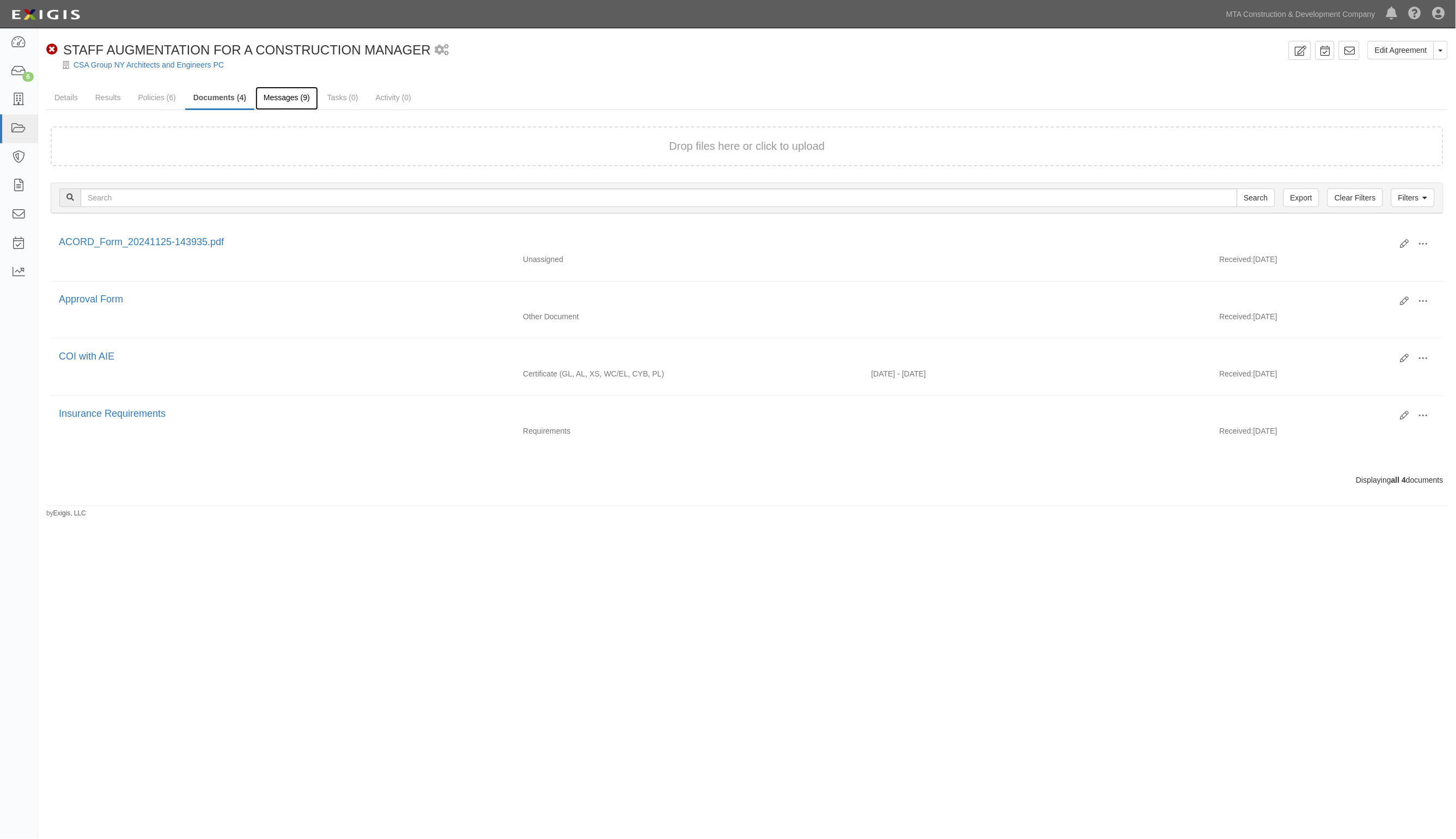
click at [286, 98] on link "Messages (9)" at bounding box center [287, 98] width 63 height 23
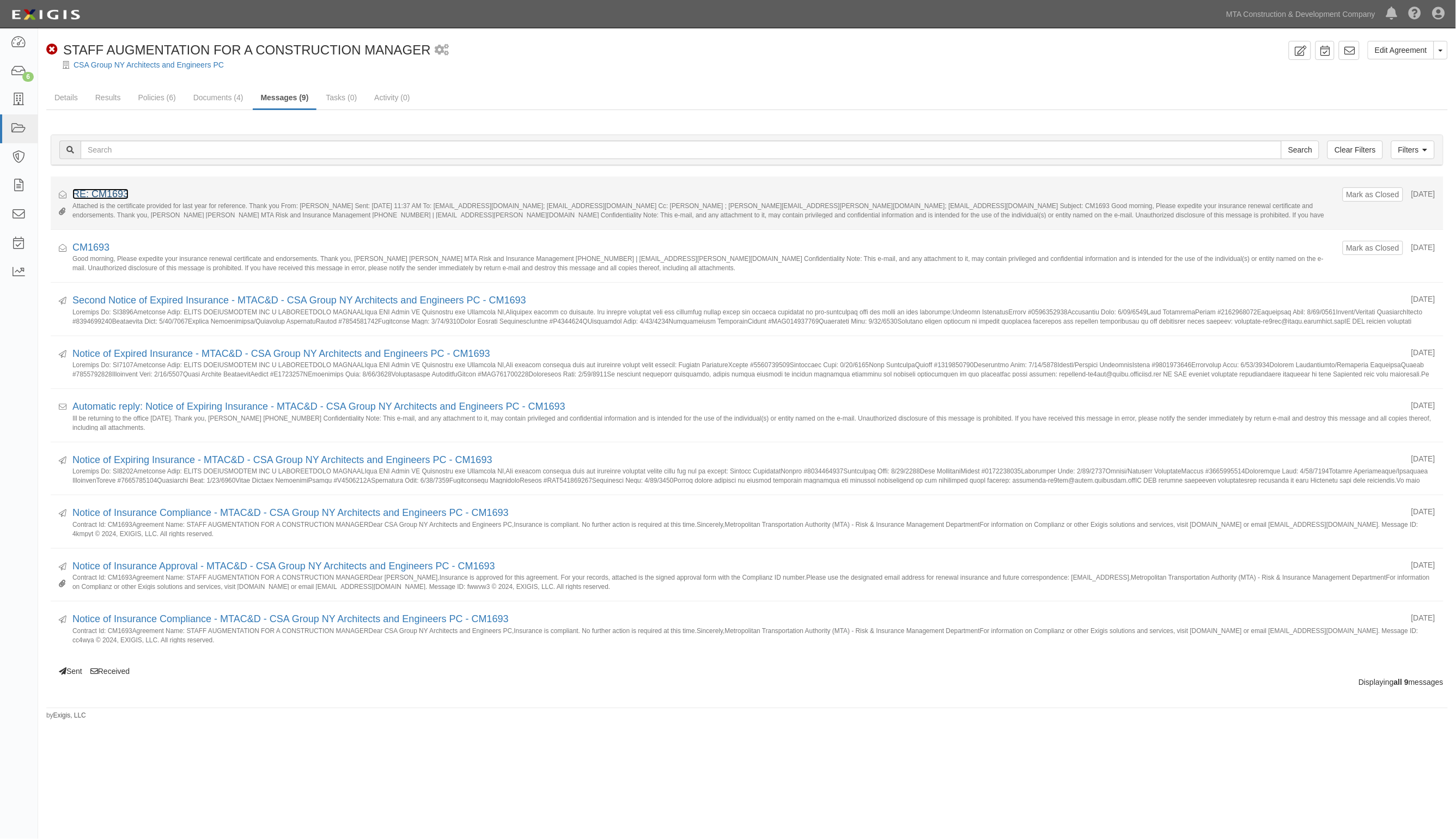
click at [80, 197] on link "RE: CM1693" at bounding box center [100, 194] width 56 height 11
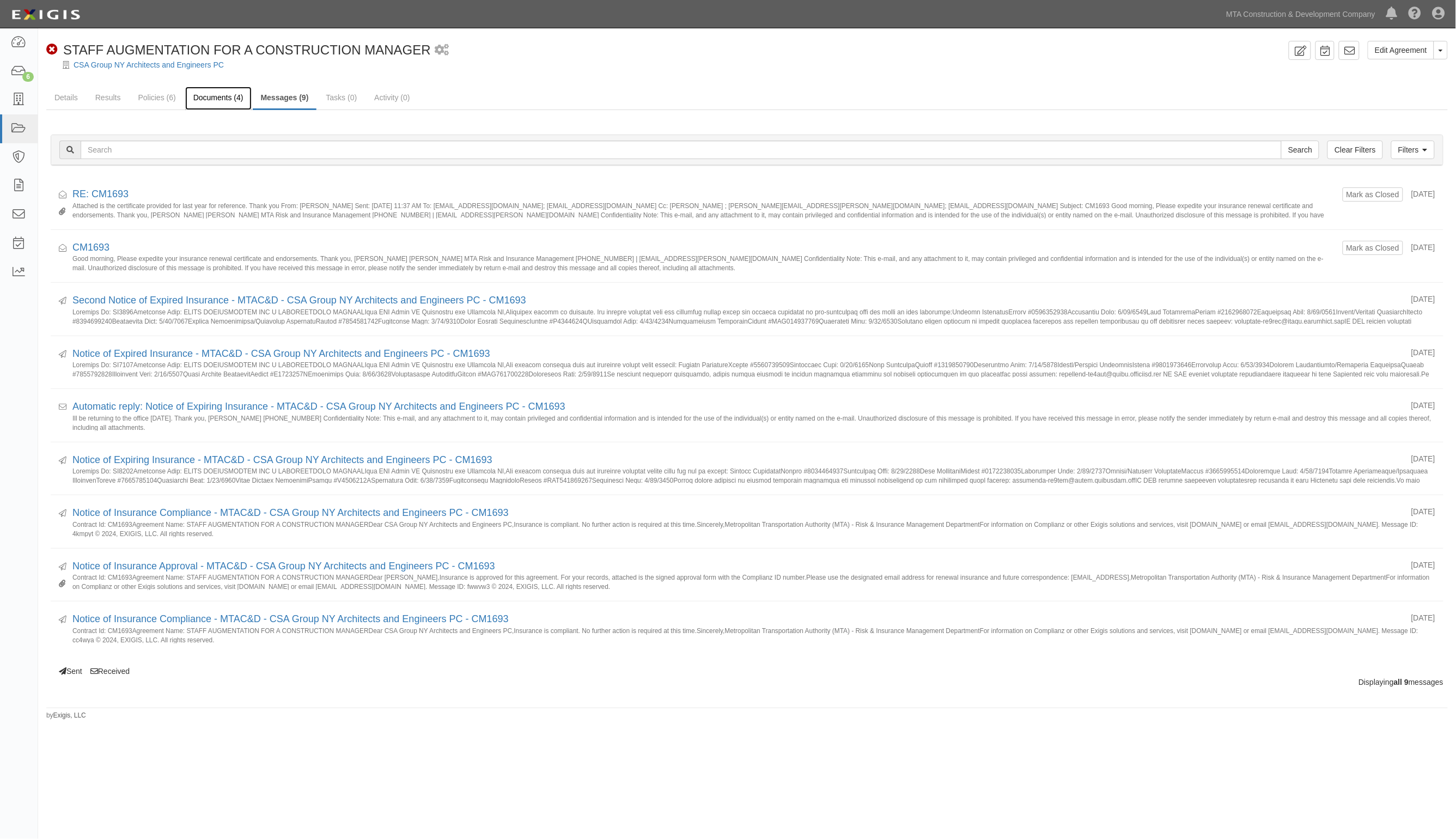
click at [203, 93] on link "Documents (4)" at bounding box center [218, 98] width 67 height 23
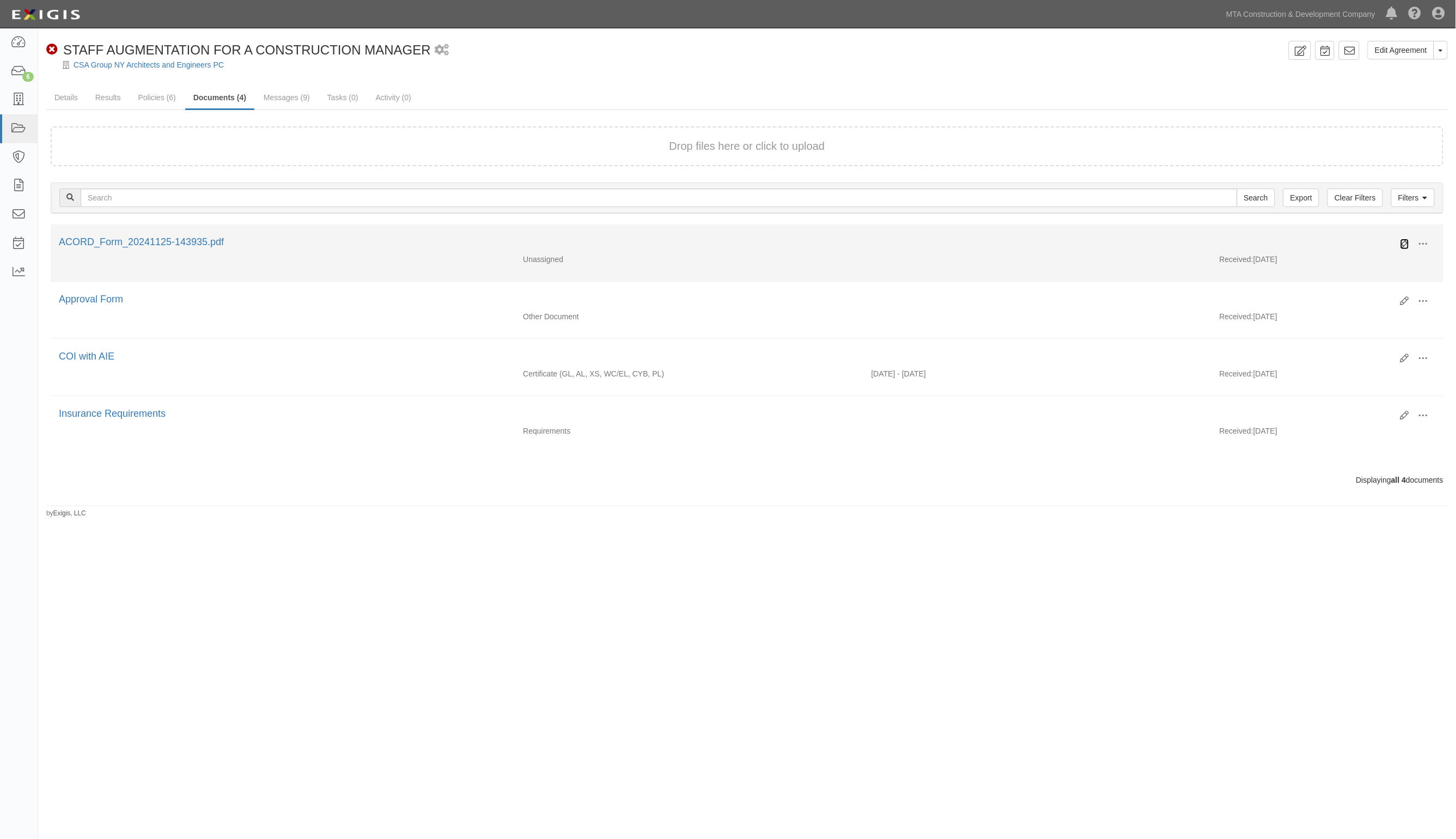
click at [1403, 244] on icon at bounding box center [1405, 244] width 9 height 9
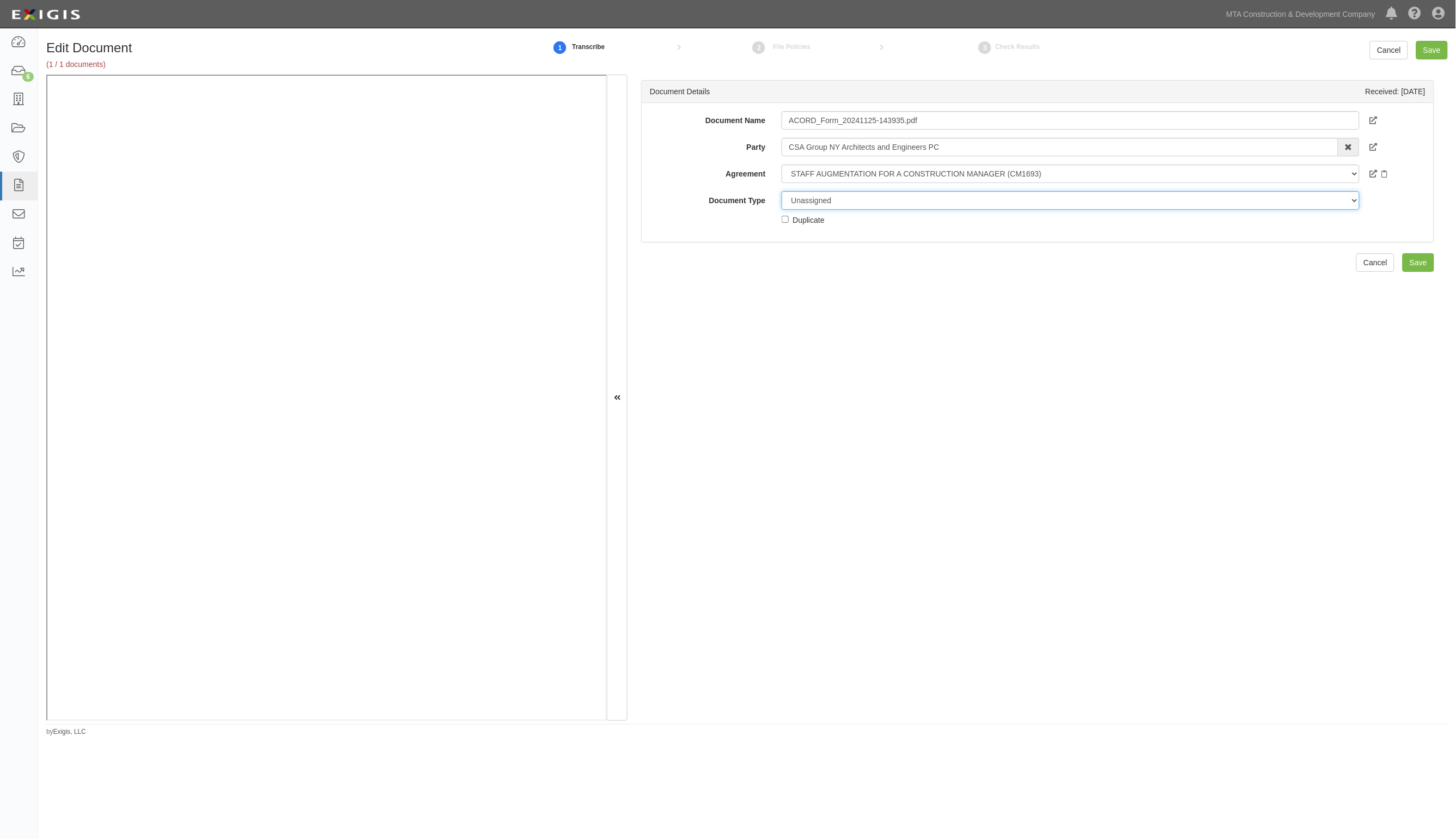
click at [900, 199] on select "Unassigned Binder Cancellation Notice Certificate Contract Endorsement Insuranc…" at bounding box center [1070, 200] width 578 height 18
select select "JunkDetail"
click at [782, 191] on select "Unassigned Binder Cancellation Notice Certificate Contract Endorsement Insuranc…" at bounding box center [1070, 200] width 578 height 18
click at [1428, 50] on input "Save" at bounding box center [1432, 50] width 31 height 18
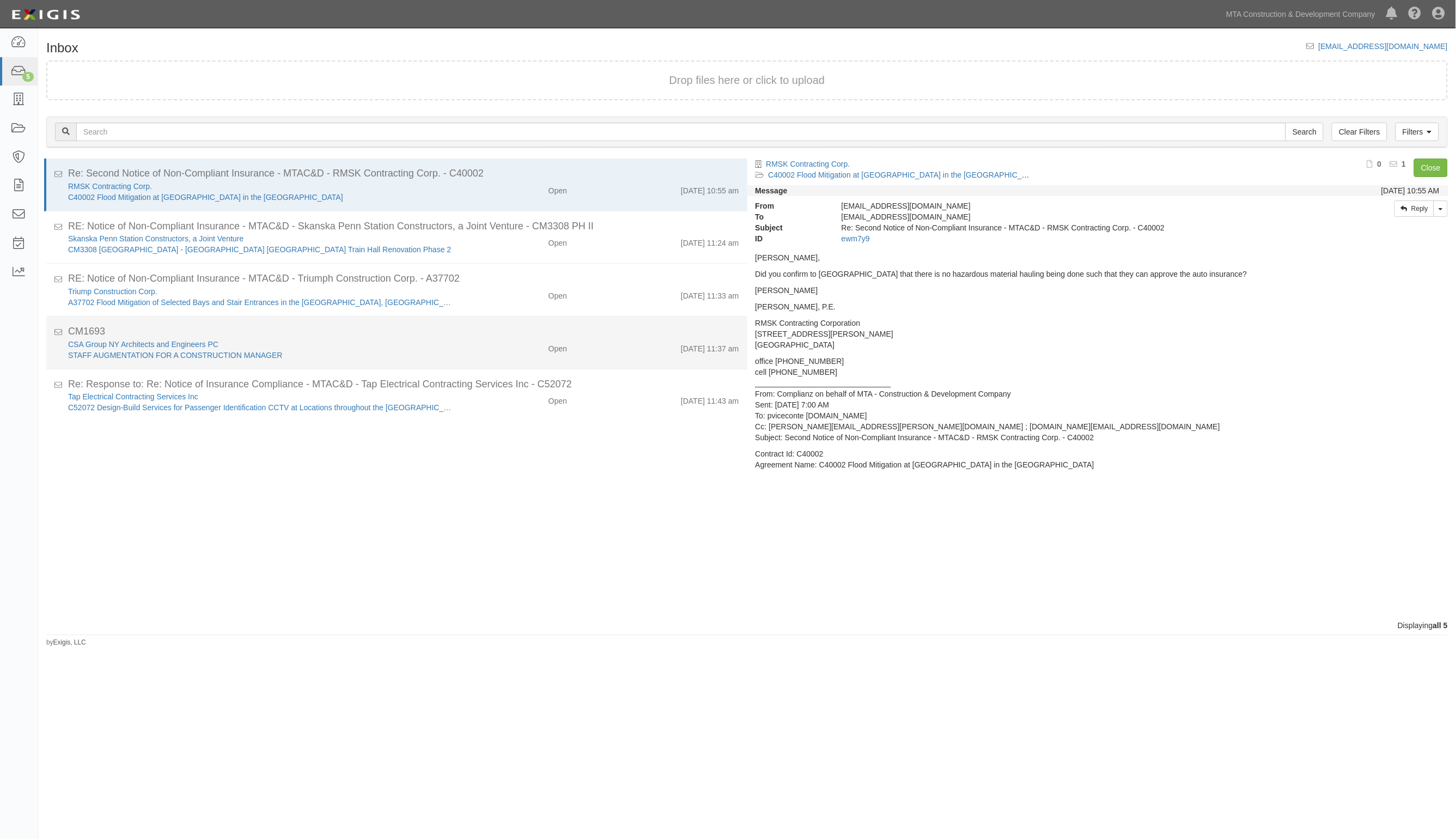
click at [488, 350] on div "Open" at bounding box center [518, 346] width 114 height 15
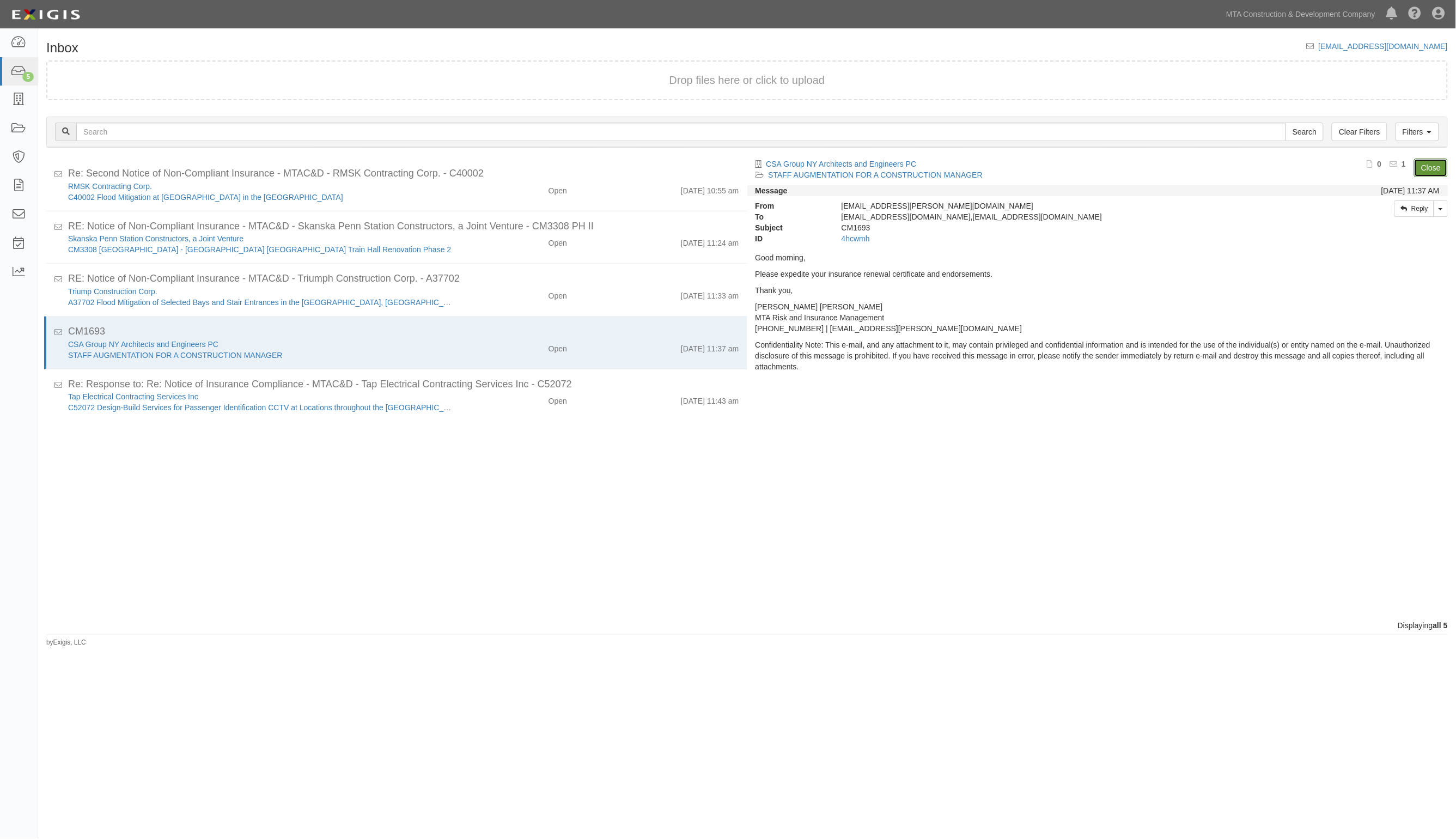
click at [1428, 169] on link "Close" at bounding box center [1431, 168] width 34 height 18
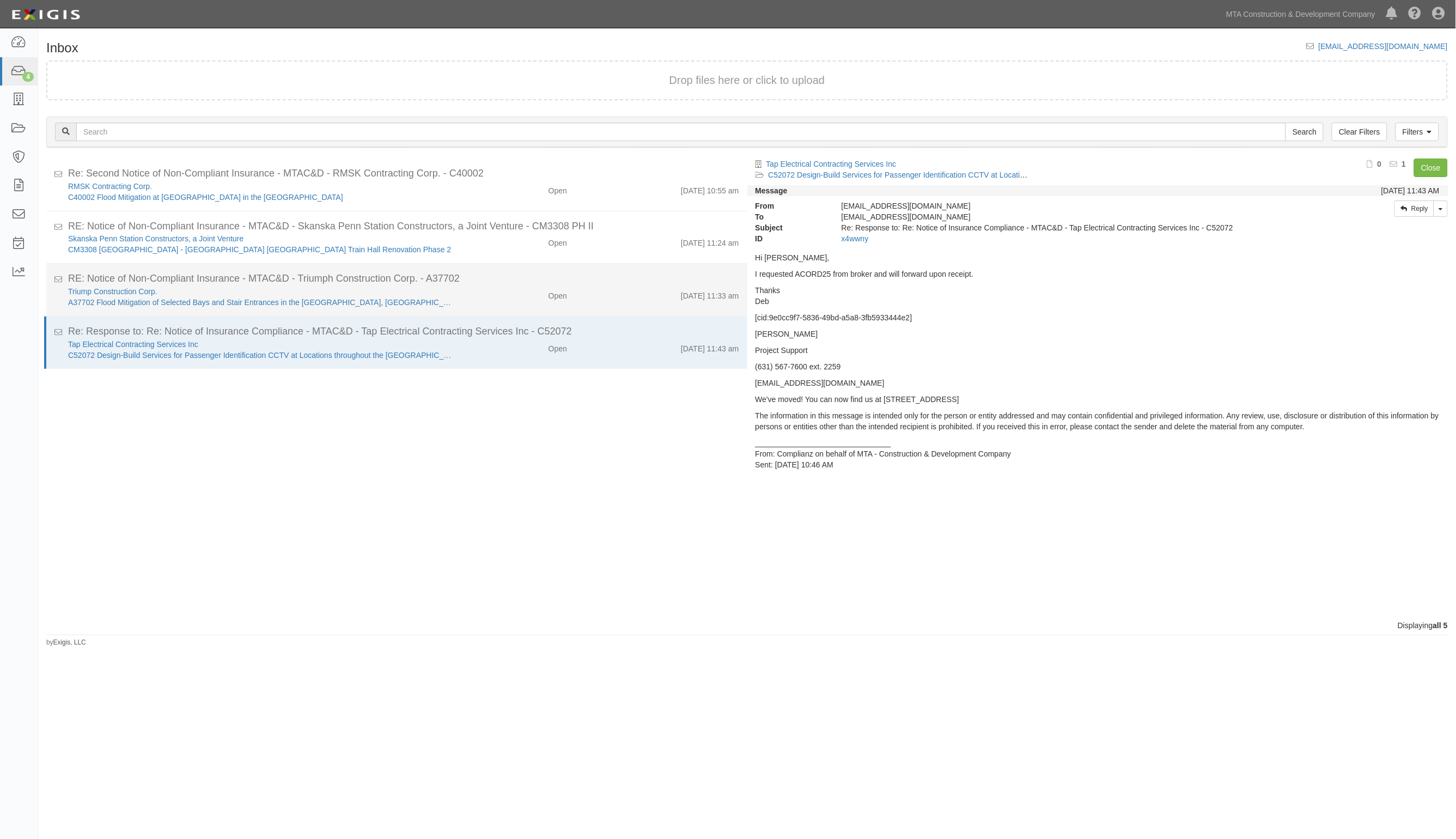
click at [472, 306] on div "Triump Construction Corp. A37702 Flood Mitigation of Selected Bays and Stair En…" at bounding box center [403, 297] width 687 height 22
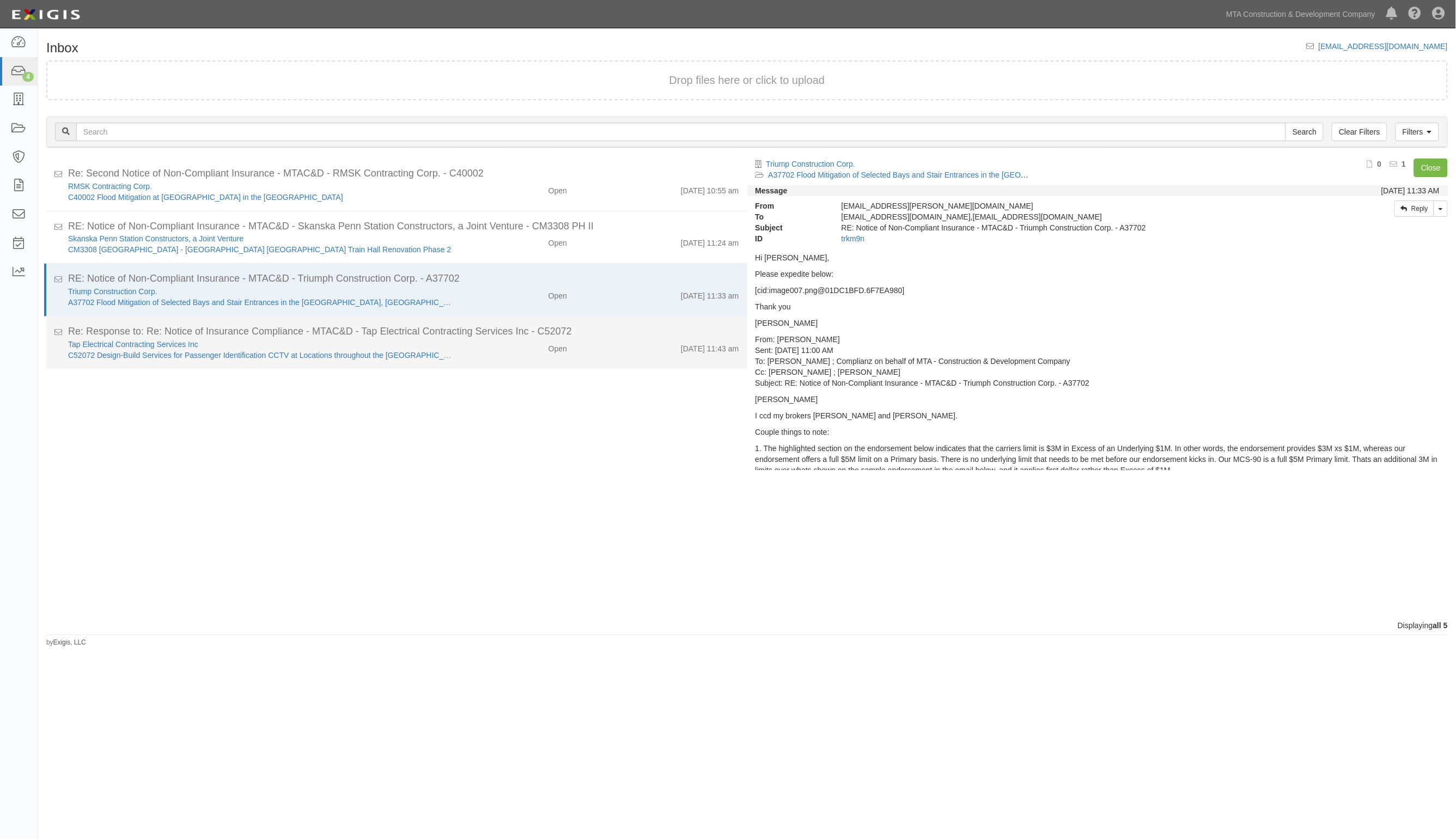
click at [478, 358] on div "Tap Electrical Contracting Services Inc C52072 Design-Build Services for Passen…" at bounding box center [403, 350] width 687 height 22
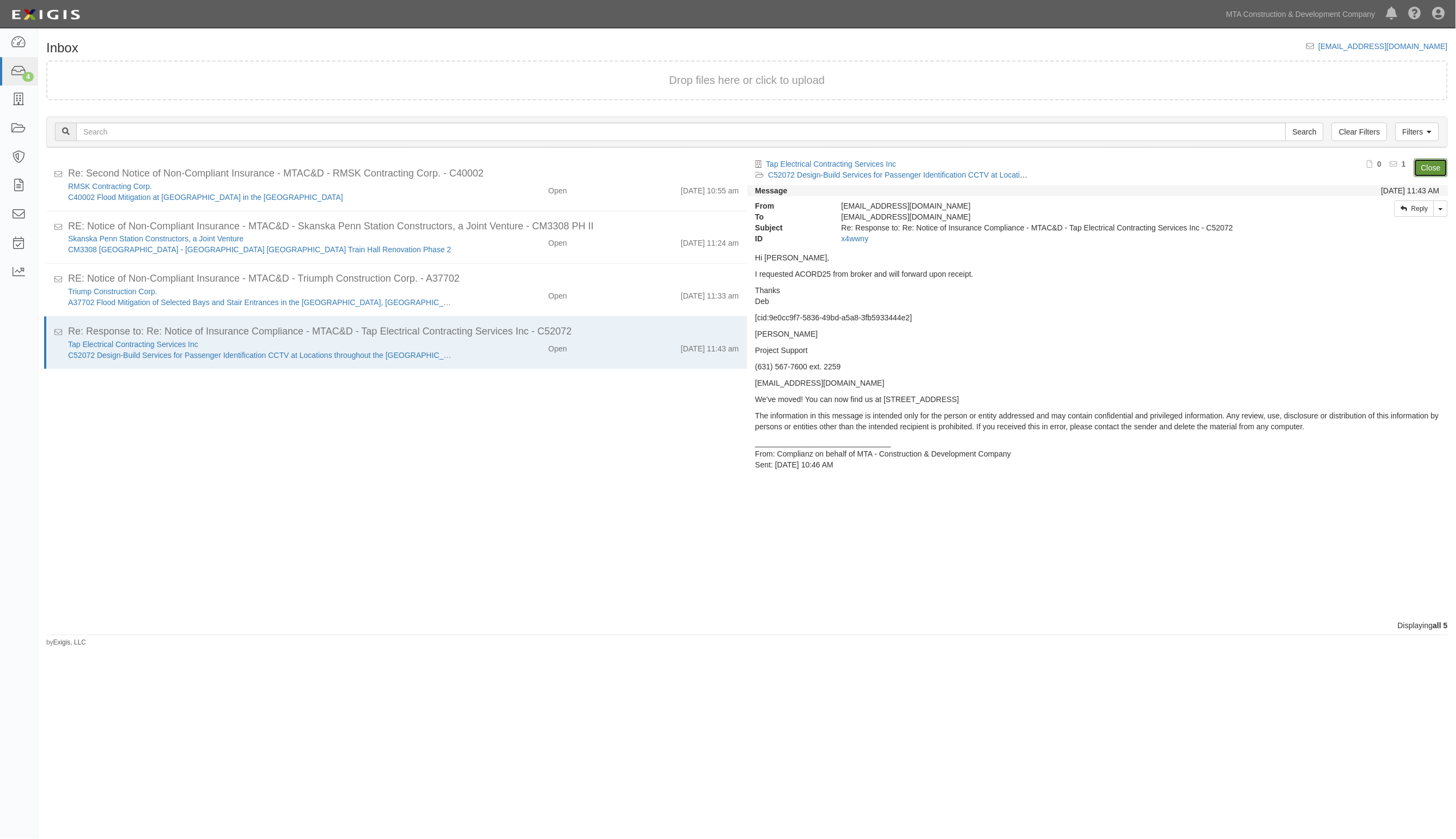
click at [1426, 163] on link "Close" at bounding box center [1431, 168] width 34 height 18
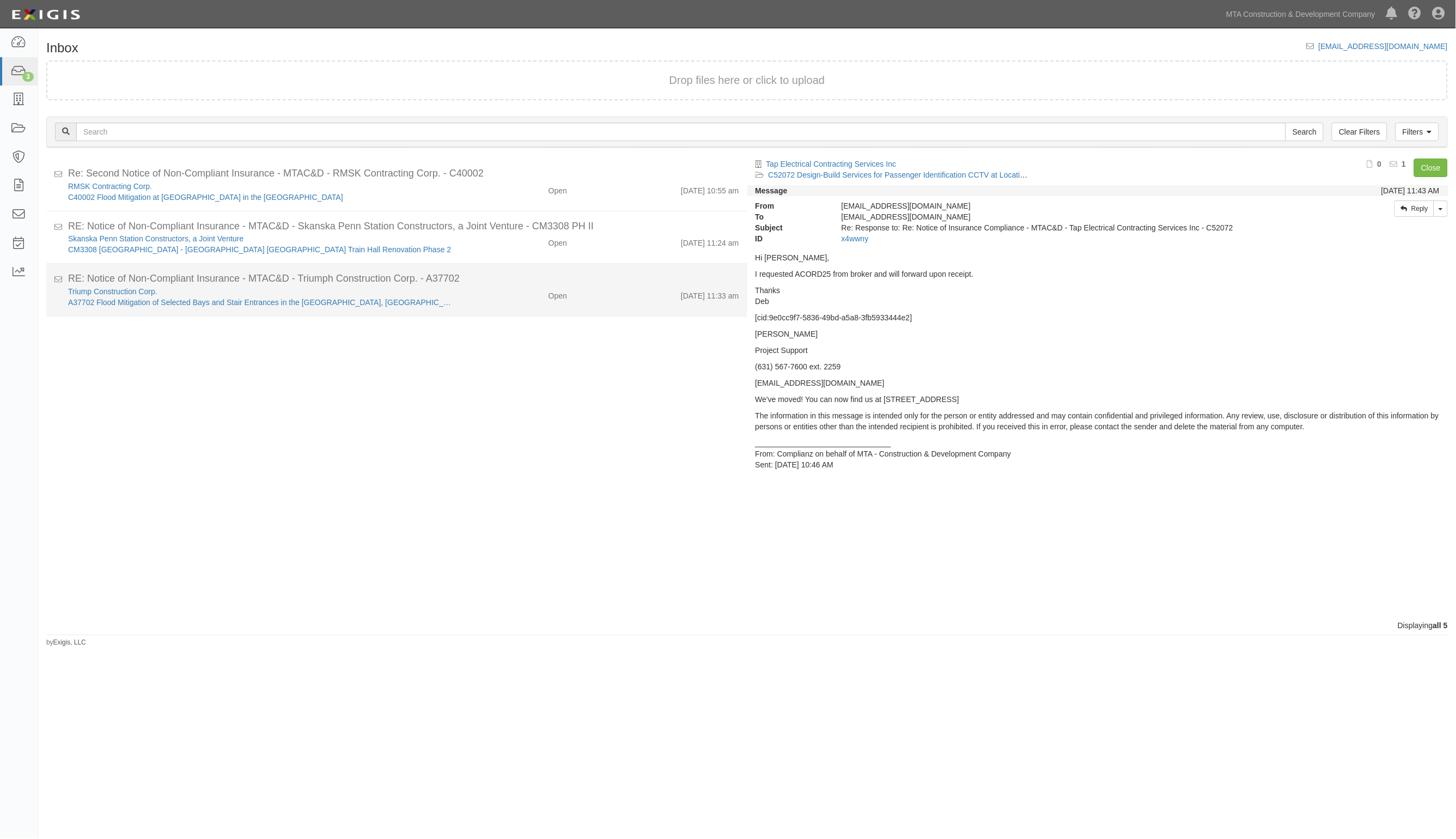
click at [520, 307] on div "Triump Construction Corp. A37702 Flood Mitigation of Selected Bays and Stair En…" at bounding box center [403, 297] width 687 height 22
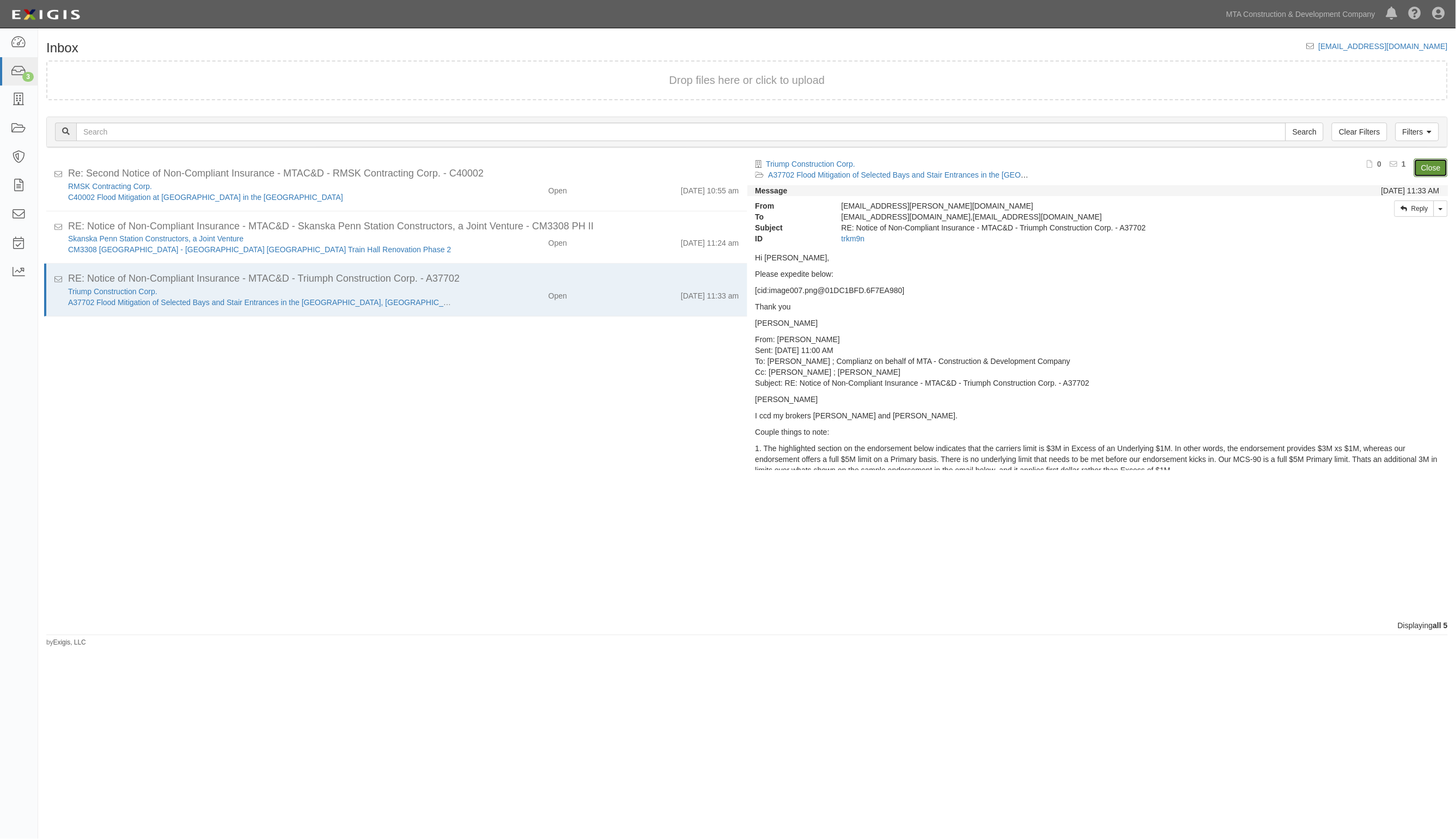
click at [1434, 168] on link "Close" at bounding box center [1431, 168] width 34 height 18
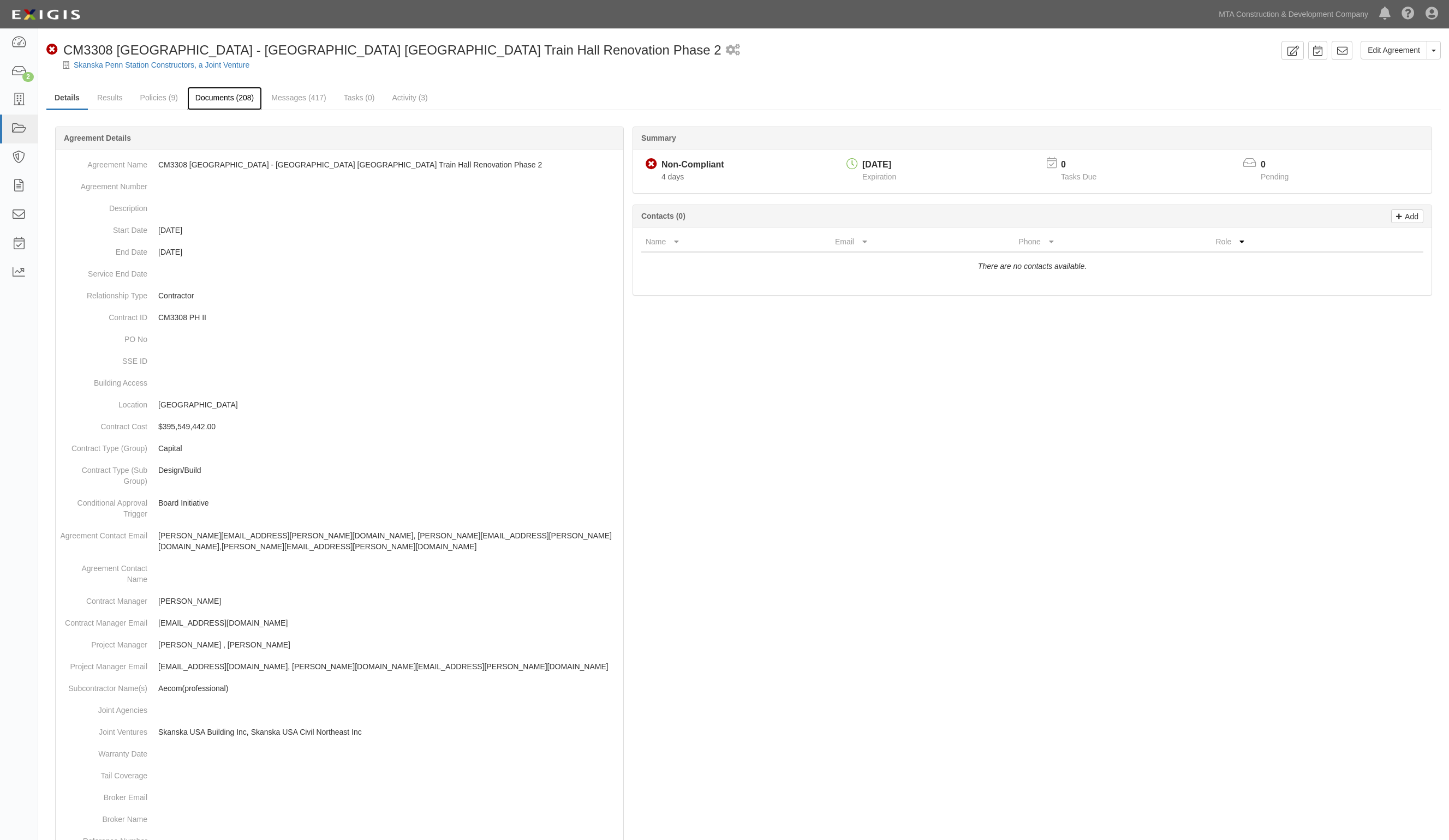
click at [221, 95] on link "Documents (208)" at bounding box center [224, 98] width 75 height 23
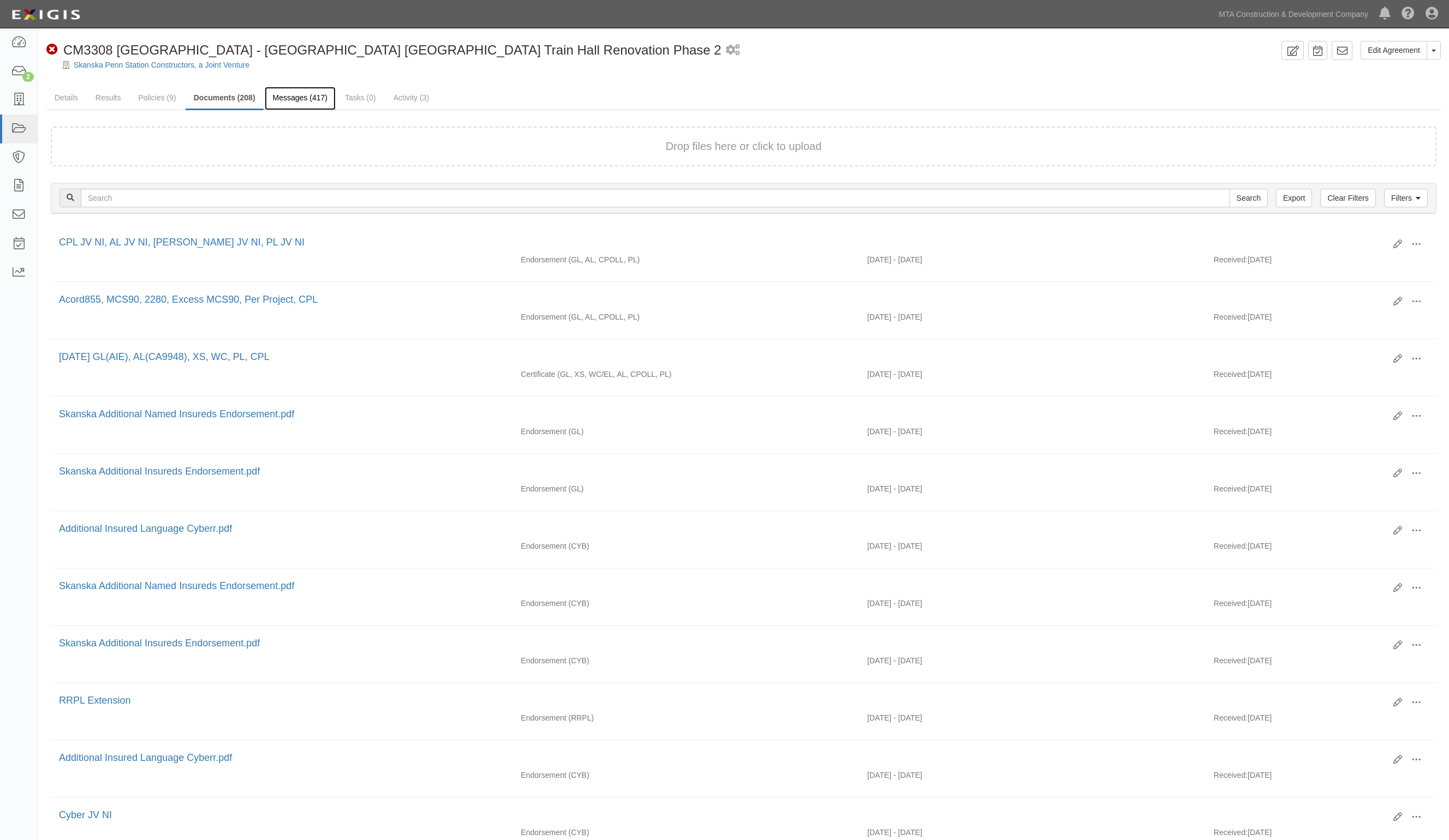
click at [314, 100] on link "Messages (417)" at bounding box center [300, 98] width 71 height 23
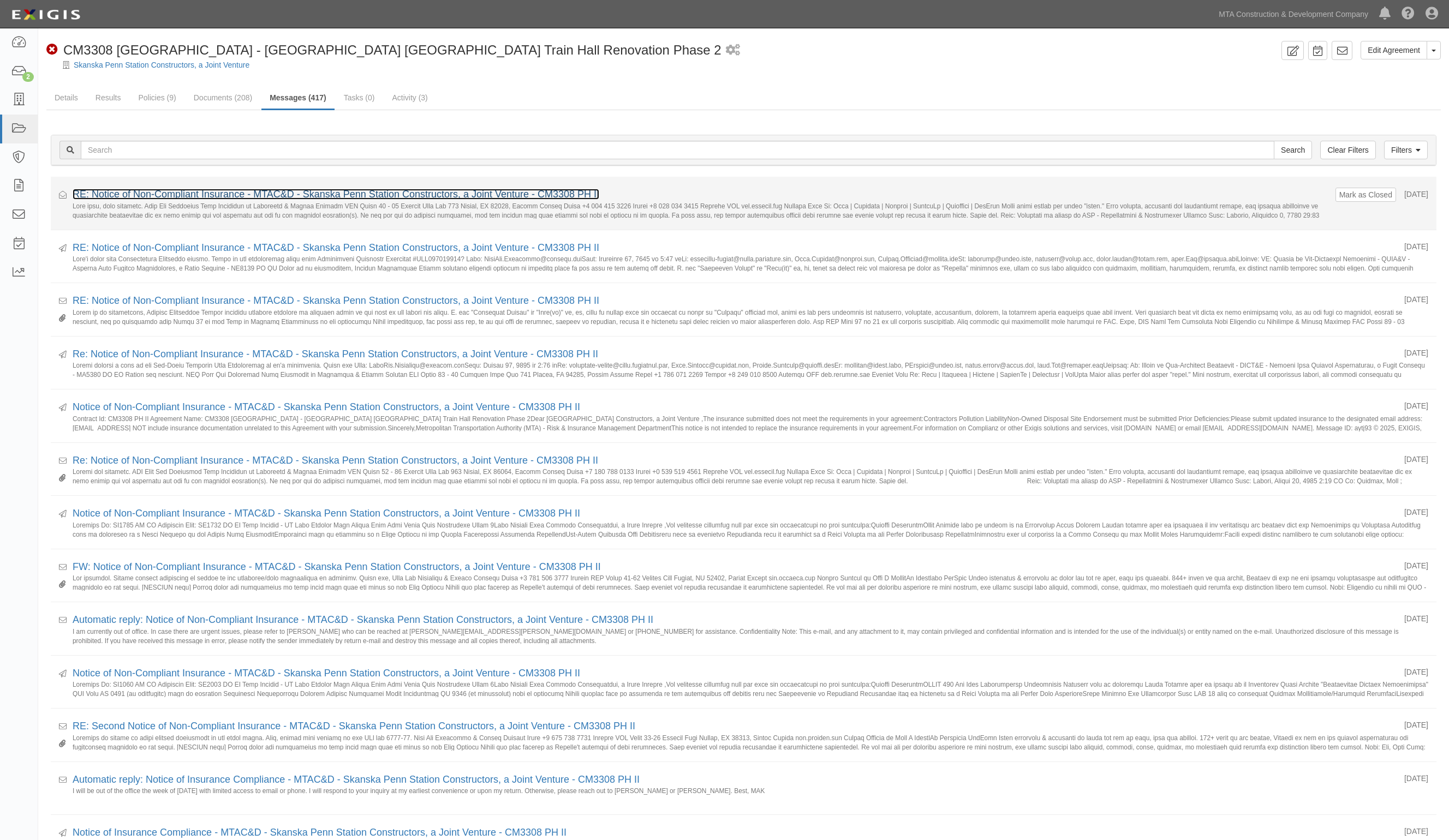
click at [167, 194] on link "RE: Notice of Non-Compliant Insurance - MTAC&D - Skanska Penn Station Construct…" at bounding box center [336, 194] width 527 height 11
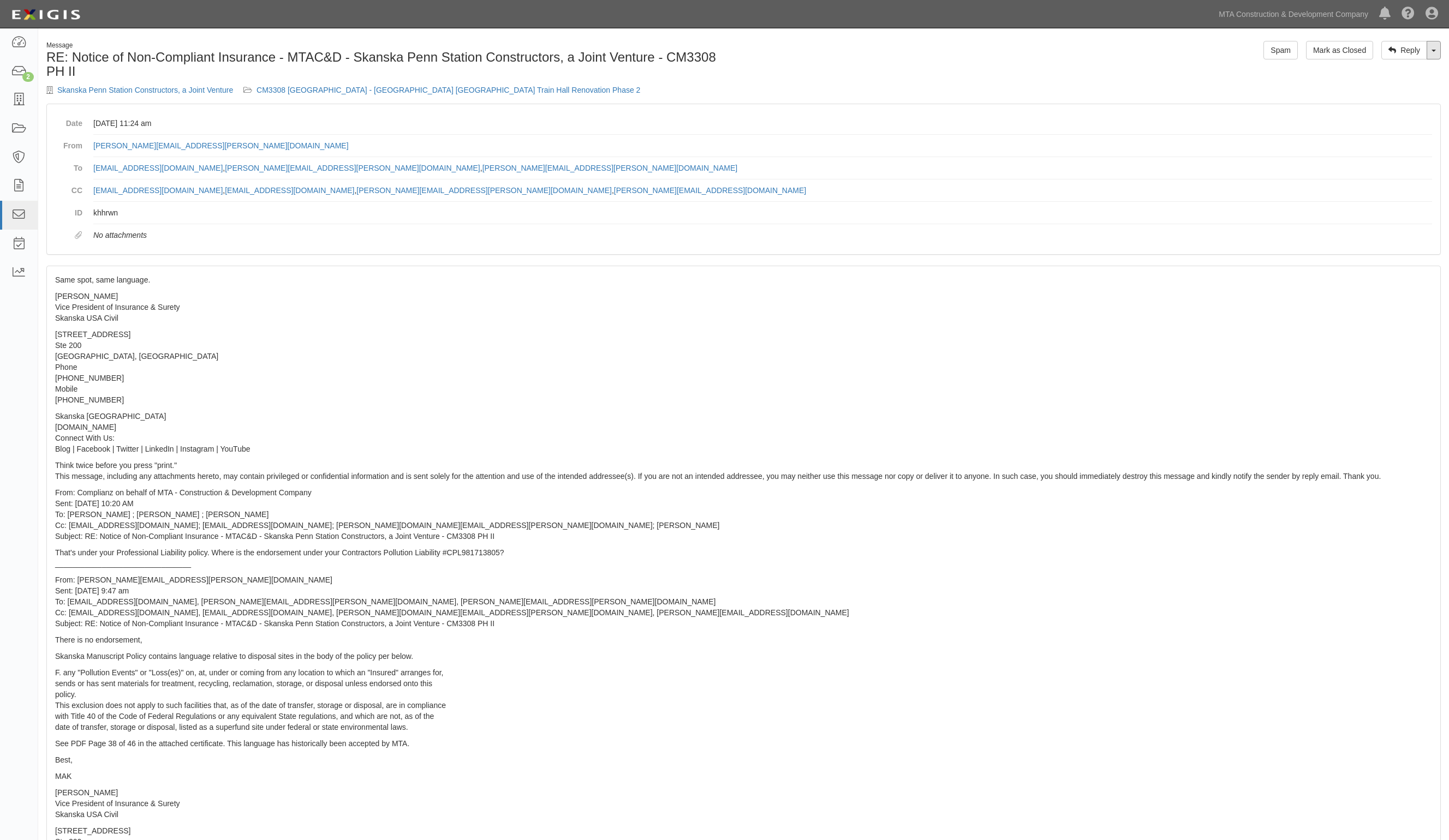
drag, startPoint x: 1434, startPoint y: 49, endPoint x: 1423, endPoint y: 62, distance: 17.0
click at [1434, 50] on link "Toggle Dropdown" at bounding box center [1433, 50] width 14 height 18
click at [1390, 69] on link "Reply All" at bounding box center [1397, 70] width 87 height 14
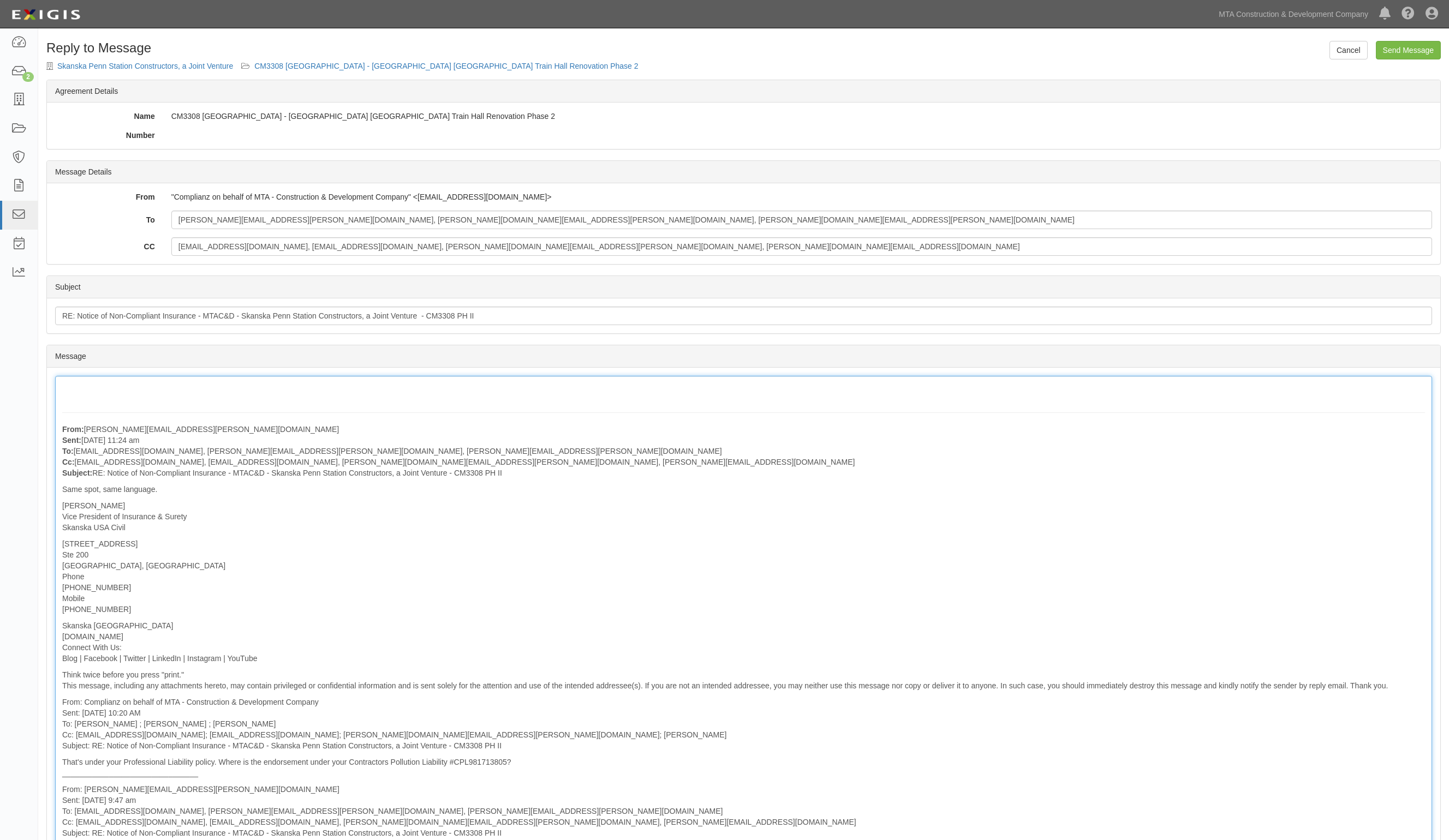
drag, startPoint x: 1409, startPoint y: 56, endPoint x: 787, endPoint y: 65, distance: 622.1
click at [1408, 54] on input "Send Message" at bounding box center [1408, 50] width 65 height 18
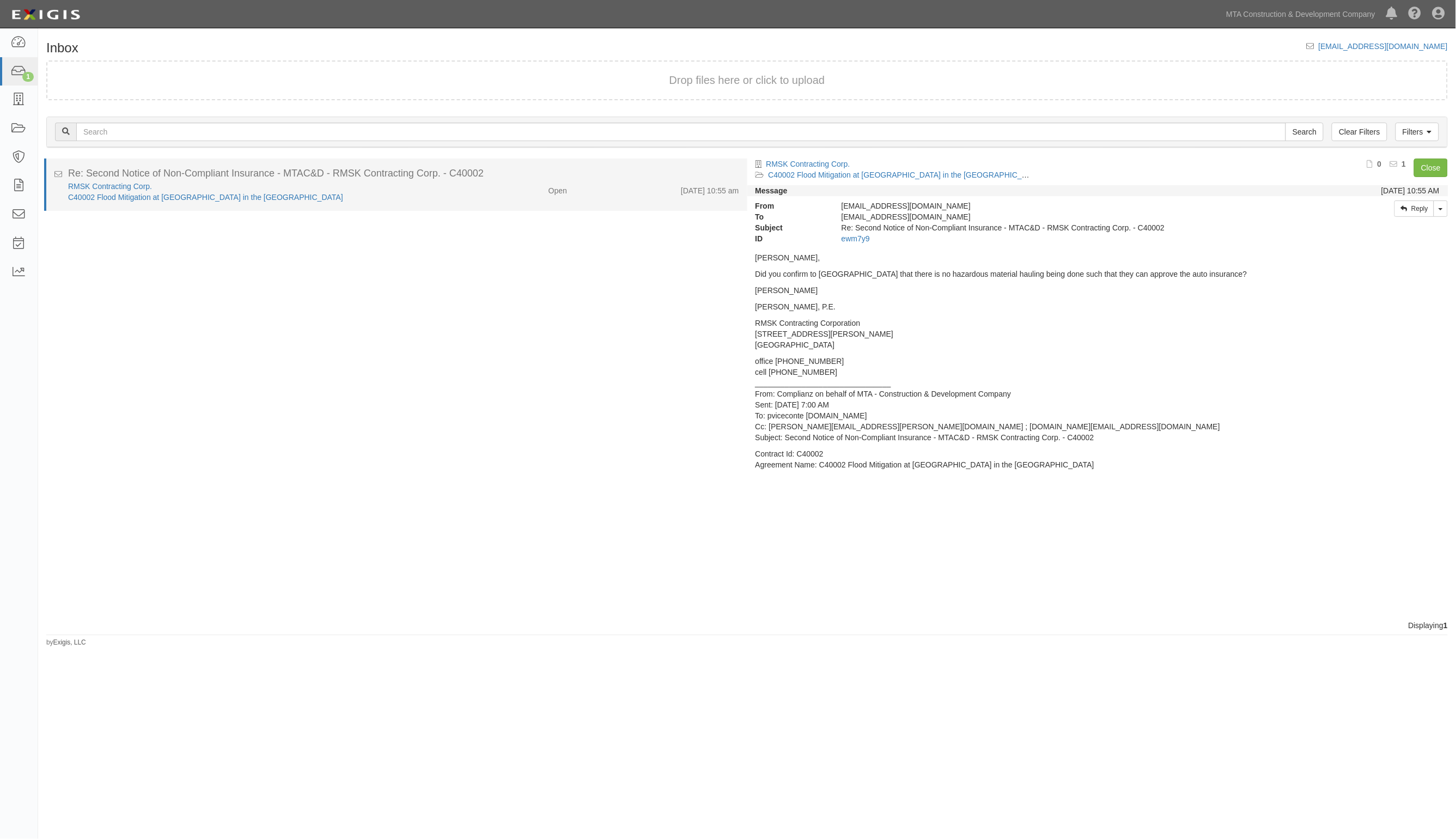
click at [421, 186] on div "RMSK Contracting Corp." at bounding box center [260, 186] width 384 height 11
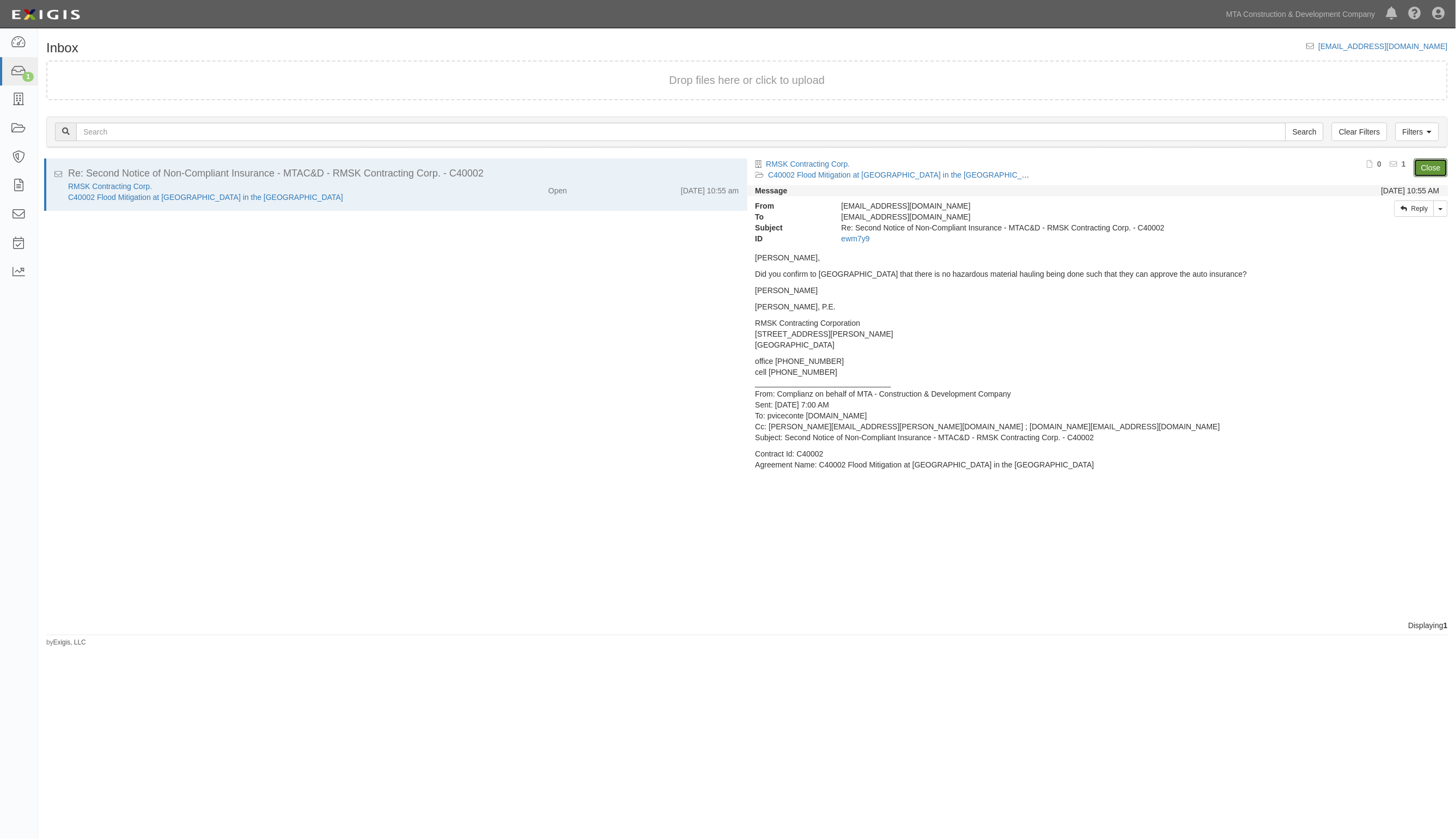
drag, startPoint x: 1428, startPoint y: 163, endPoint x: 1413, endPoint y: 157, distance: 16.2
click at [1428, 163] on link "Close" at bounding box center [1431, 168] width 34 height 18
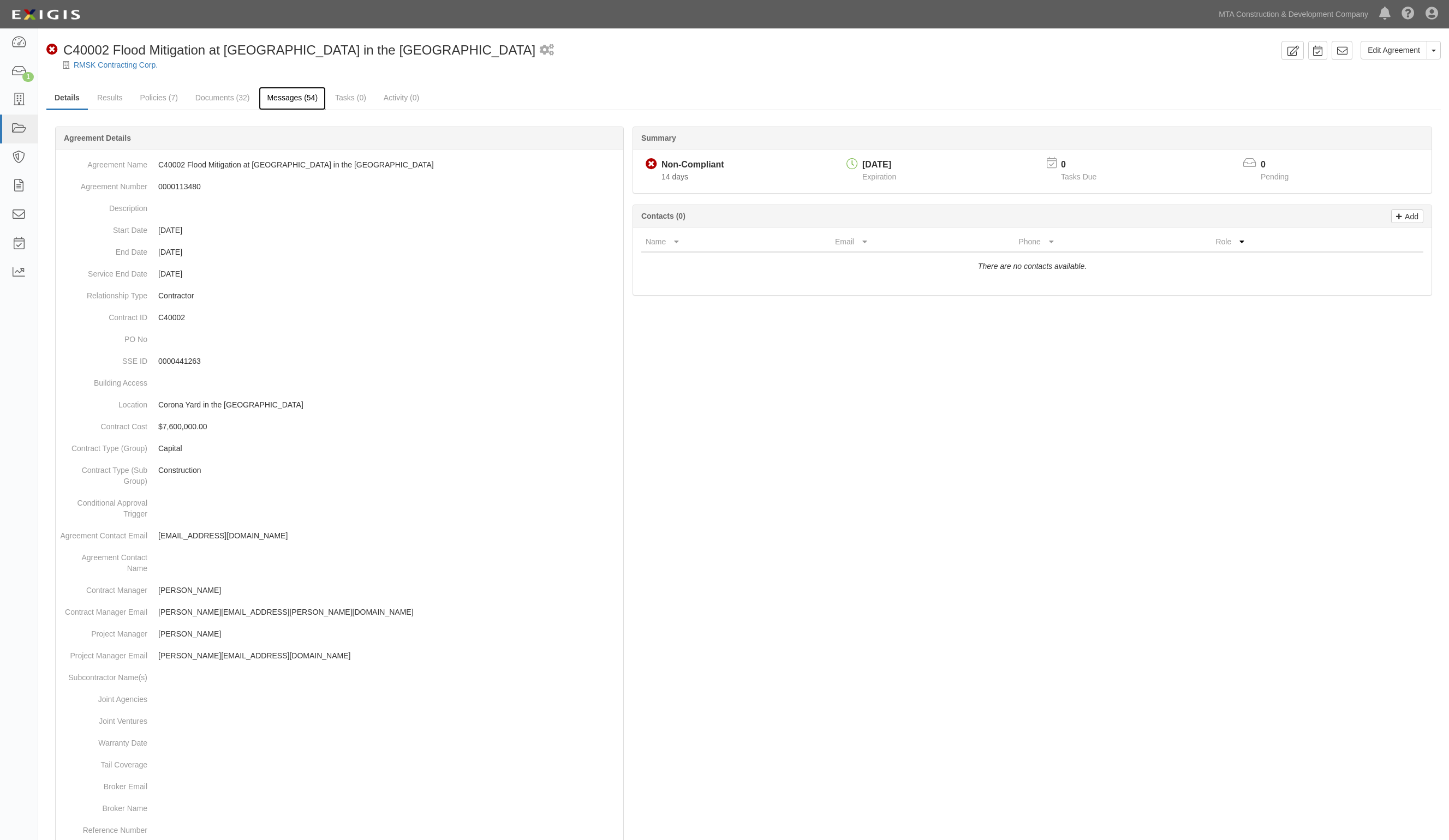
click at [274, 103] on link "Messages (54)" at bounding box center [293, 98] width 67 height 23
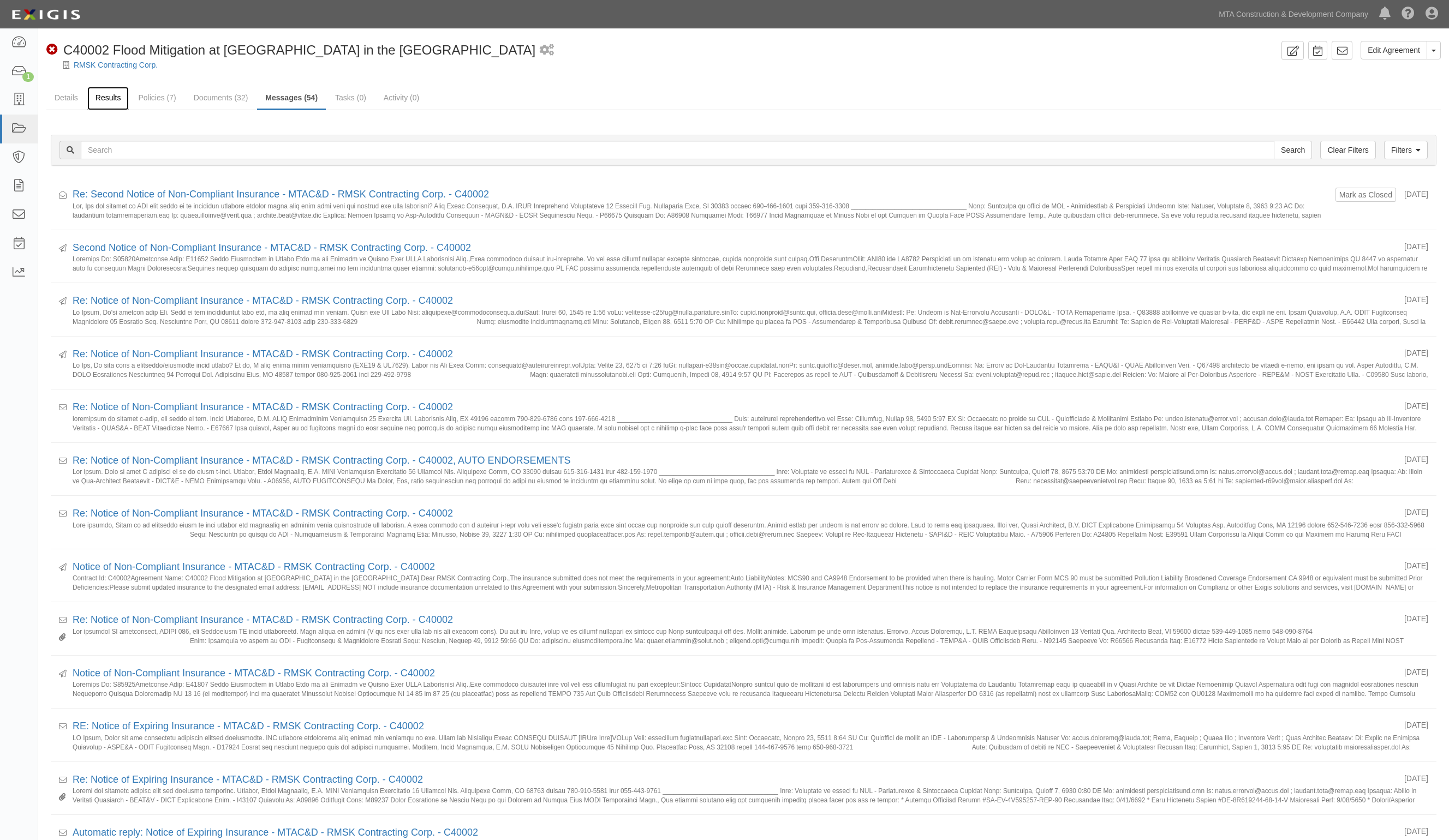
click at [119, 100] on link "Results" at bounding box center [108, 98] width 42 height 23
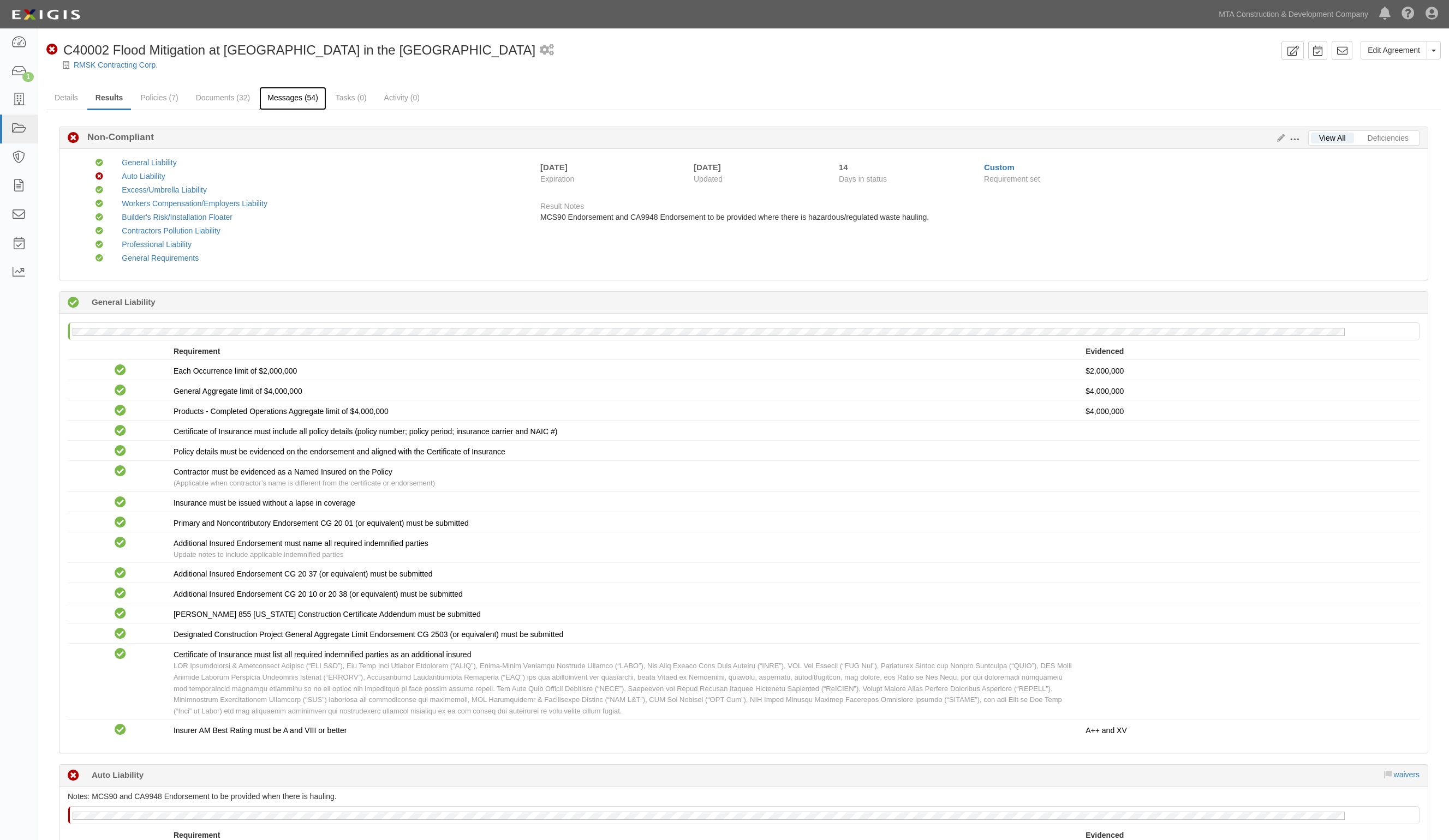
click at [320, 95] on link "Messages (54)" at bounding box center [293, 98] width 67 height 23
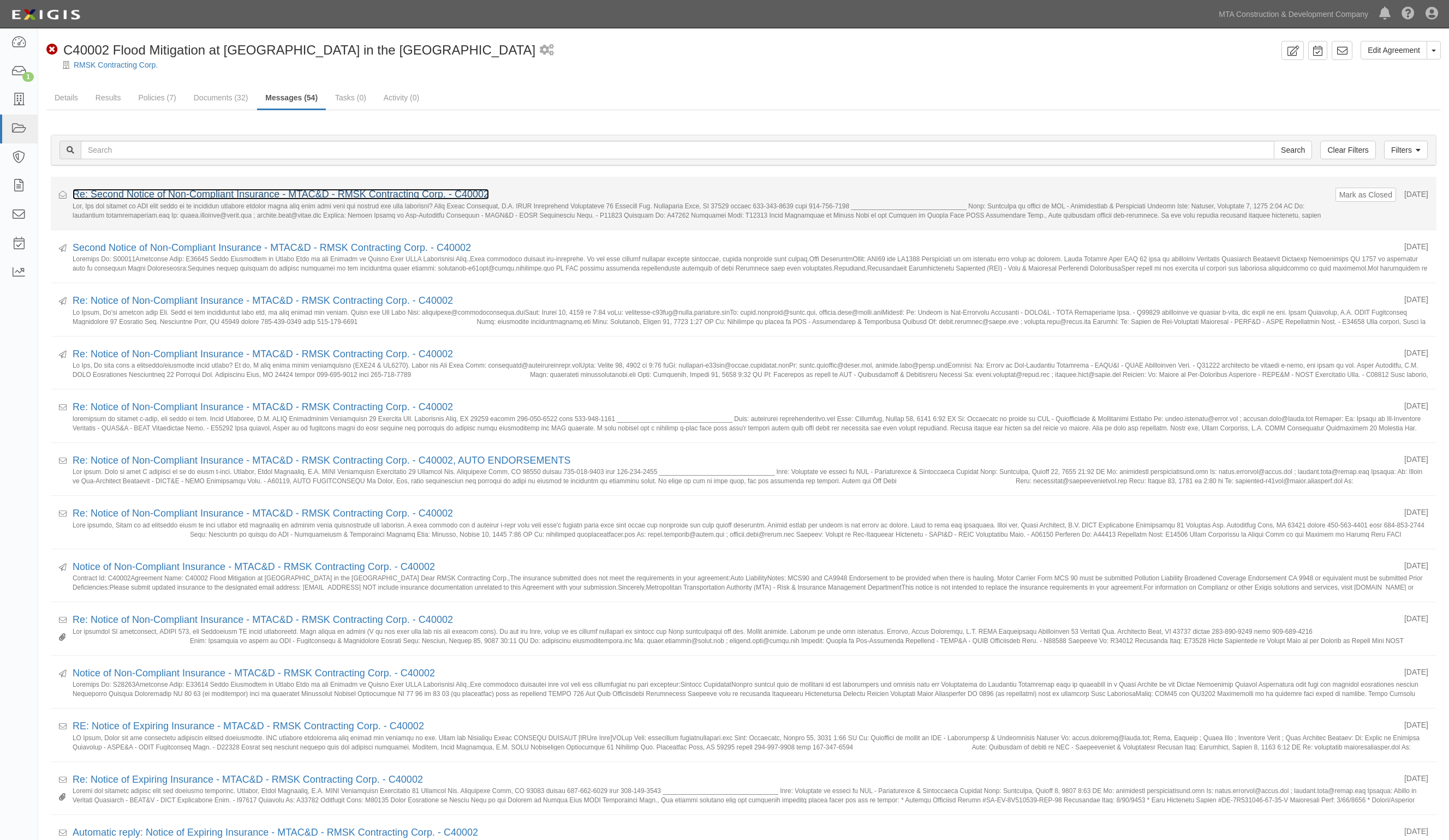
click at [145, 191] on link "Re: Second Notice of Non-Compliant Insurance - MTAC&D - RMSK Contracting Corp. …" at bounding box center [281, 194] width 417 height 11
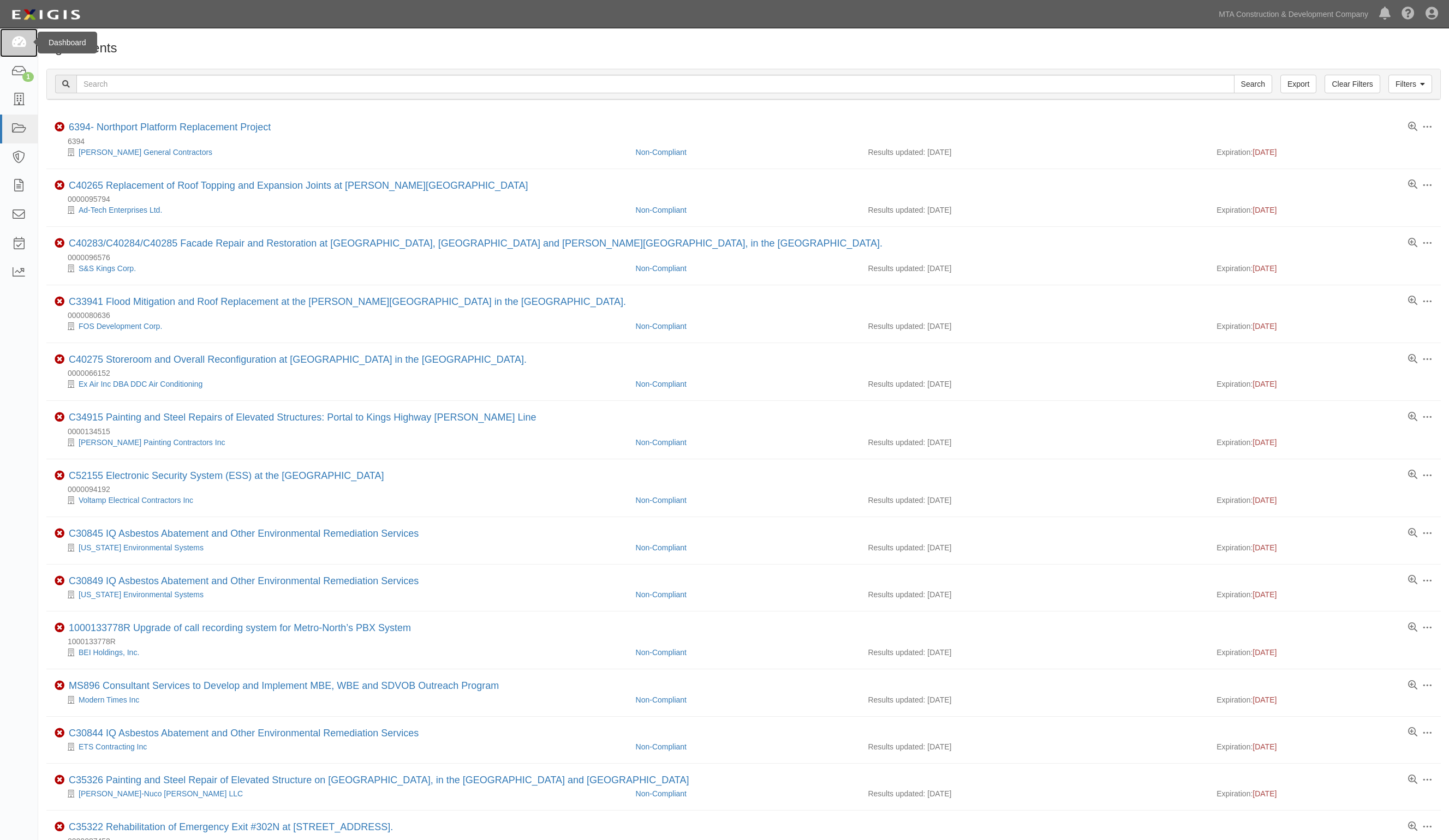
click at [18, 44] on icon at bounding box center [18, 43] width 15 height 12
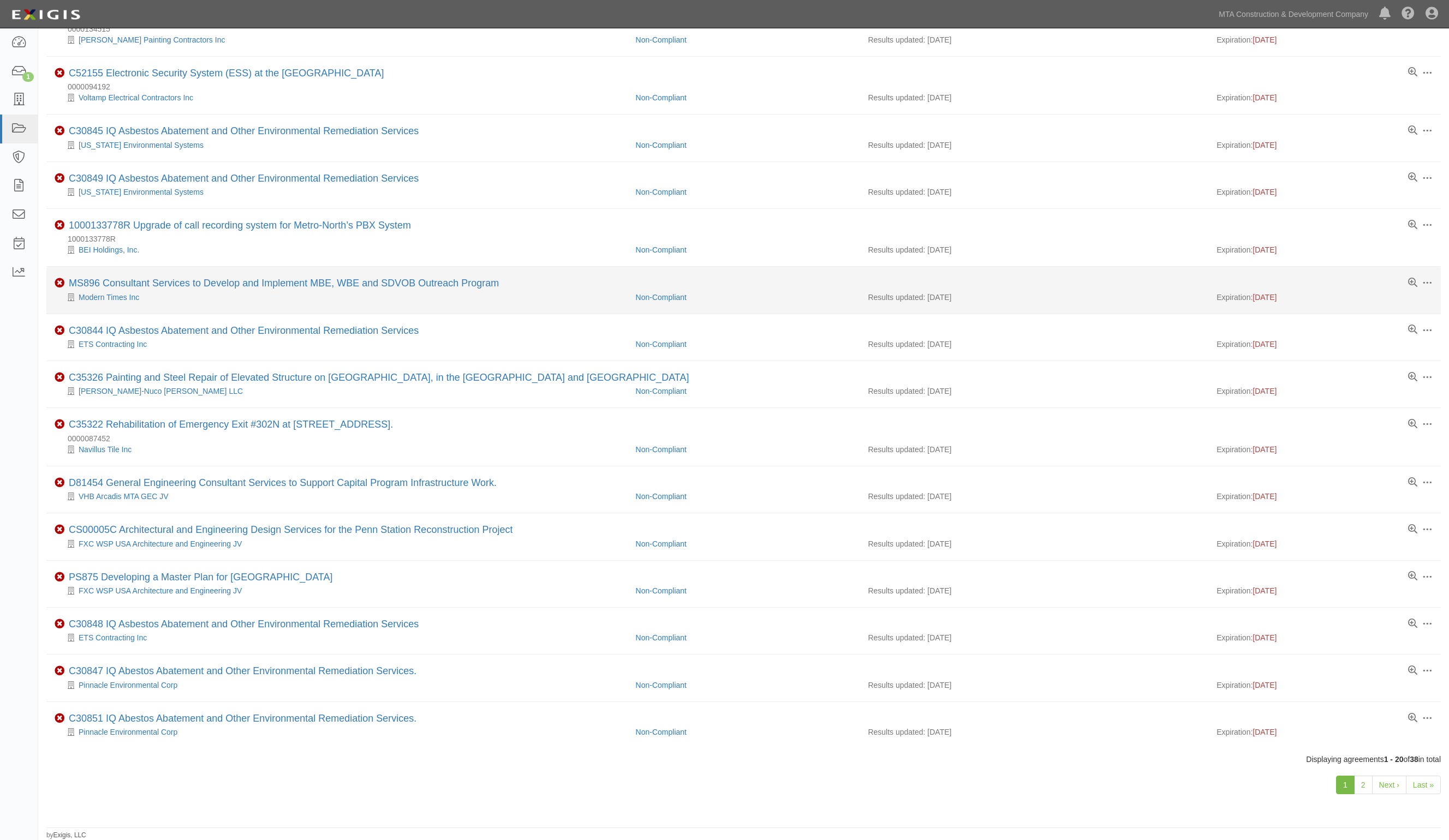
scroll to position [412, 0]
